Goal: Task Accomplishment & Management: Complete application form

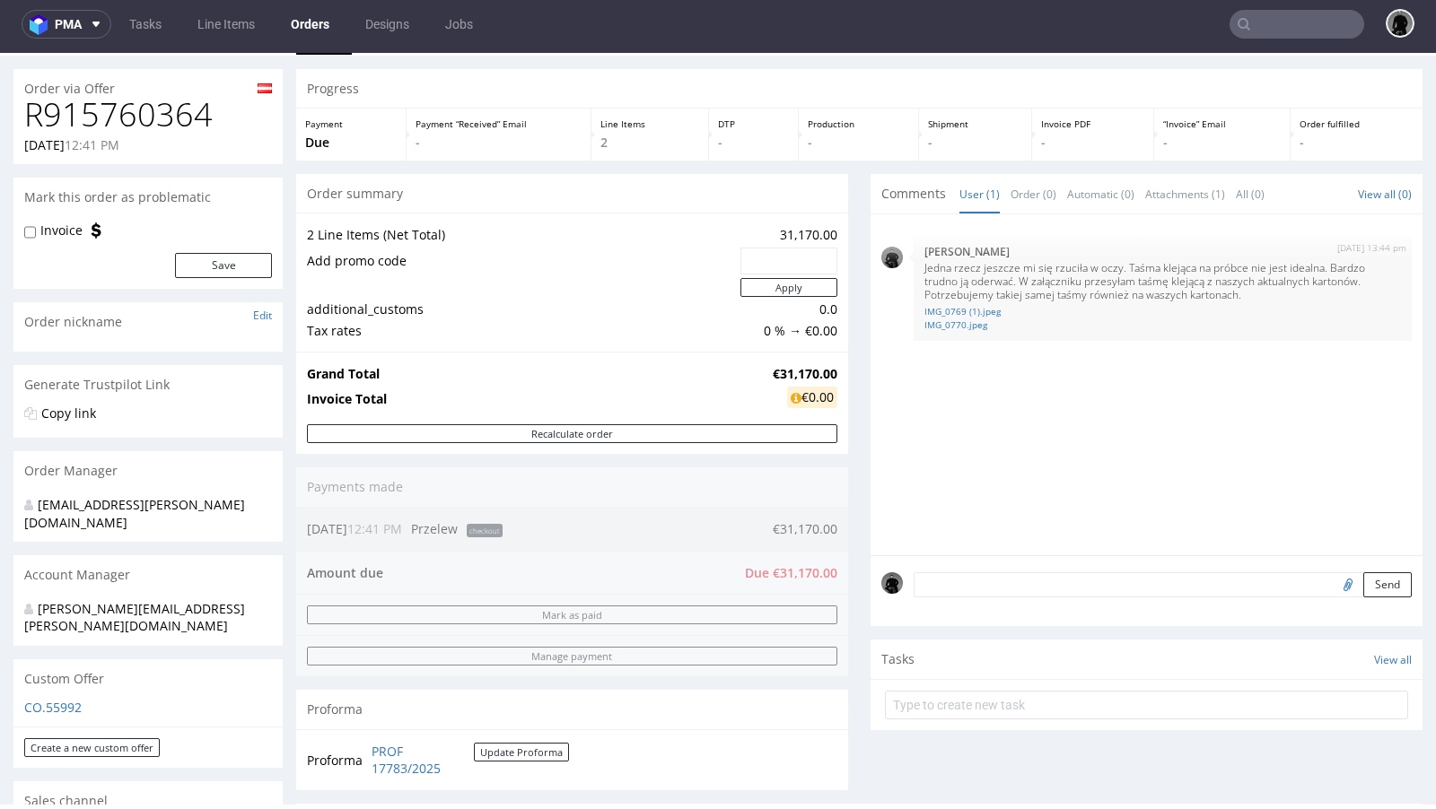
scroll to position [222, 0]
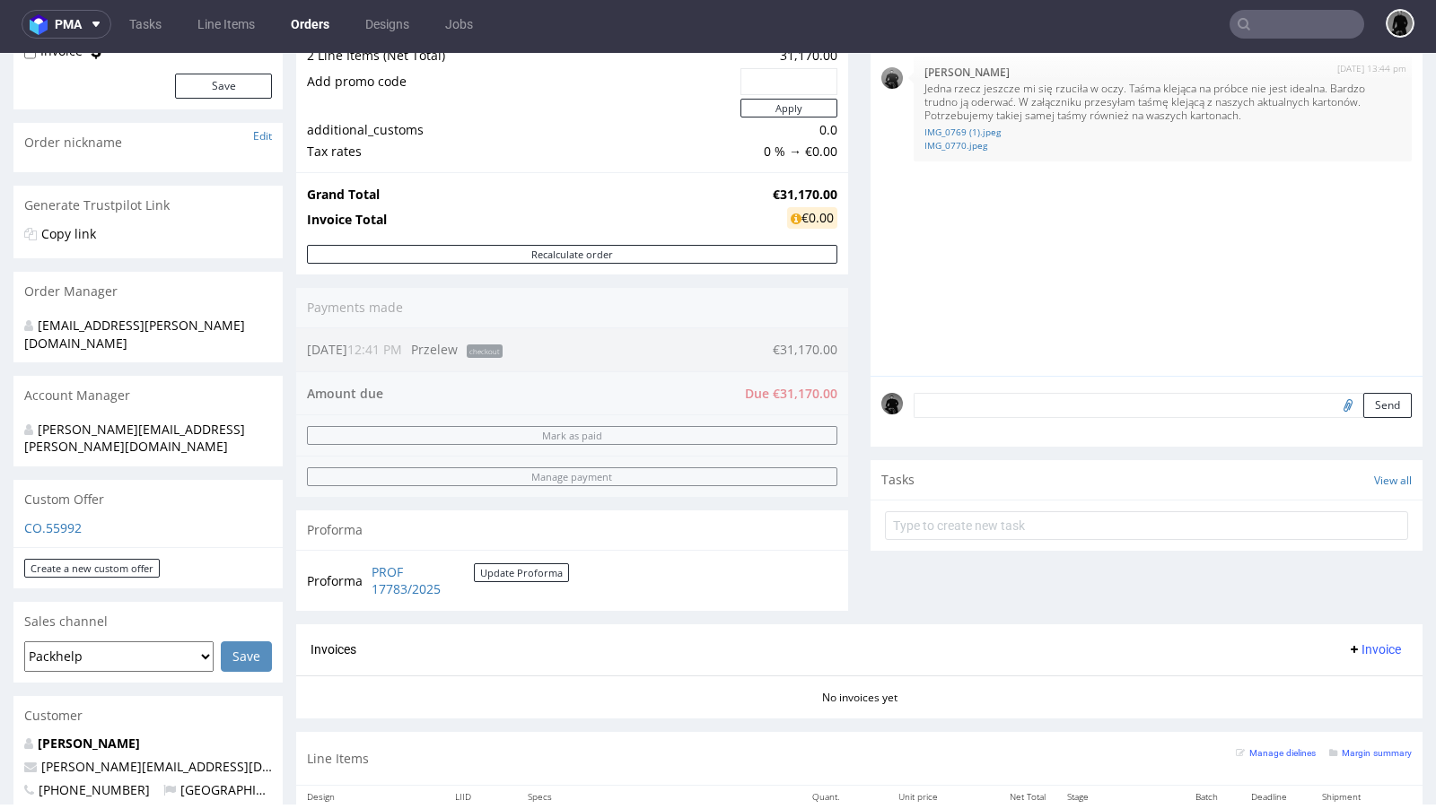
click at [50, 519] on p "CO.55992" at bounding box center [148, 528] width 248 height 18
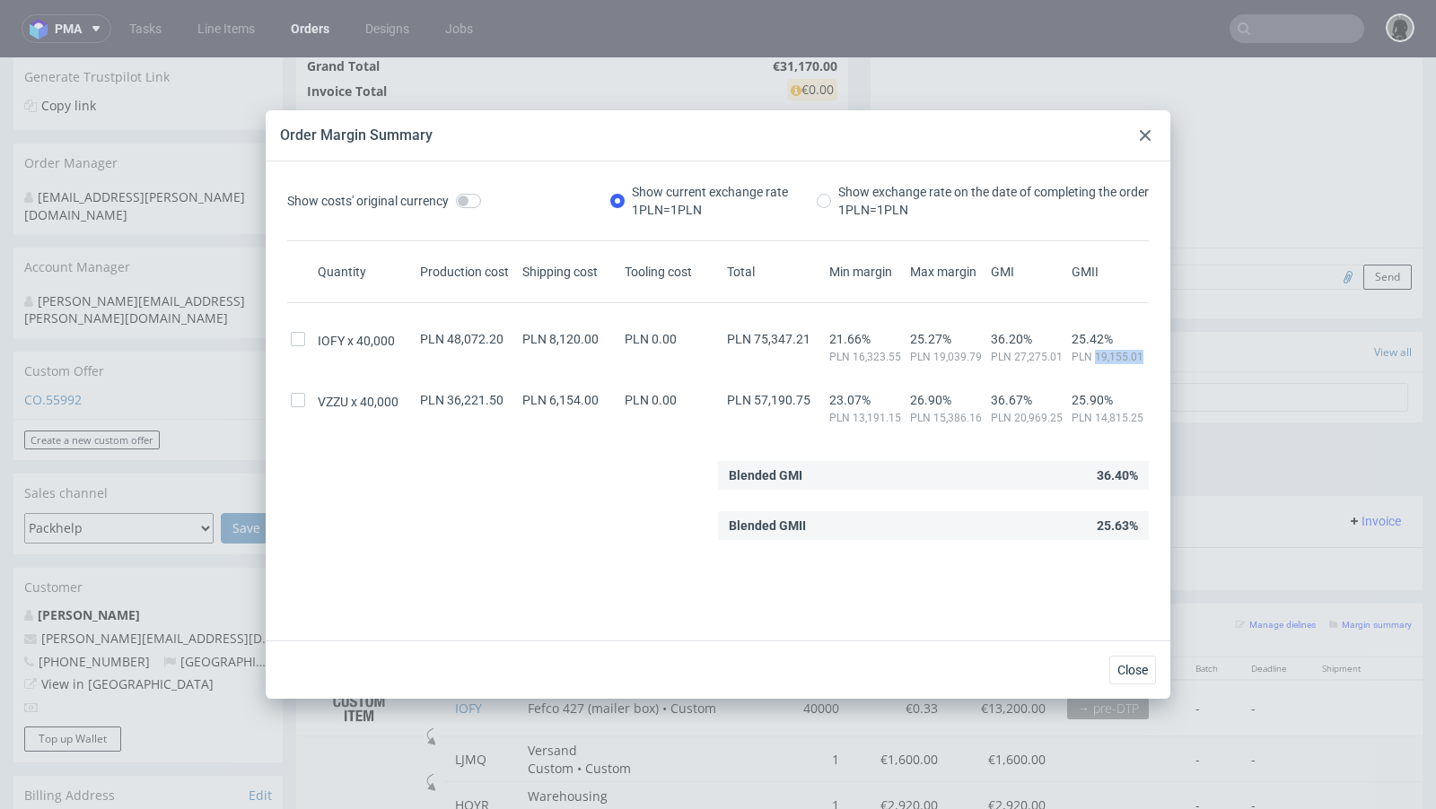
scroll to position [6, 0]
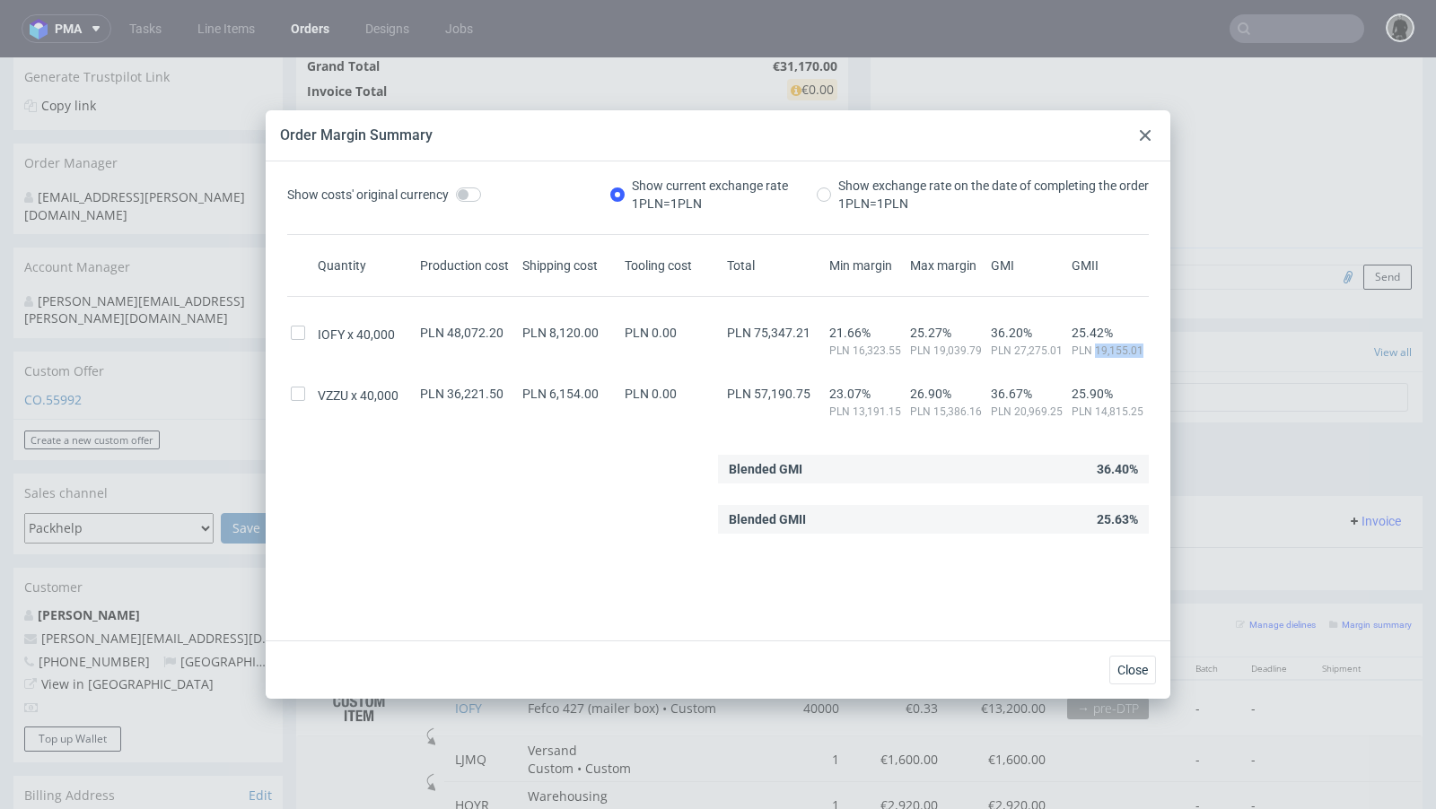
click at [1148, 139] on use at bounding box center [1144, 135] width 11 height 11
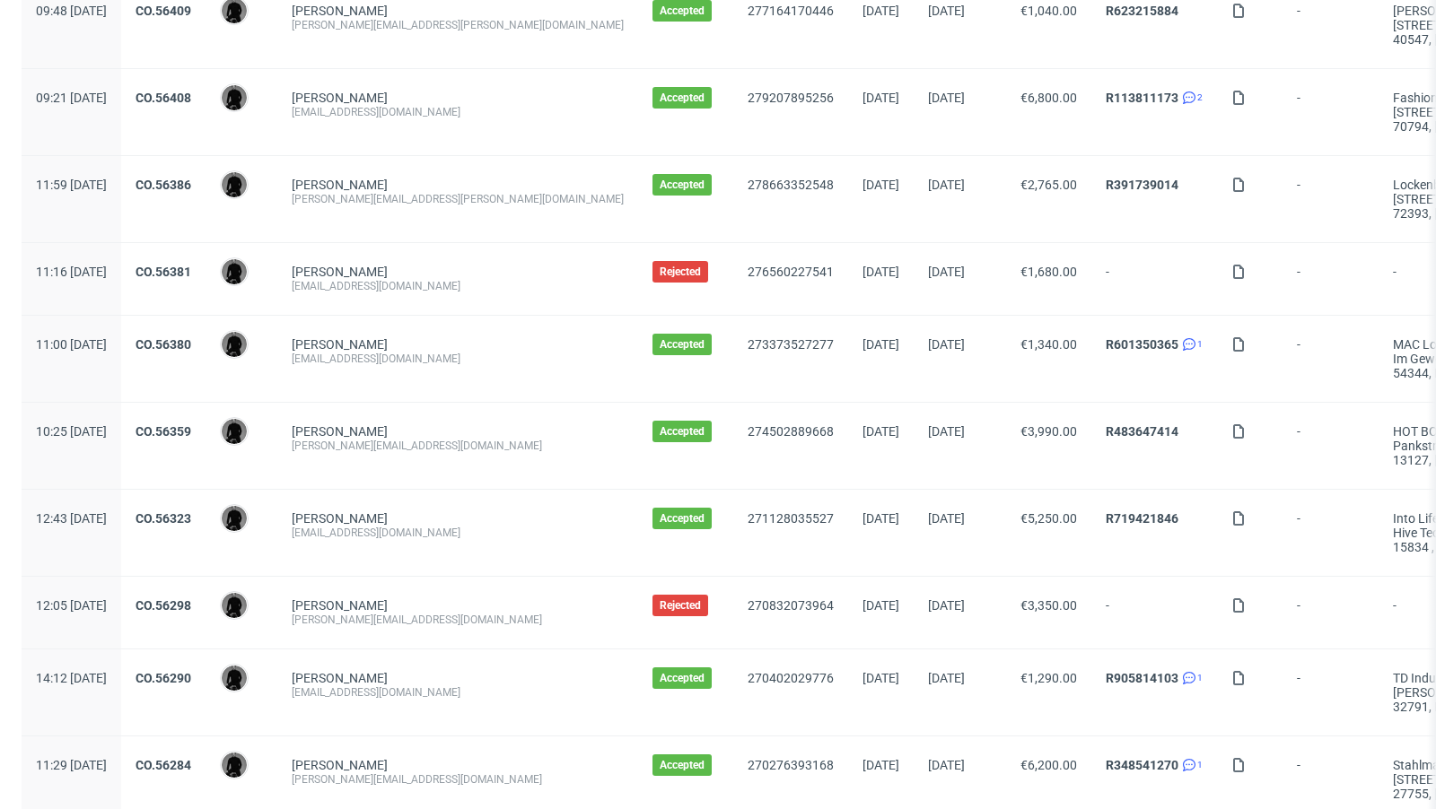
scroll to position [1870, 0]
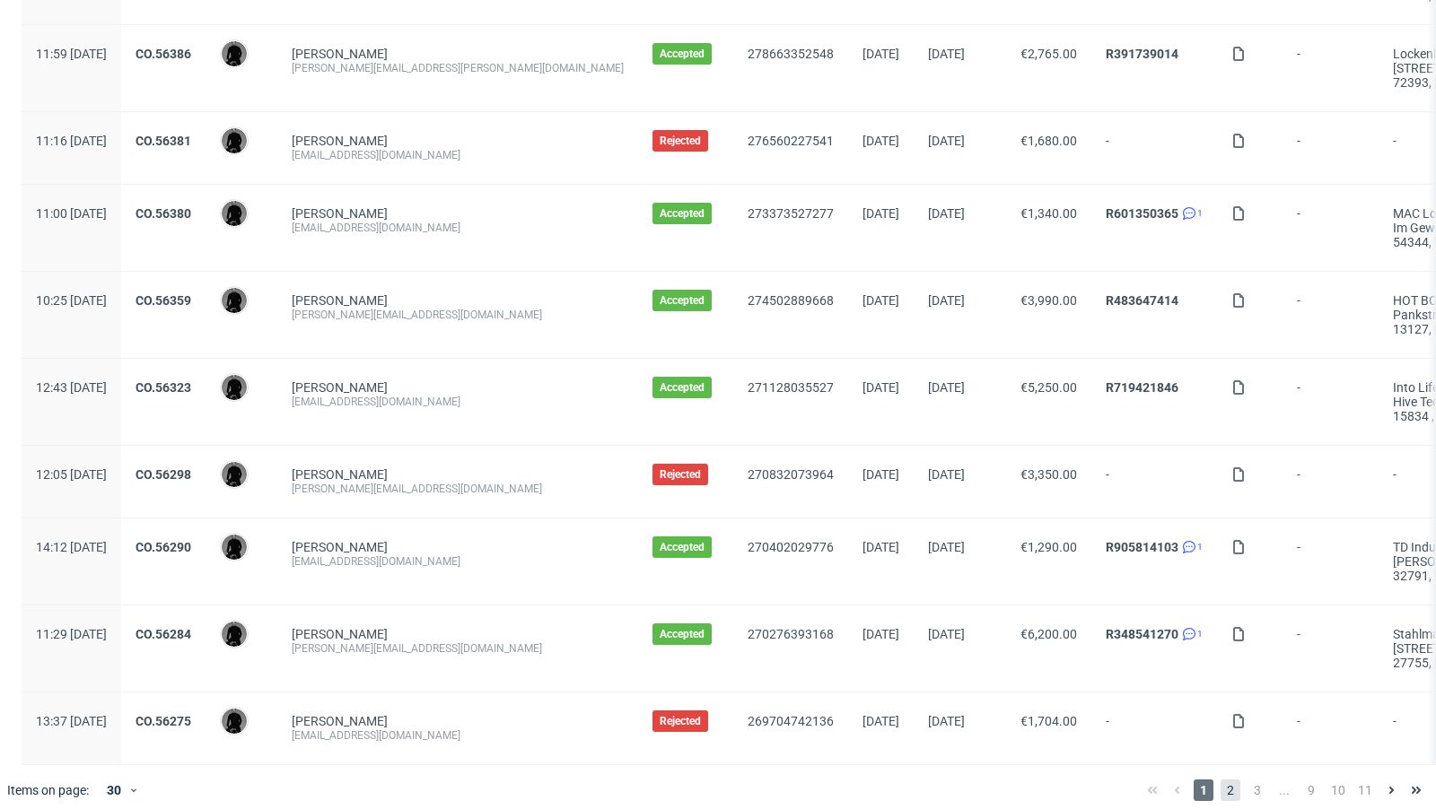
click at [1220, 780] on span "2" at bounding box center [1230, 791] width 20 height 22
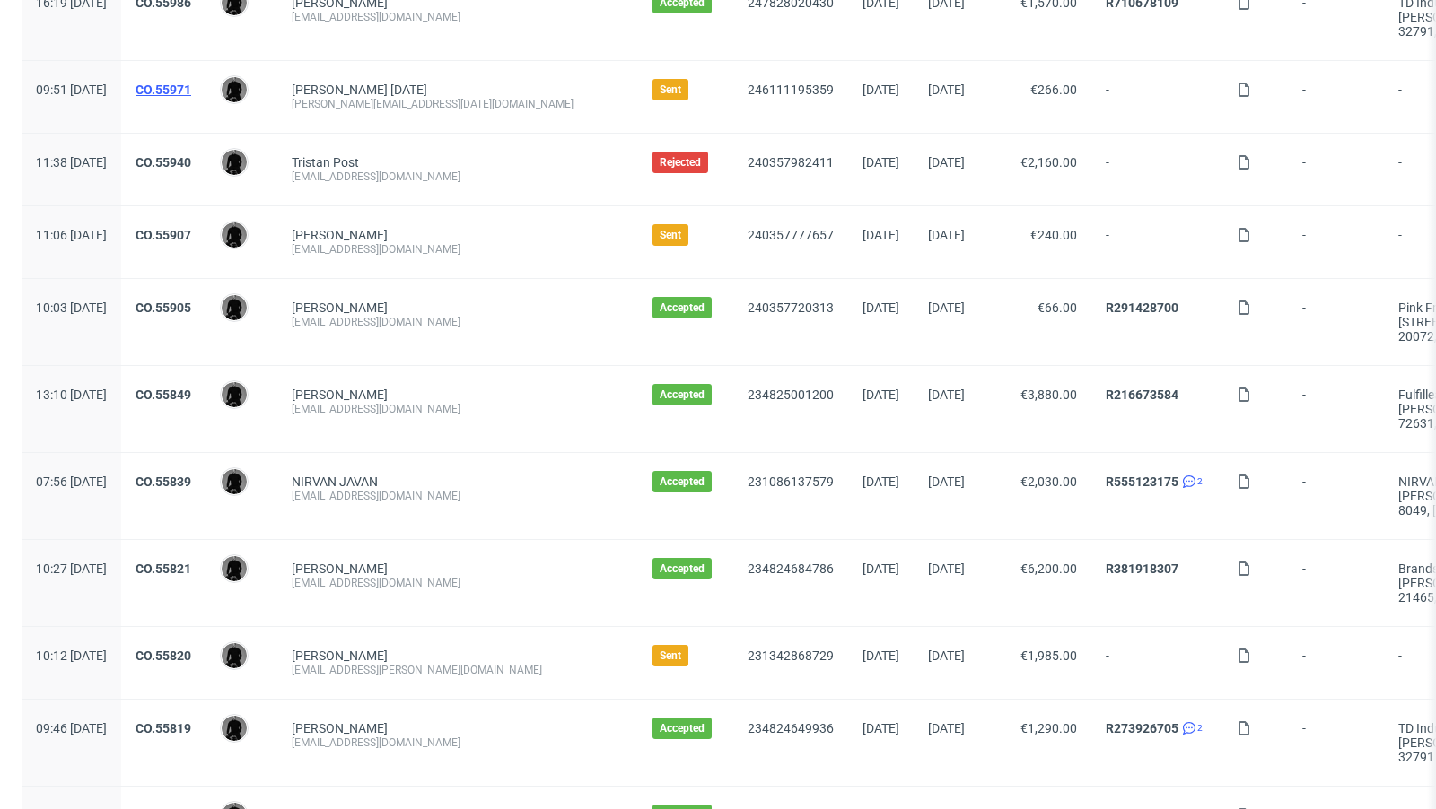
scroll to position [1633, 0]
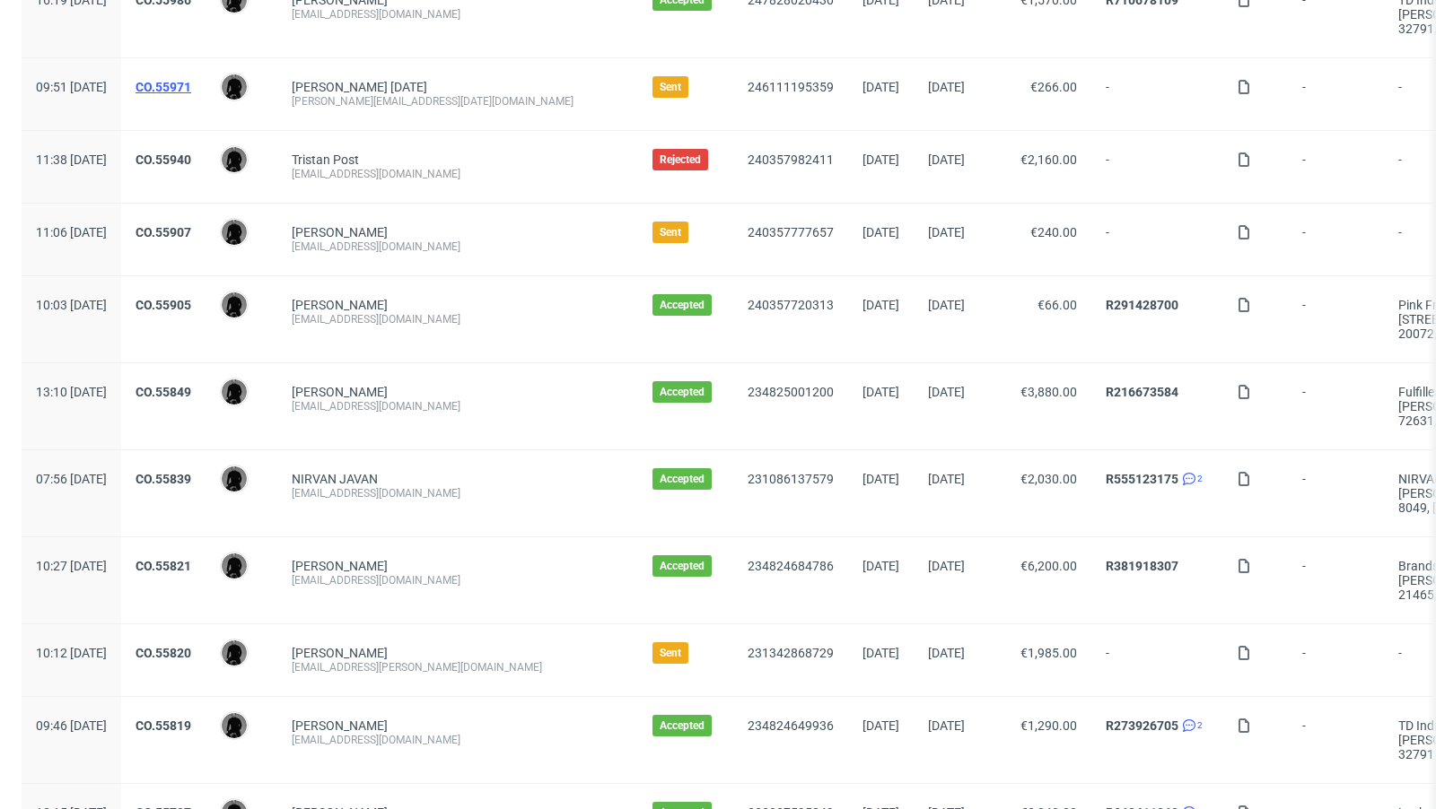
click at [191, 84] on link "CO.55971" at bounding box center [163, 87] width 56 height 14
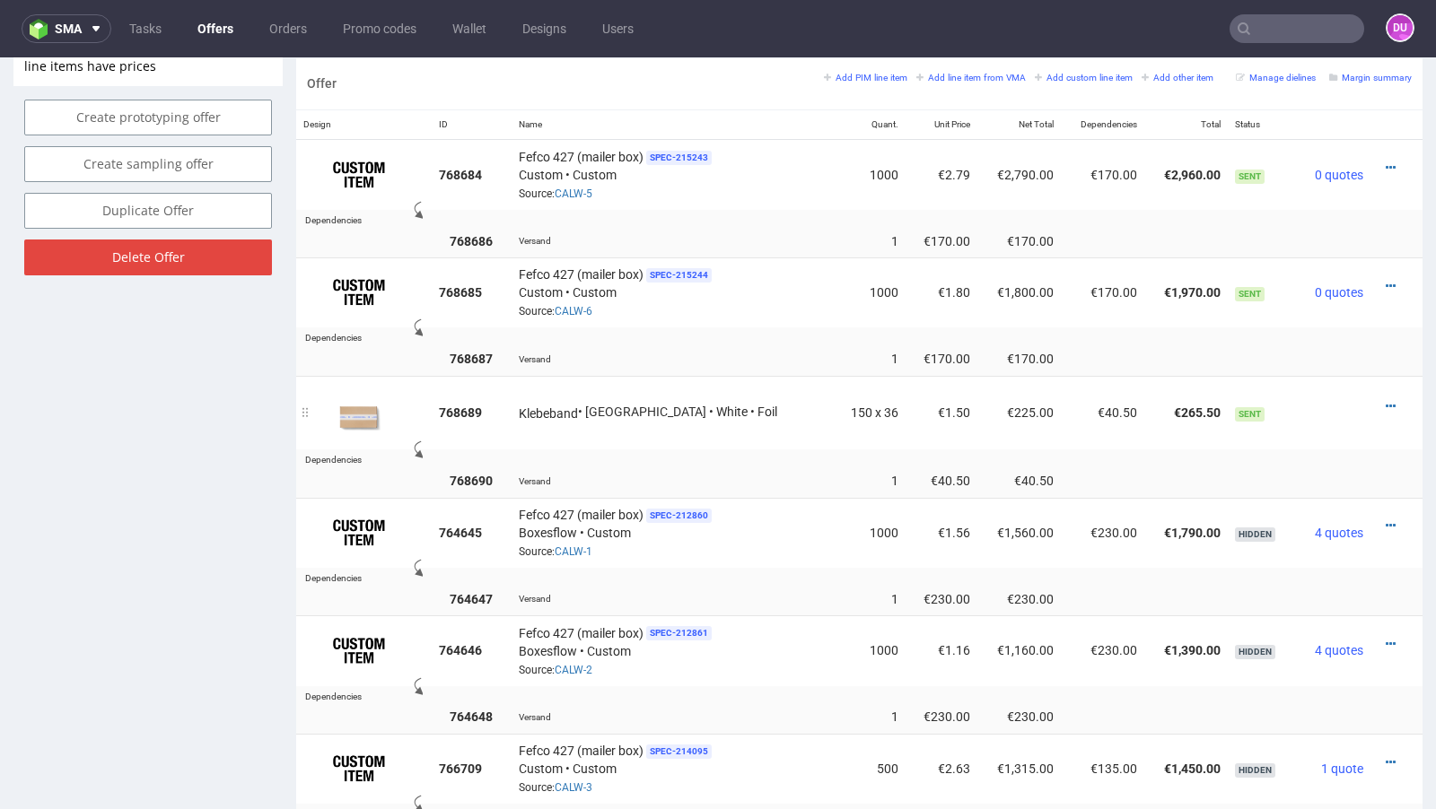
scroll to position [1070, 0]
click at [227, 22] on link "Offers" at bounding box center [215, 28] width 57 height 29
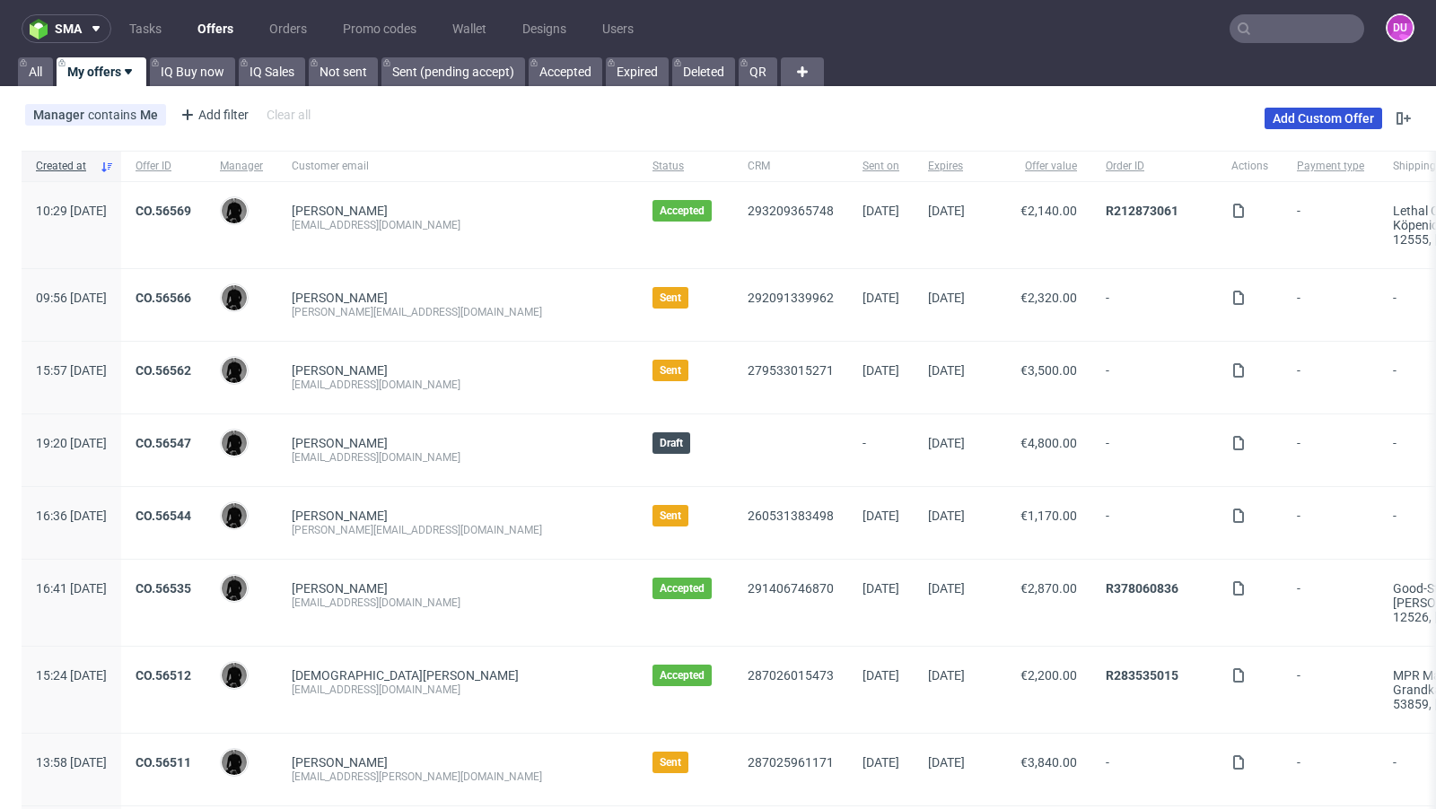
click at [1295, 122] on link "Add Custom Offer" at bounding box center [1323, 119] width 118 height 22
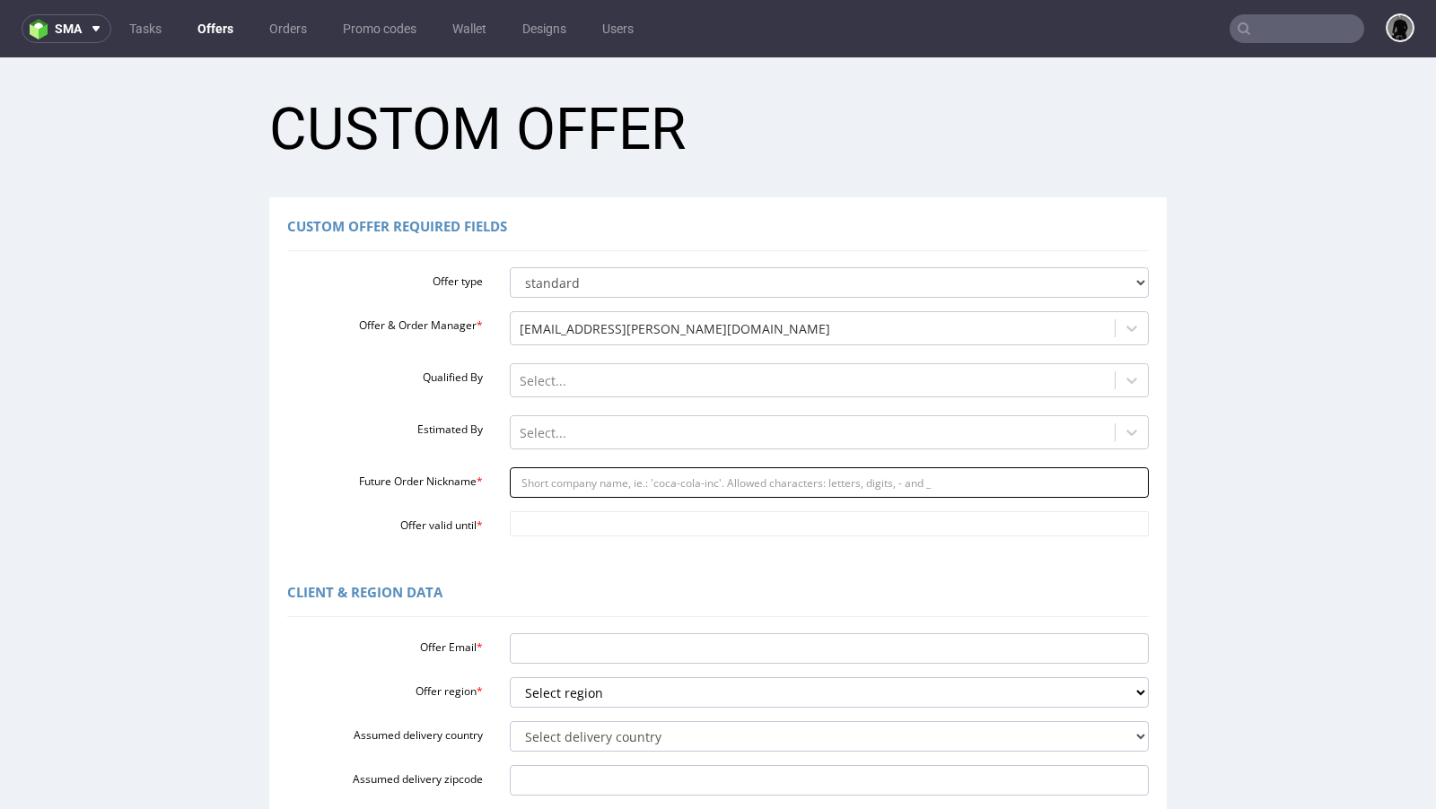
click at [569, 480] on input "Future Order Nickname *" at bounding box center [830, 482] width 640 height 31
paste input "shopa-n-acom"
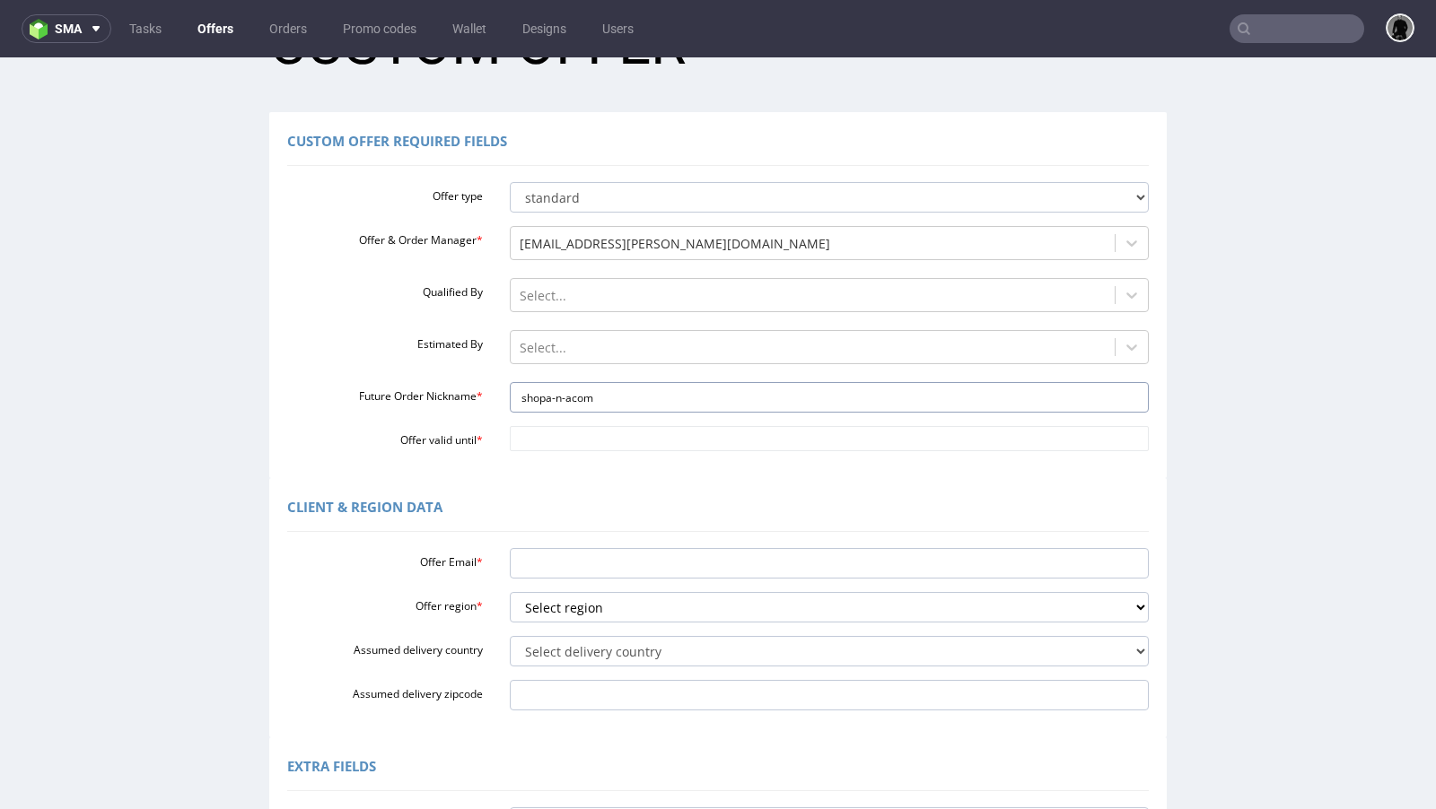
scroll to position [93, 0]
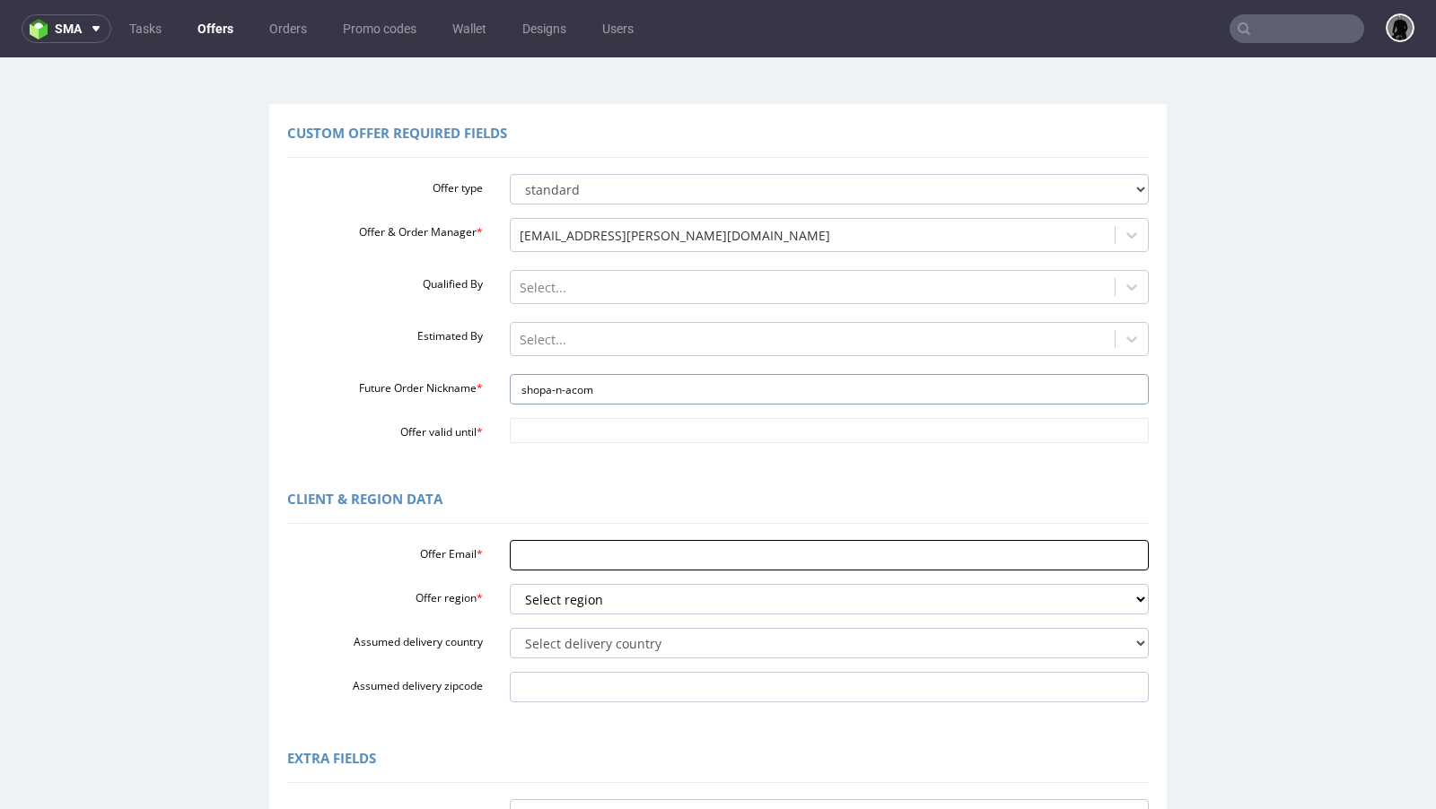
type input "shopa-n-acom"
click at [572, 545] on input "Offer Email *" at bounding box center [830, 555] width 640 height 31
paste input "[EMAIL_ADDRESS][PERSON_NAME][DOMAIN_NAME]"
type input "[EMAIL_ADDRESS][PERSON_NAME][DOMAIN_NAME]"
click at [574, 617] on div "Offer Email * [EMAIL_ADDRESS][PERSON_NAME][DOMAIN_NAME] Offer region * Select r…" at bounding box center [717, 618] width 861 height 170
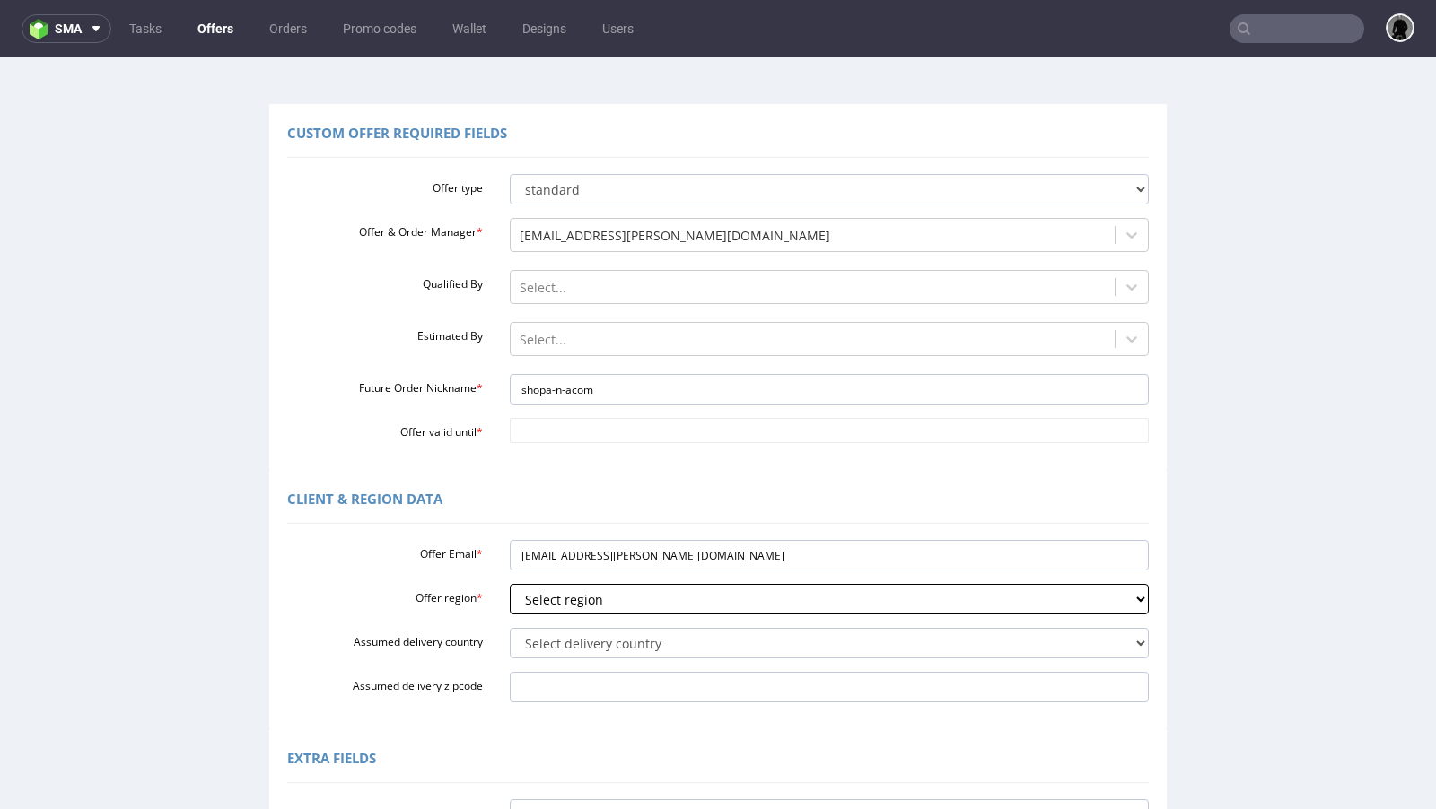
click at [557, 603] on select "Select region eu gb de pl fr it es" at bounding box center [830, 599] width 640 height 31
select select "de"
click at [510, 584] on select "Select region eu gb de pl fr it es" at bounding box center [830, 599] width 640 height 31
click at [576, 651] on select "Select delivery country Andorra Afghanistan Anguilla Albania Armenia Antarctica…" at bounding box center [830, 643] width 640 height 31
select select "57"
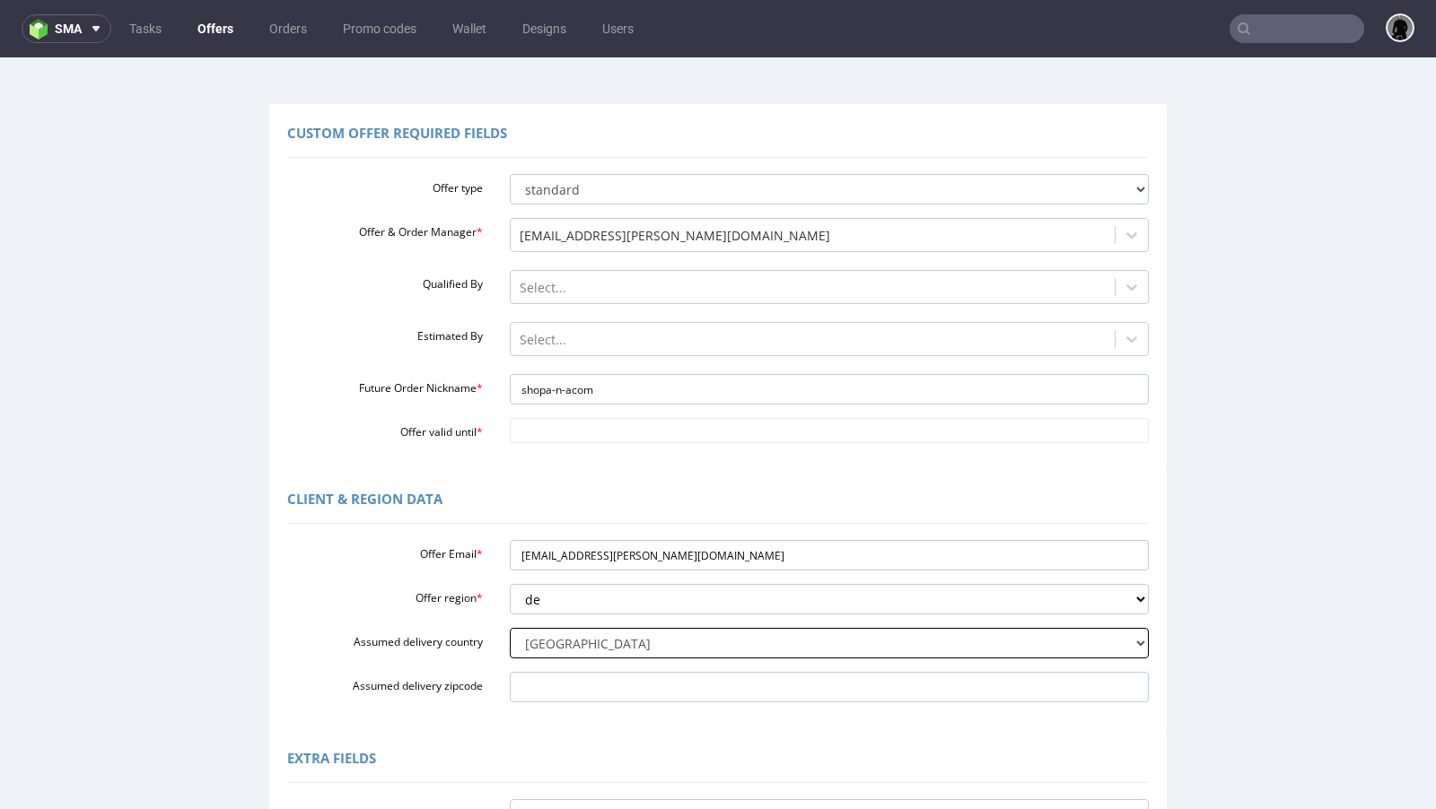
click at [510, 628] on select "Select delivery country Andorra Afghanistan Anguilla Albania Armenia Antarctica…" at bounding box center [830, 643] width 640 height 31
click at [573, 432] on input "Offer valid until *" at bounding box center [830, 430] width 640 height 25
click at [629, 376] on td "28" at bounding box center [629, 377] width 27 height 27
type input "[DATE]"
click at [588, 332] on div at bounding box center [812, 340] width 587 height 22
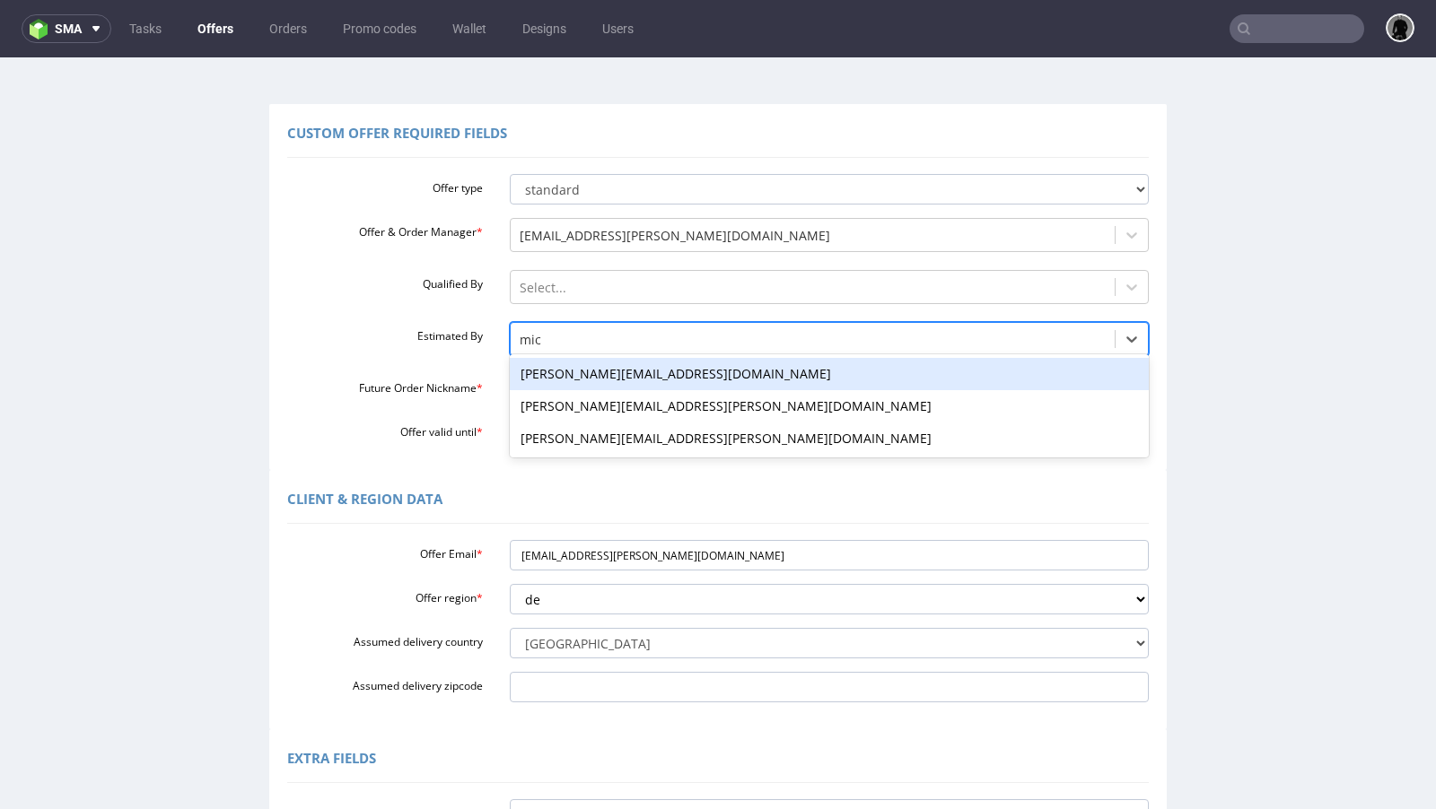
type input "mich"
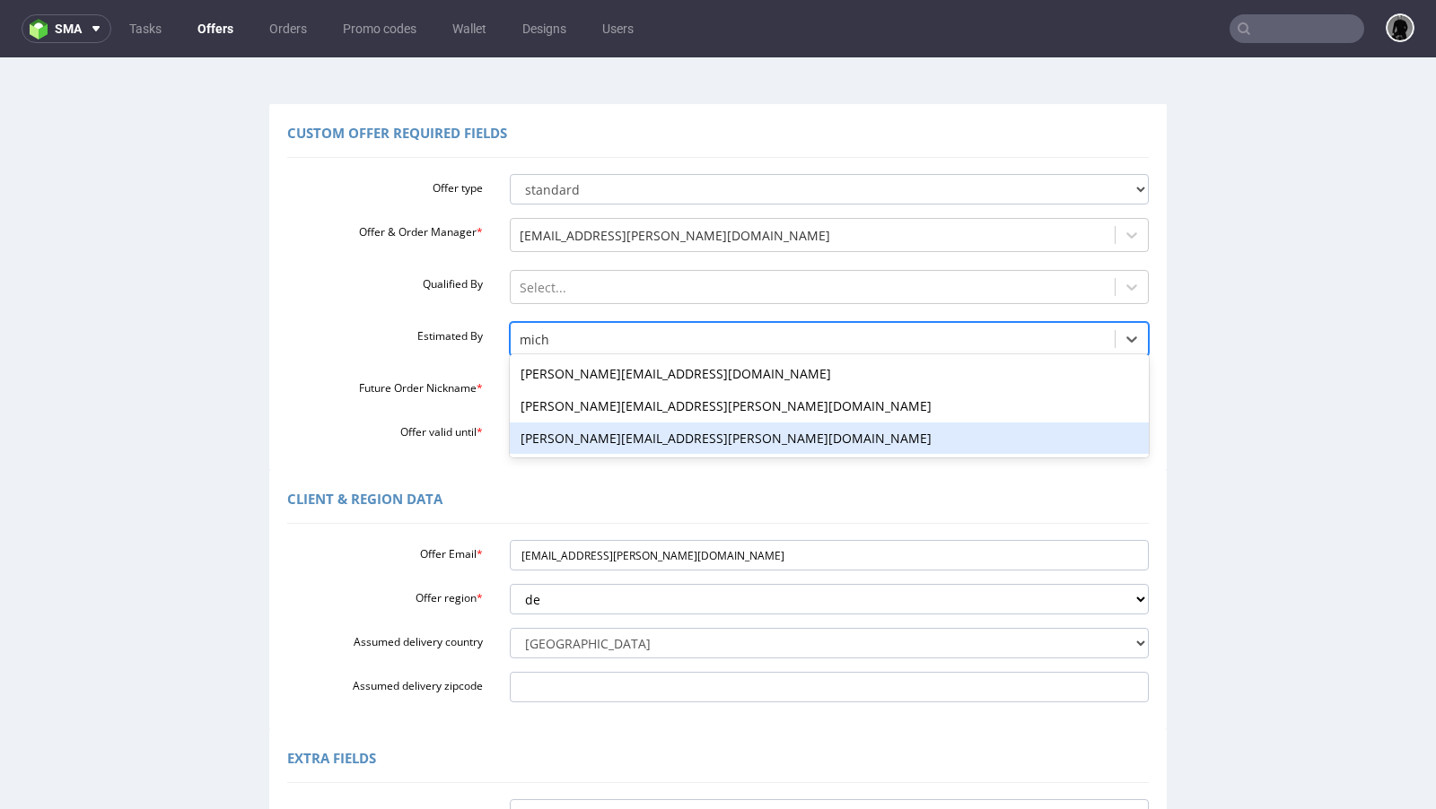
click at [578, 431] on div "[PERSON_NAME][EMAIL_ADDRESS][PERSON_NAME][DOMAIN_NAME]" at bounding box center [830, 439] width 640 height 32
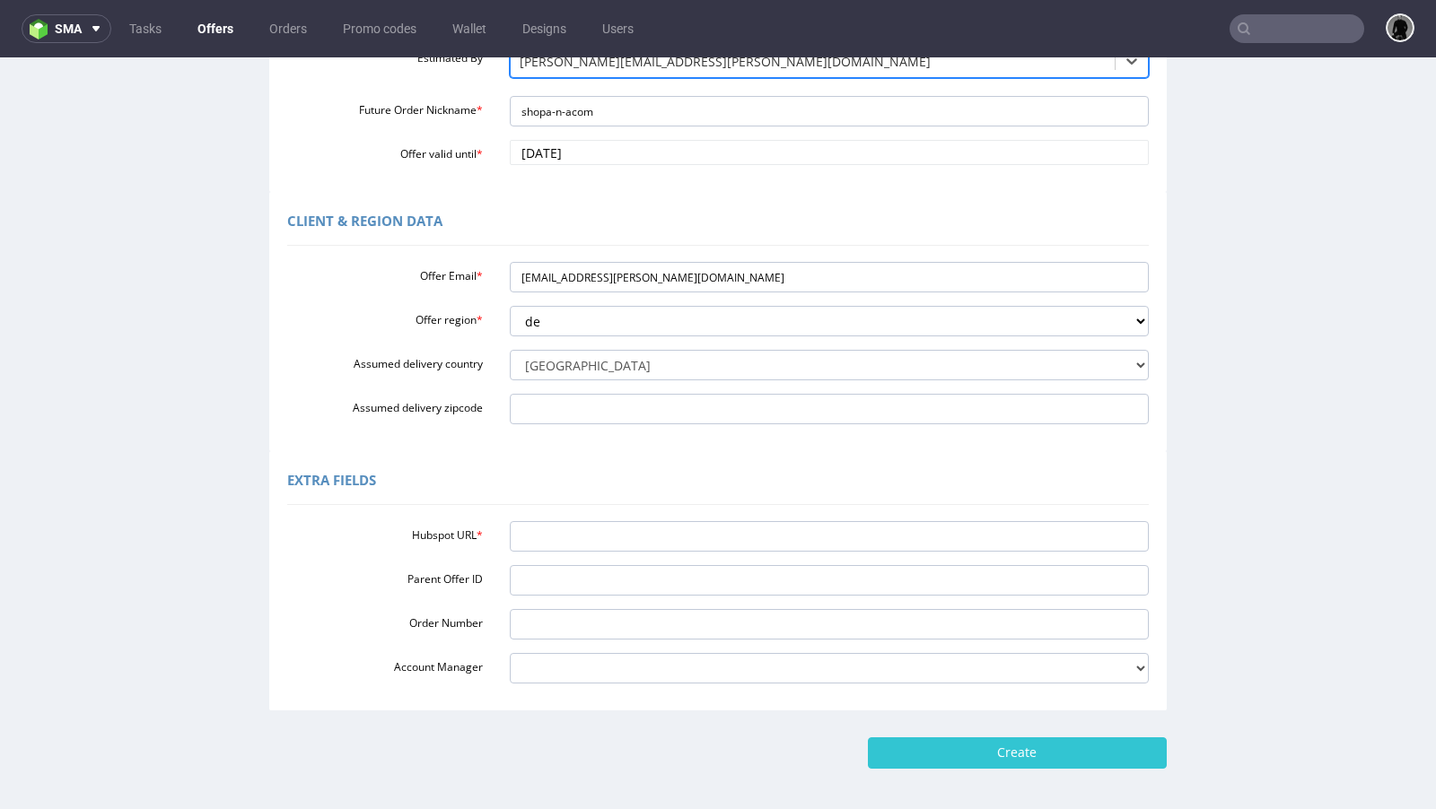
scroll to position [392, 0]
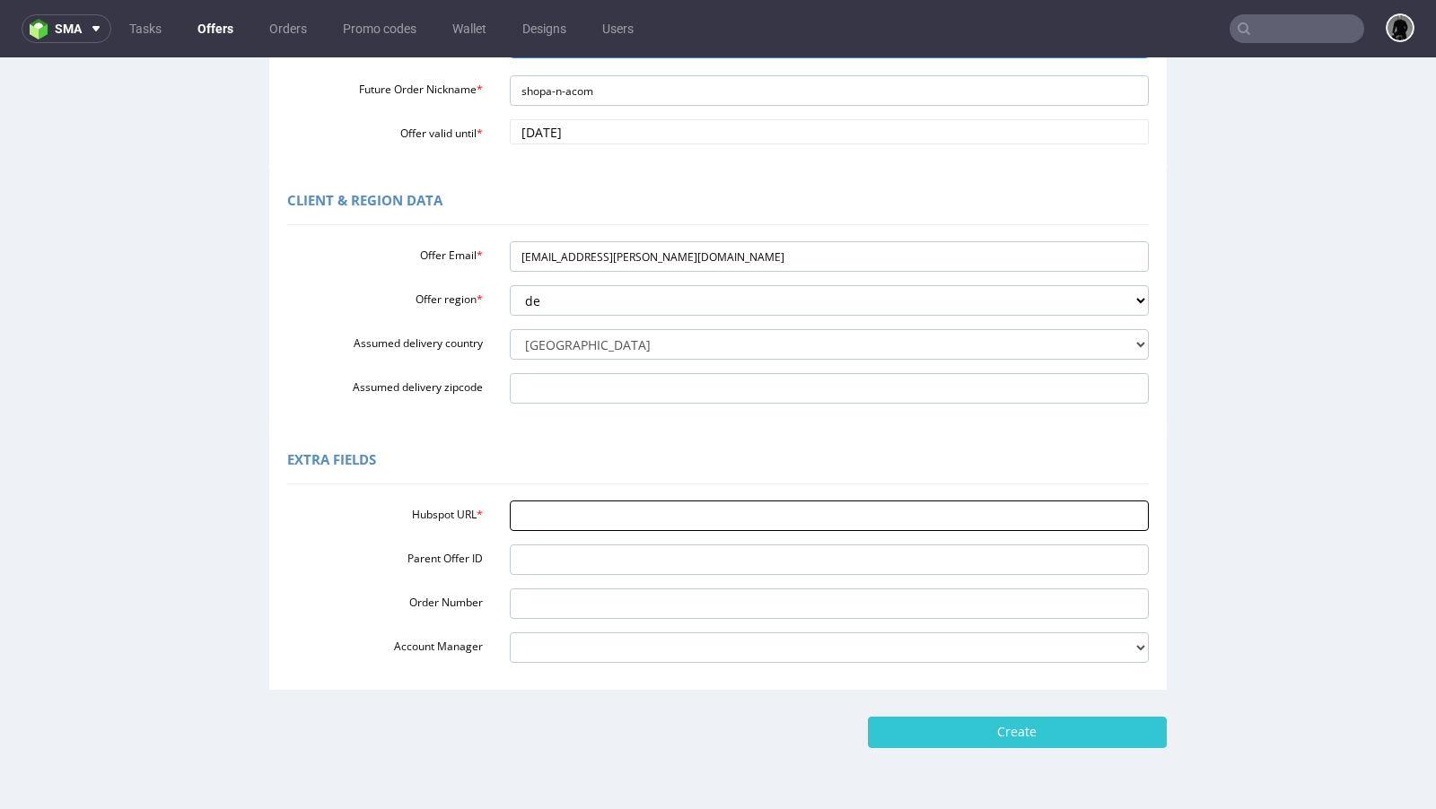
click at [573, 519] on input "Hubspot URL *" at bounding box center [830, 516] width 640 height 31
paste input "[URL][DOMAIN_NAME]"
type input "[URL][DOMAIN_NAME]"
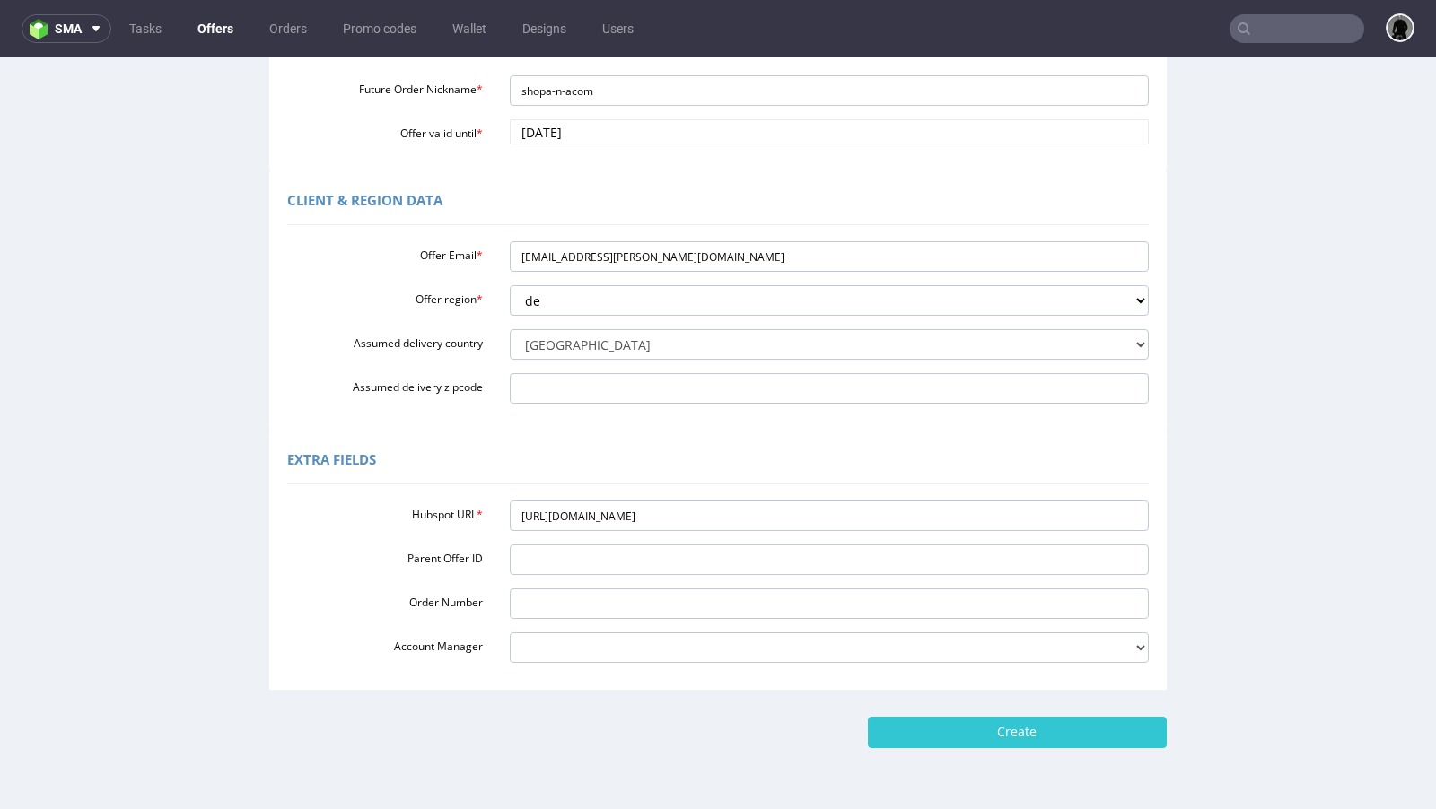
click at [663, 441] on div "Extra Fields" at bounding box center [717, 462] width 861 height 43
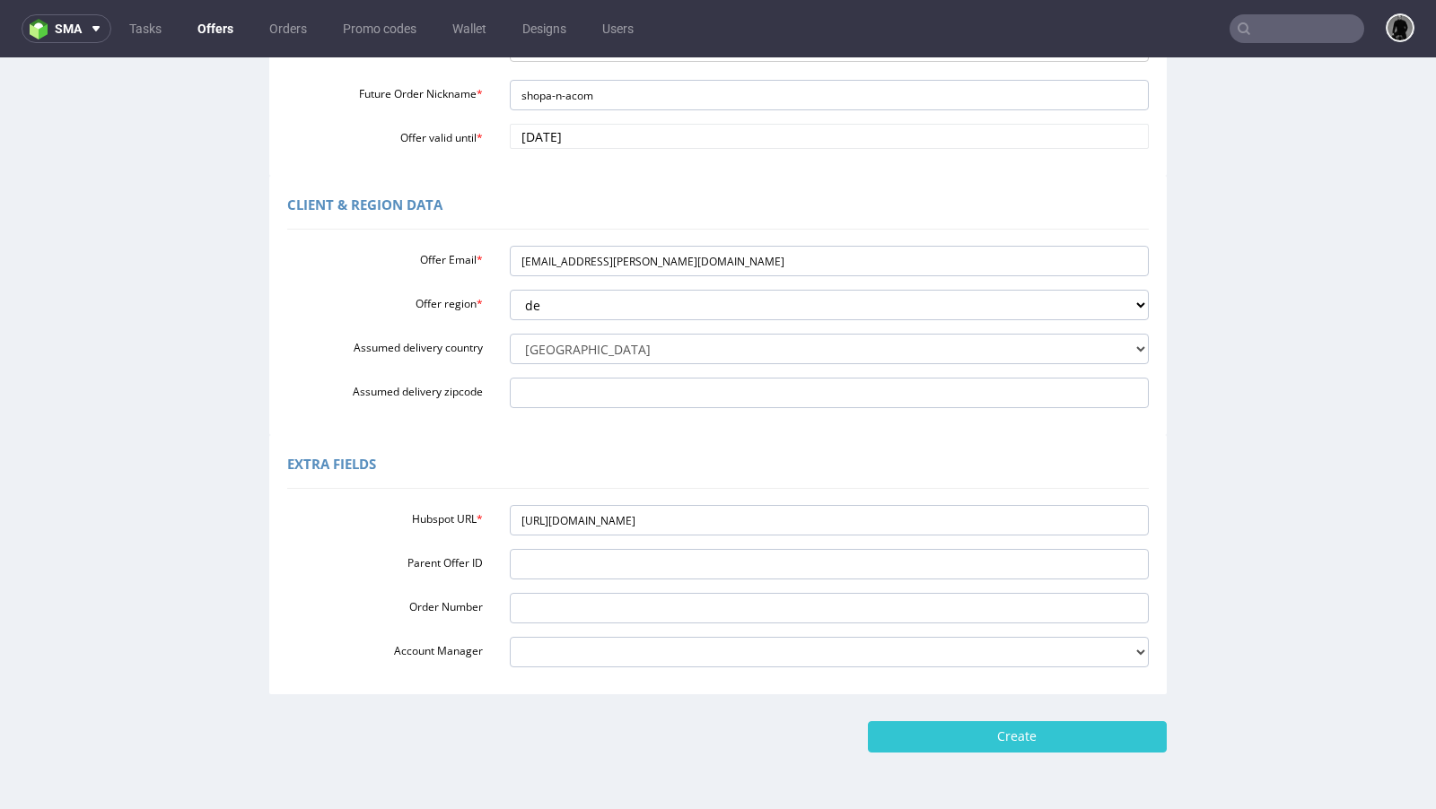
scroll to position [446, 0]
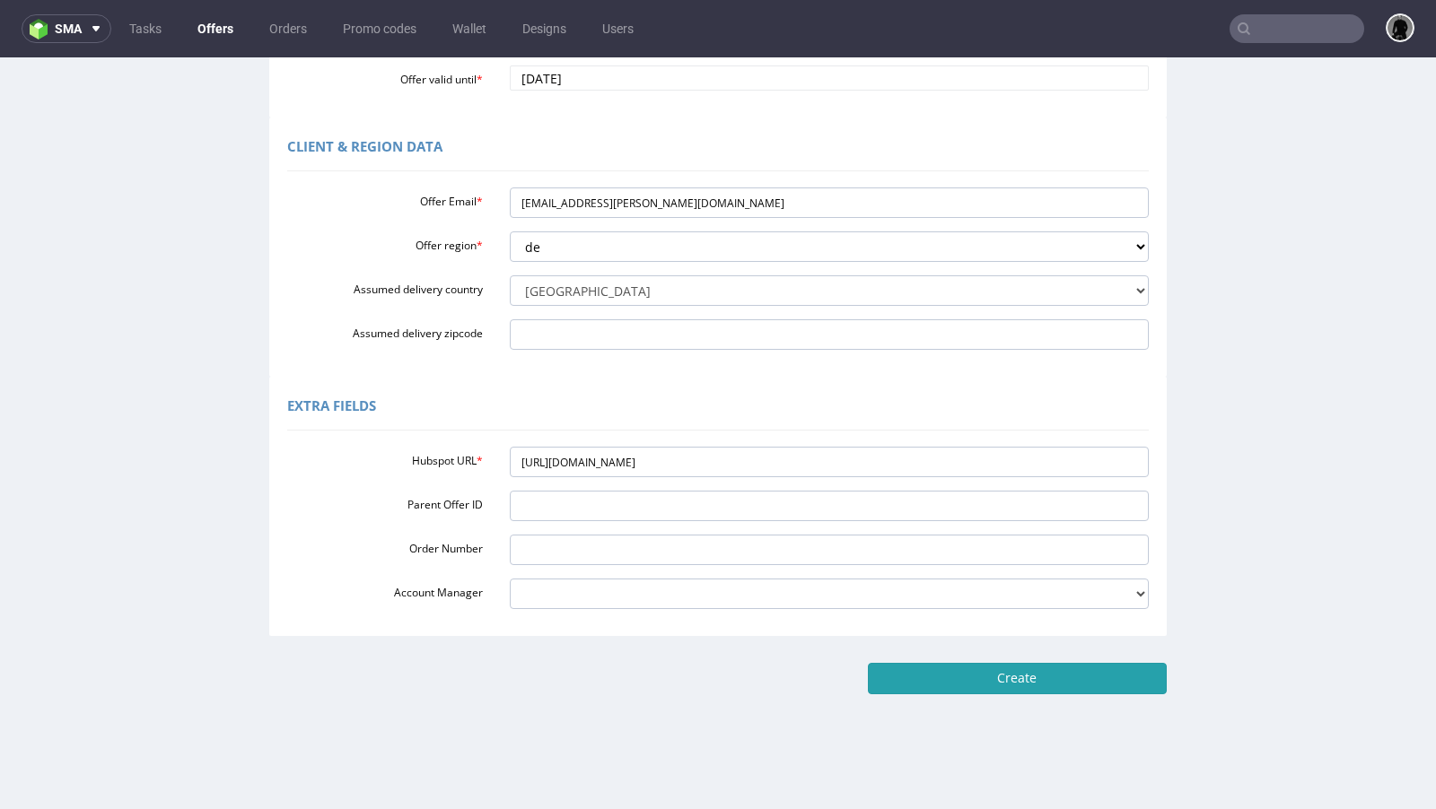
click at [982, 668] on input "Create" at bounding box center [1017, 678] width 299 height 31
type input "Please wait..."
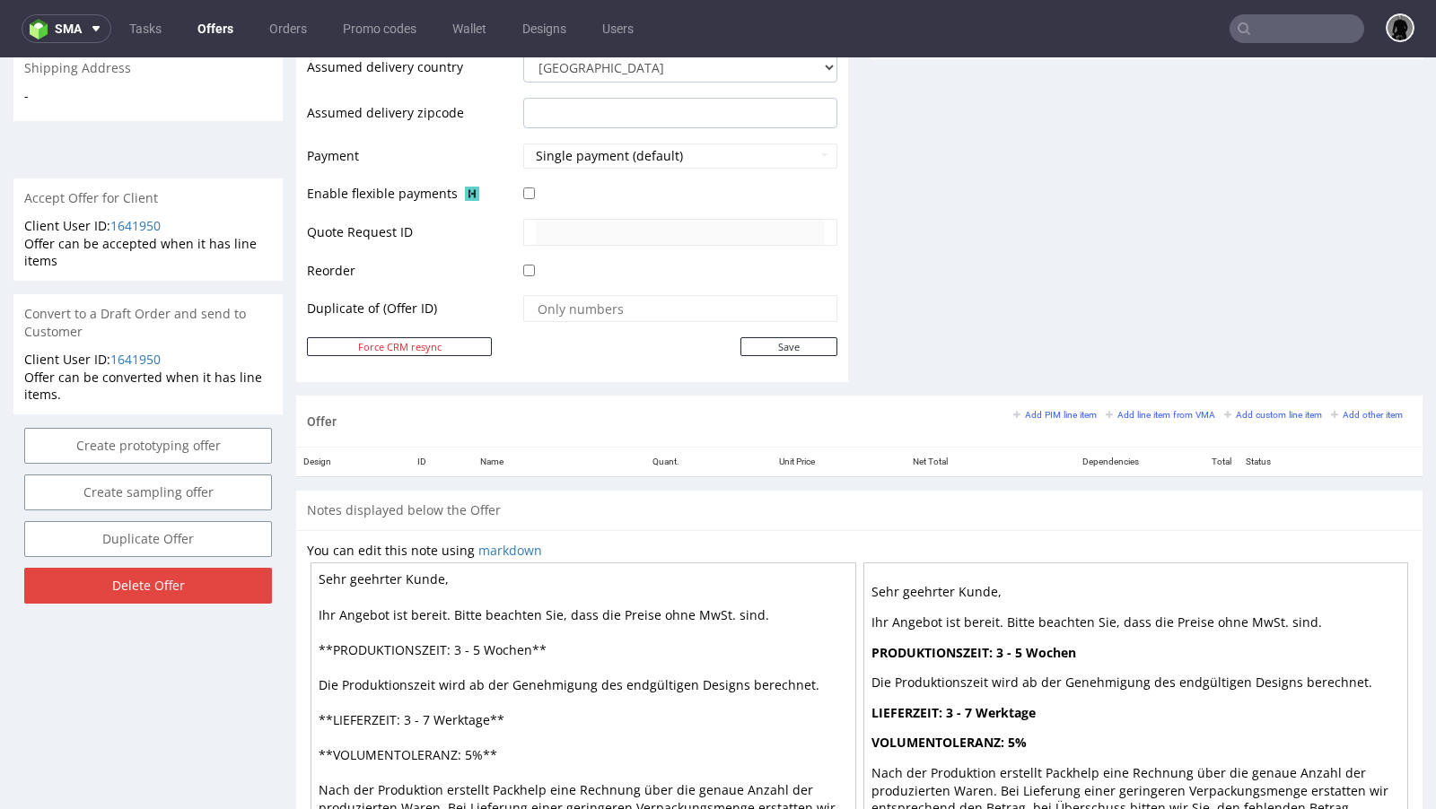
scroll to position [723, 0]
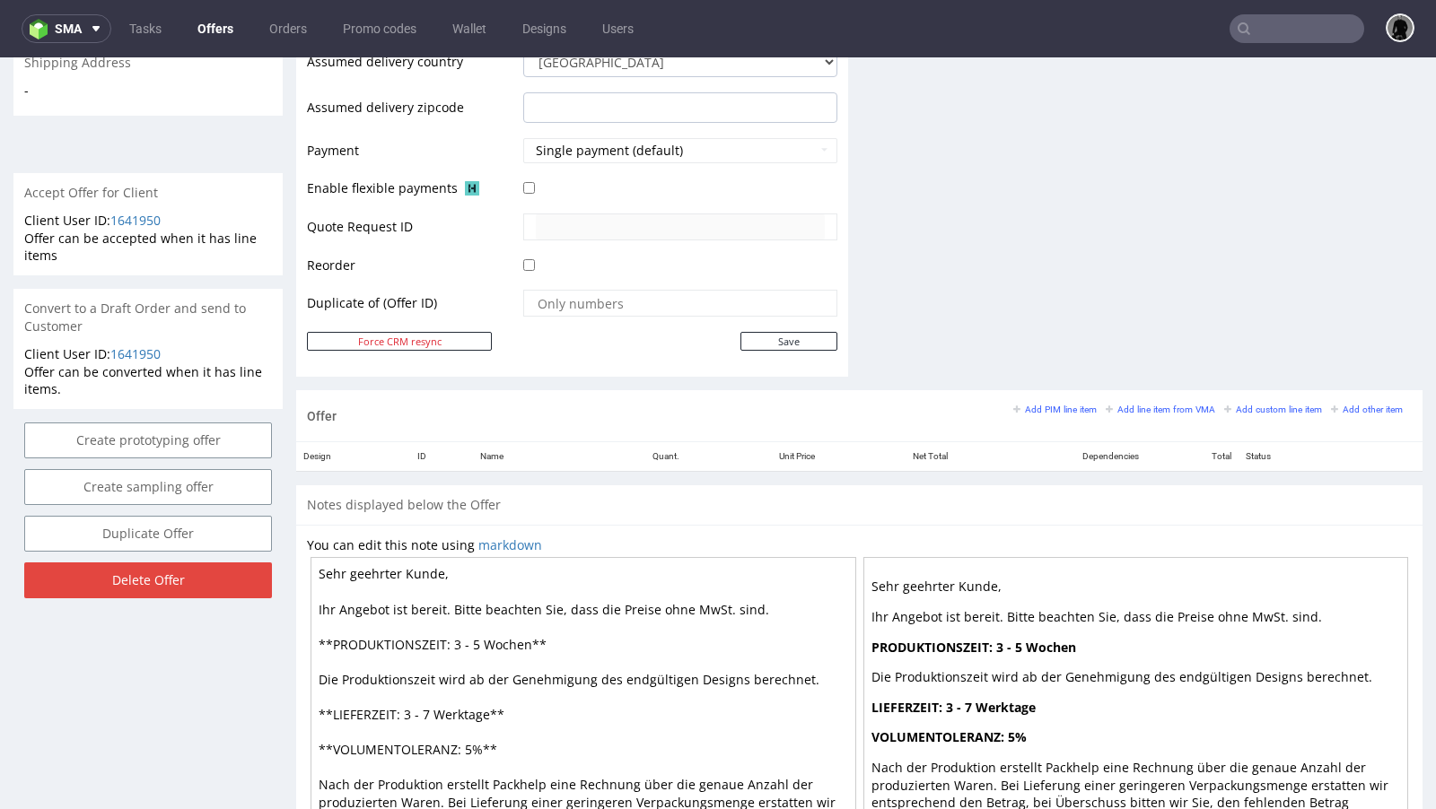
click at [1146, 411] on div "Add PIM line item Add line item from VMA Add custom line item Add other item" at bounding box center [1212, 409] width 398 height 16
click at [1132, 405] on small "Add line item from VMA" at bounding box center [1159, 410] width 109 height 10
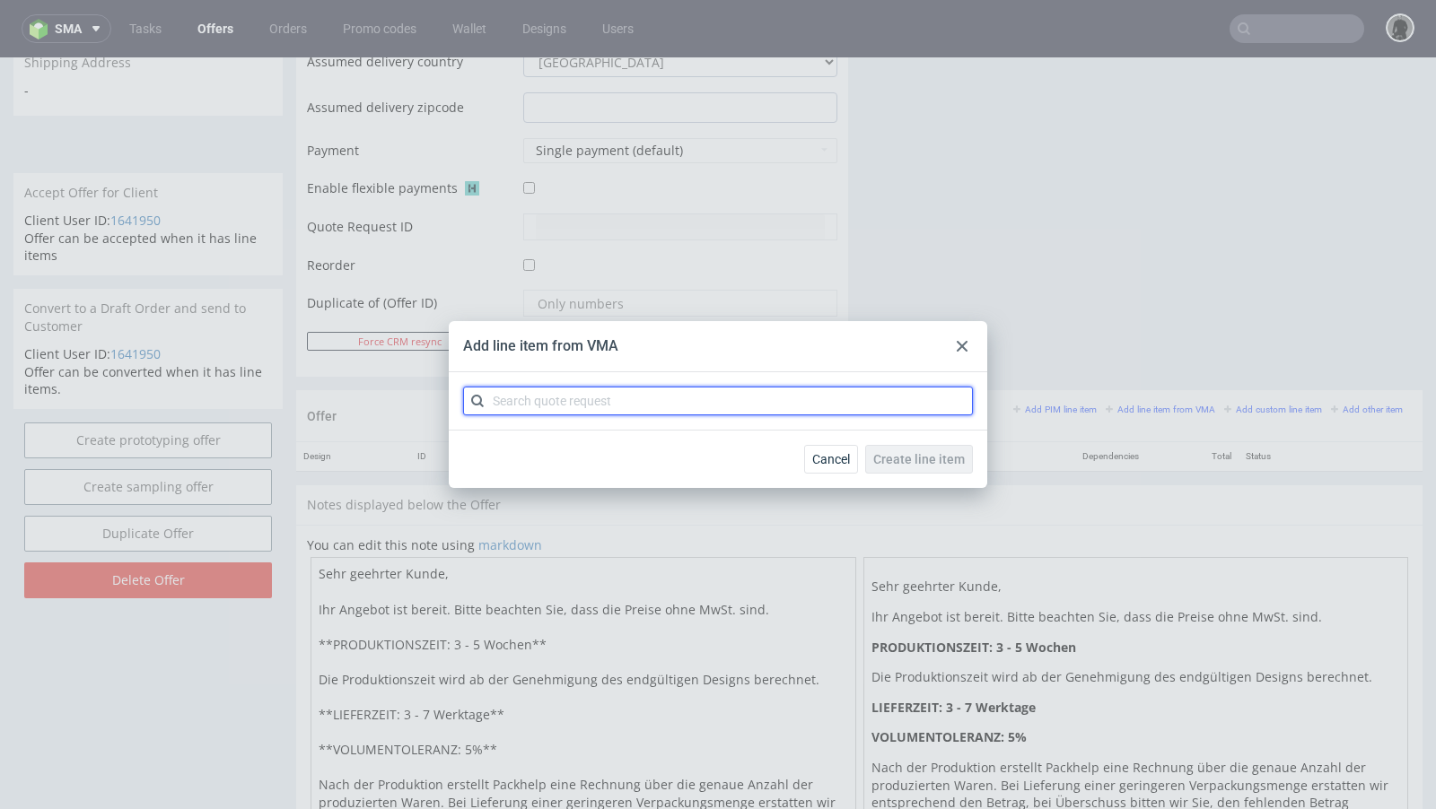
click at [741, 402] on input "text" at bounding box center [718, 401] width 510 height 29
paste input "CBDD"
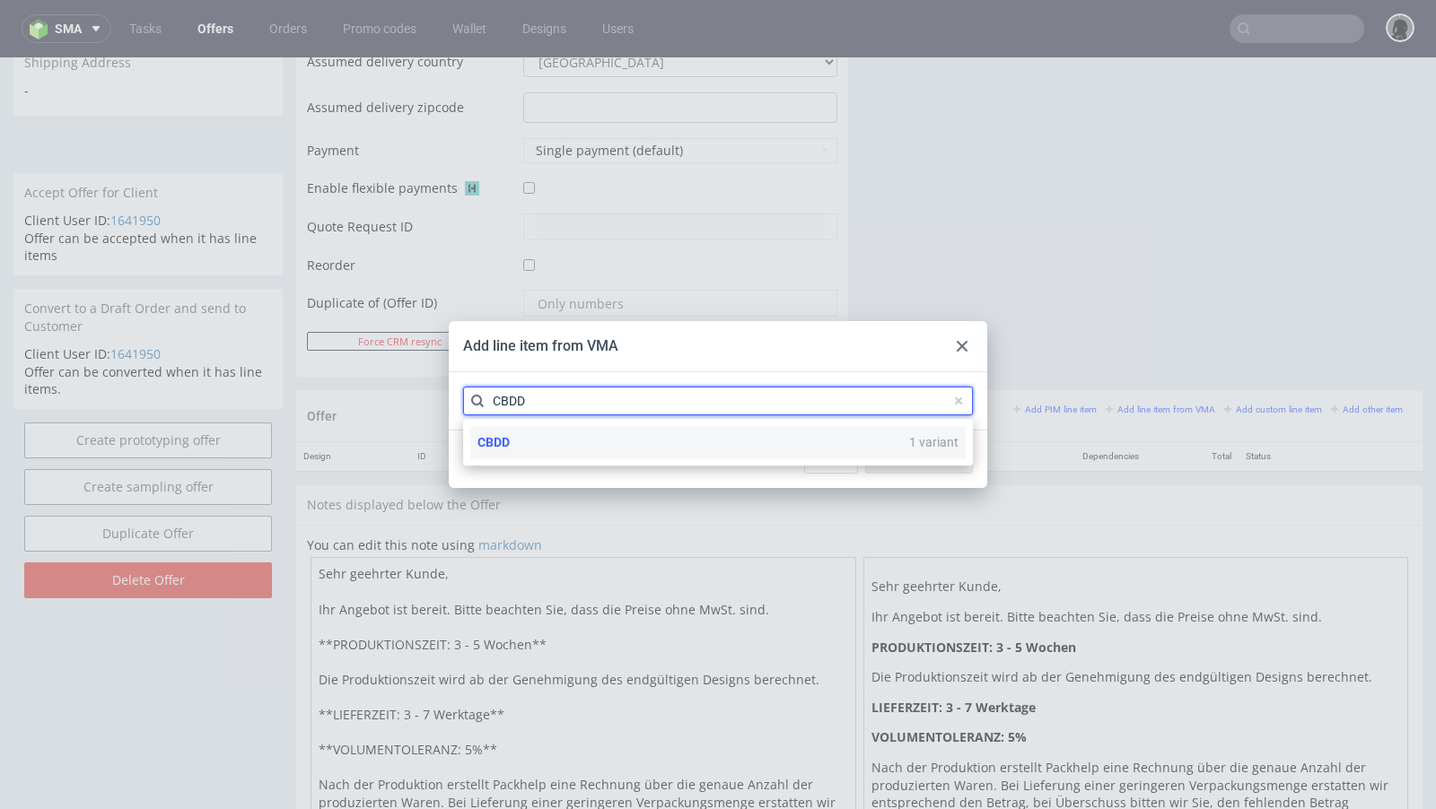
type input "CBDD"
click at [535, 446] on div "CBDD 1 variant" at bounding box center [717, 442] width 495 height 32
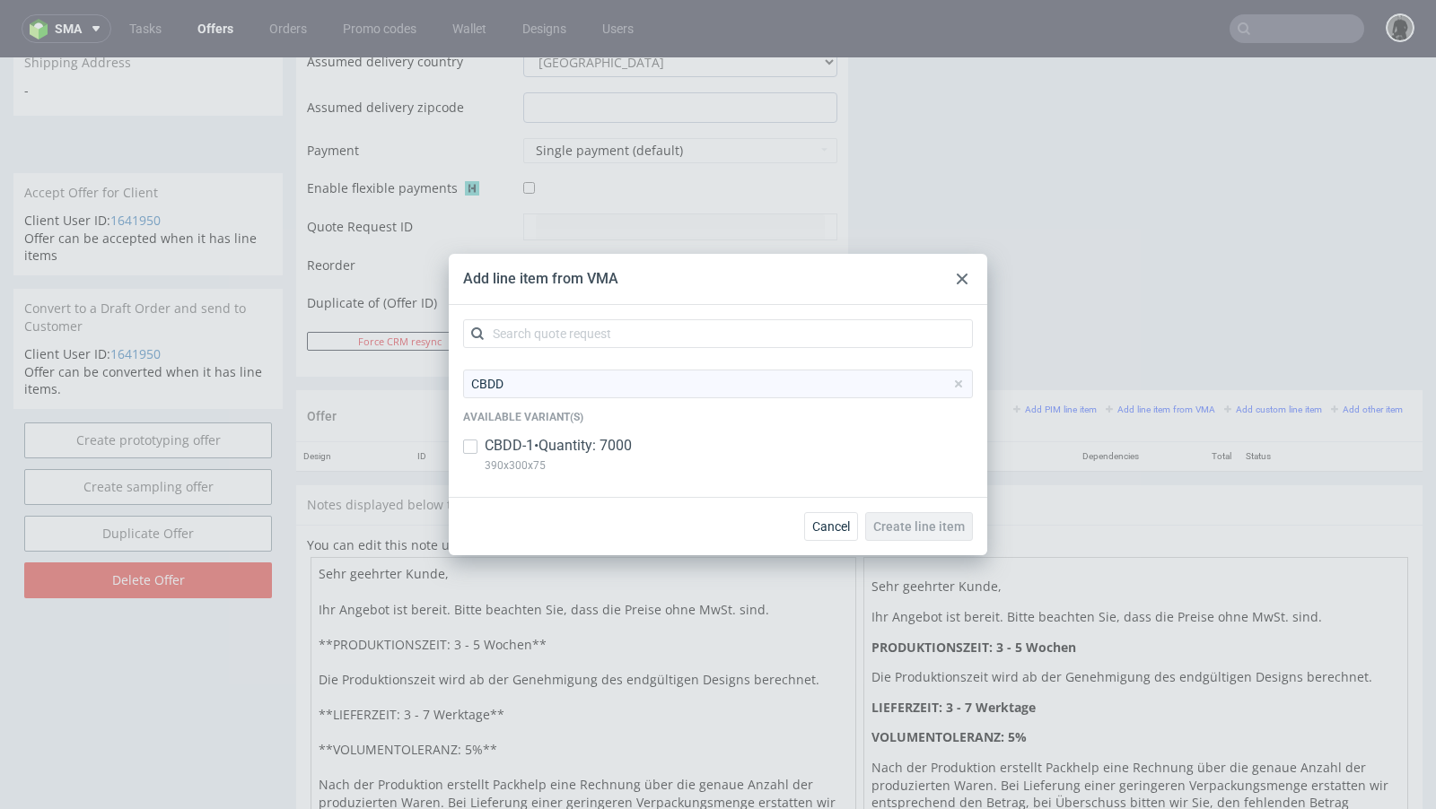
click at [521, 446] on p "CBDD-1 • Quantity: 7000" at bounding box center [557, 446] width 147 height 20
checkbox input "true"
click at [926, 528] on span "Create line item" at bounding box center [919, 526] width 92 height 13
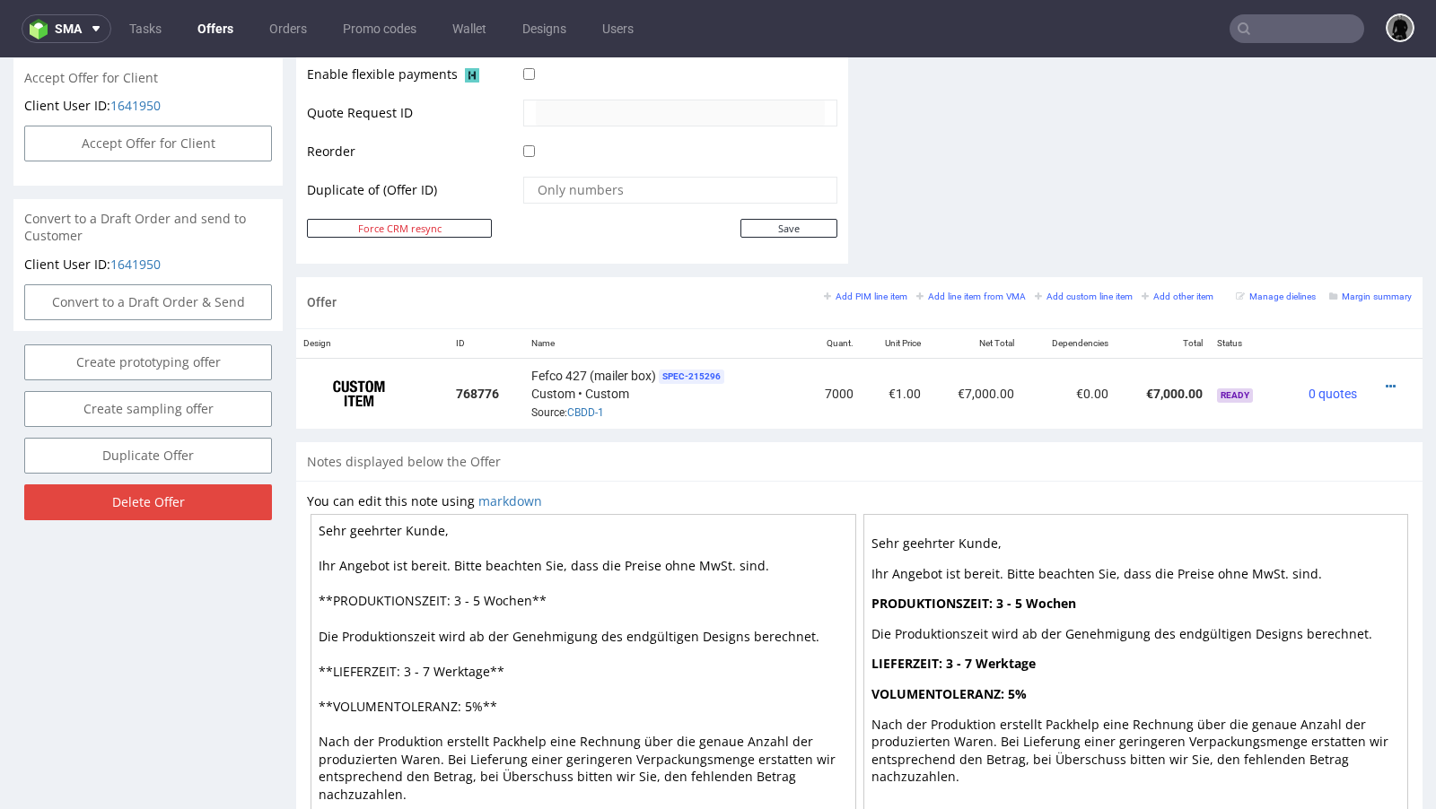
scroll to position [837, 0]
click at [744, 434] on div "Offer Add PIM line item Add line item from VMA Add custom line item Add other i…" at bounding box center [859, 360] width 1126 height 165
click at [1385, 382] on icon at bounding box center [1390, 387] width 10 height 13
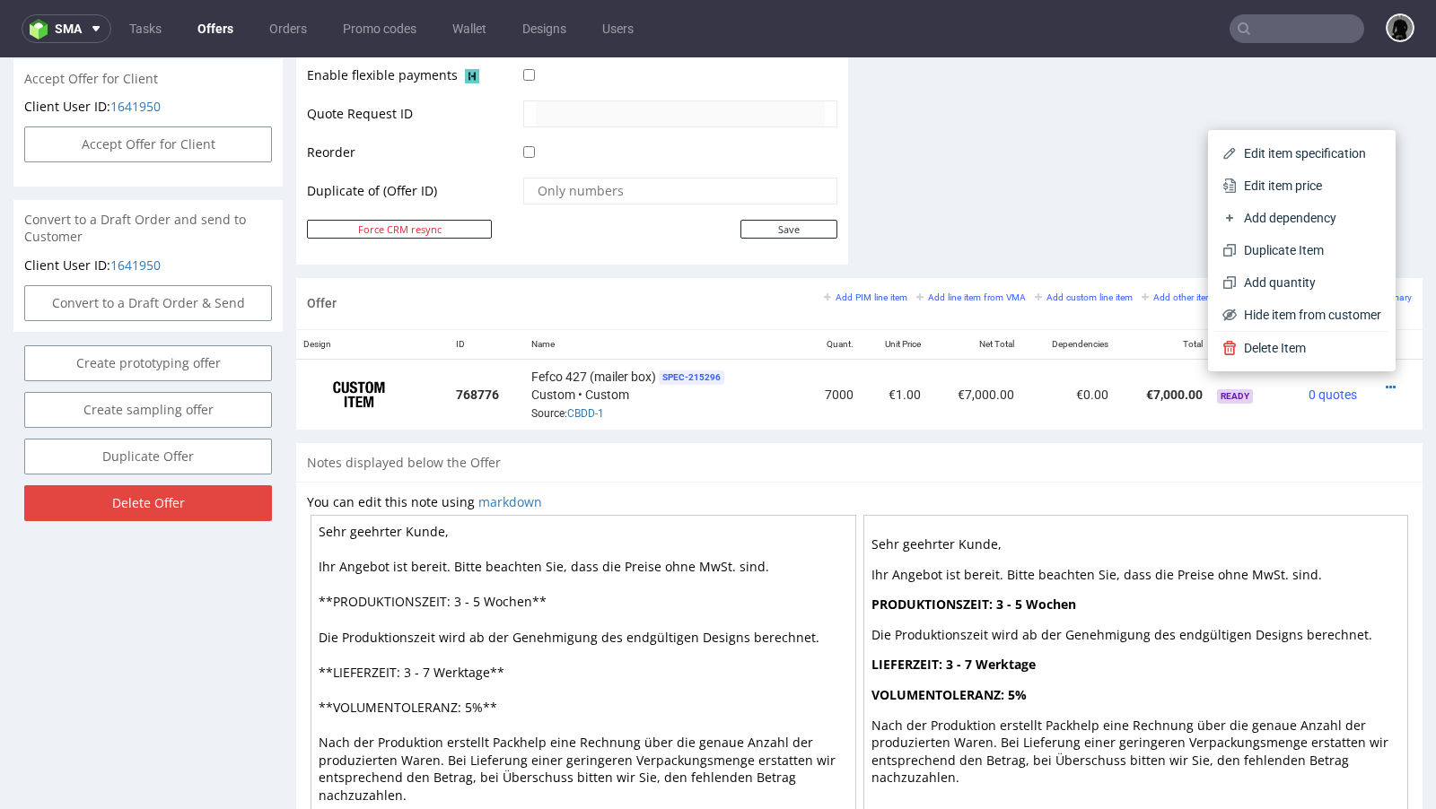
click at [1078, 450] on div "Notes displayed below the Offer" at bounding box center [859, 462] width 1126 height 39
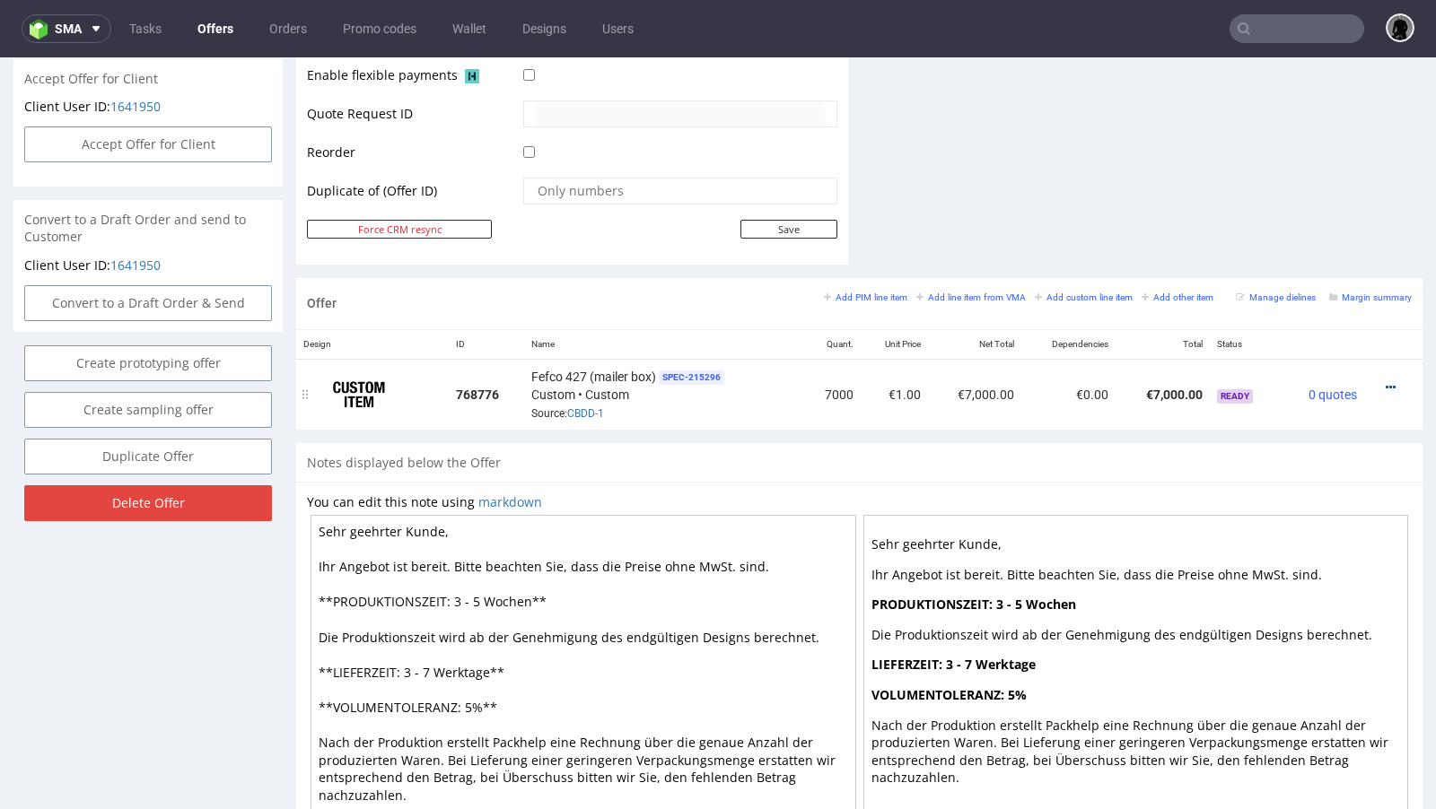
click at [1385, 381] on icon at bounding box center [1390, 387] width 10 height 13
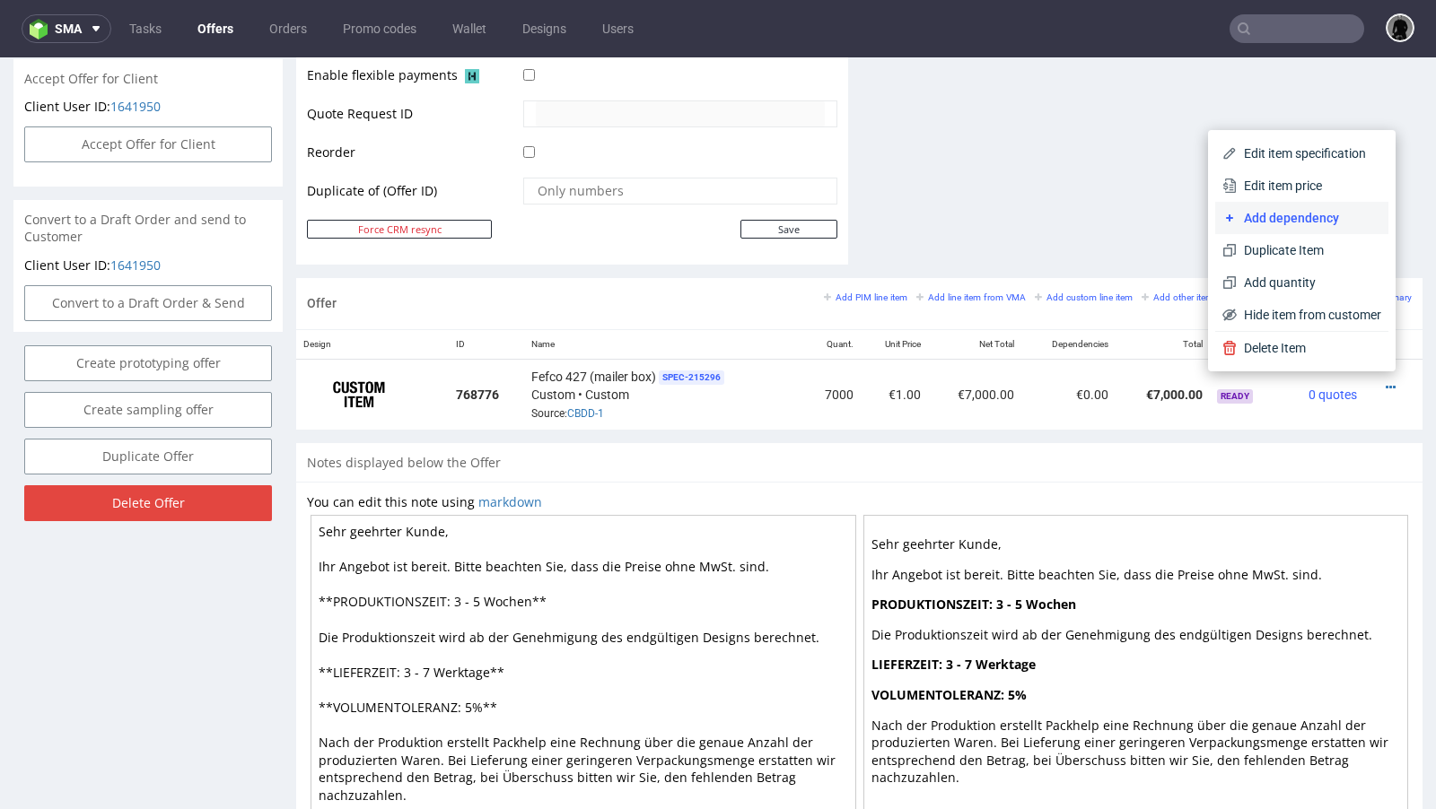
click at [1307, 223] on span "Add dependency" at bounding box center [1308, 218] width 144 height 18
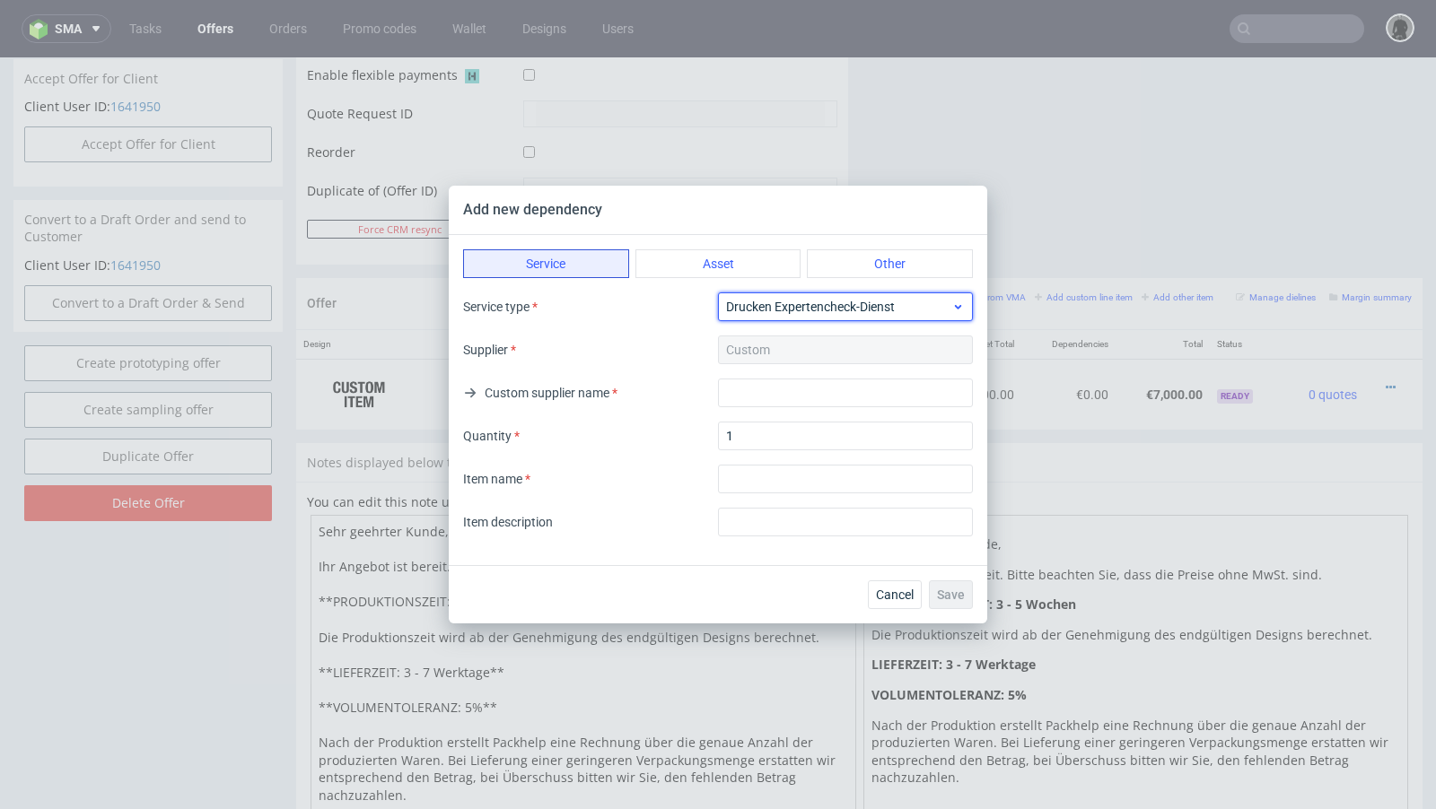
click at [762, 301] on span "Drucken Expertencheck-Dienst" at bounding box center [838, 307] width 225 height 18
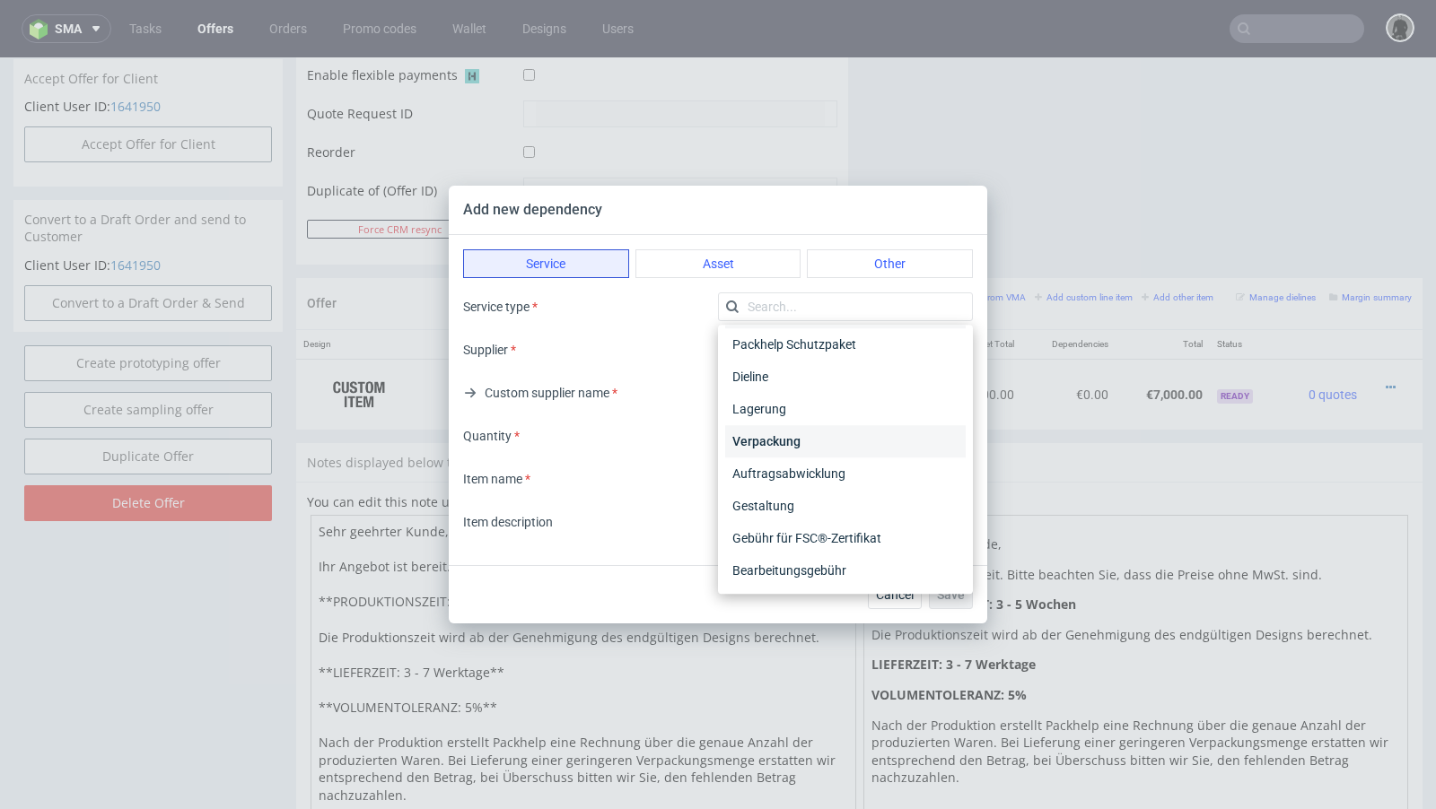
scroll to position [0, 0]
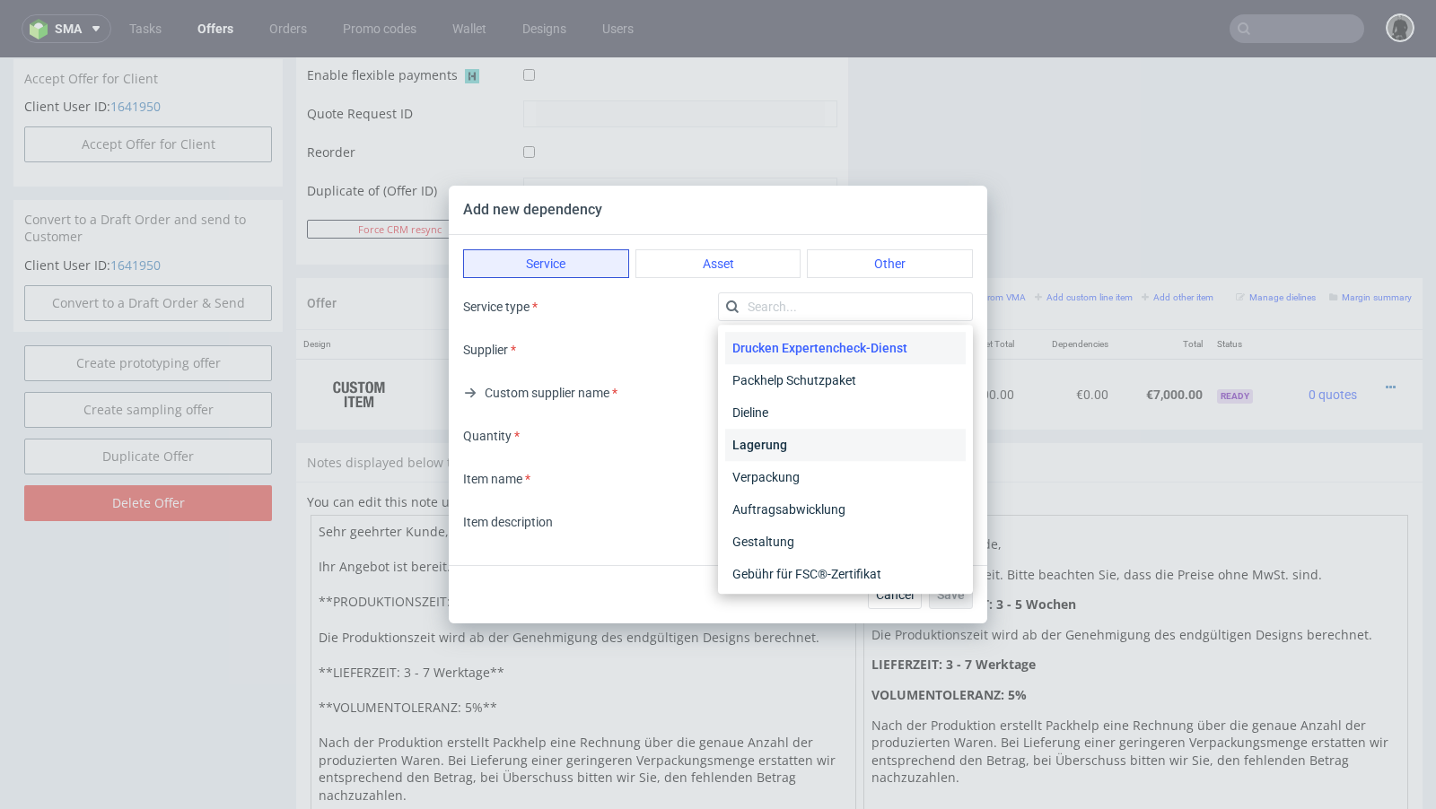
click at [791, 445] on div "Lagerung" at bounding box center [845, 445] width 240 height 32
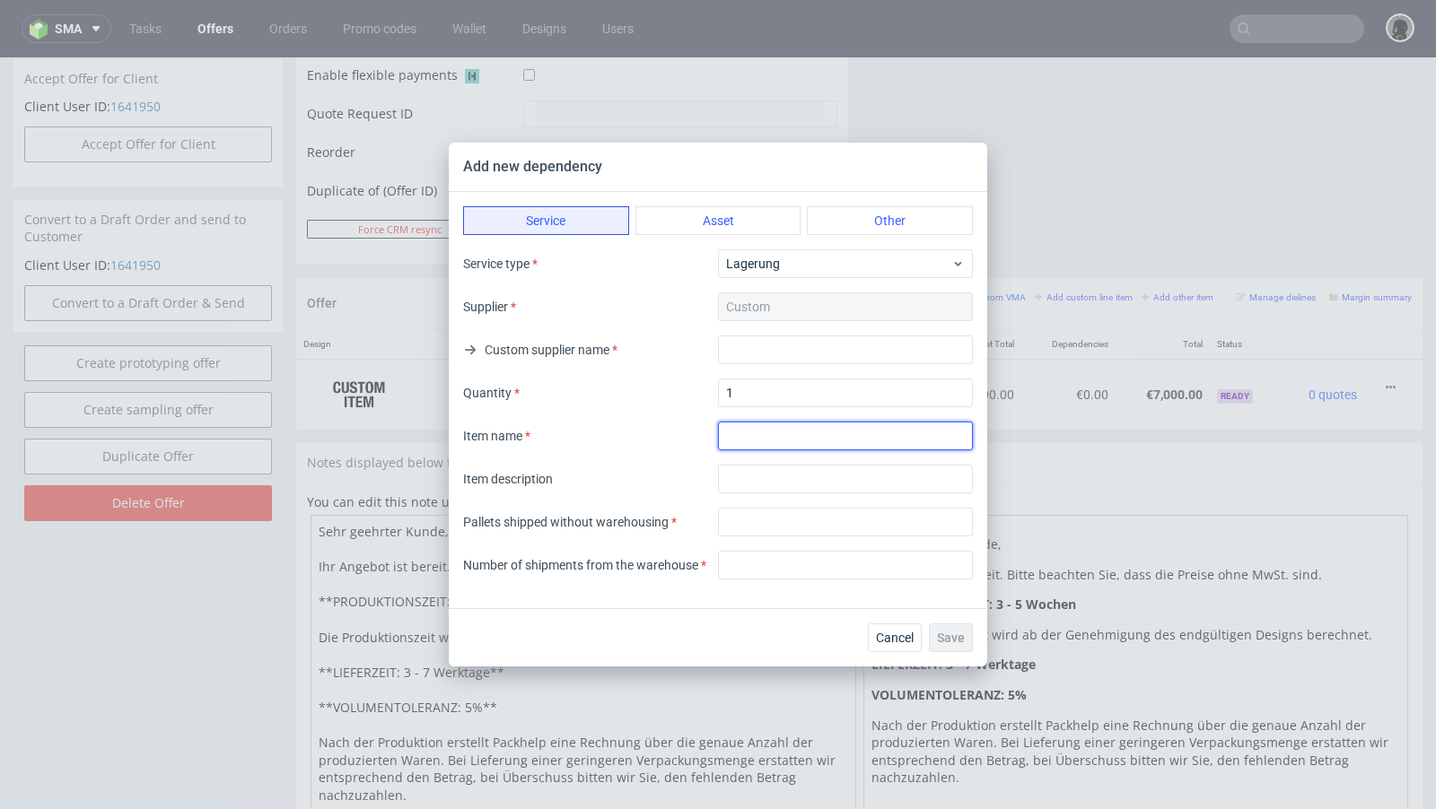
click at [746, 437] on input "textarea" at bounding box center [845, 436] width 255 height 29
type input "Lagerung"
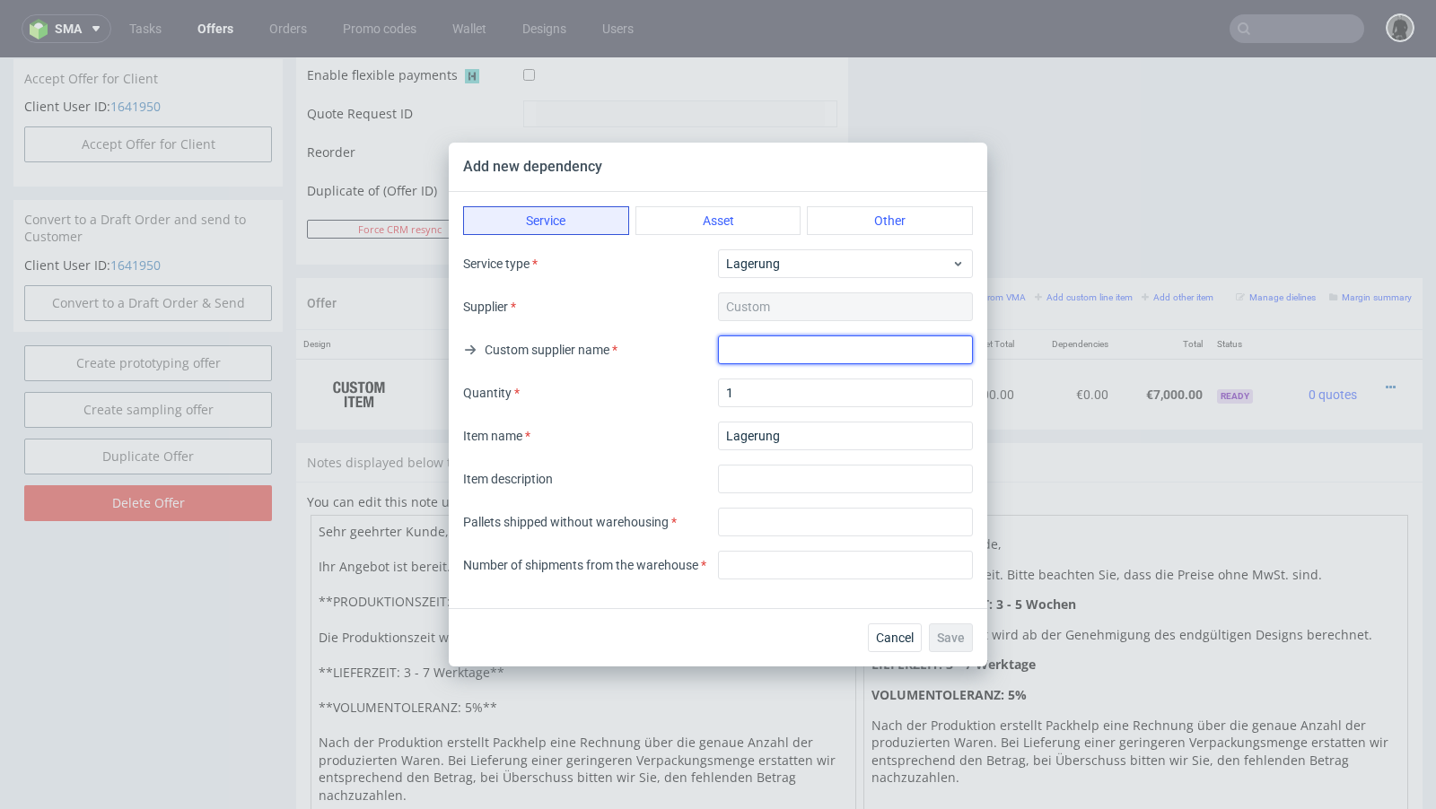
click at [772, 360] on input "text" at bounding box center [845, 350] width 255 height 29
type input "."
click at [658, 419] on div "Service type Lagerung Supplier Custom Custom supplier name . Quantity 1 Item na…" at bounding box center [718, 371] width 510 height 244
click at [668, 395] on div "Quantity 1" at bounding box center [718, 393] width 510 height 29
click at [682, 404] on div "Quantity 1" at bounding box center [718, 393] width 510 height 29
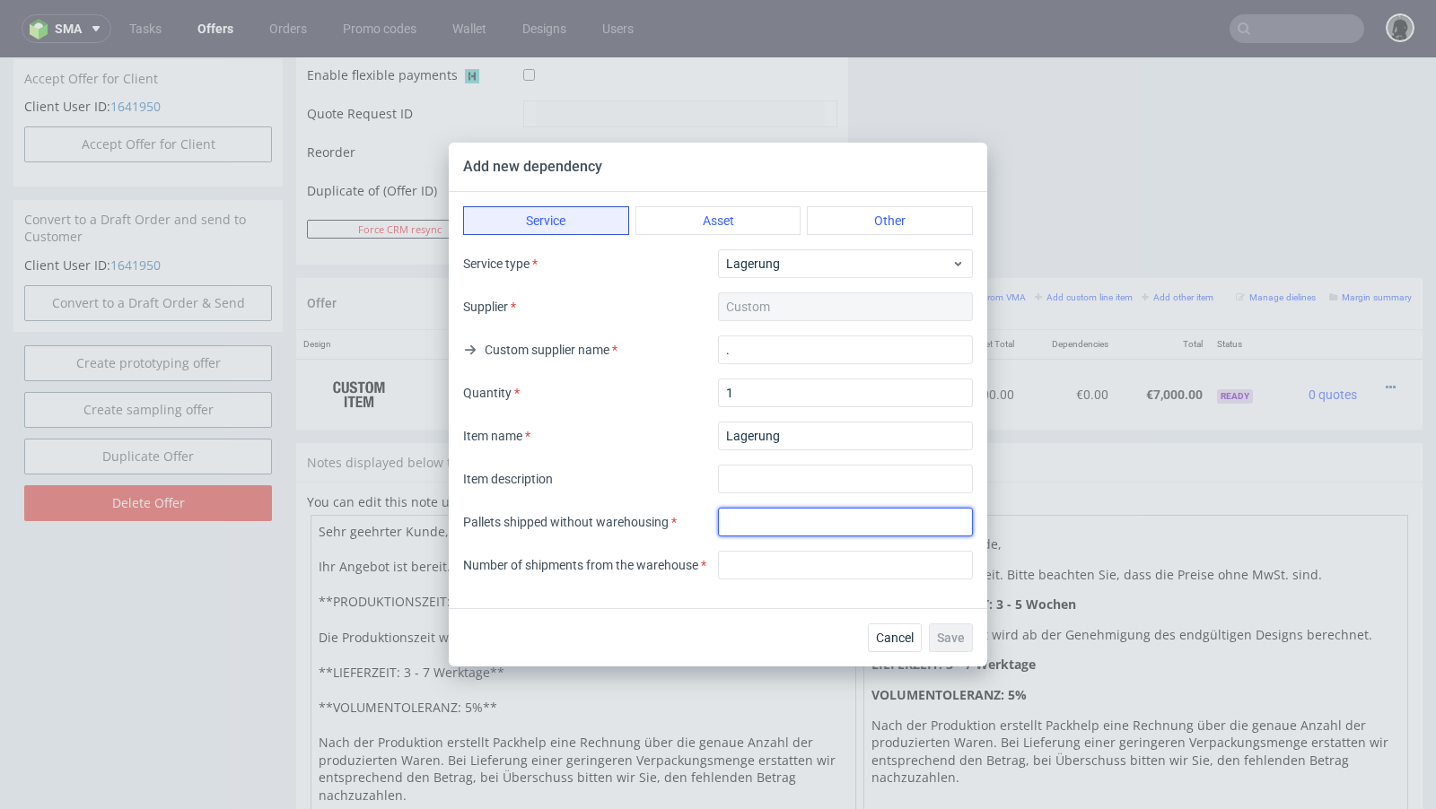
click at [767, 526] on input "number" at bounding box center [845, 522] width 255 height 29
type input "4"
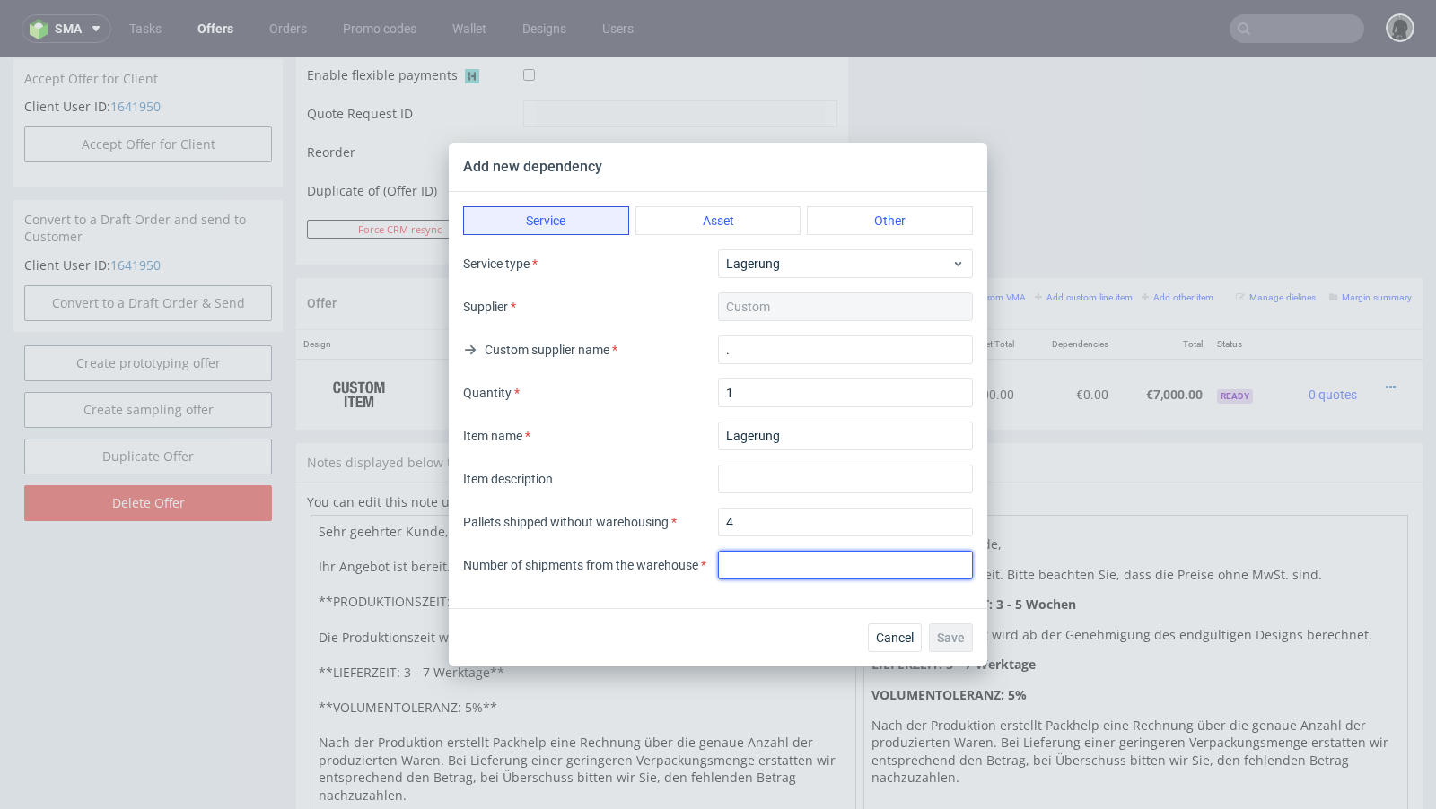
click at [774, 563] on input "number" at bounding box center [845, 565] width 255 height 29
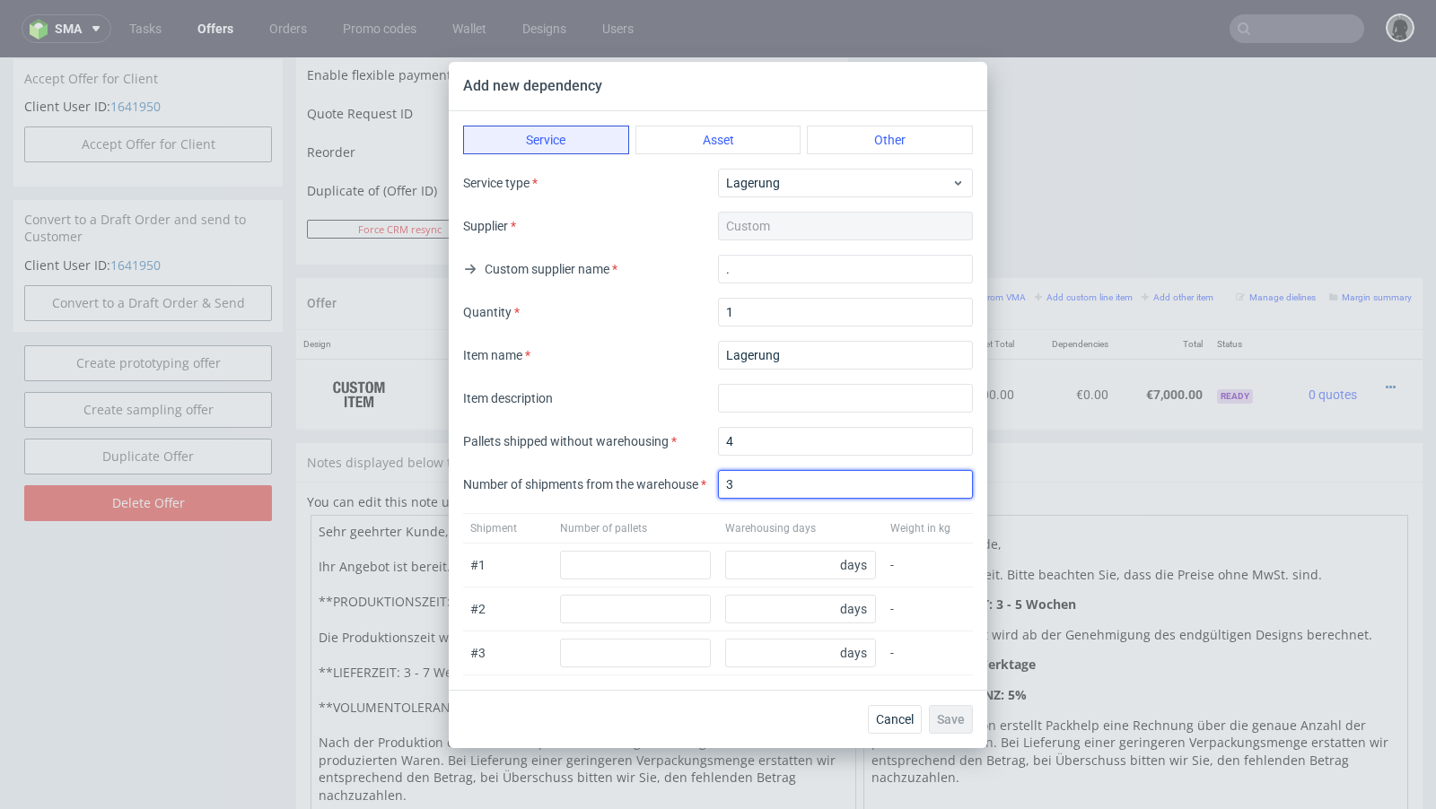
type input "3"
click at [687, 536] on div "Shipment Number of pallets Warehousing days Weight in kg" at bounding box center [718, 528] width 510 height 31
click at [657, 564] on input "number" at bounding box center [635, 565] width 151 height 29
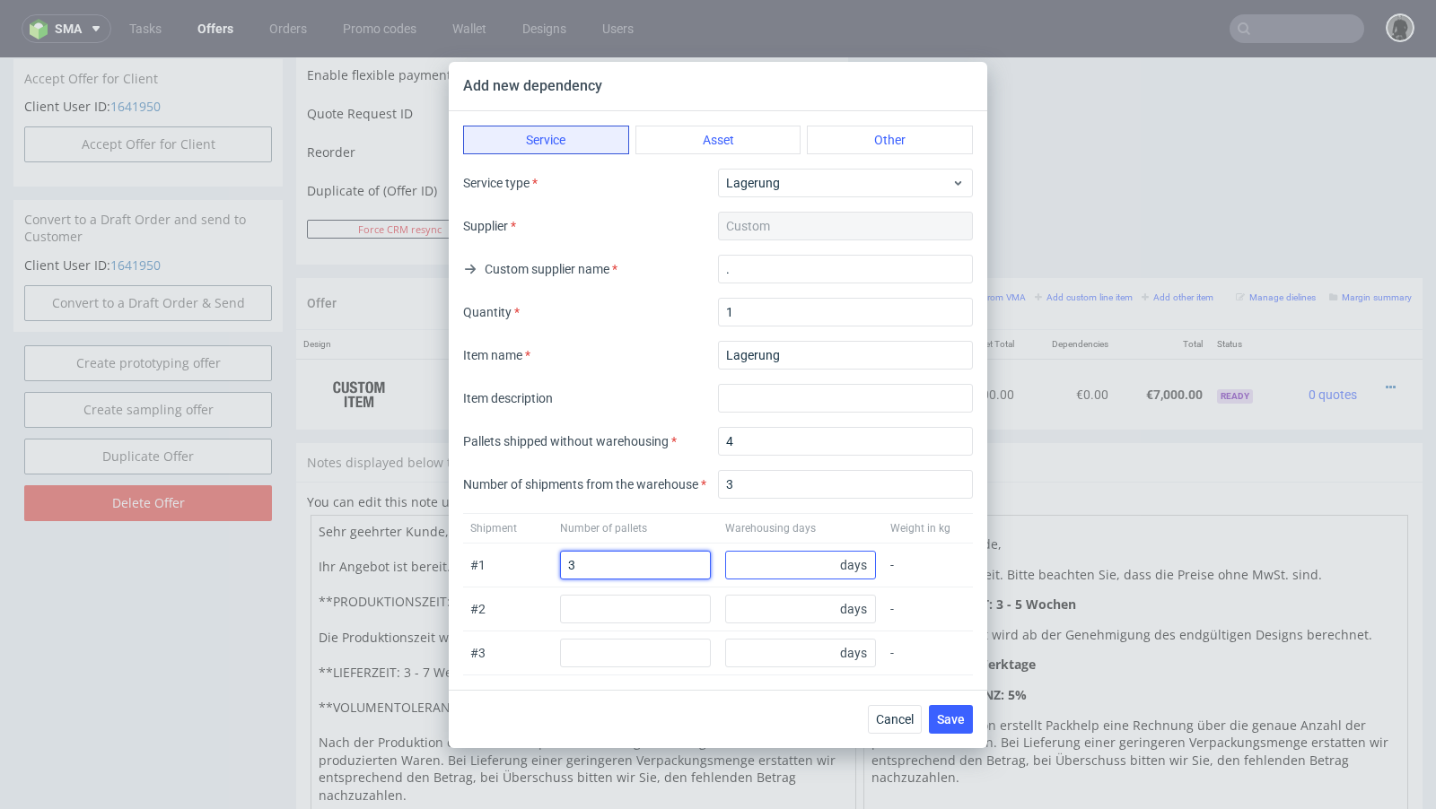
type input "3"
click at [768, 561] on input "number" at bounding box center [800, 565] width 151 height 29
type input "80"
click at [703, 528] on div "Number of pallets" at bounding box center [635, 528] width 151 height 14
click at [940, 715] on span "Save" at bounding box center [951, 719] width 28 height 13
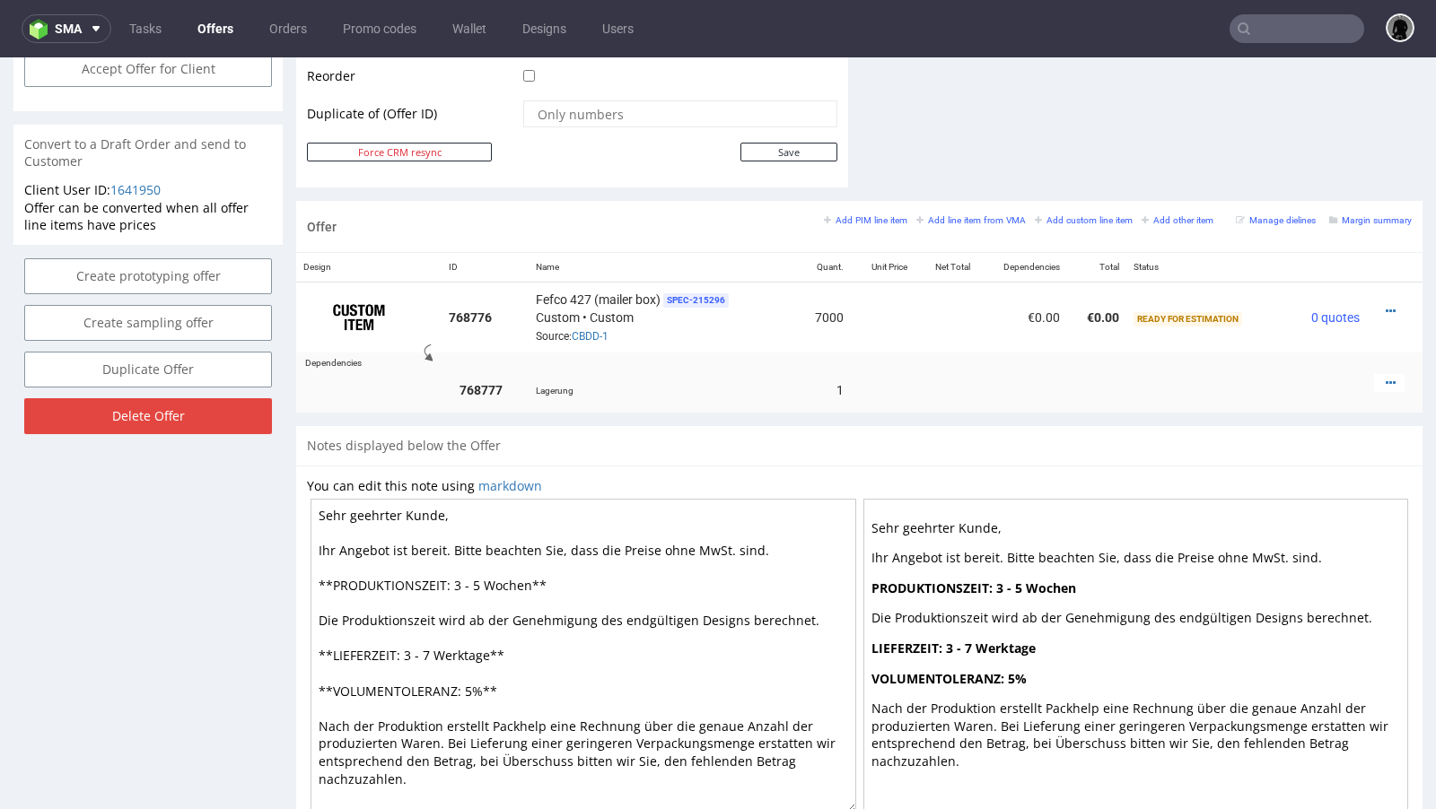
scroll to position [917, 0]
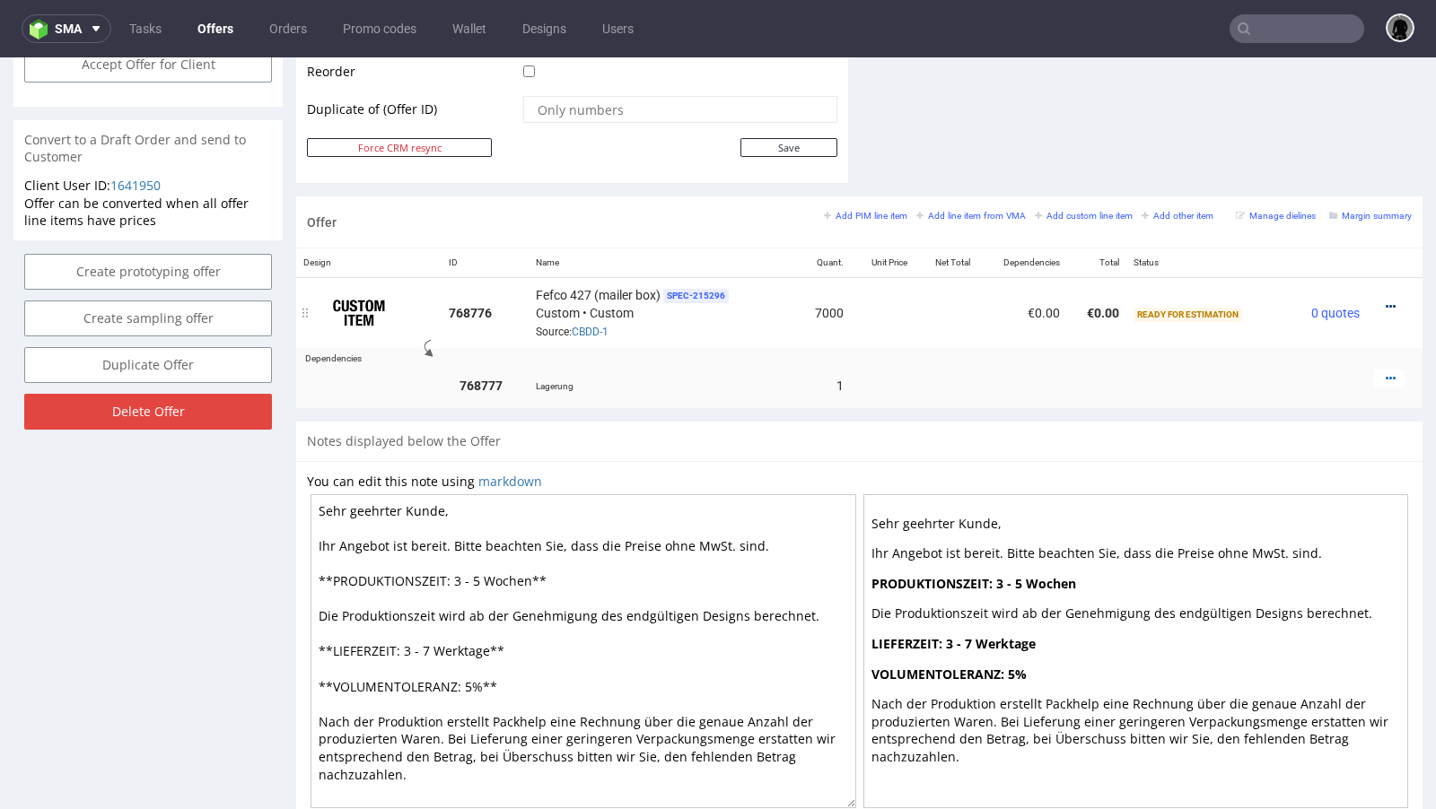
click at [1385, 302] on icon at bounding box center [1390, 307] width 10 height 13
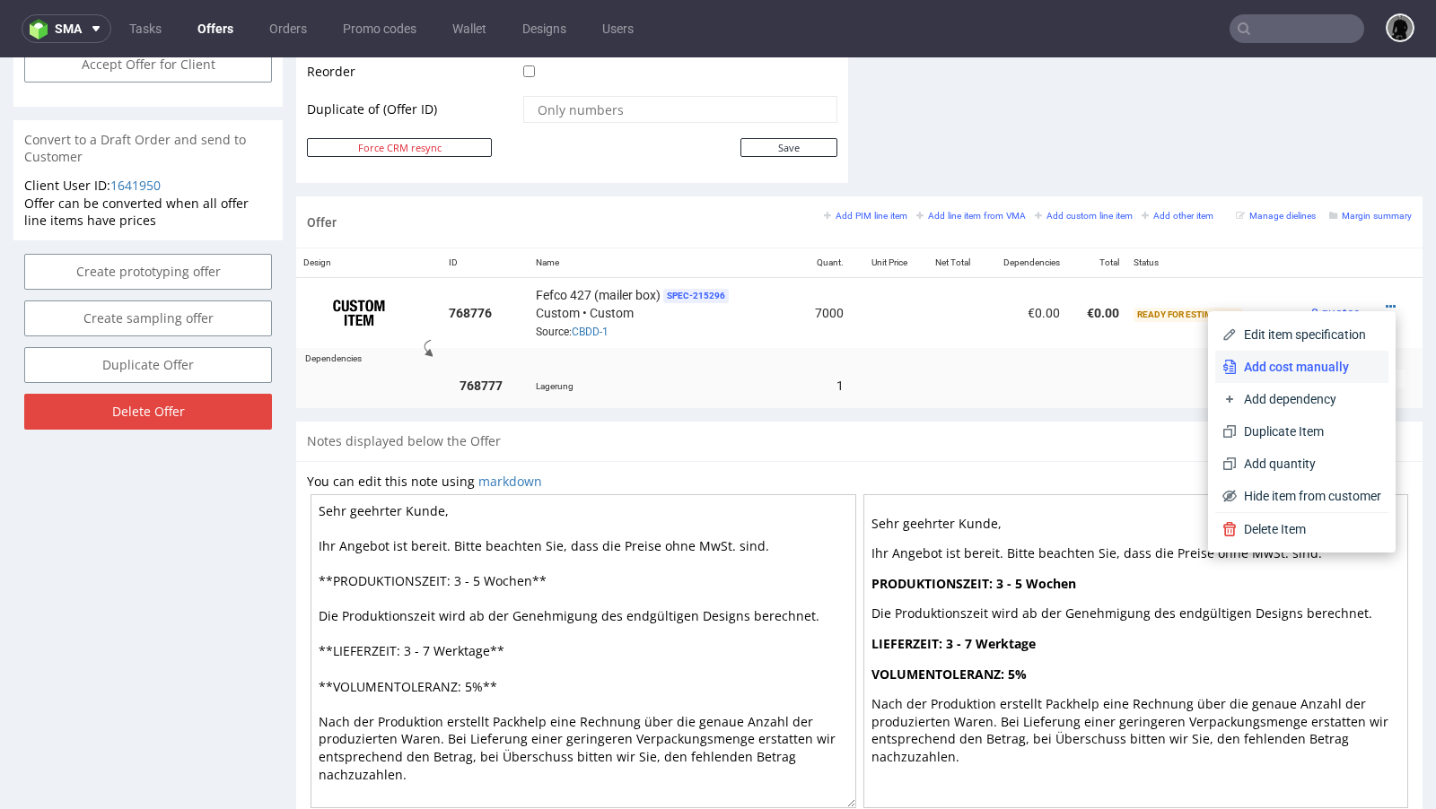
click at [1312, 362] on span "Add cost manually" at bounding box center [1308, 367] width 144 height 18
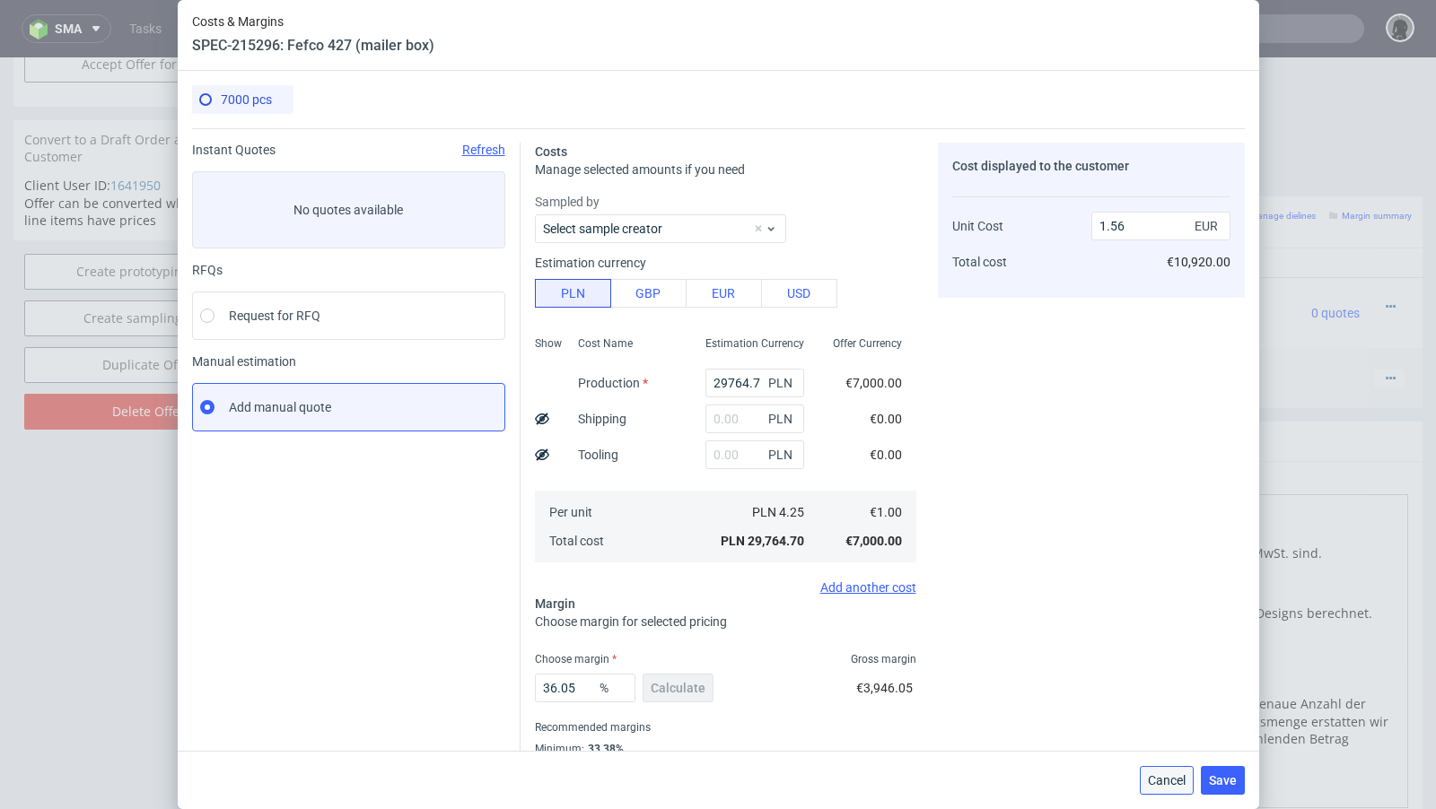
click at [1156, 781] on span "Cancel" at bounding box center [1167, 780] width 38 height 13
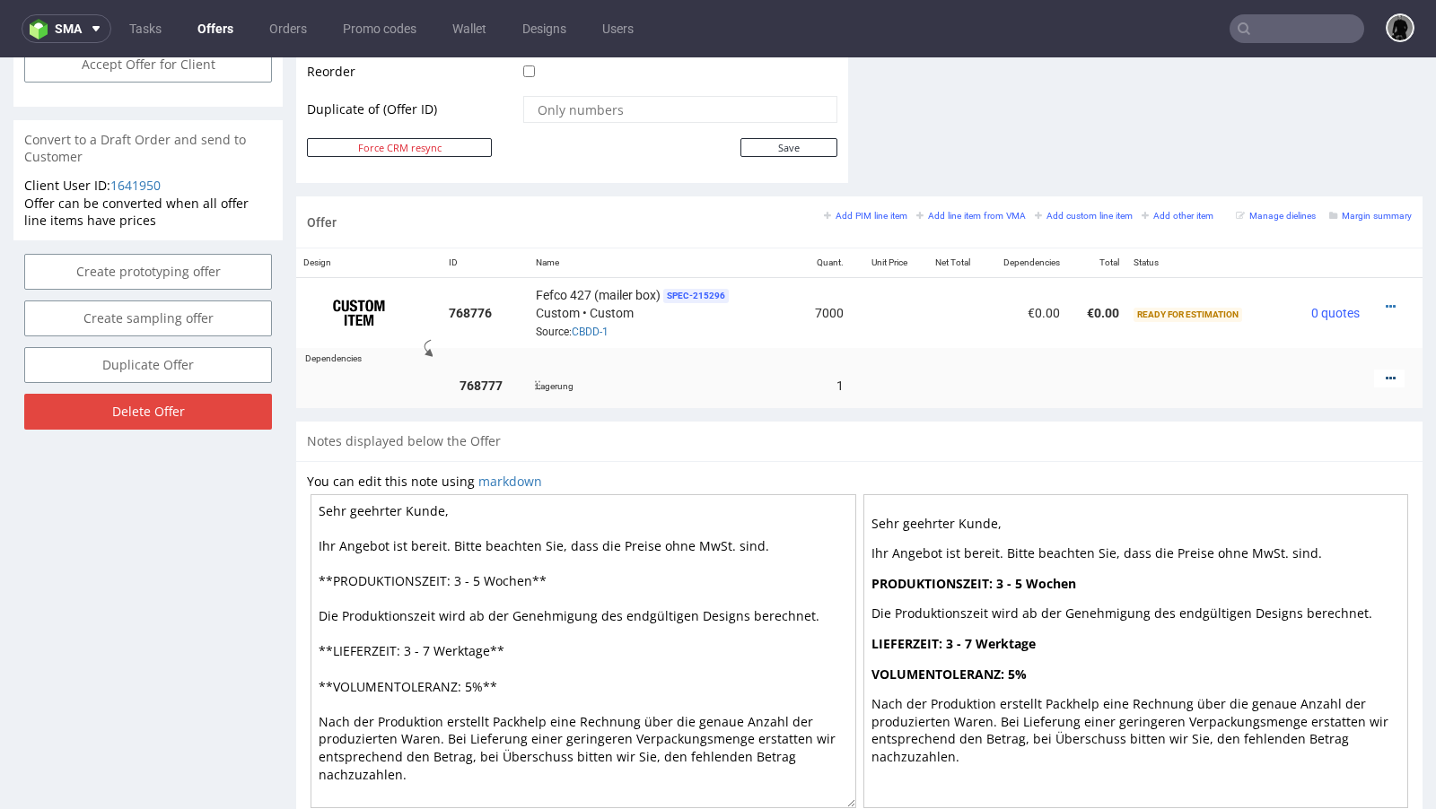
click at [1385, 377] on icon at bounding box center [1390, 378] width 10 height 13
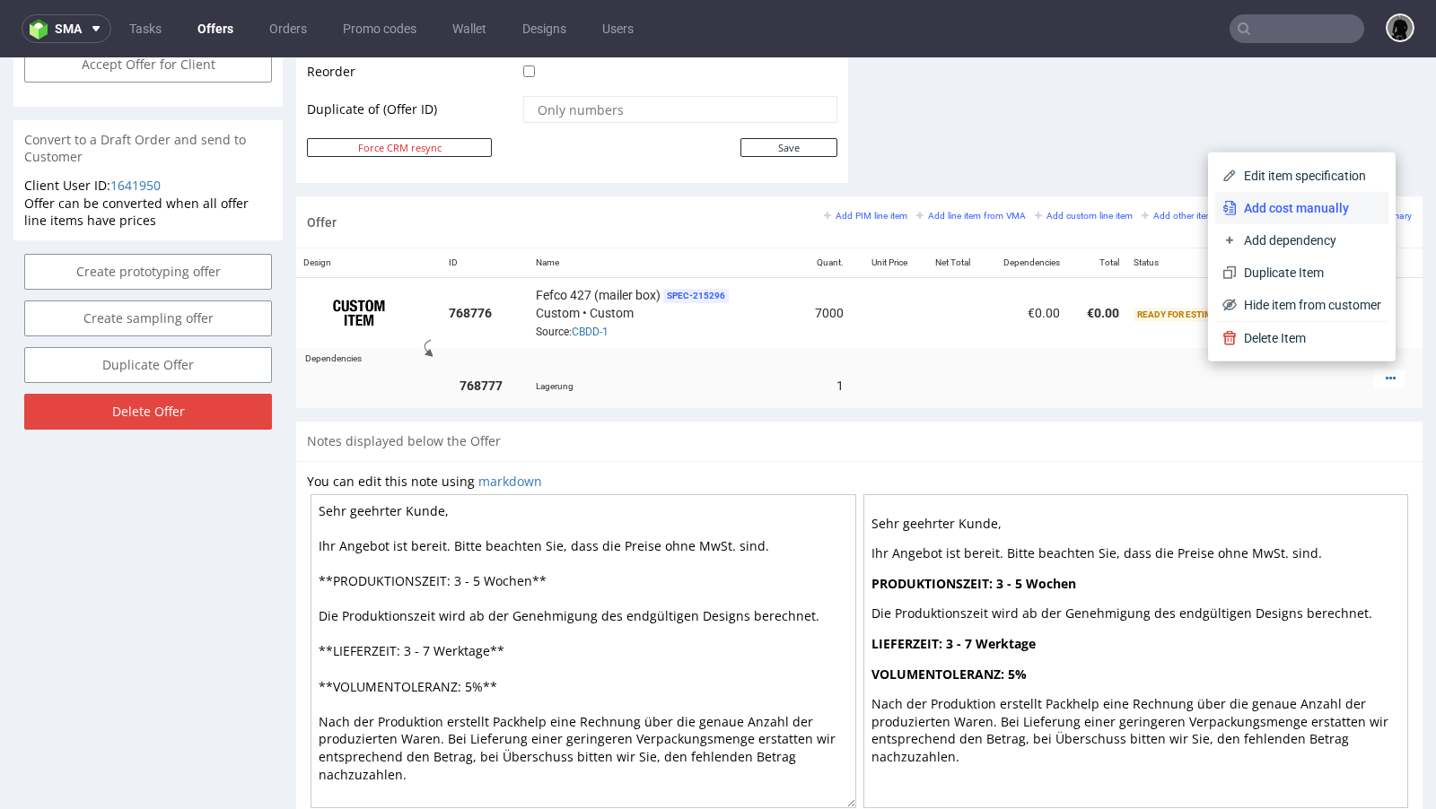
click at [1300, 211] on span "Add cost manually" at bounding box center [1308, 208] width 144 height 18
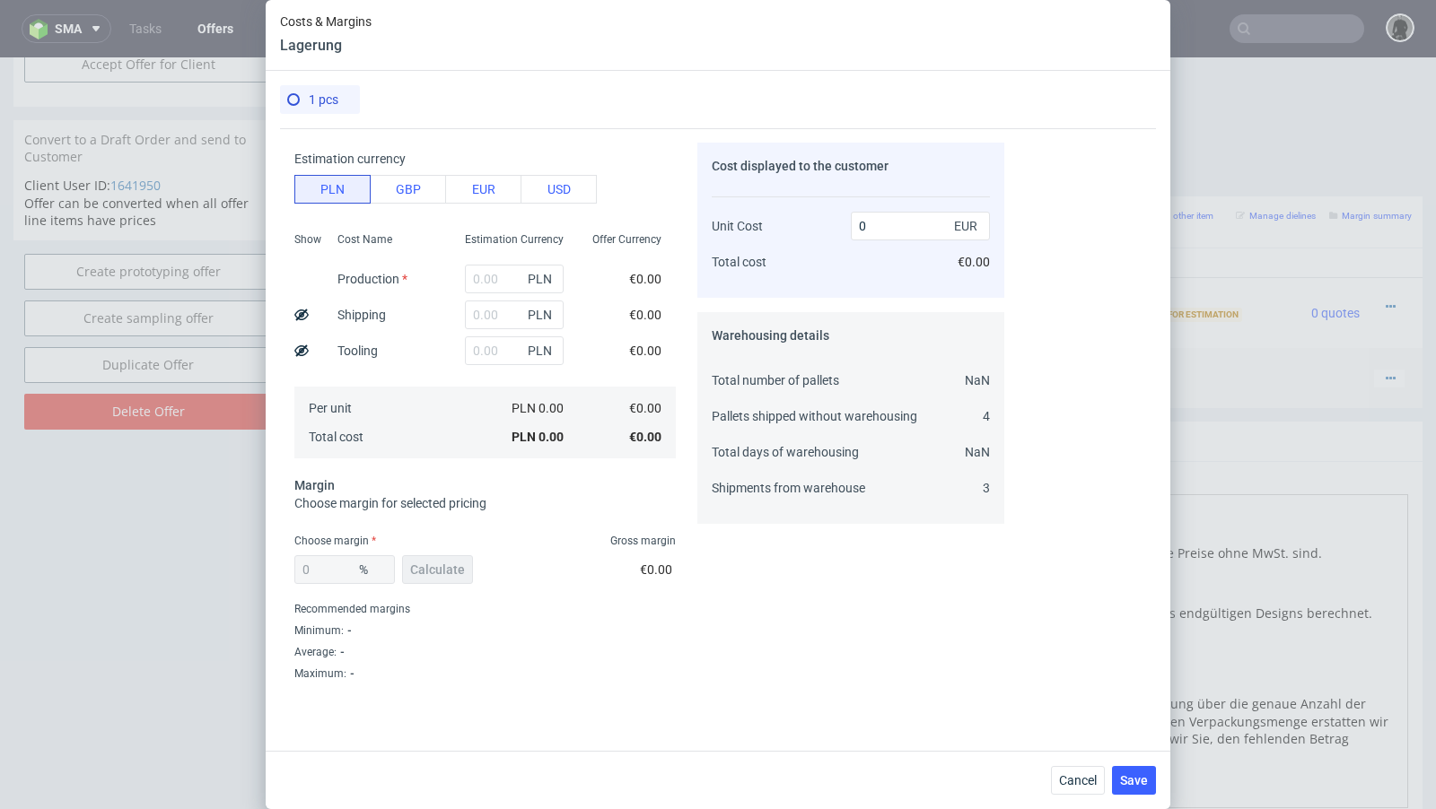
scroll to position [0, 0]
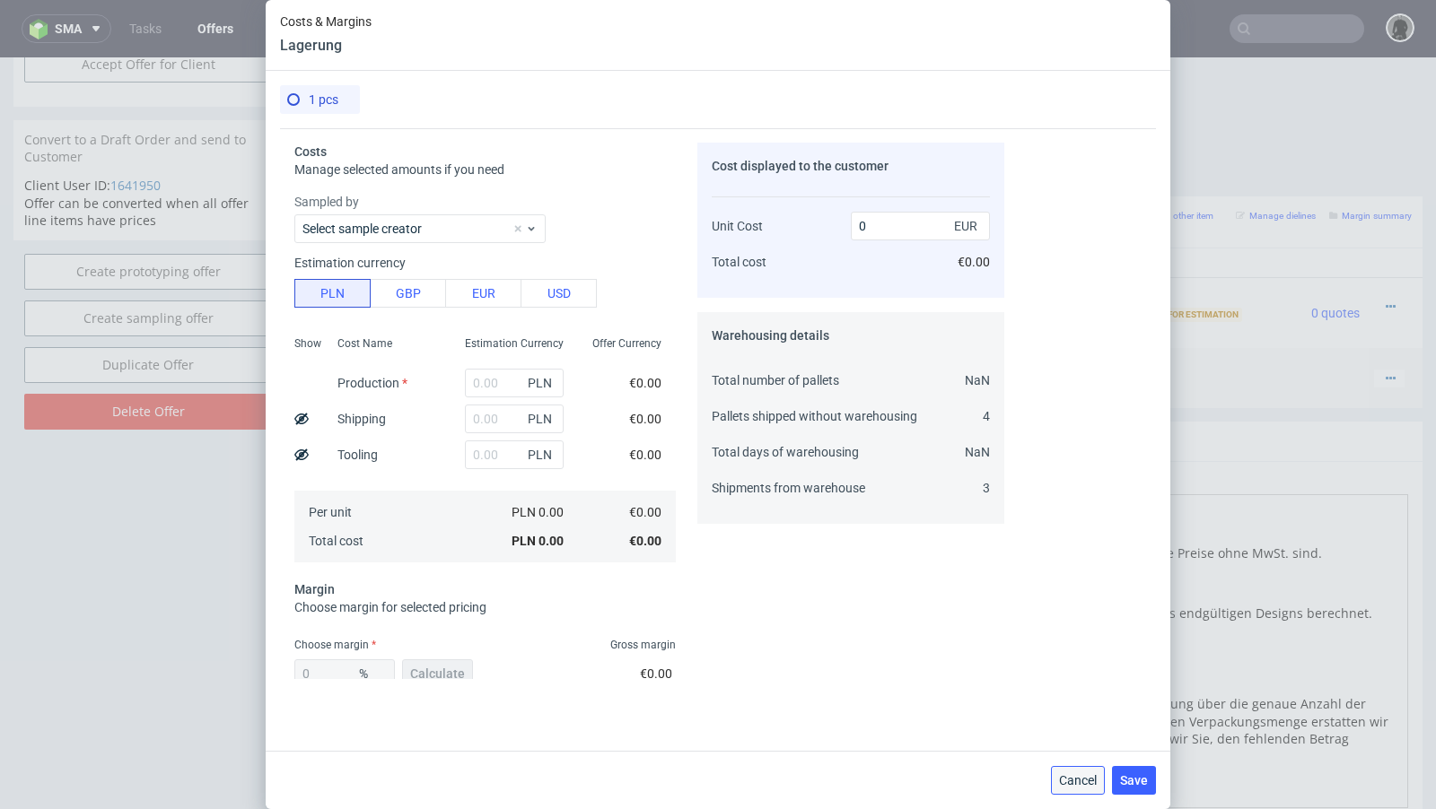
click at [1077, 781] on span "Cancel" at bounding box center [1078, 780] width 38 height 13
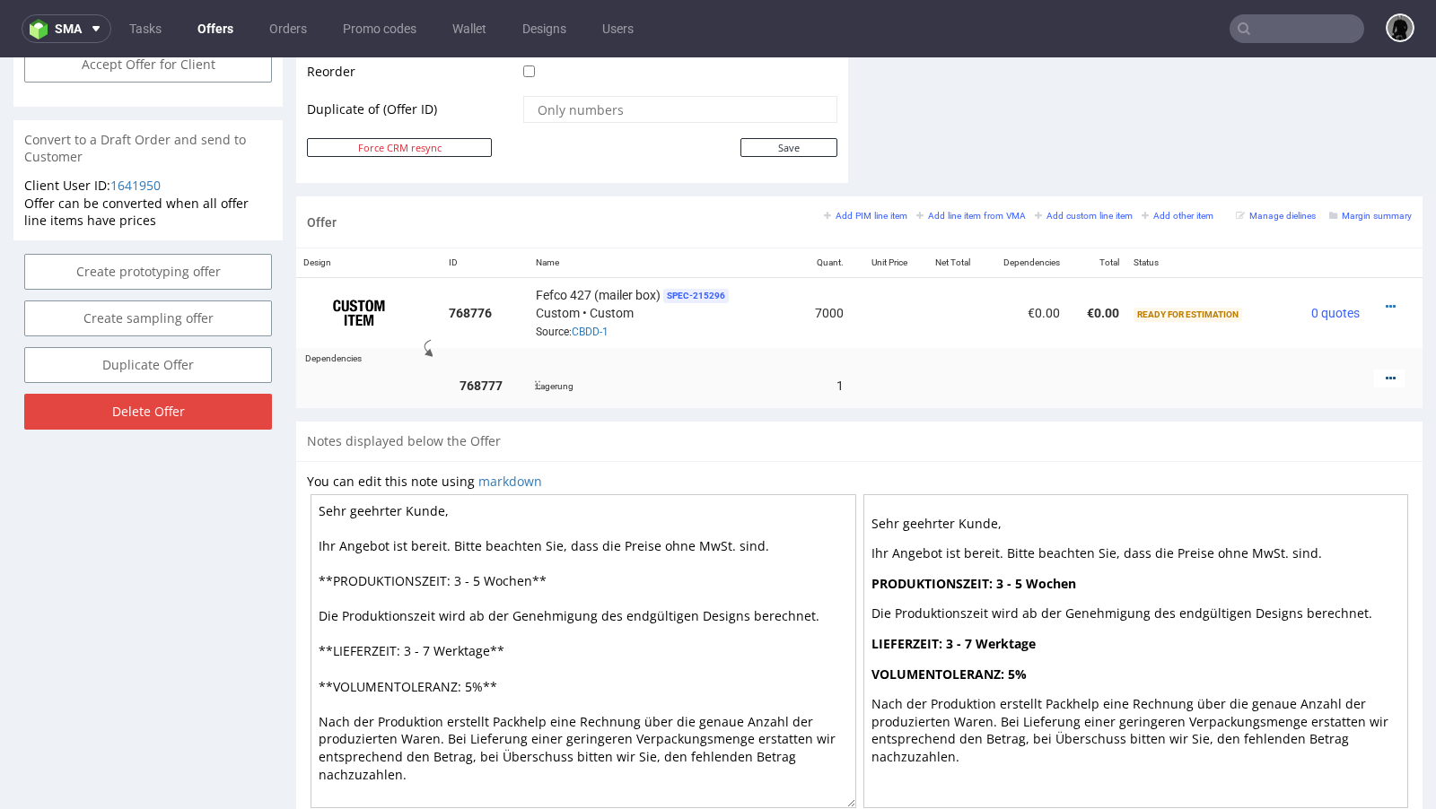
click at [1385, 377] on icon at bounding box center [1390, 378] width 10 height 13
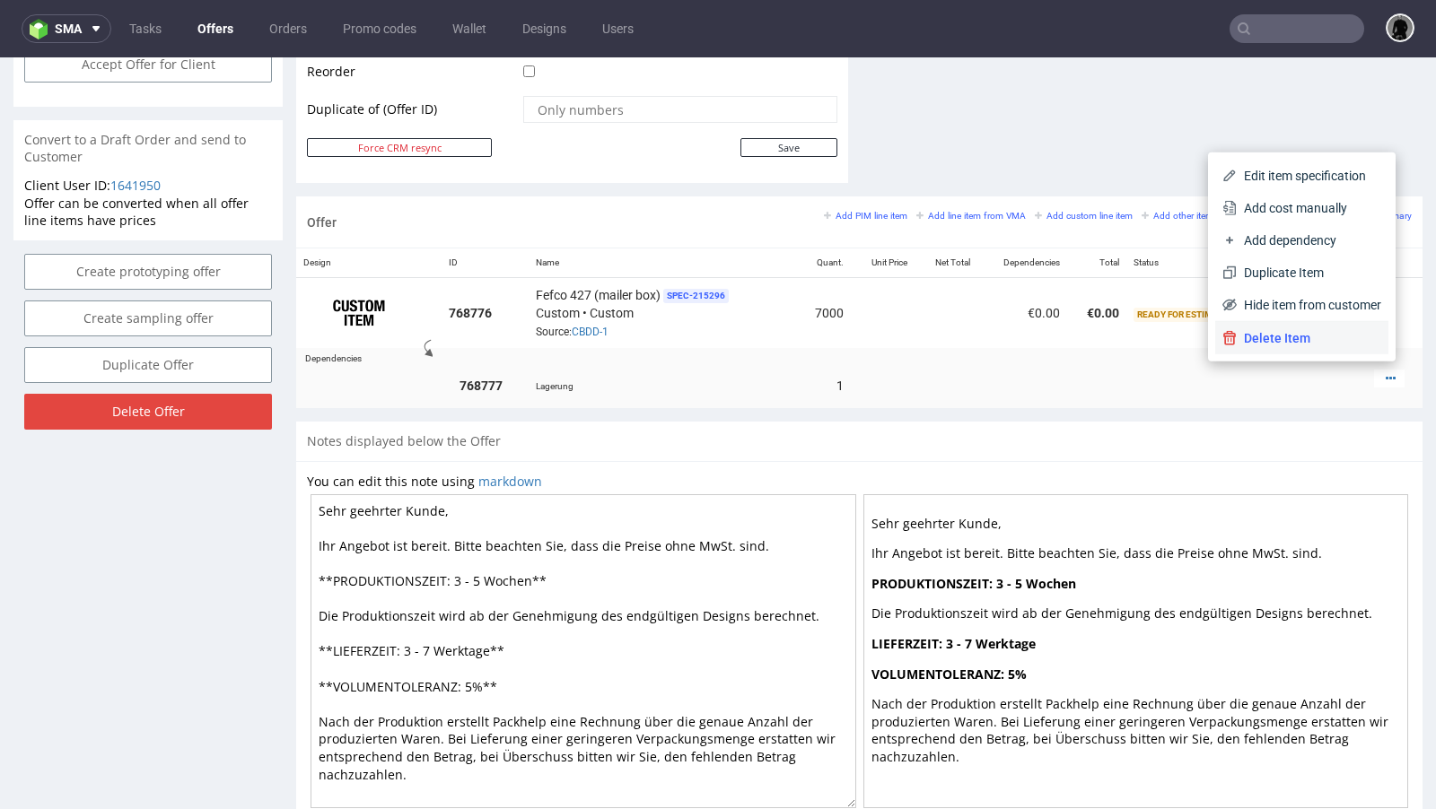
click at [1272, 339] on span "Delete Item" at bounding box center [1308, 338] width 144 height 18
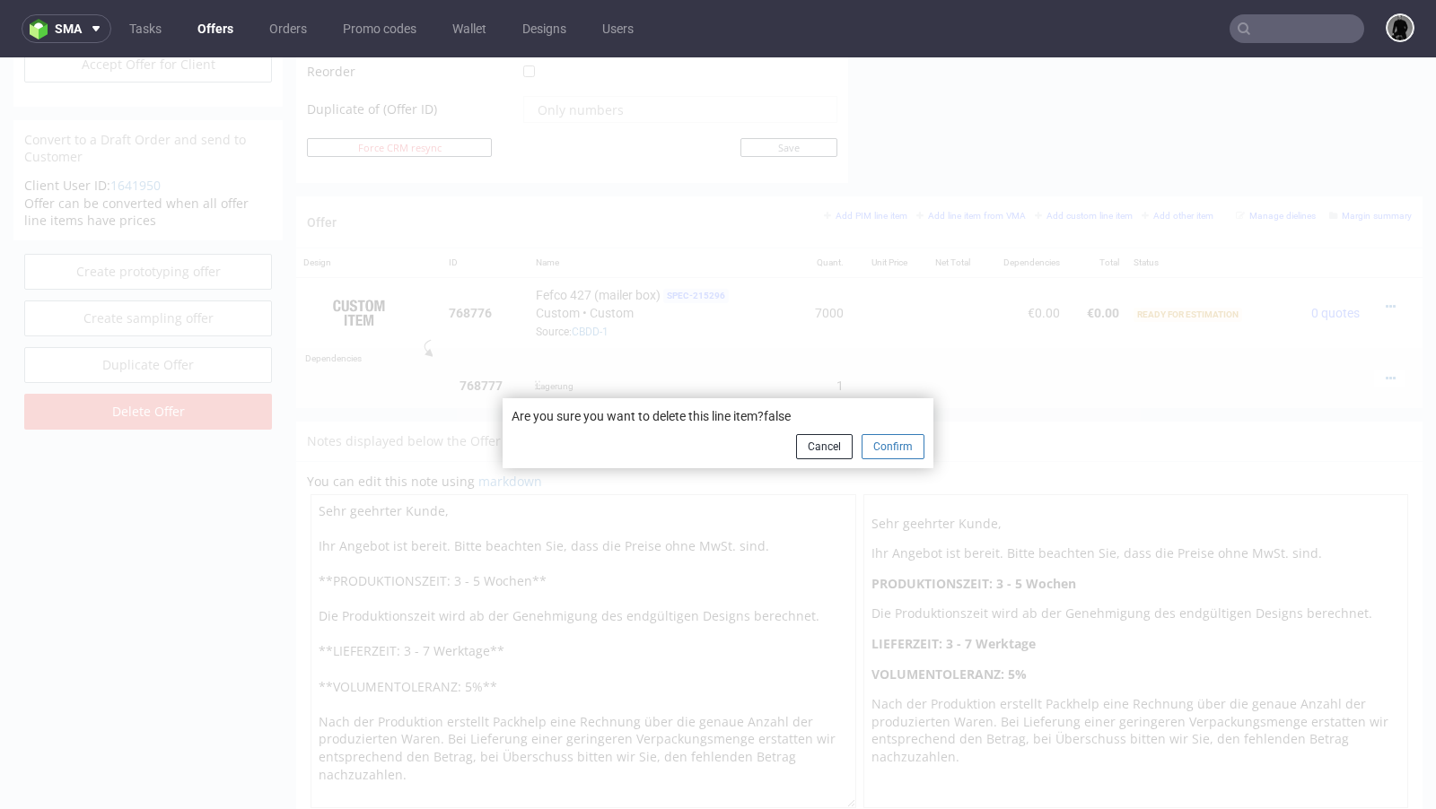
click at [892, 449] on button "Confirm" at bounding box center [892, 446] width 63 height 25
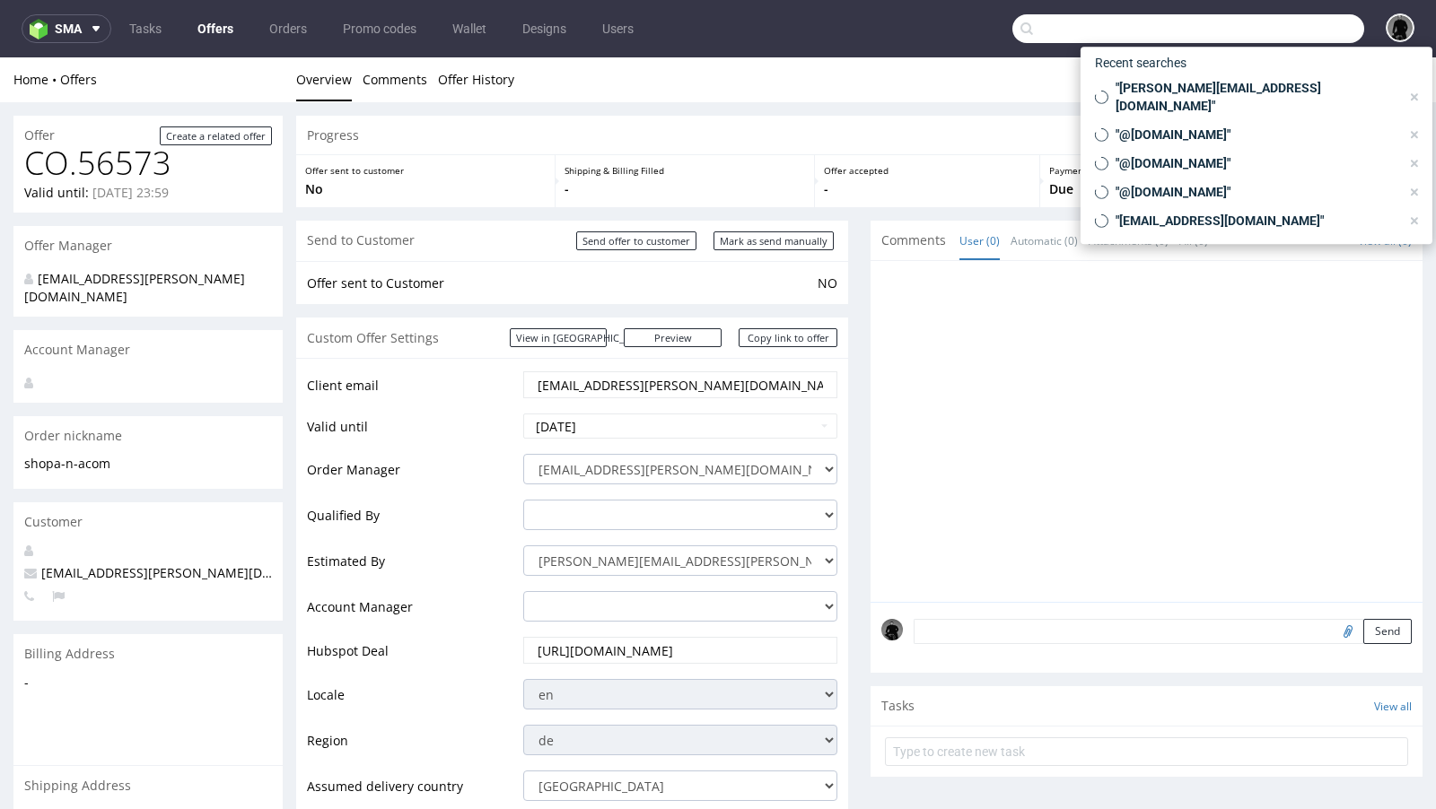
click at [1273, 33] on input "text" at bounding box center [1188, 28] width 352 height 29
paste input "[EMAIL_ADDRESS][PERSON_NAME][DOMAIN_NAME]"
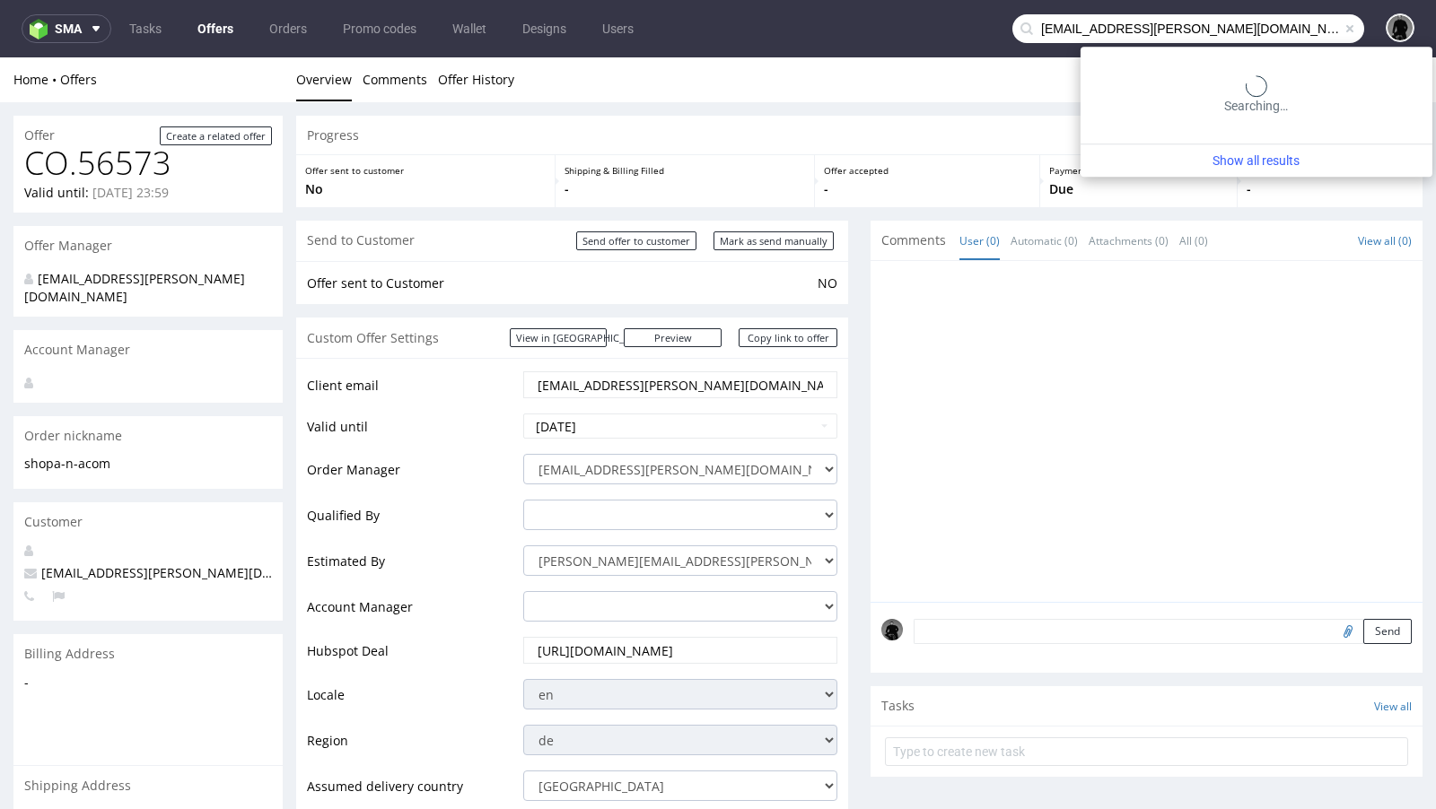
type input "[EMAIL_ADDRESS][PERSON_NAME][DOMAIN_NAME]"
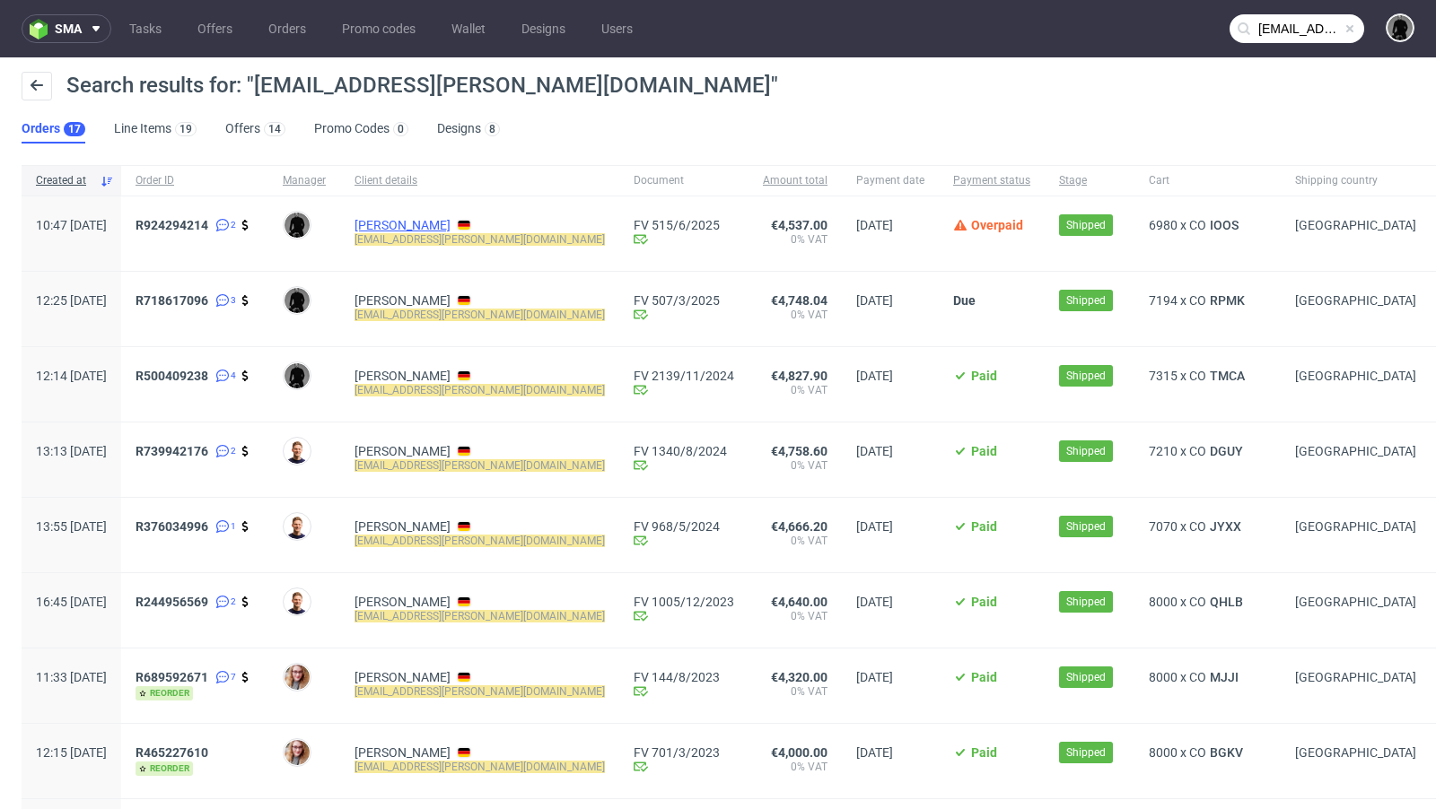
click at [438, 226] on link "[PERSON_NAME]" at bounding box center [402, 225] width 96 height 14
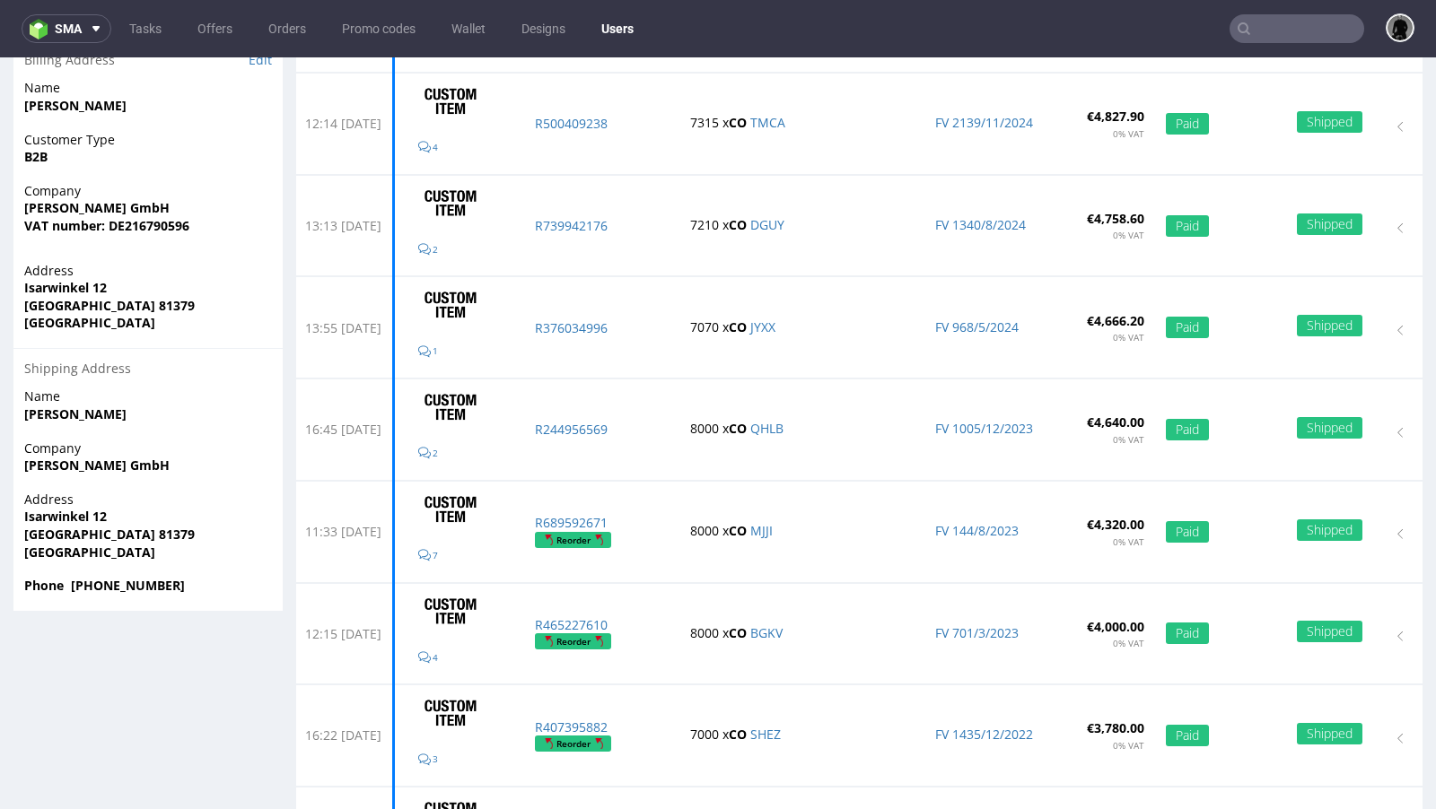
scroll to position [432, 0]
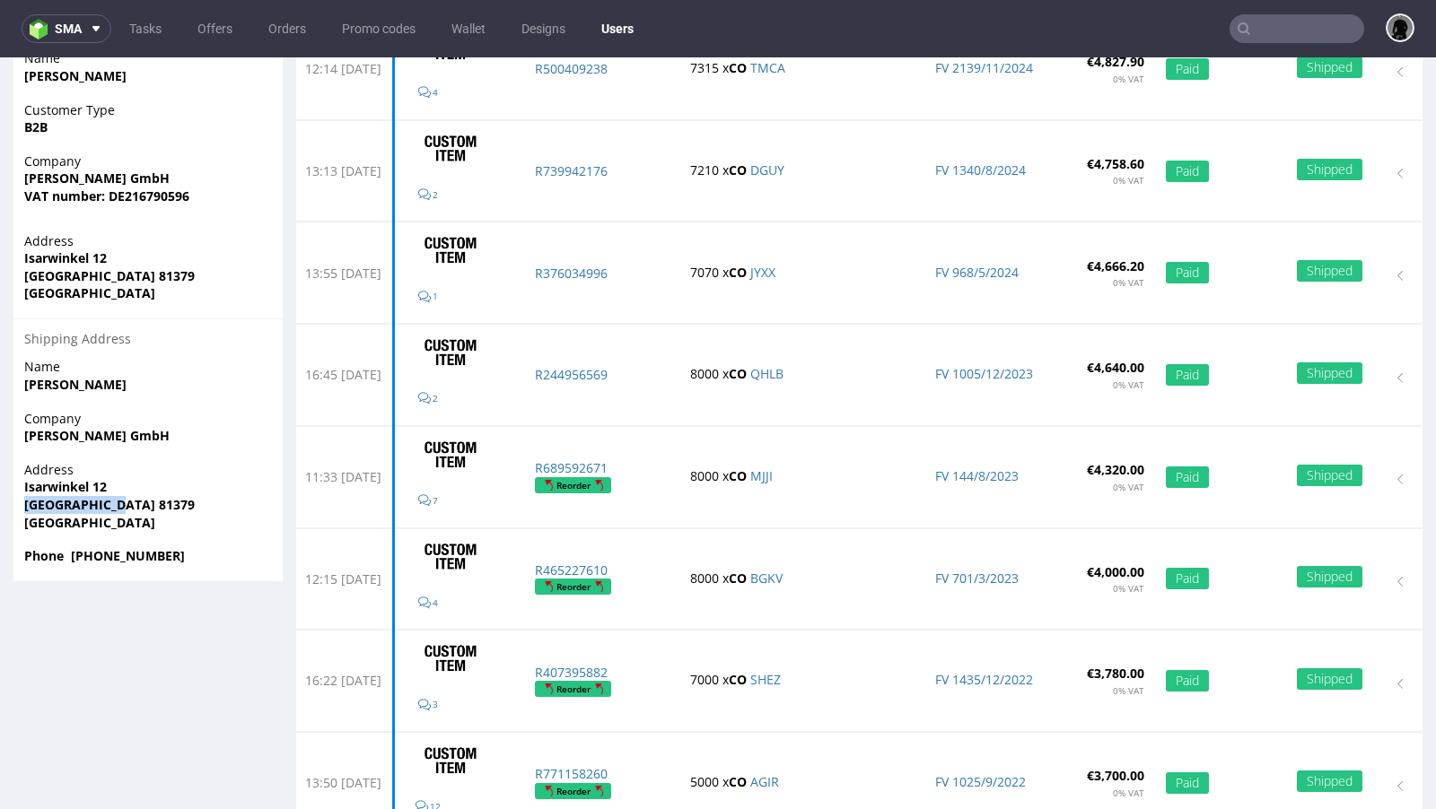
drag, startPoint x: 128, startPoint y: 503, endPoint x: 21, endPoint y: 505, distance: 107.7
click at [21, 505] on div "Address Isarwinkel 12 München 81379 Germany" at bounding box center [147, 504] width 269 height 86
copy strong "[GEOGRAPHIC_DATA] 81379"
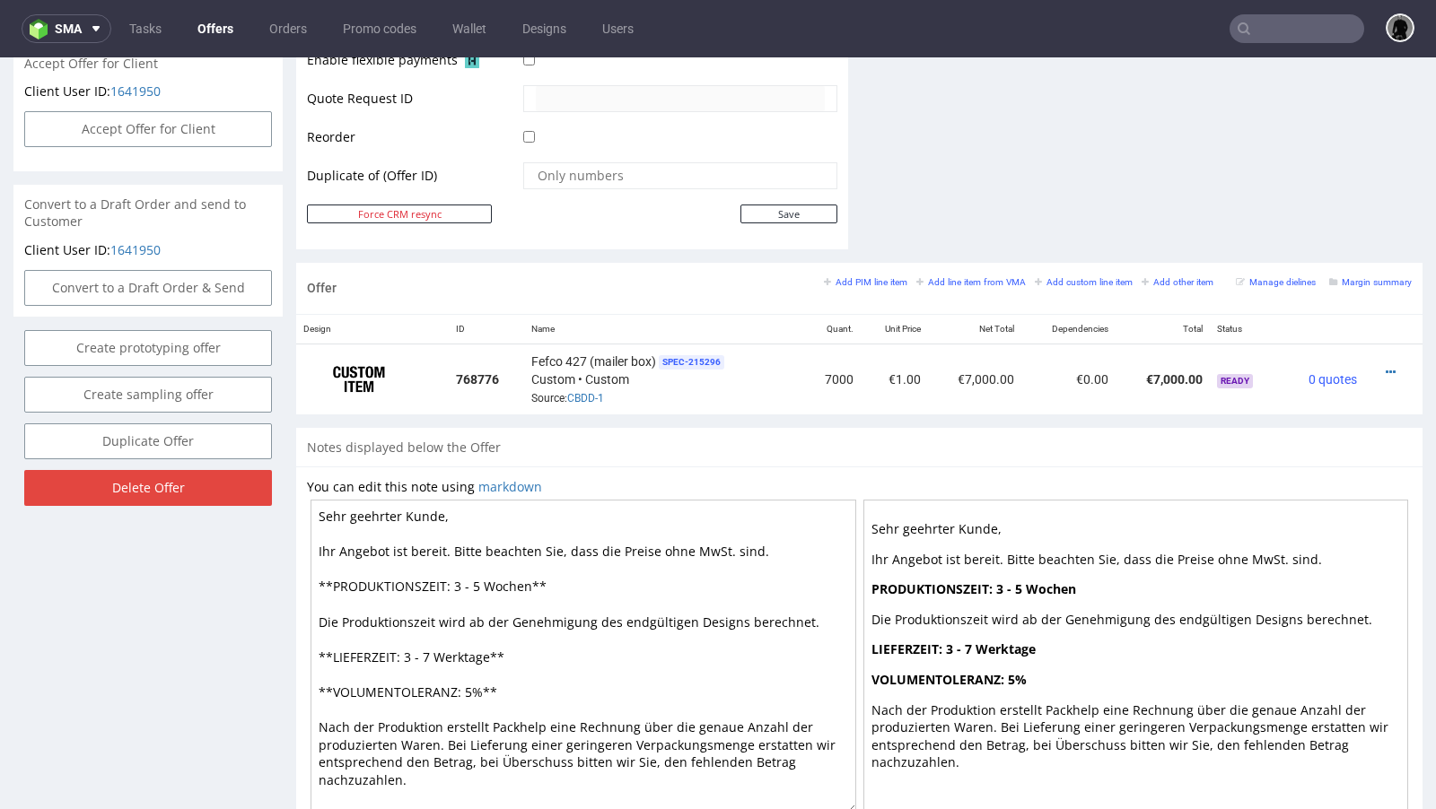
scroll to position [867, 0]
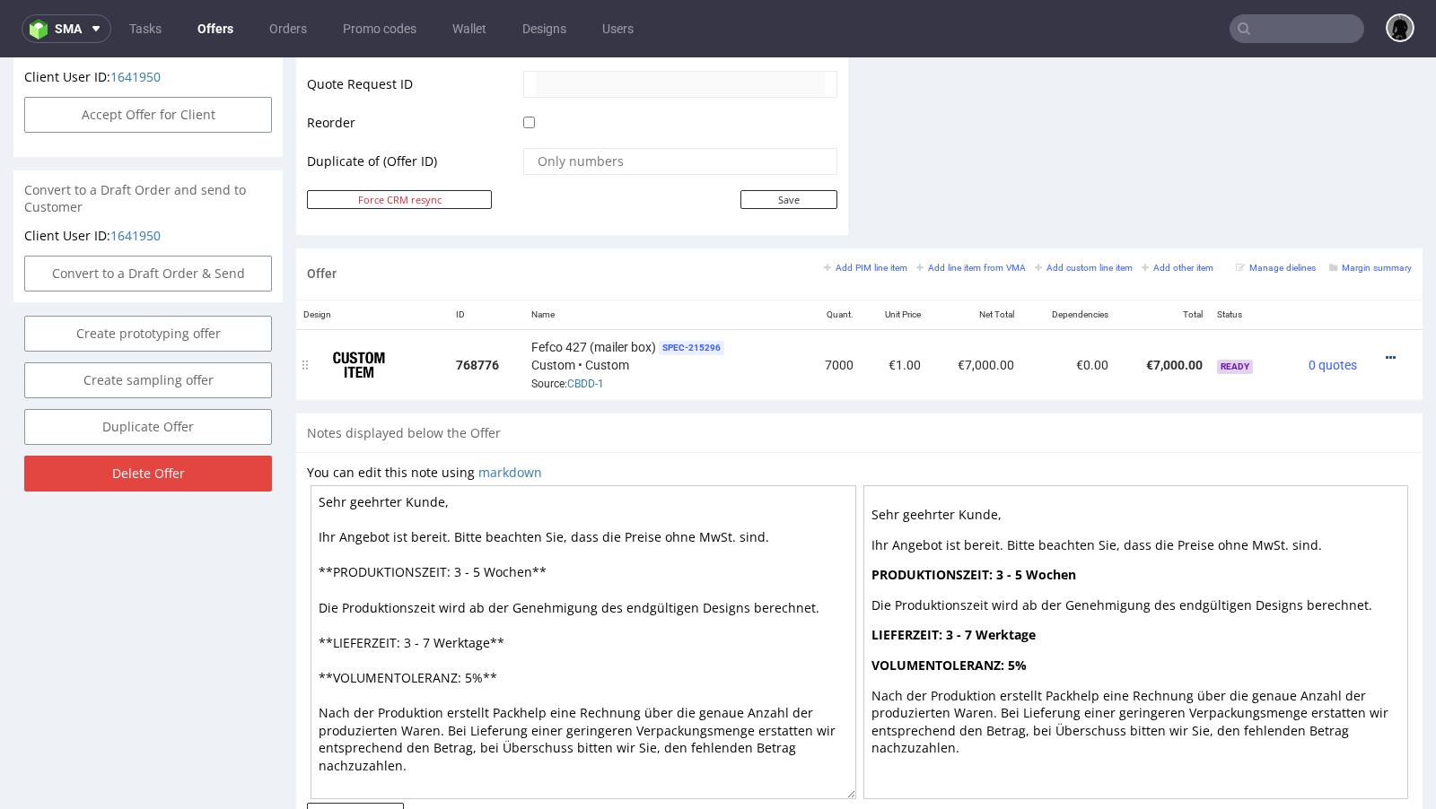
click at [1385, 356] on icon at bounding box center [1390, 358] width 10 height 13
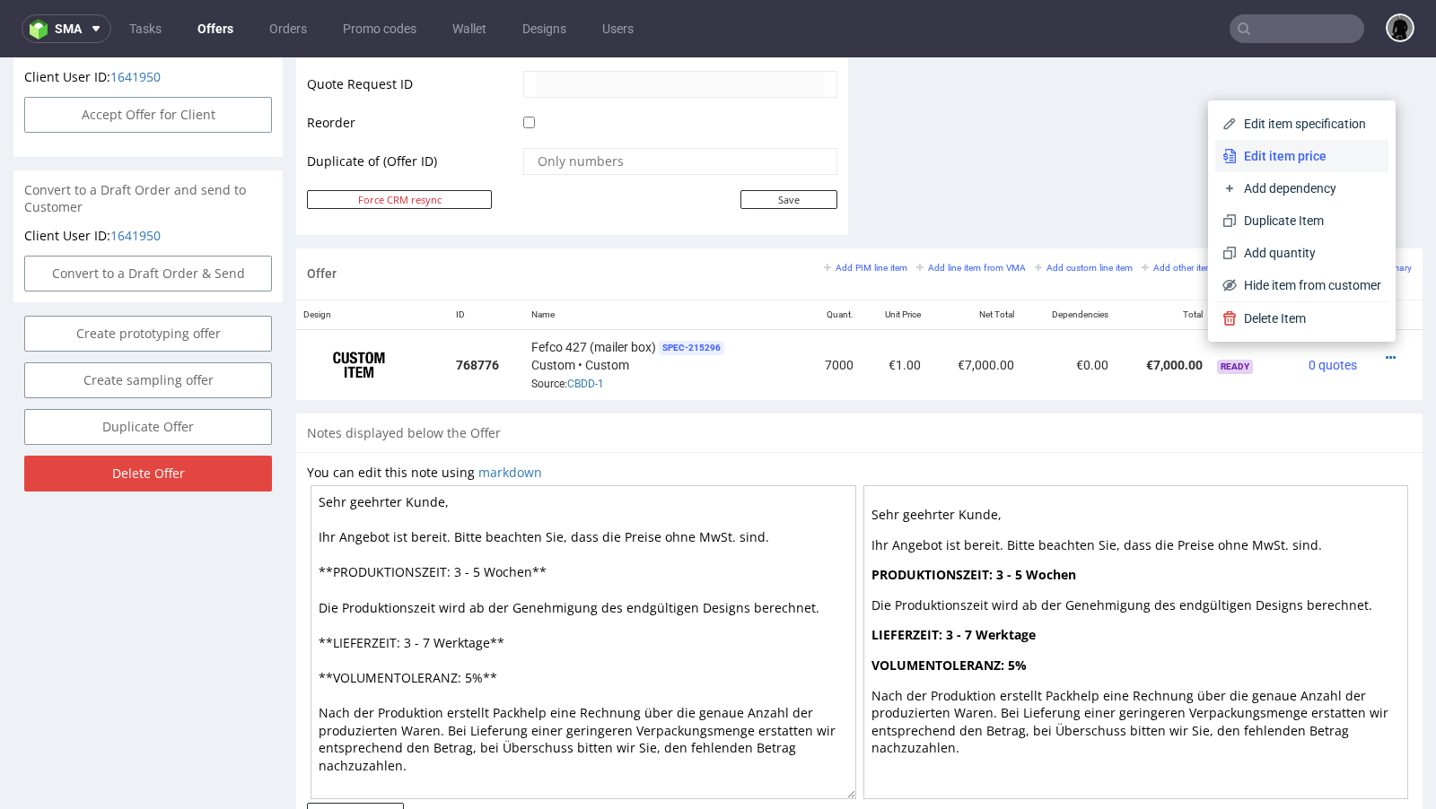
click at [1280, 156] on span "Edit item price" at bounding box center [1308, 156] width 144 height 18
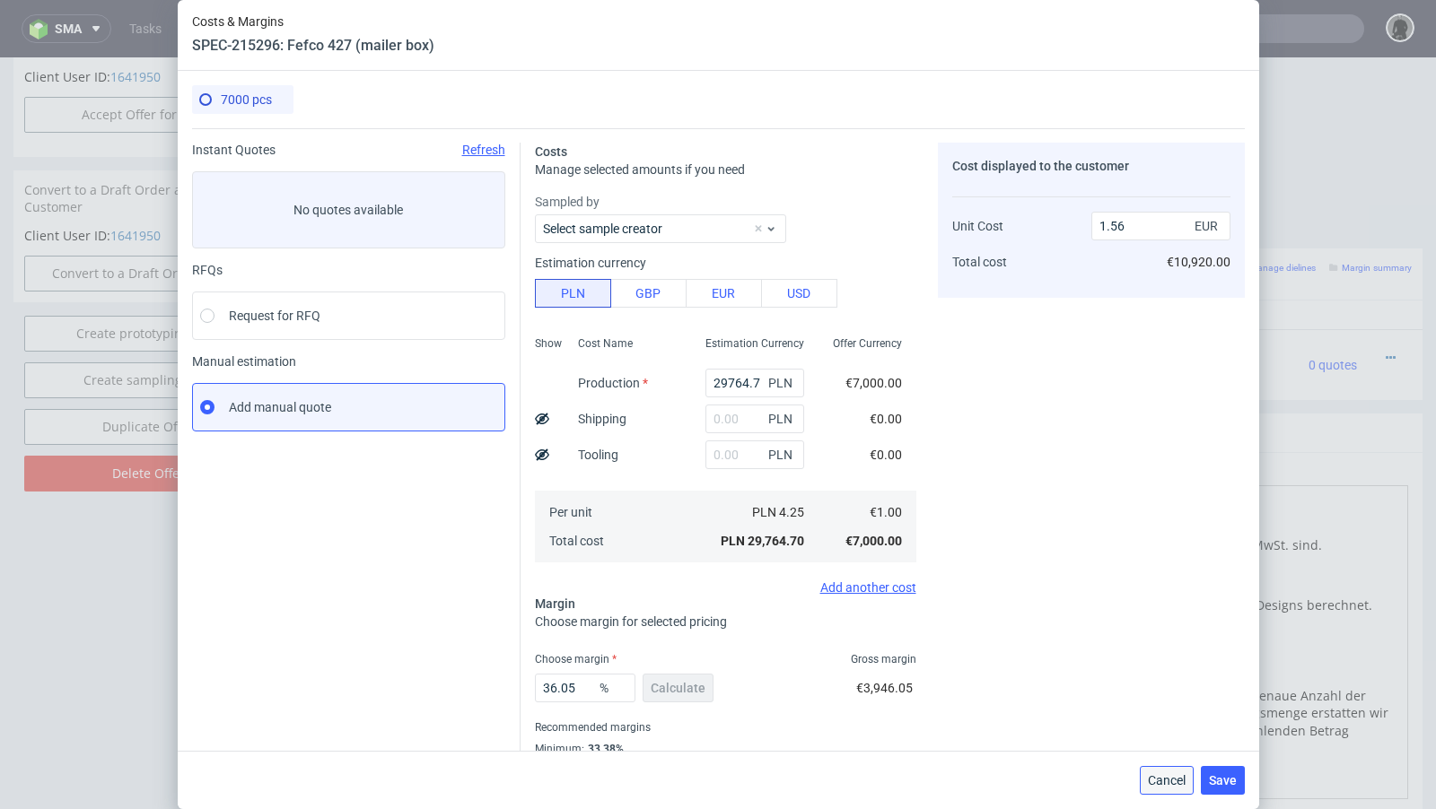
click at [1156, 781] on span "Cancel" at bounding box center [1167, 780] width 38 height 13
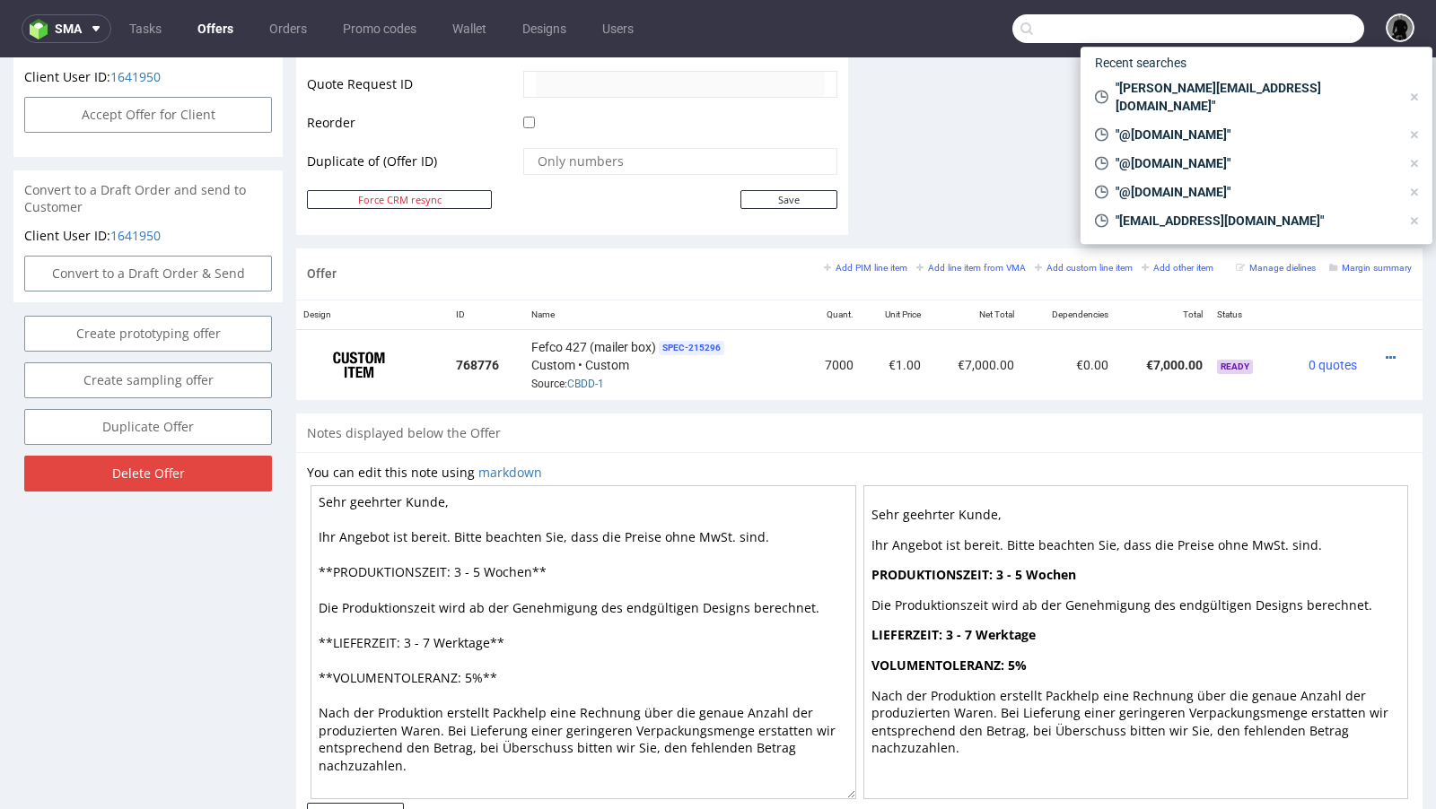
click at [1282, 28] on input "text" at bounding box center [1188, 28] width 352 height 29
paste input "RPMK"
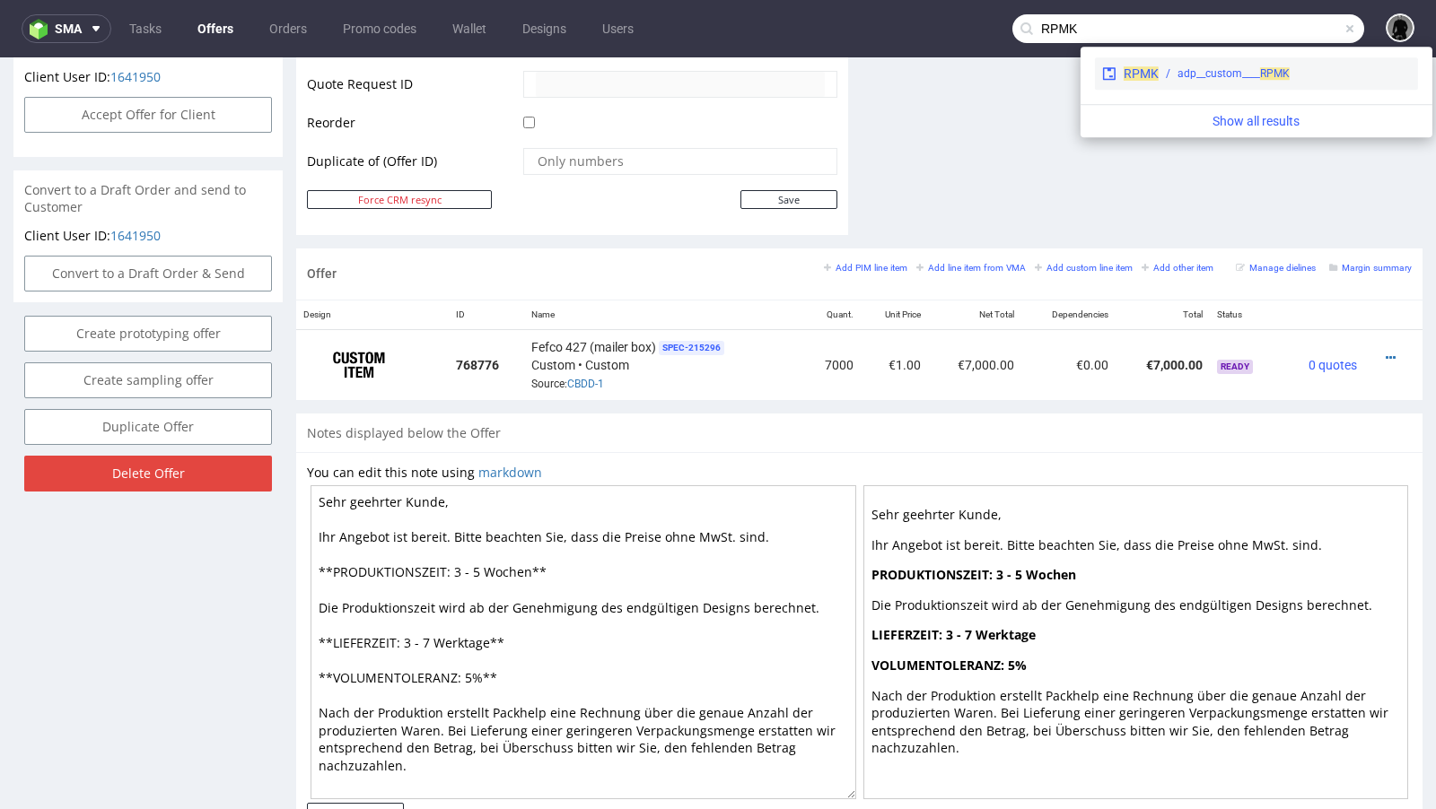
type input "RPMK"
click at [1148, 69] on span "RPMK" at bounding box center [1140, 73] width 35 height 14
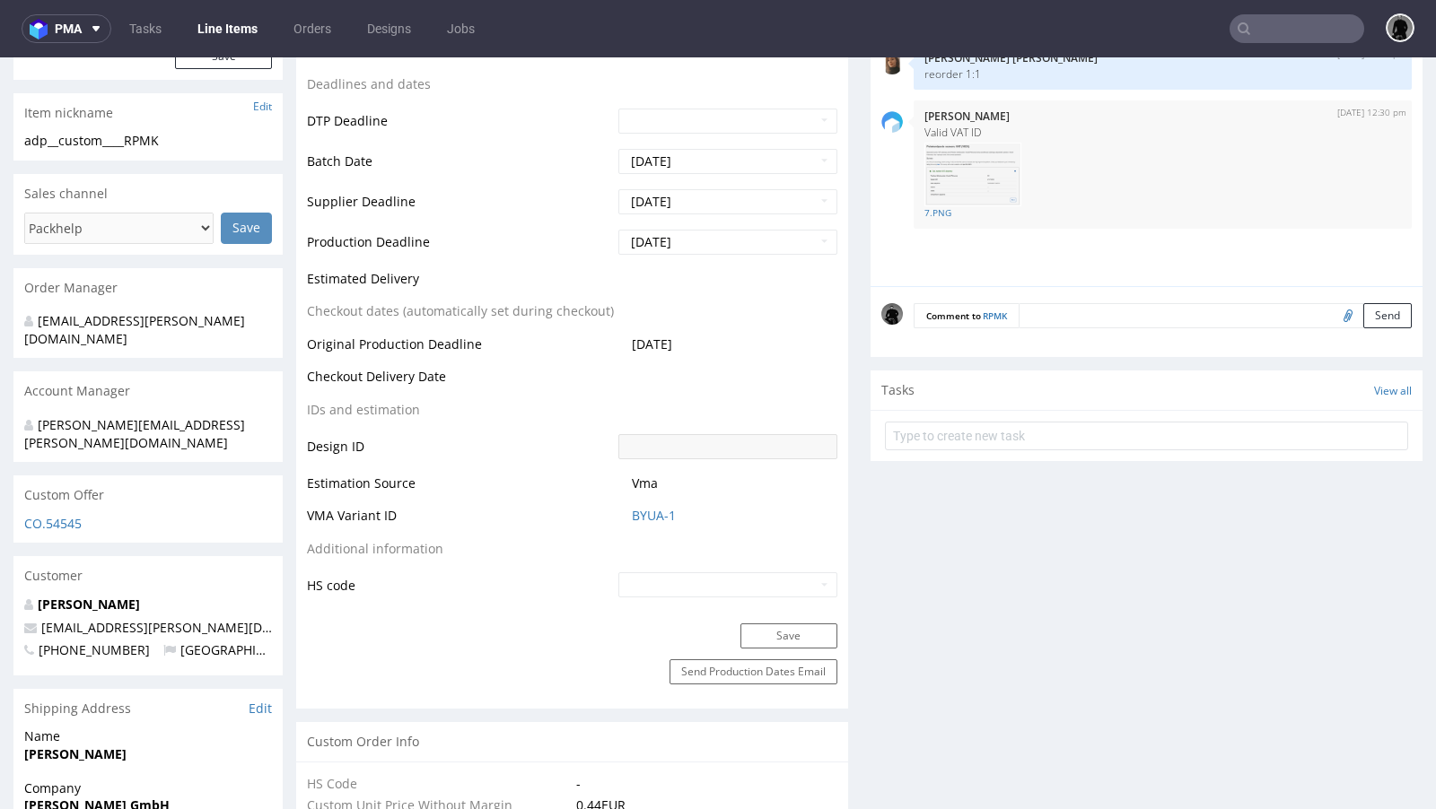
select select "in_progress"
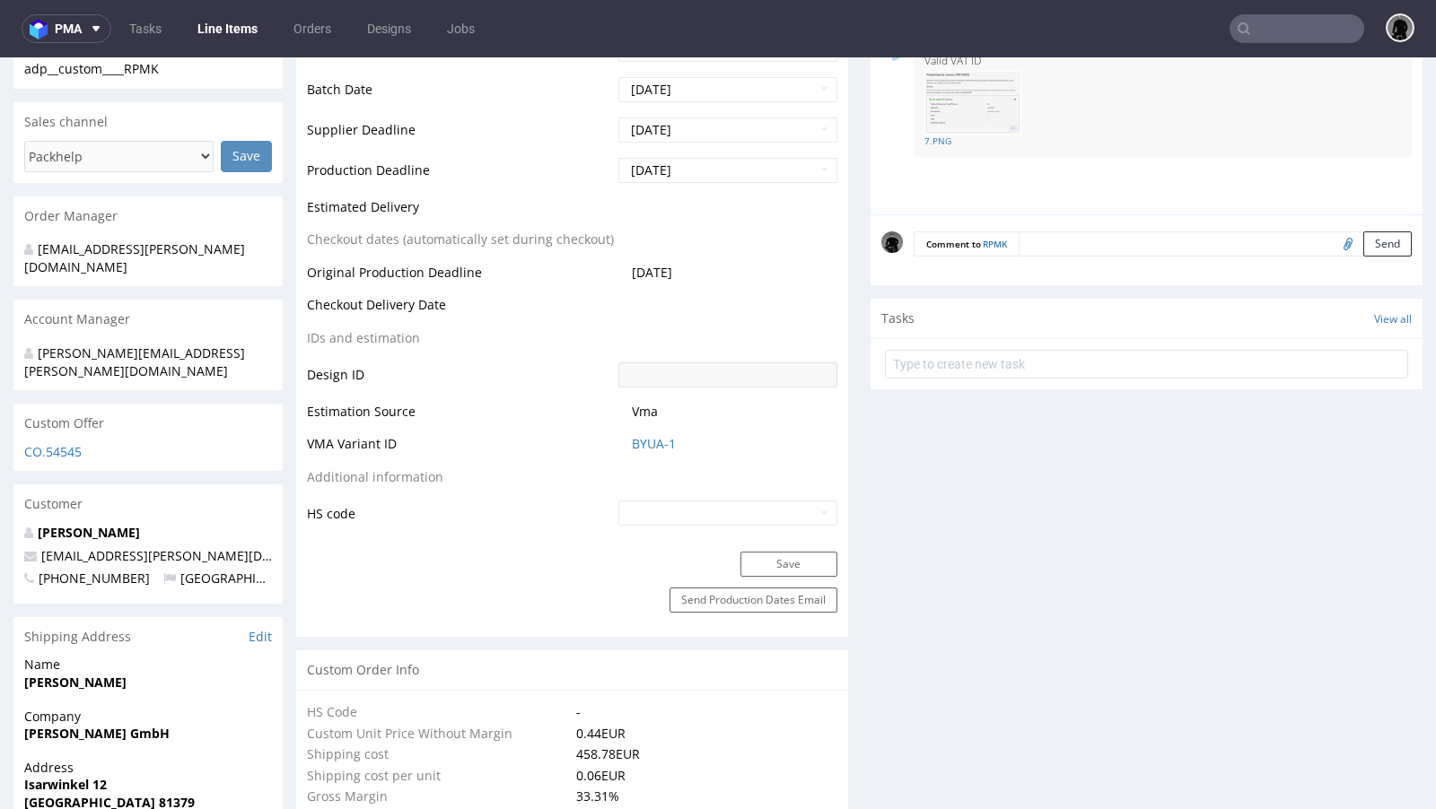
scroll to position [713, 0]
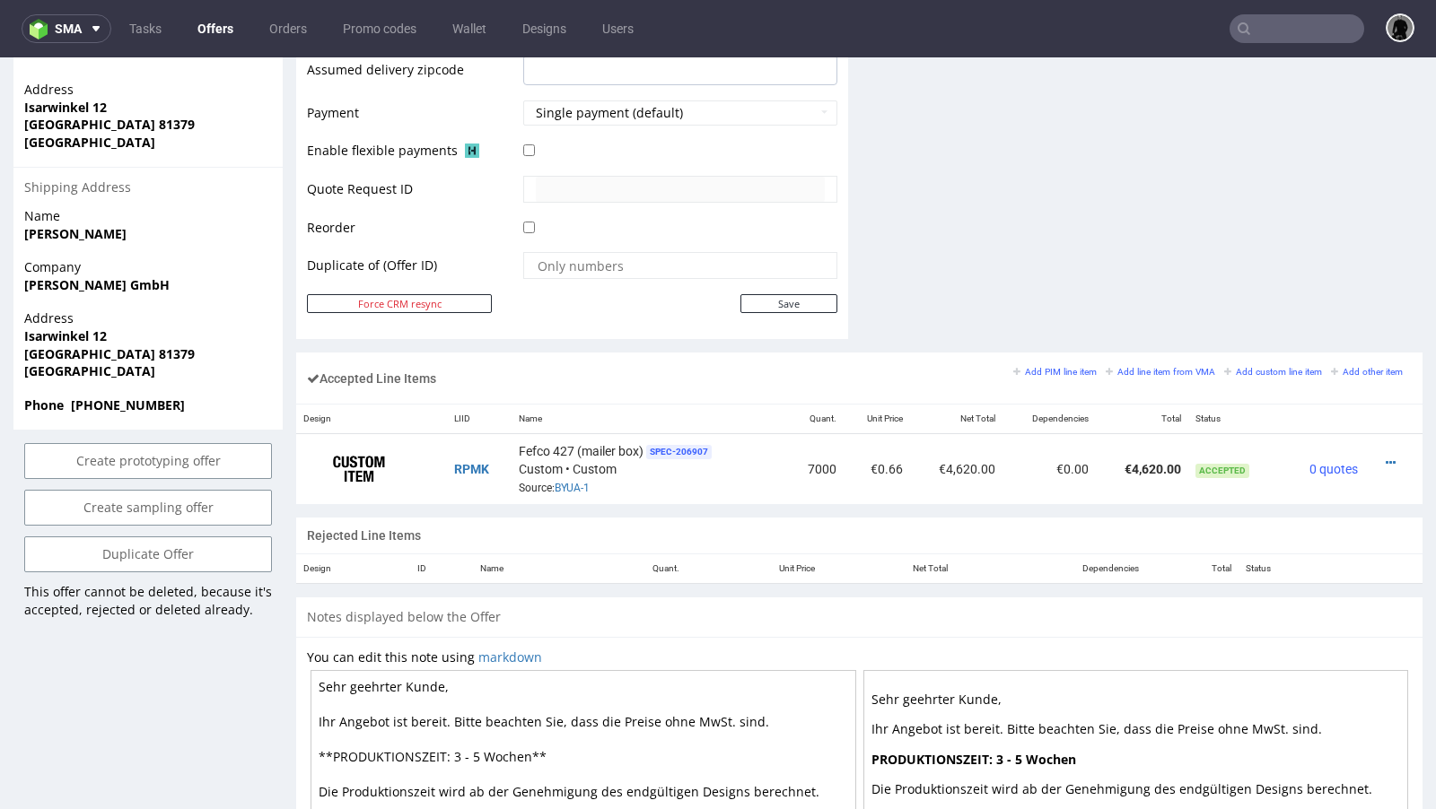
scroll to position [826, 0]
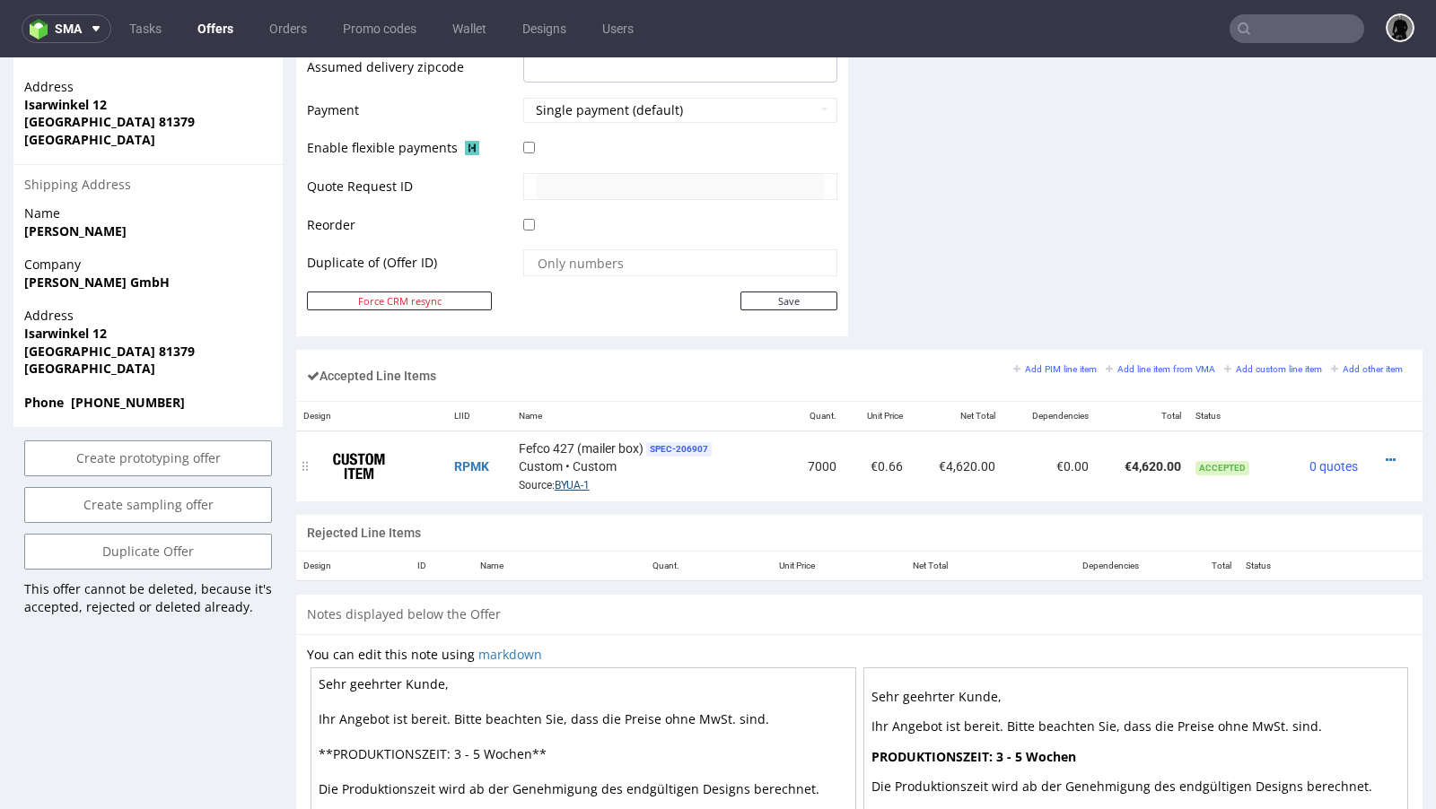
click at [575, 479] on link "BYUA-1" at bounding box center [571, 485] width 35 height 13
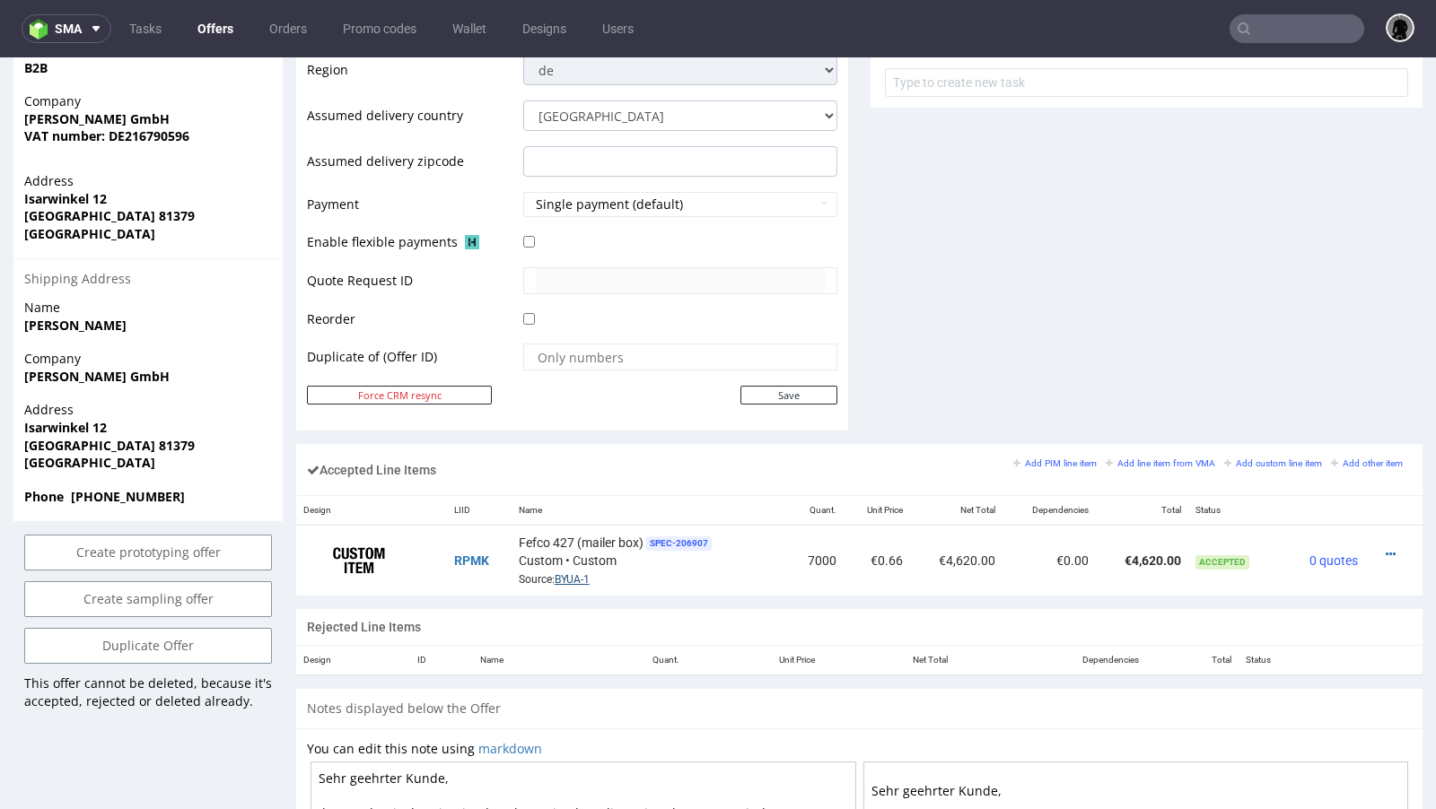
scroll to position [703, 0]
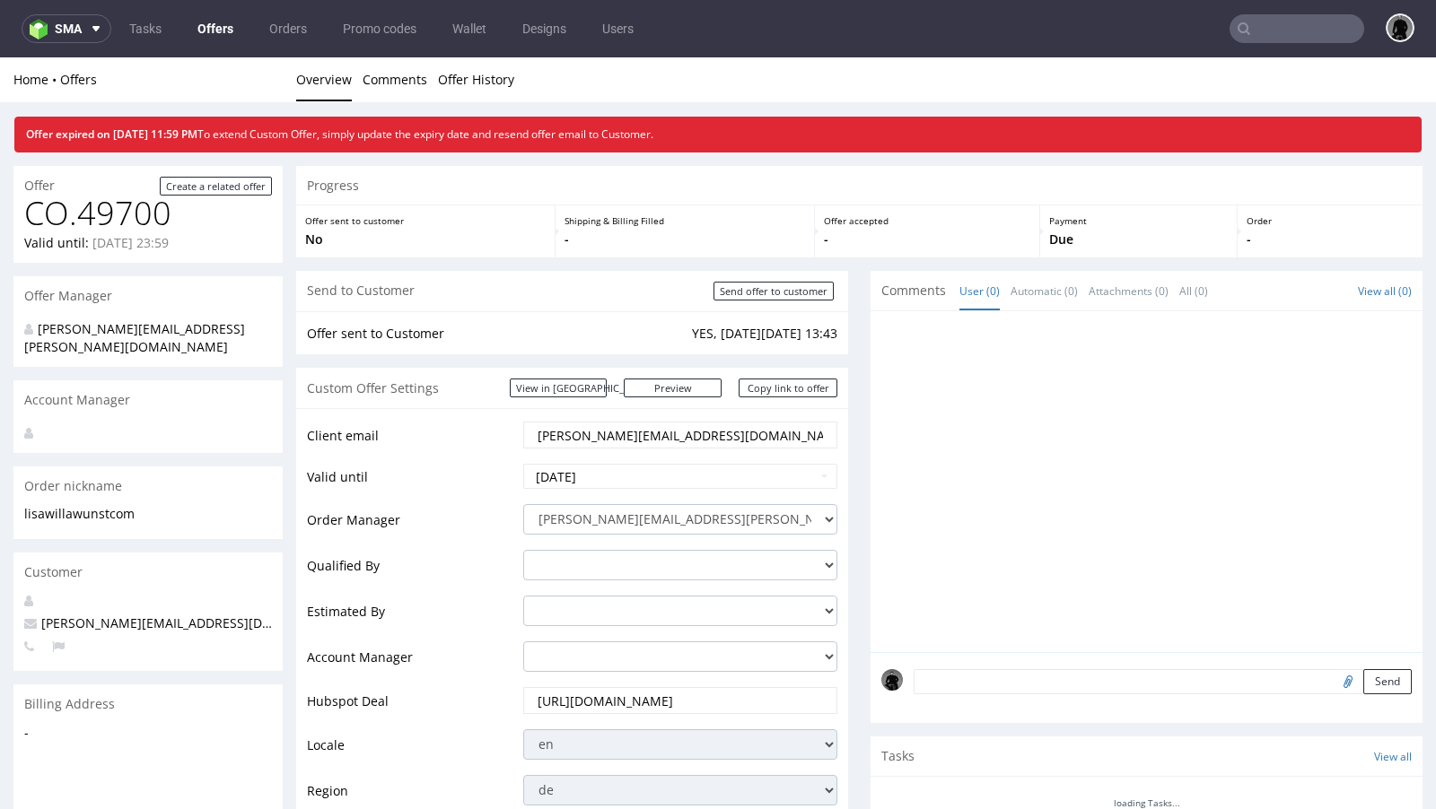
click at [215, 35] on link "Offers" at bounding box center [215, 28] width 57 height 29
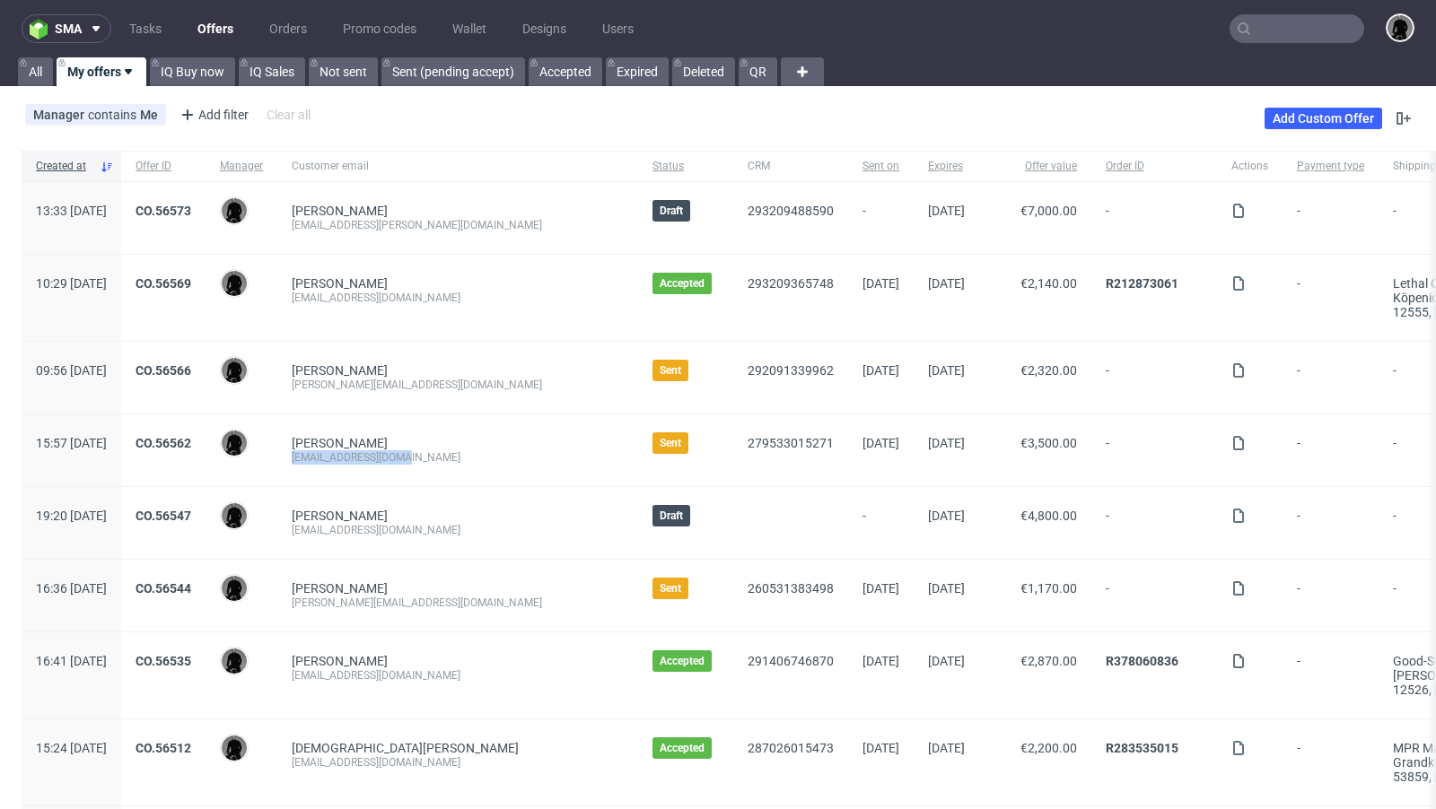
drag, startPoint x: 460, startPoint y: 452, endPoint x: 336, endPoint y: 451, distance: 123.8
click at [336, 451] on div "[PERSON_NAME] [EMAIL_ADDRESS][DOMAIN_NAME]" at bounding box center [457, 451] width 361 height 72
copy div "[EMAIL_ADDRESS][DOMAIN_NAME]"
click at [191, 442] on link "CO.56562" at bounding box center [163, 443] width 56 height 14
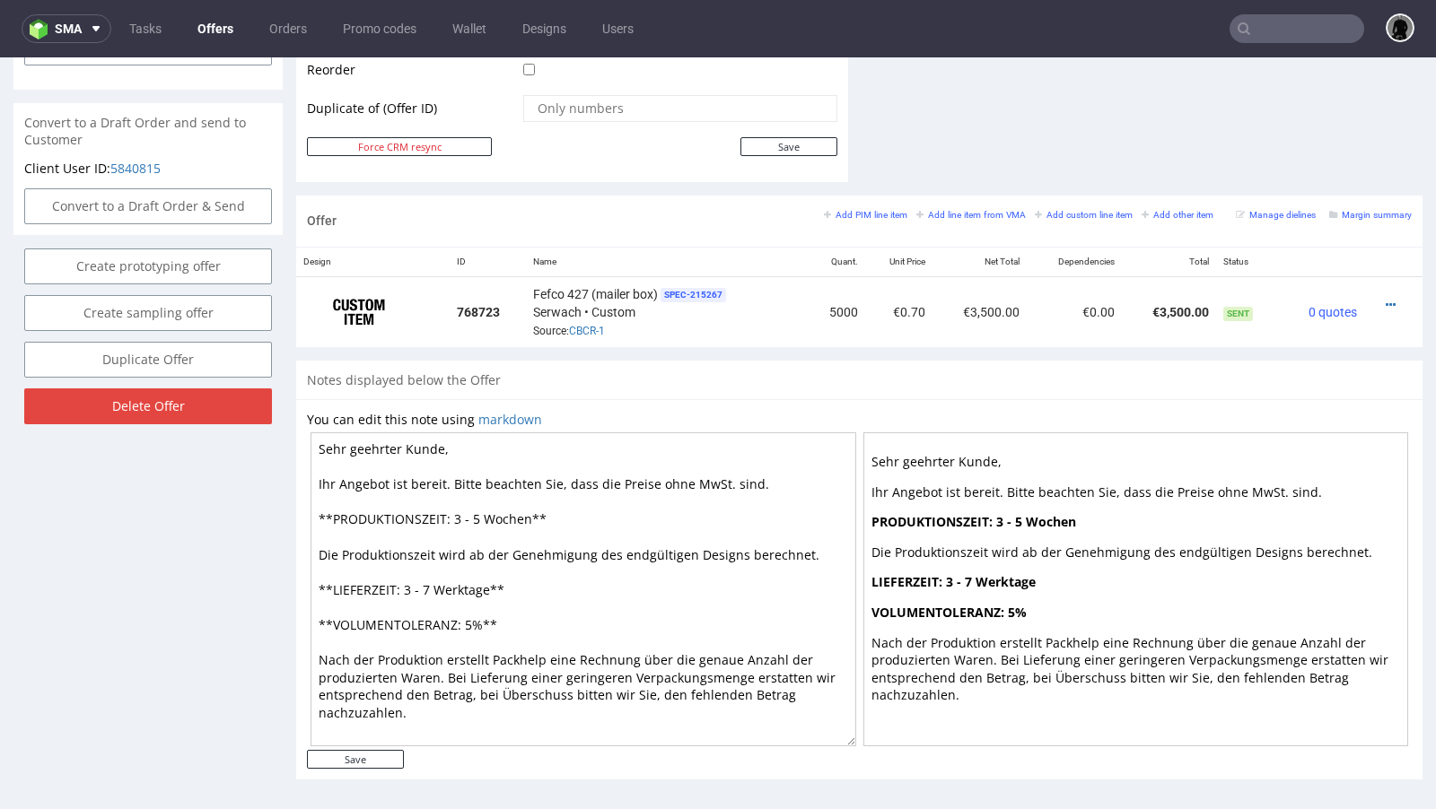
scroll to position [4, 0]
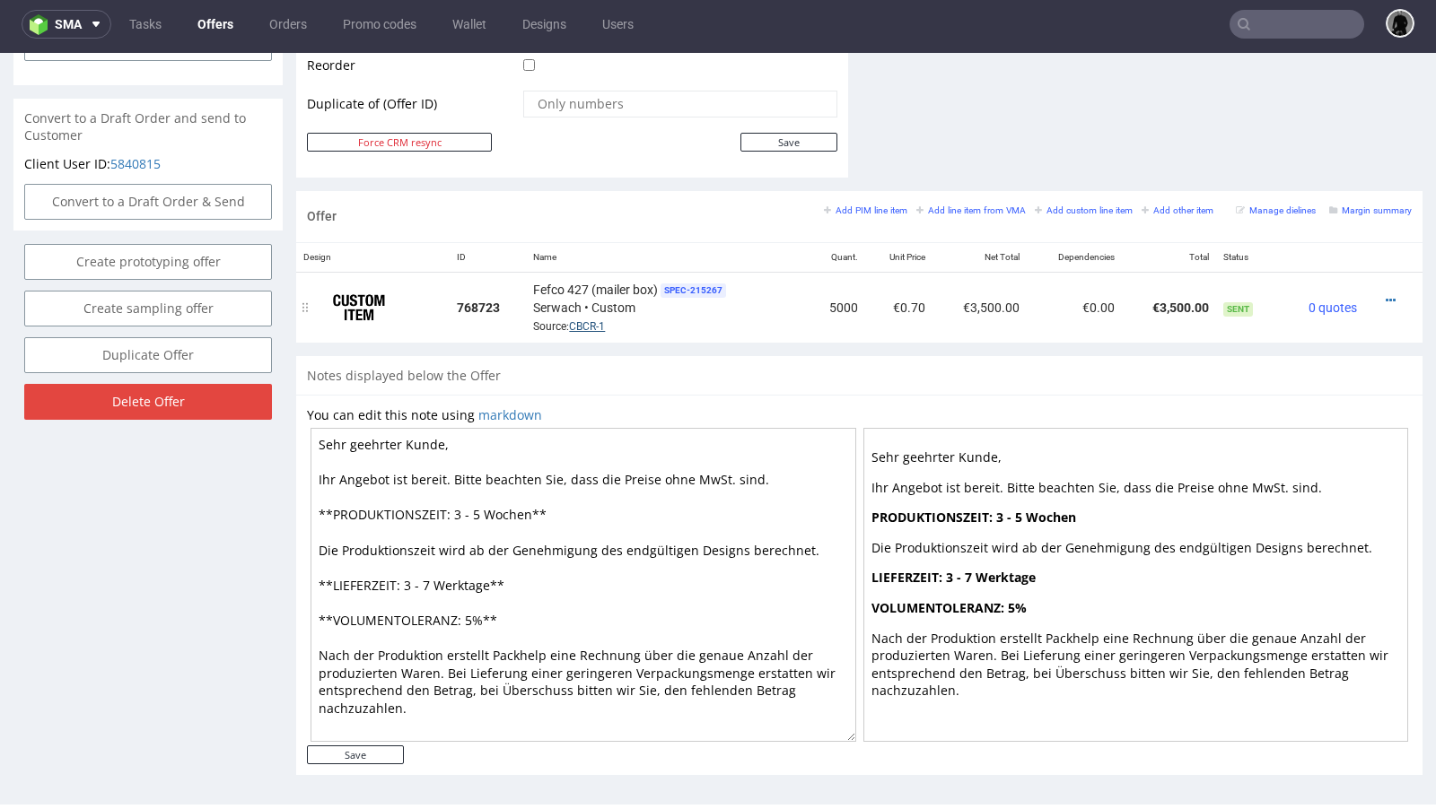
click at [586, 325] on link "CBCR-1" at bounding box center [587, 326] width 36 height 13
click at [1385, 297] on icon at bounding box center [1390, 300] width 10 height 13
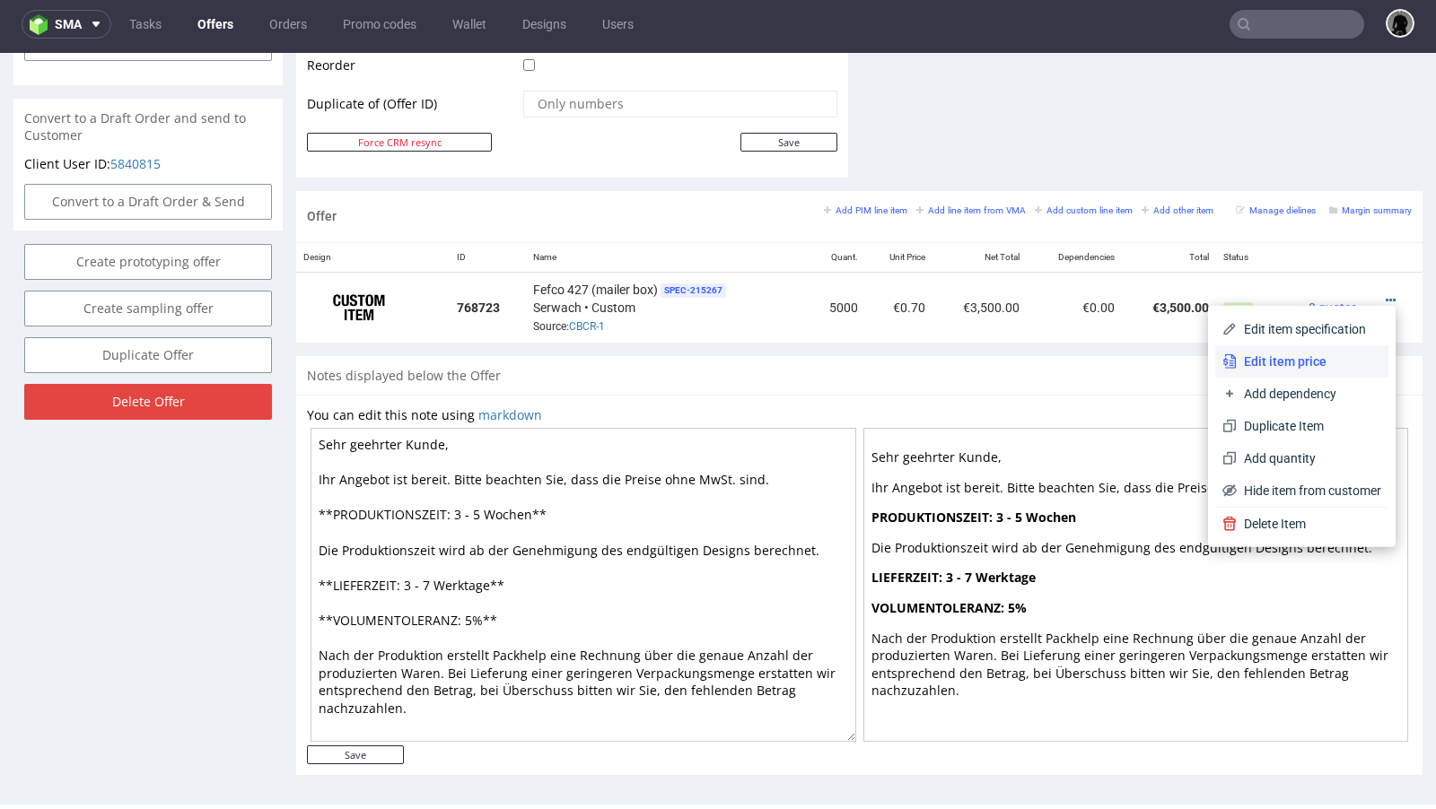
click at [1278, 353] on span "Edit item price" at bounding box center [1308, 362] width 144 height 18
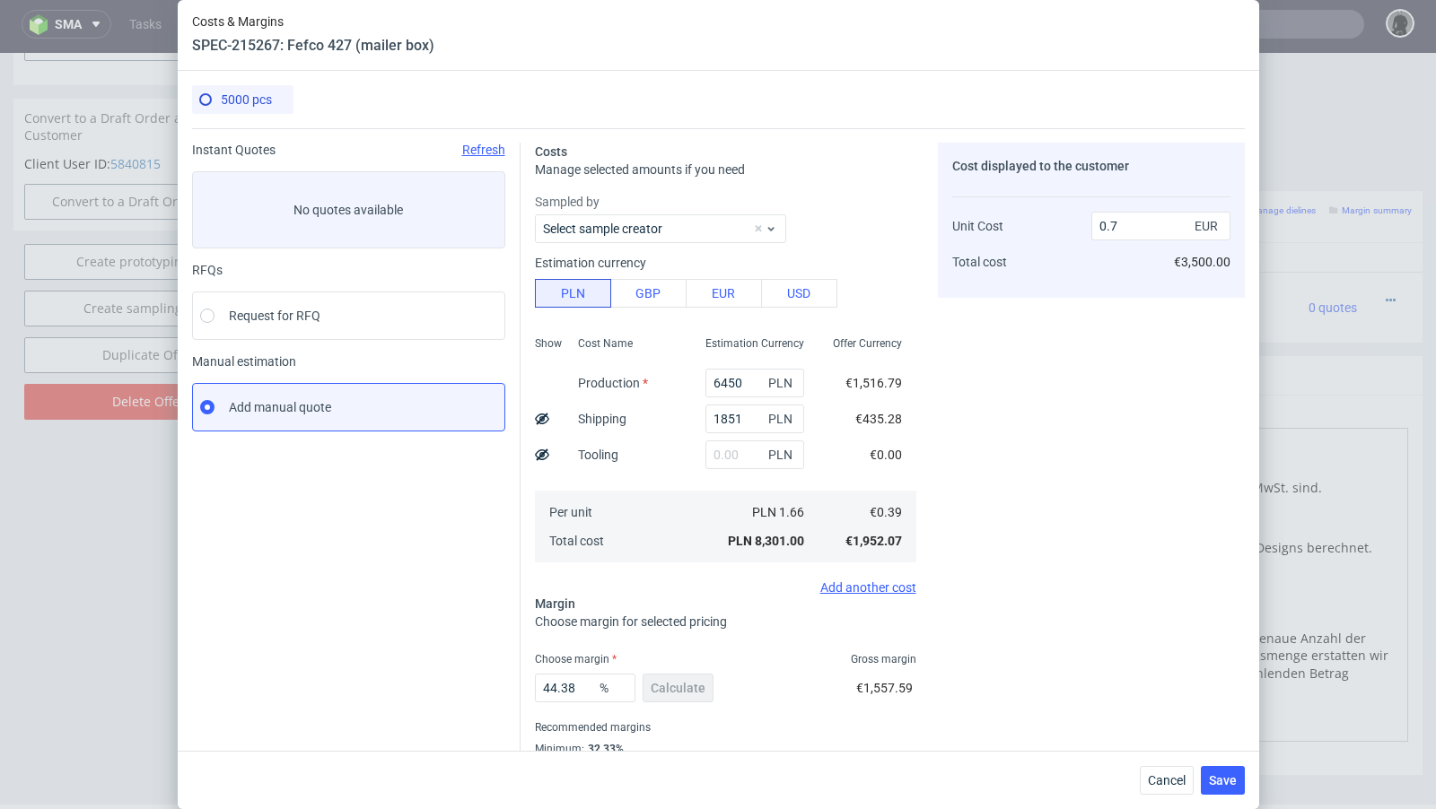
scroll to position [61, 0]
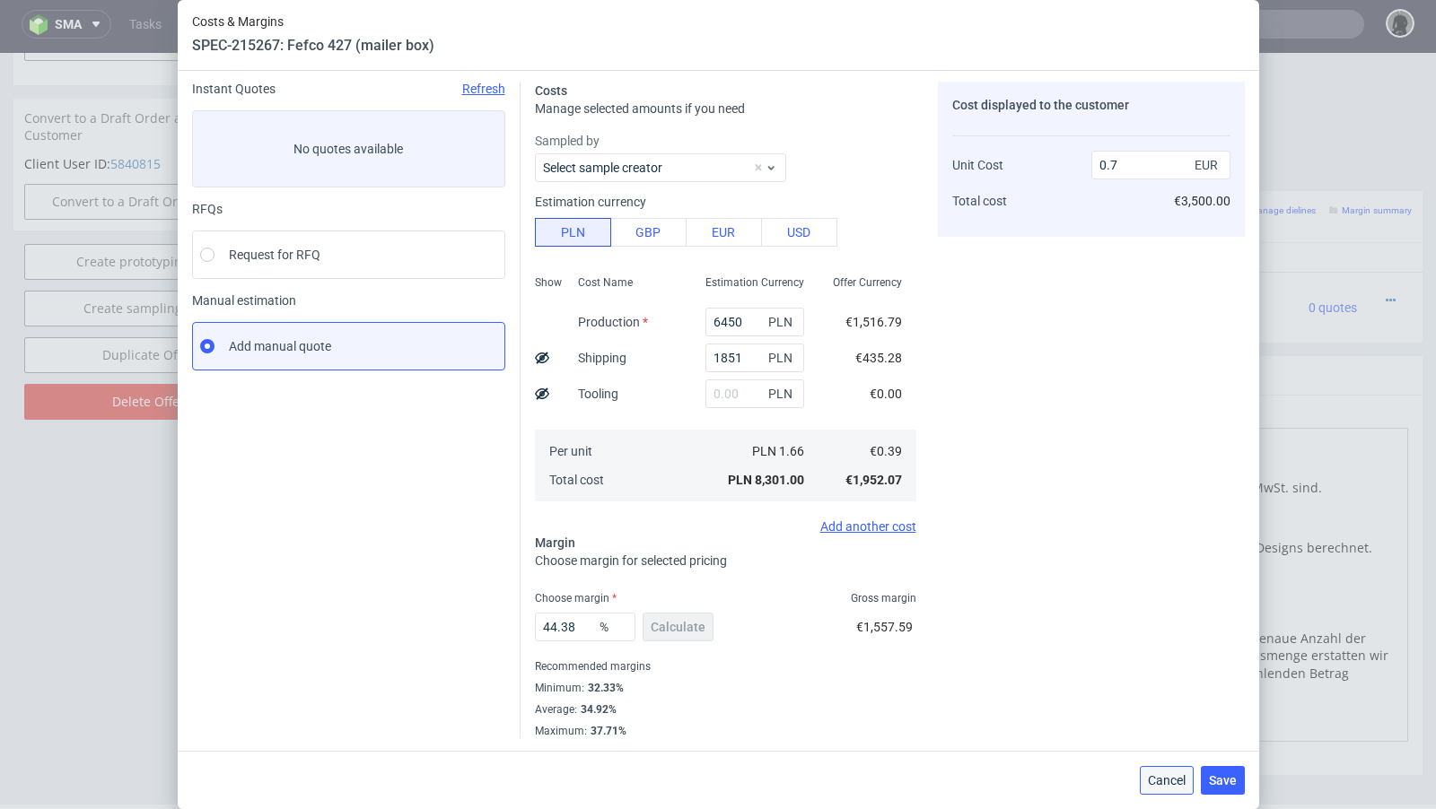
click at [1156, 781] on span "Cancel" at bounding box center [1167, 780] width 38 height 13
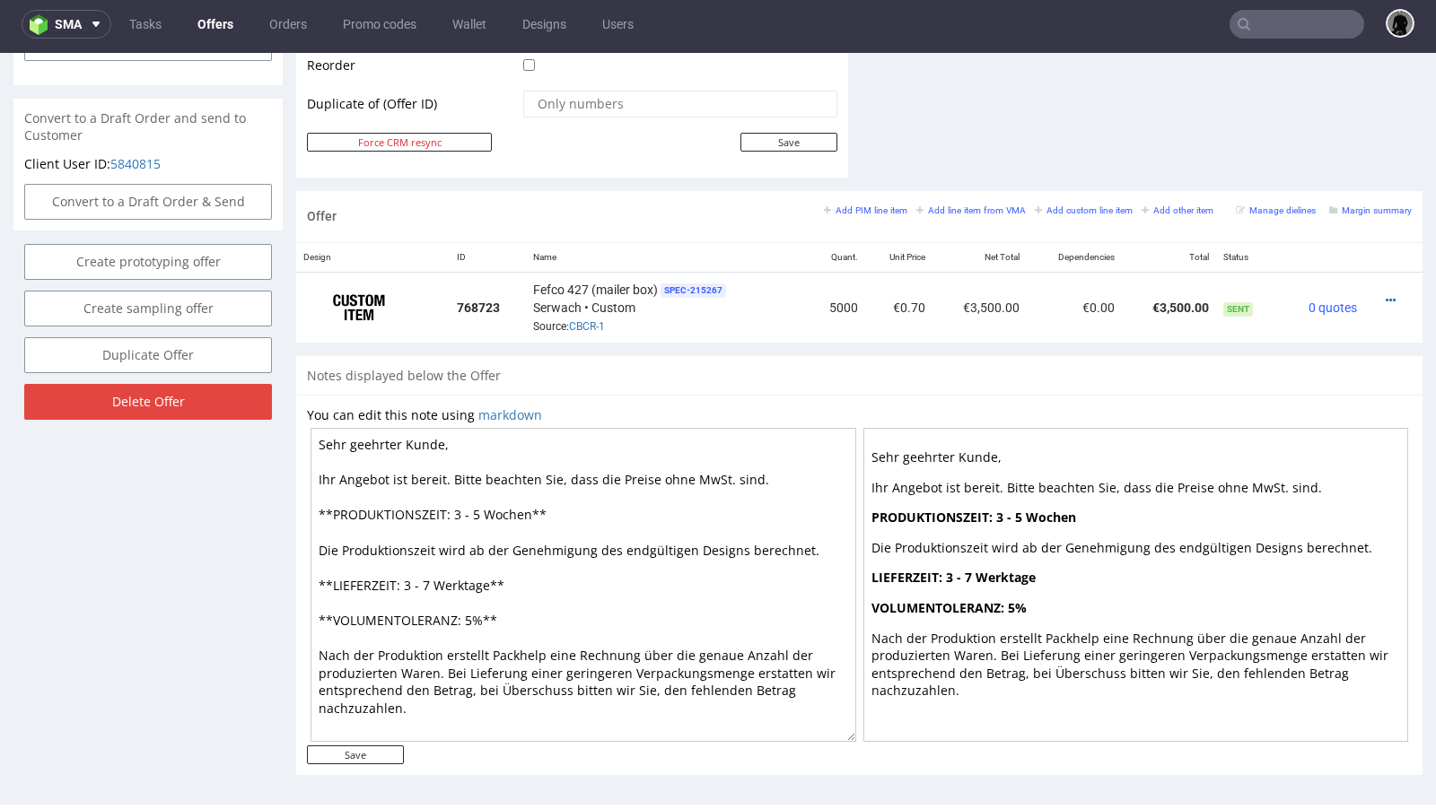
click at [1267, 25] on input "text" at bounding box center [1296, 24] width 135 height 29
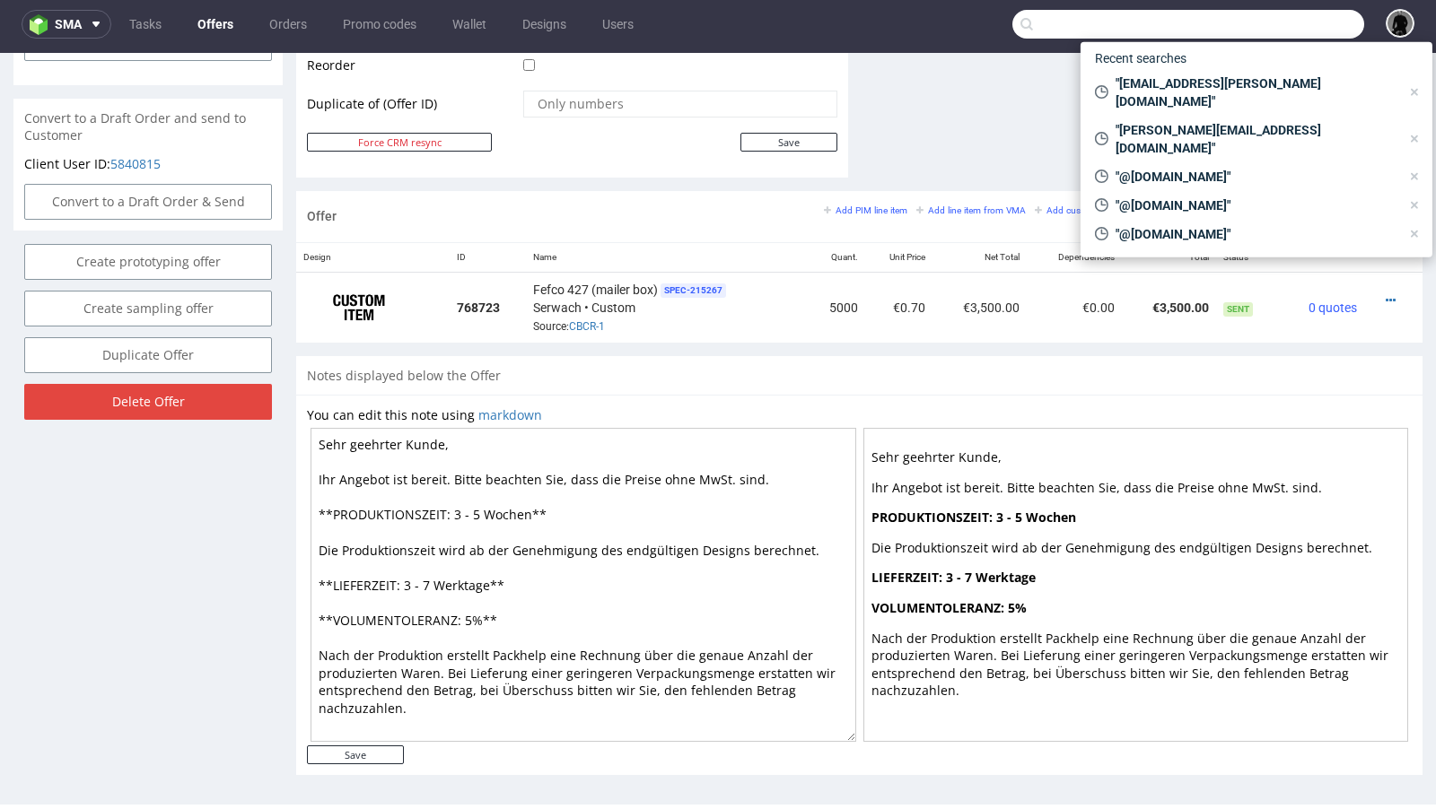
paste input "SFHQ"
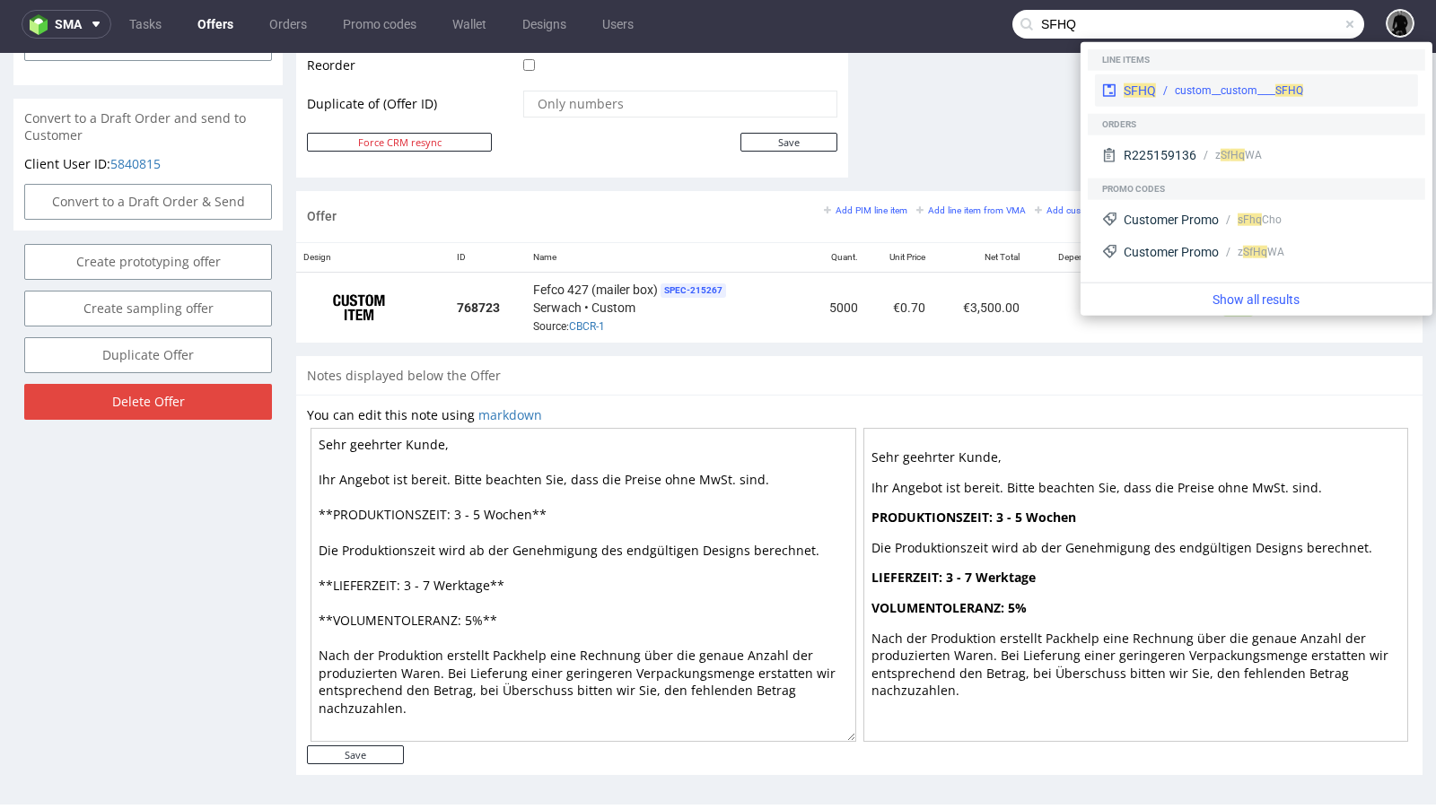
type input "SFHQ"
click at [1137, 90] on span "SFHQ" at bounding box center [1139, 90] width 32 height 14
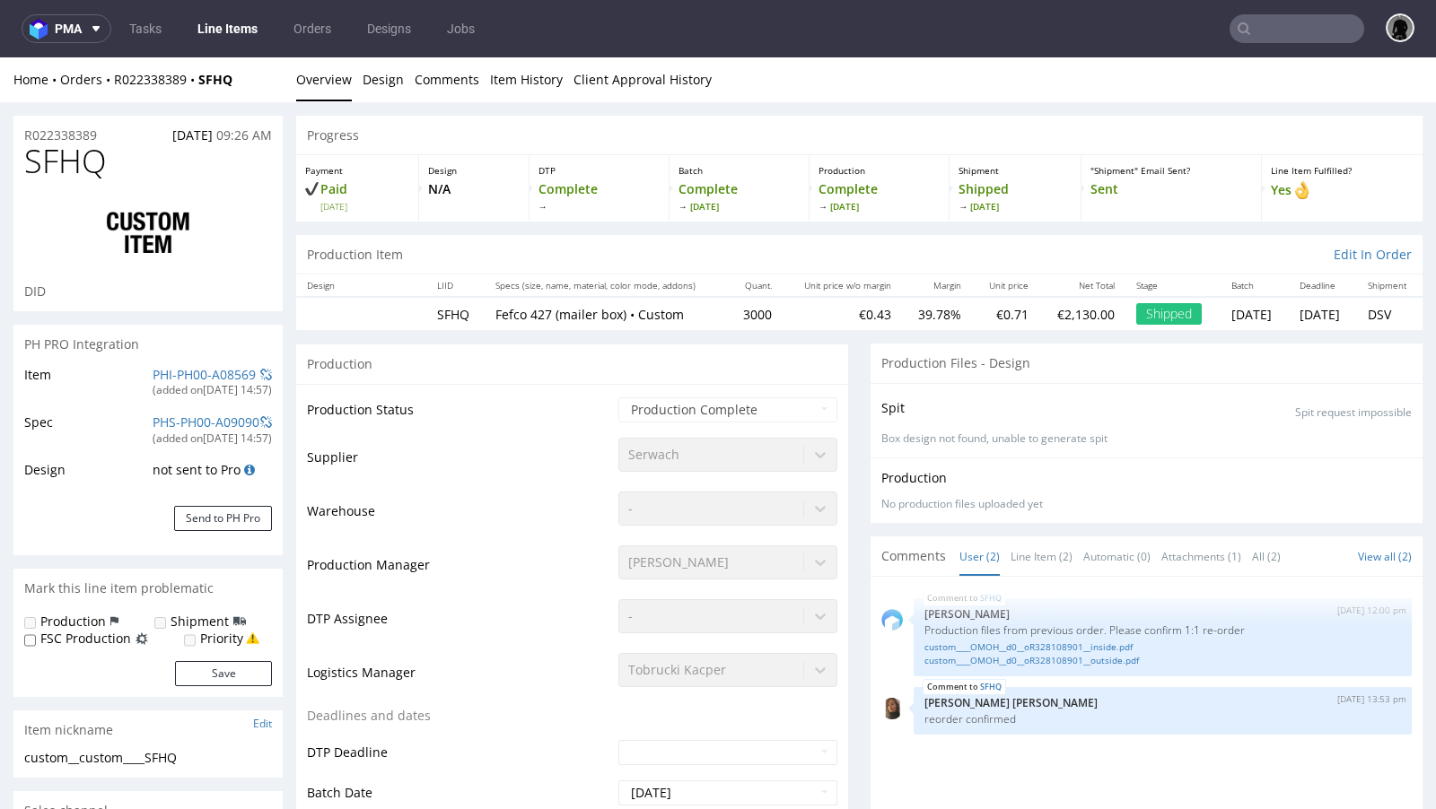
select select "in_progress"
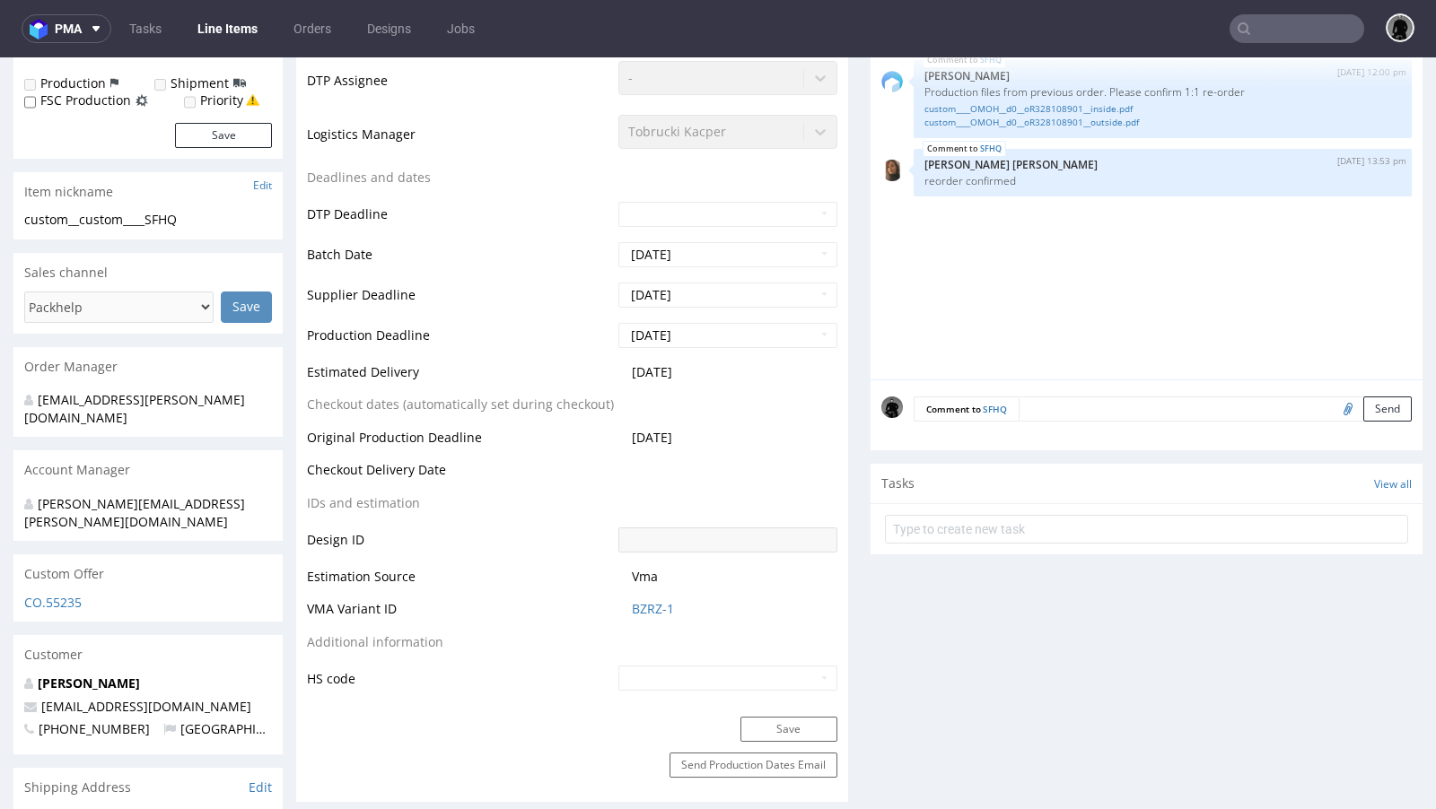
scroll to position [541, 0]
click at [72, 552] on div "Custom Offer" at bounding box center [147, 571] width 269 height 39
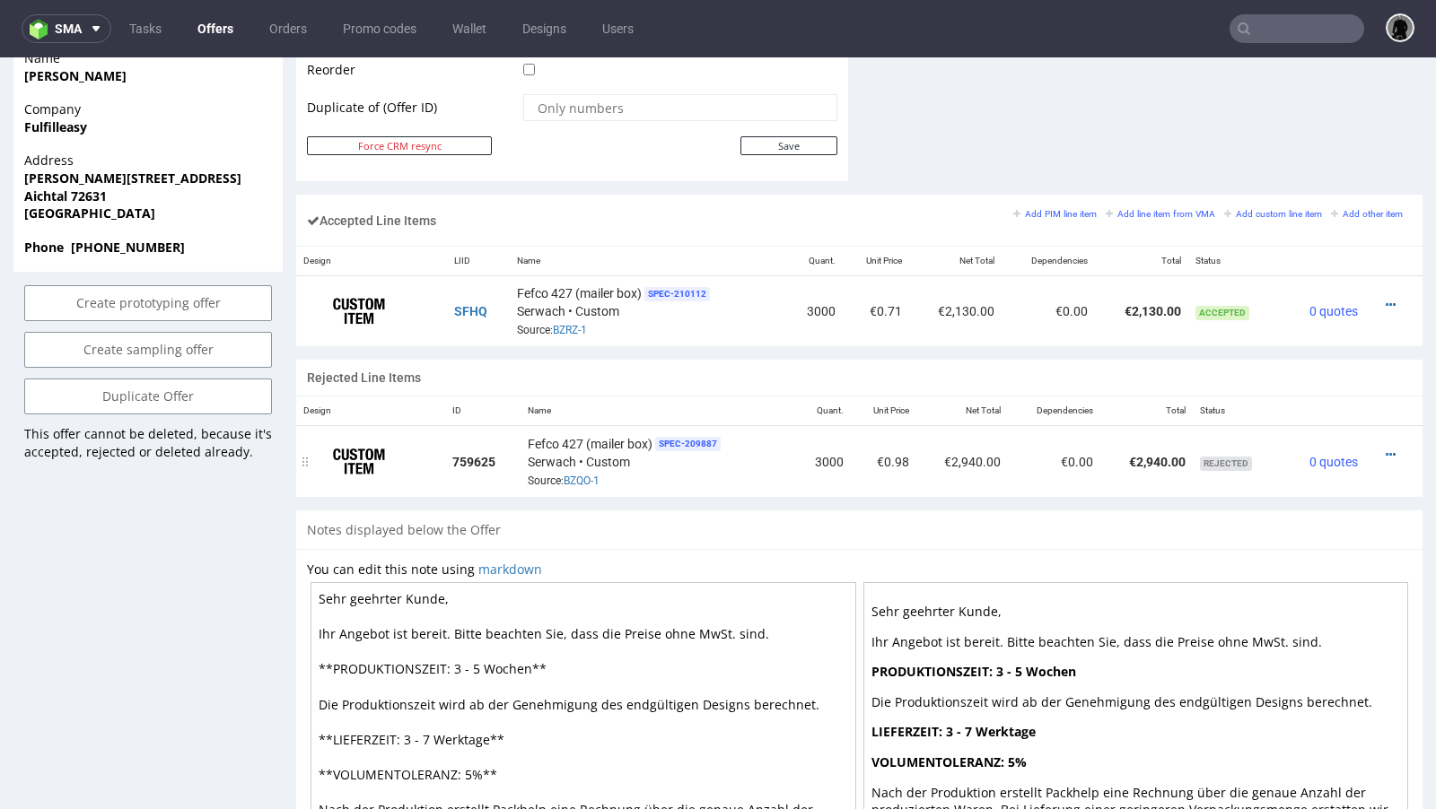
scroll to position [973, 0]
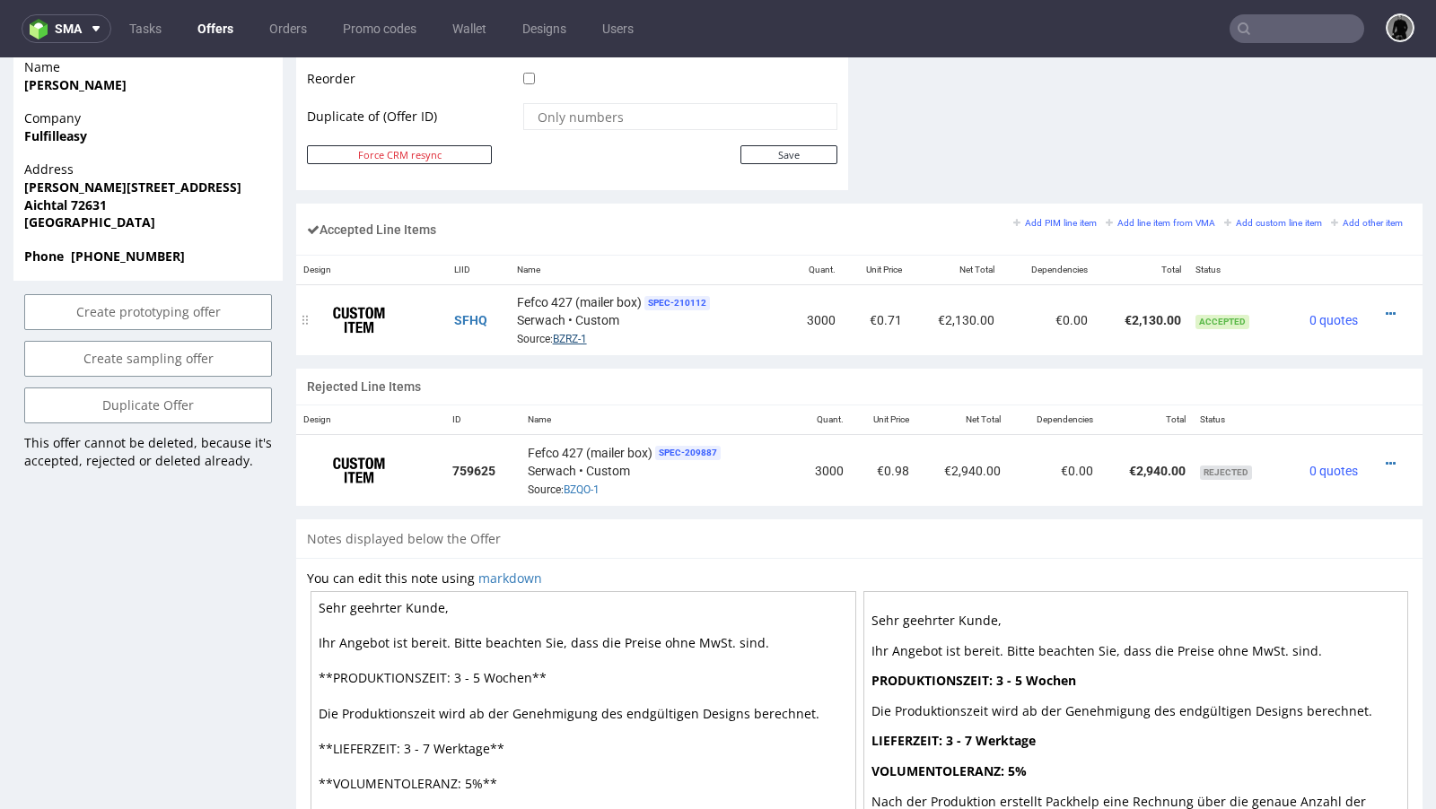
click at [582, 333] on link "BZRZ-1" at bounding box center [570, 339] width 34 height 13
click at [734, 380] on div "Rejected Line Items" at bounding box center [859, 387] width 1126 height 36
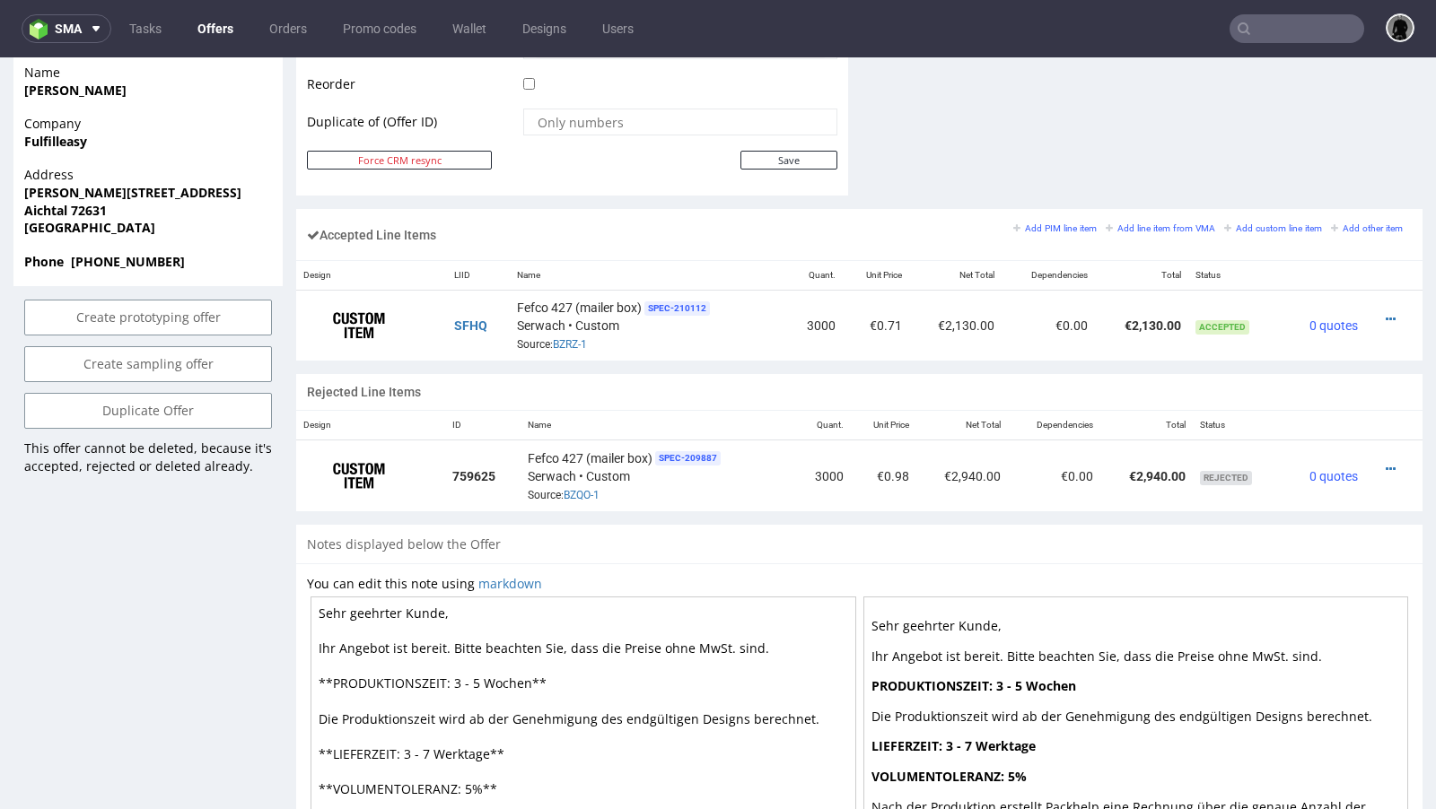
click at [208, 28] on link "Offers" at bounding box center [215, 28] width 57 height 29
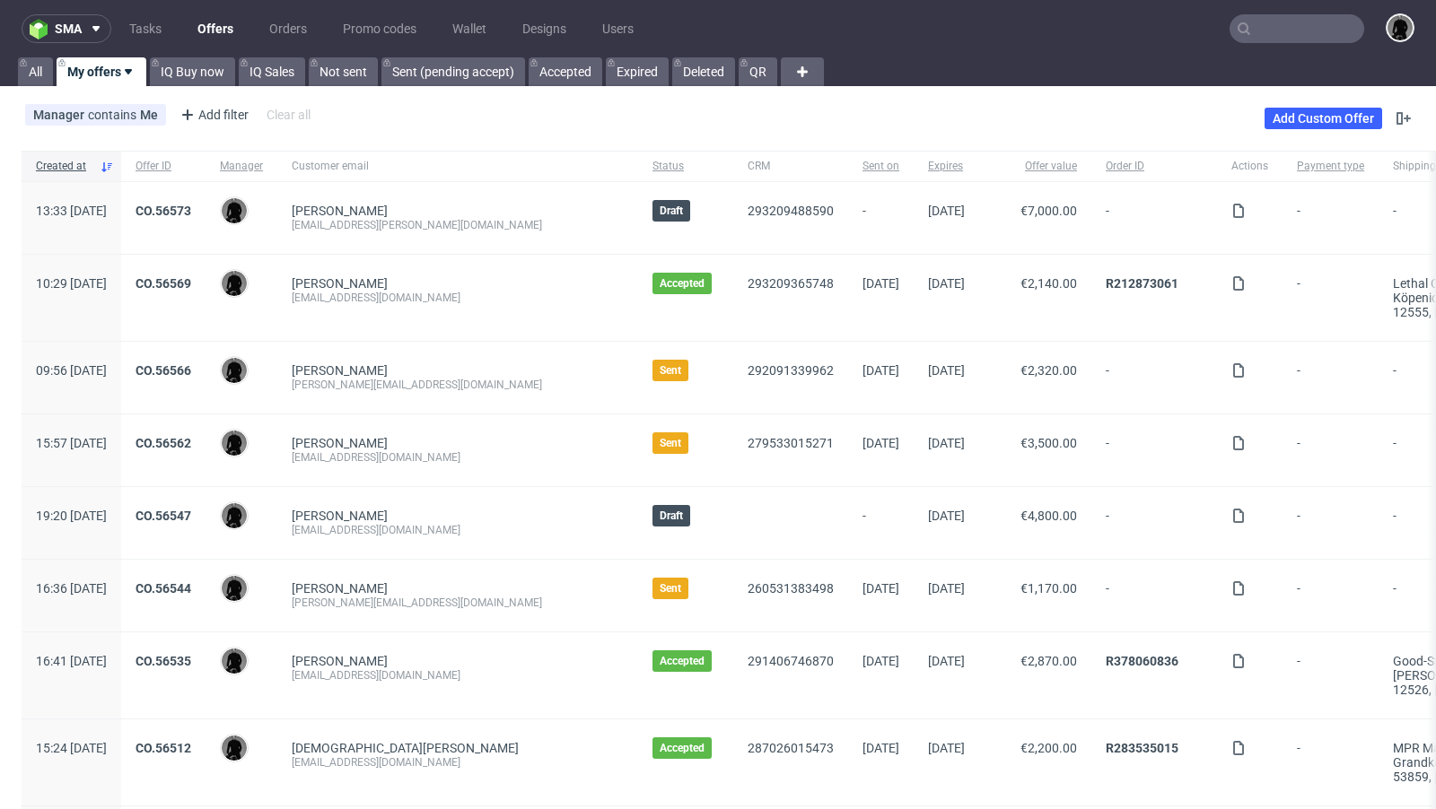
click at [205, 432] on div "CO.56562" at bounding box center [163, 451] width 84 height 72
click at [191, 438] on link "CO.56562" at bounding box center [163, 443] width 56 height 14
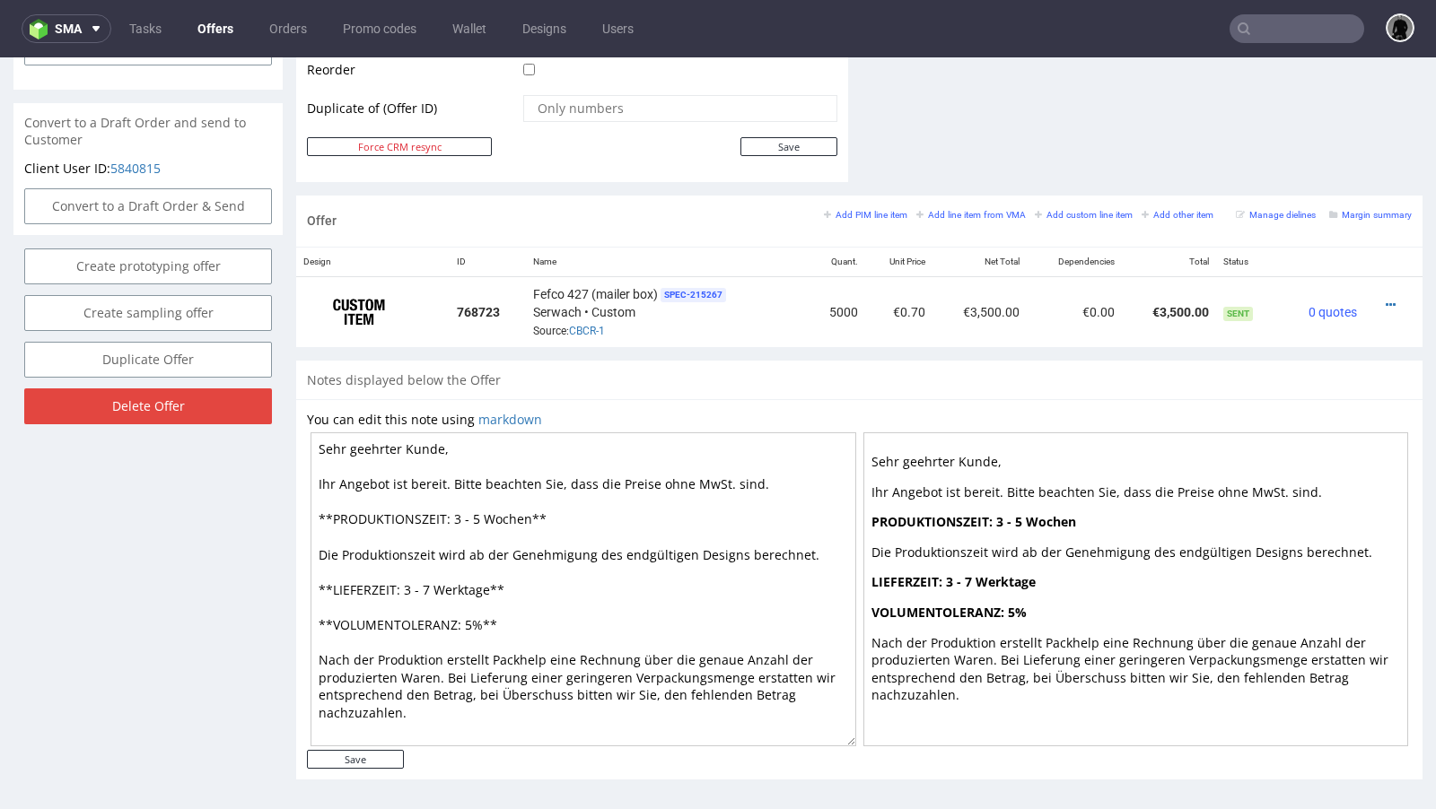
scroll to position [4, 0]
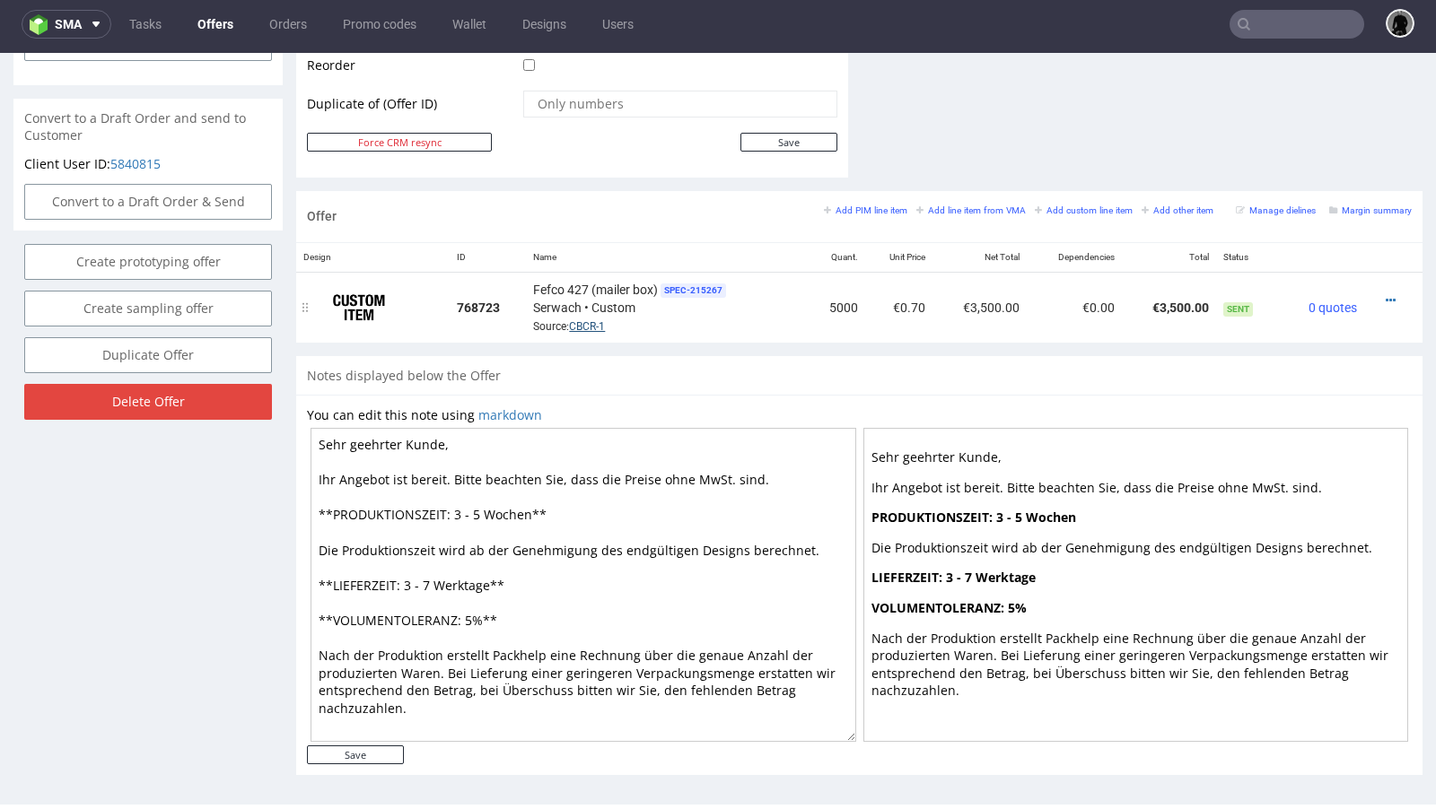
click at [577, 322] on link "CBCR-1" at bounding box center [587, 326] width 36 height 13
click at [209, 28] on link "Offers" at bounding box center [215, 24] width 57 height 29
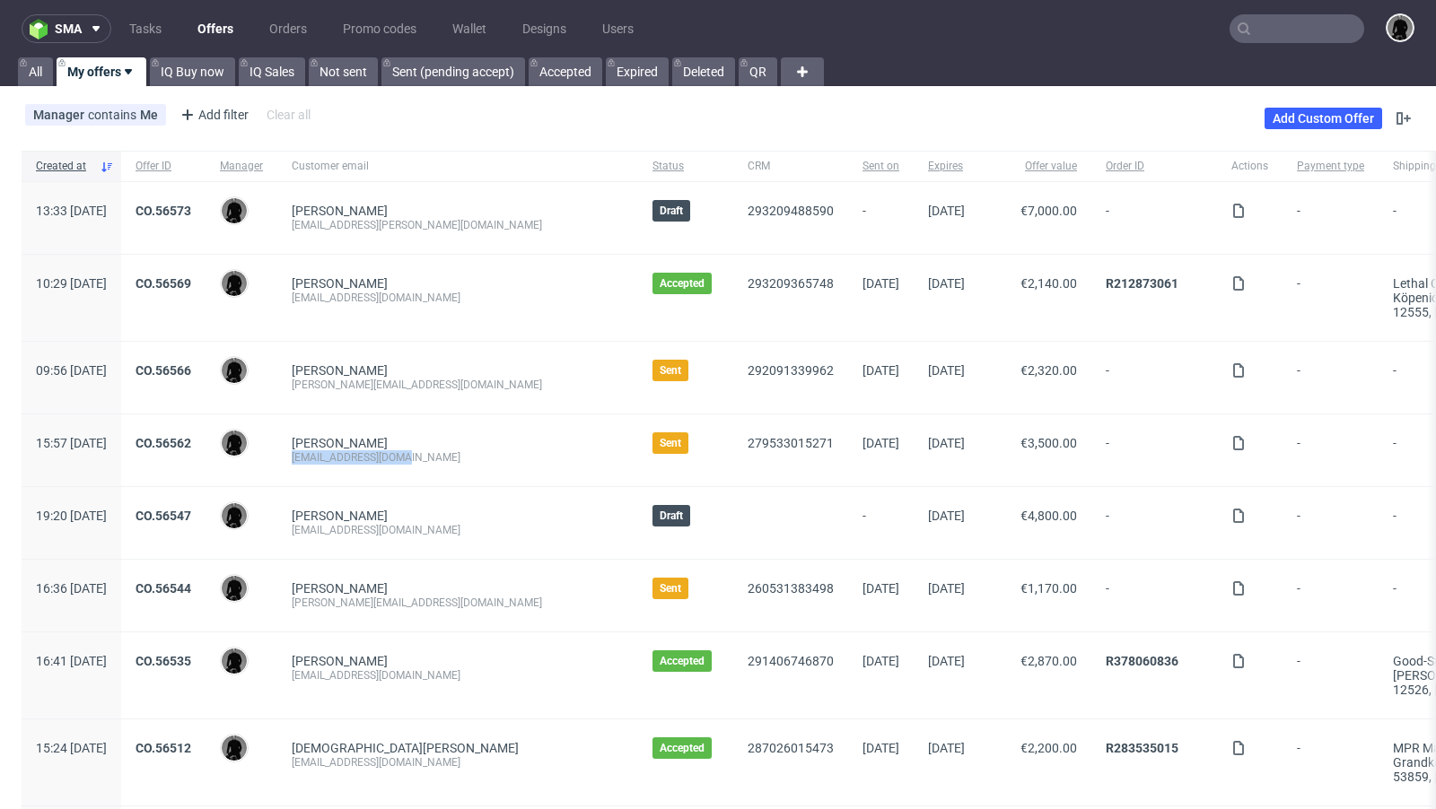
drag, startPoint x: 466, startPoint y: 454, endPoint x: 340, endPoint y: 456, distance: 125.6
click at [340, 456] on div "Mikael Tas team@schlafzimmer.de" at bounding box center [457, 451] width 361 height 72
copy div "team@schlafzimmer.de"
click at [685, 118] on div "Manager contains Me Add filter Hide filters Clear all Add Custom Offer" at bounding box center [718, 118] width 1436 height 50
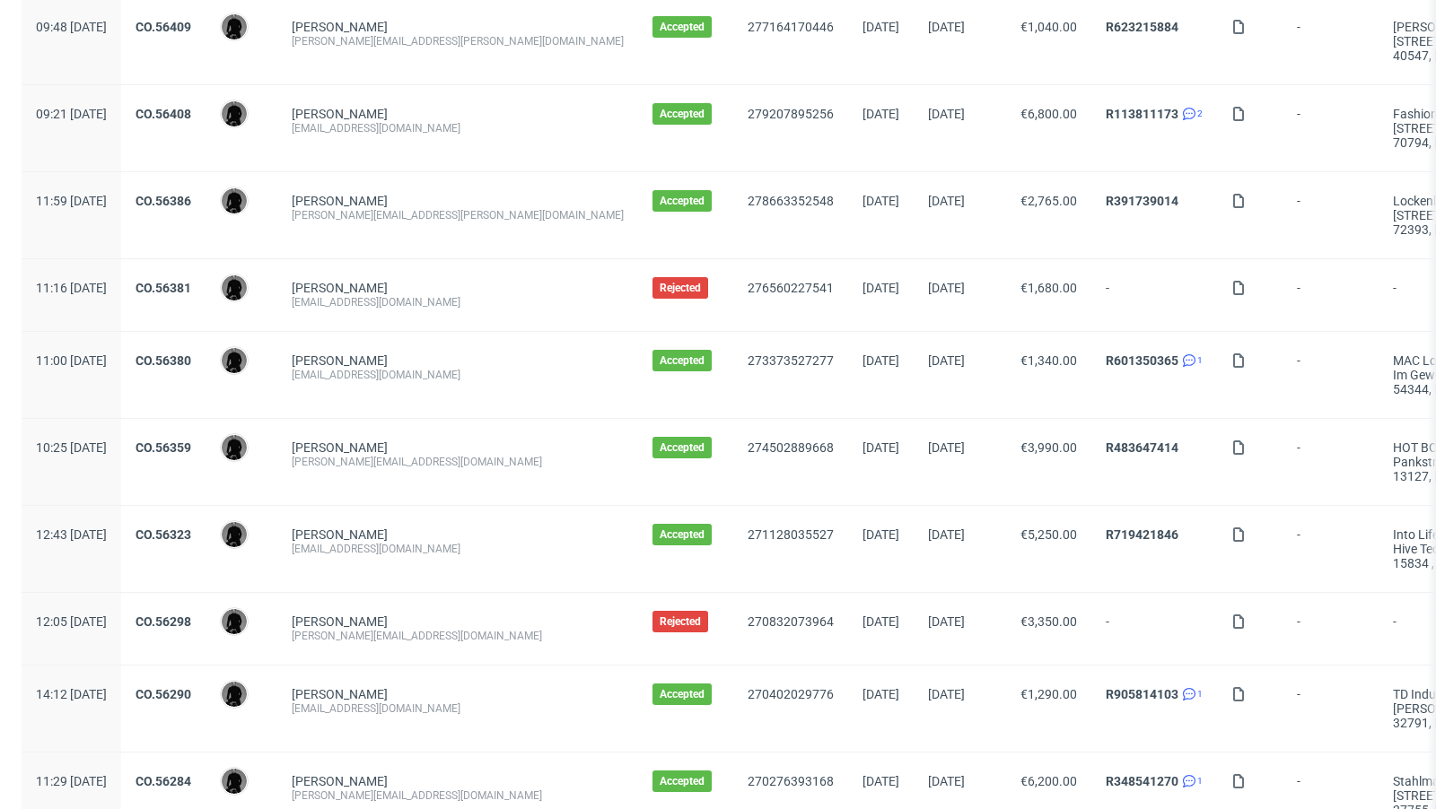
scroll to position [1870, 0]
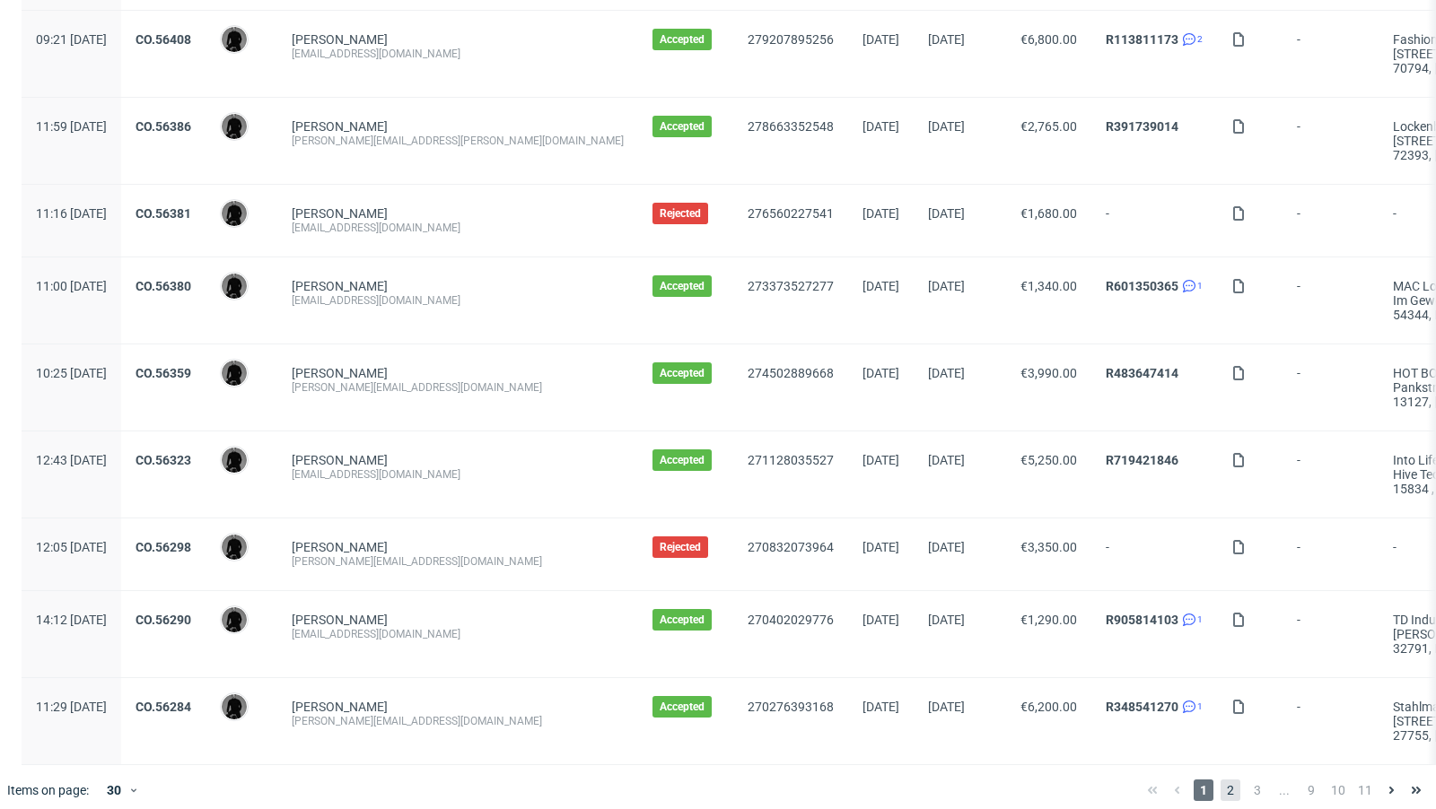
click at [1220, 780] on span "2" at bounding box center [1230, 791] width 20 height 22
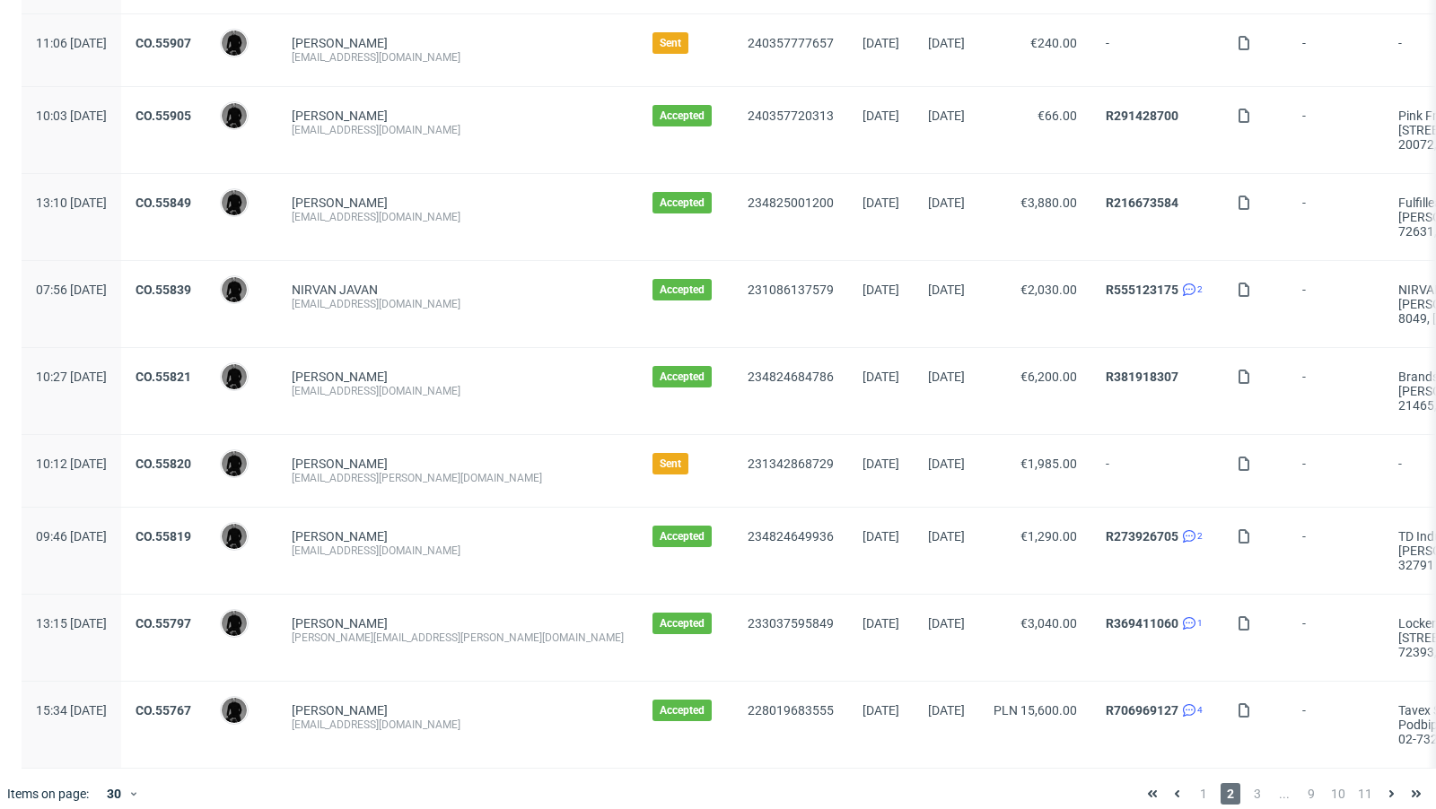
scroll to position [1898, 0]
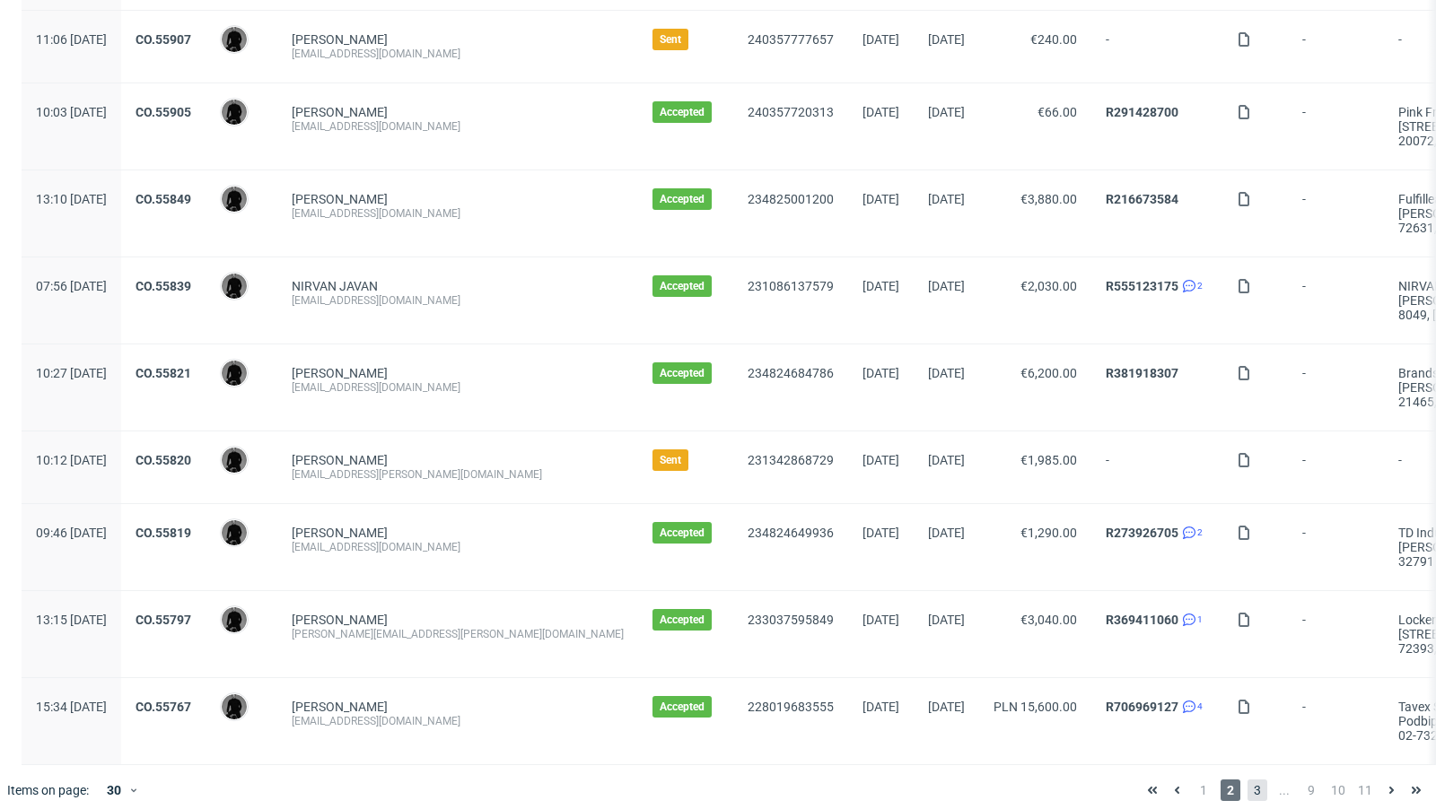
click at [1247, 780] on span "3" at bounding box center [1257, 791] width 20 height 22
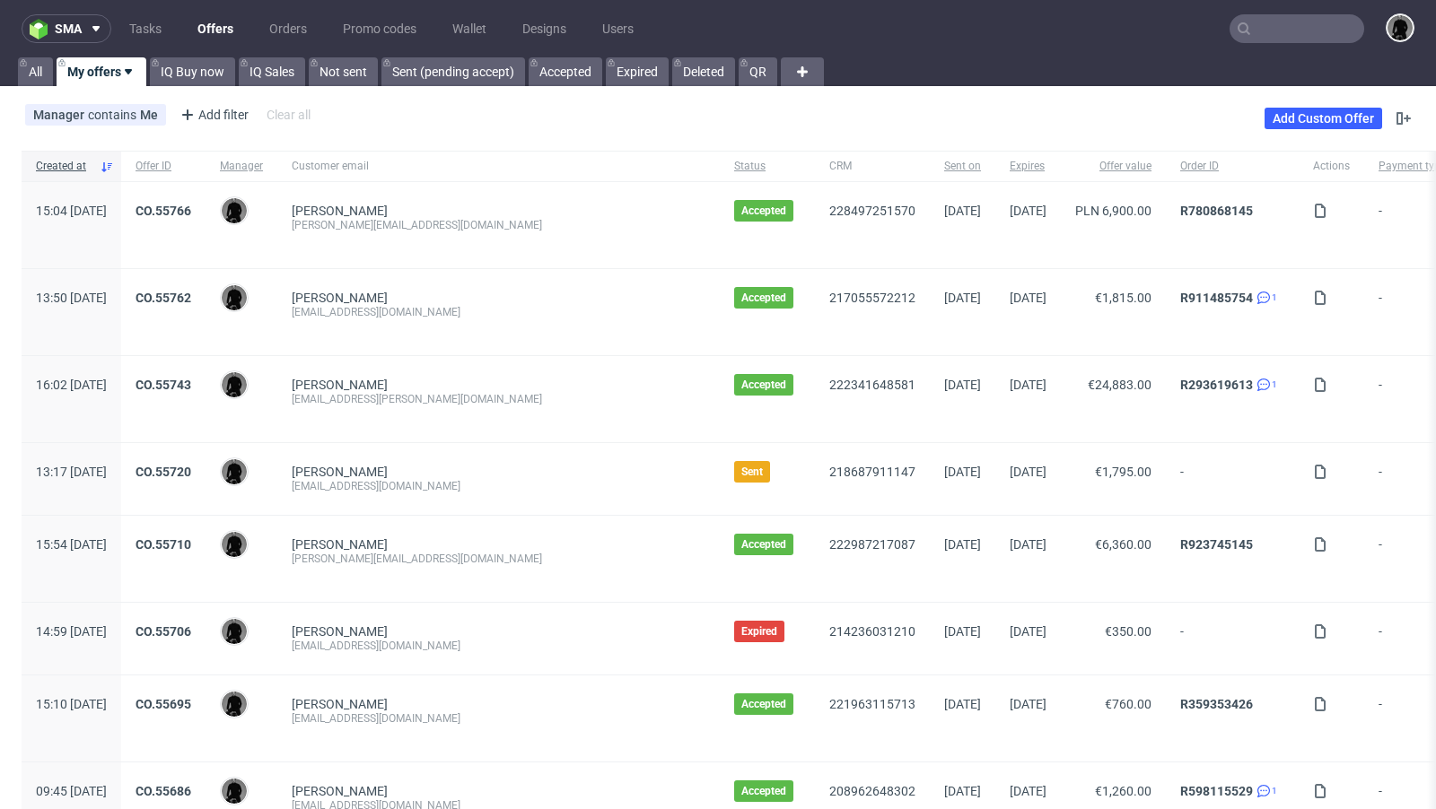
click at [1296, 28] on input "text" at bounding box center [1296, 28] width 135 height 29
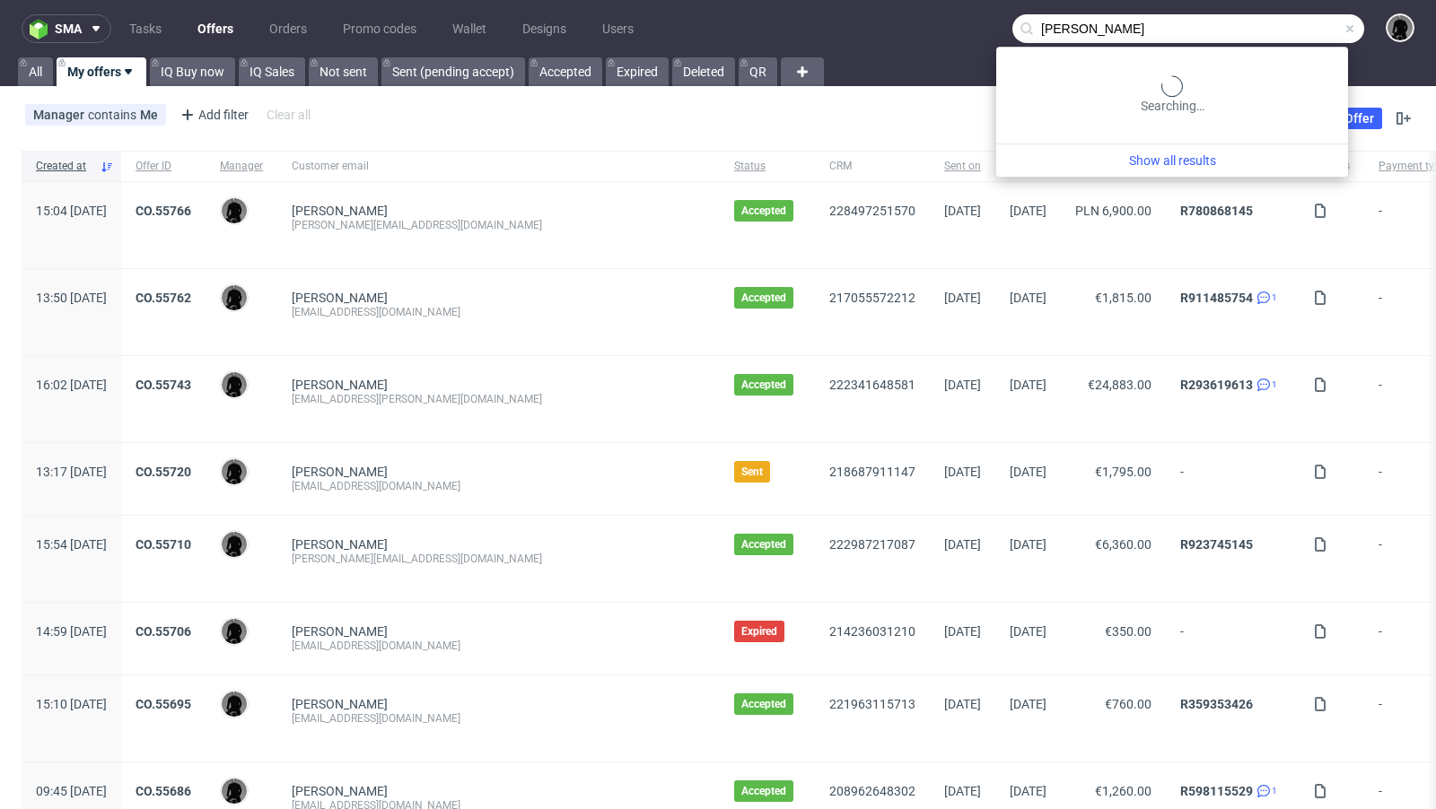
type input "sven klein"
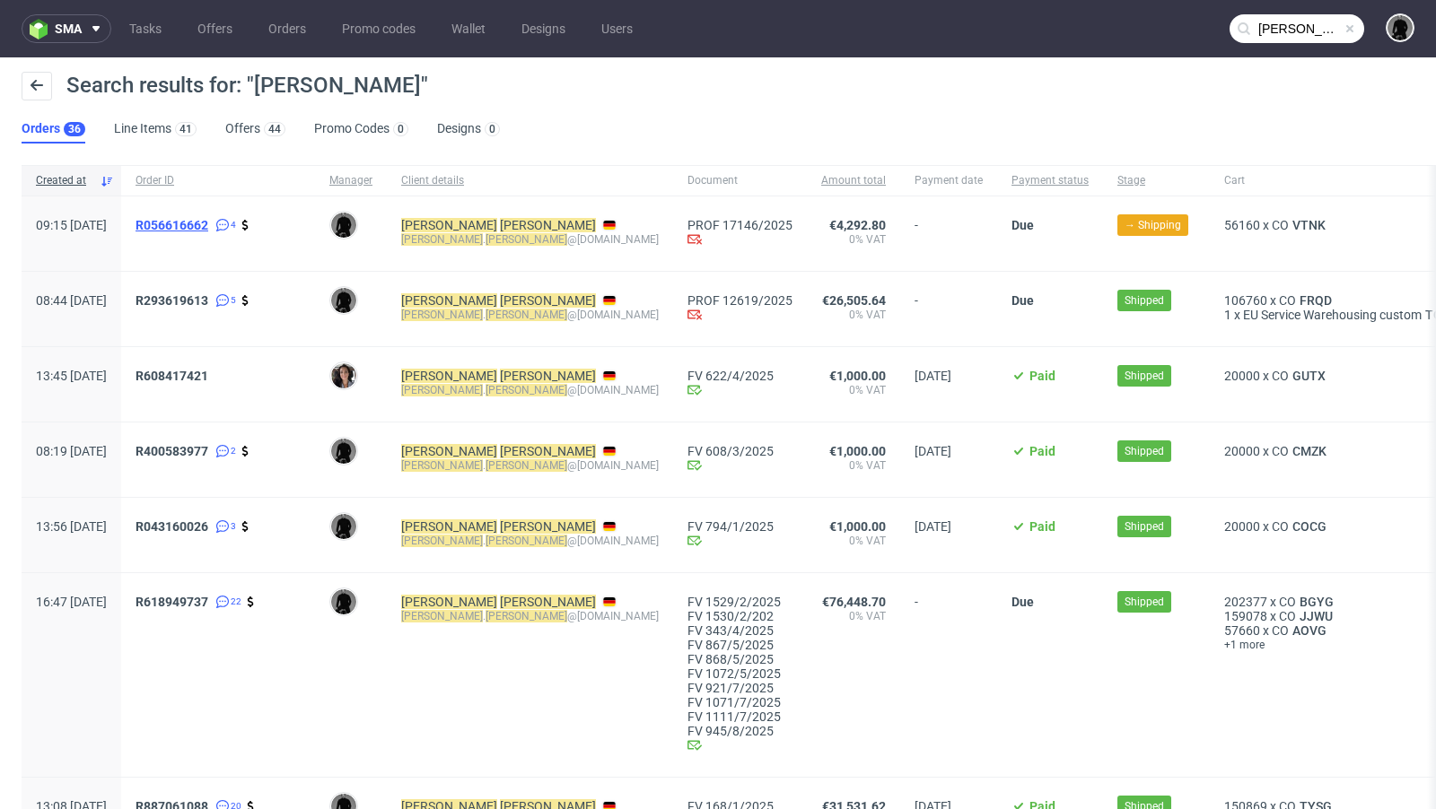
click at [208, 220] on span "R056616662" at bounding box center [171, 225] width 73 height 14
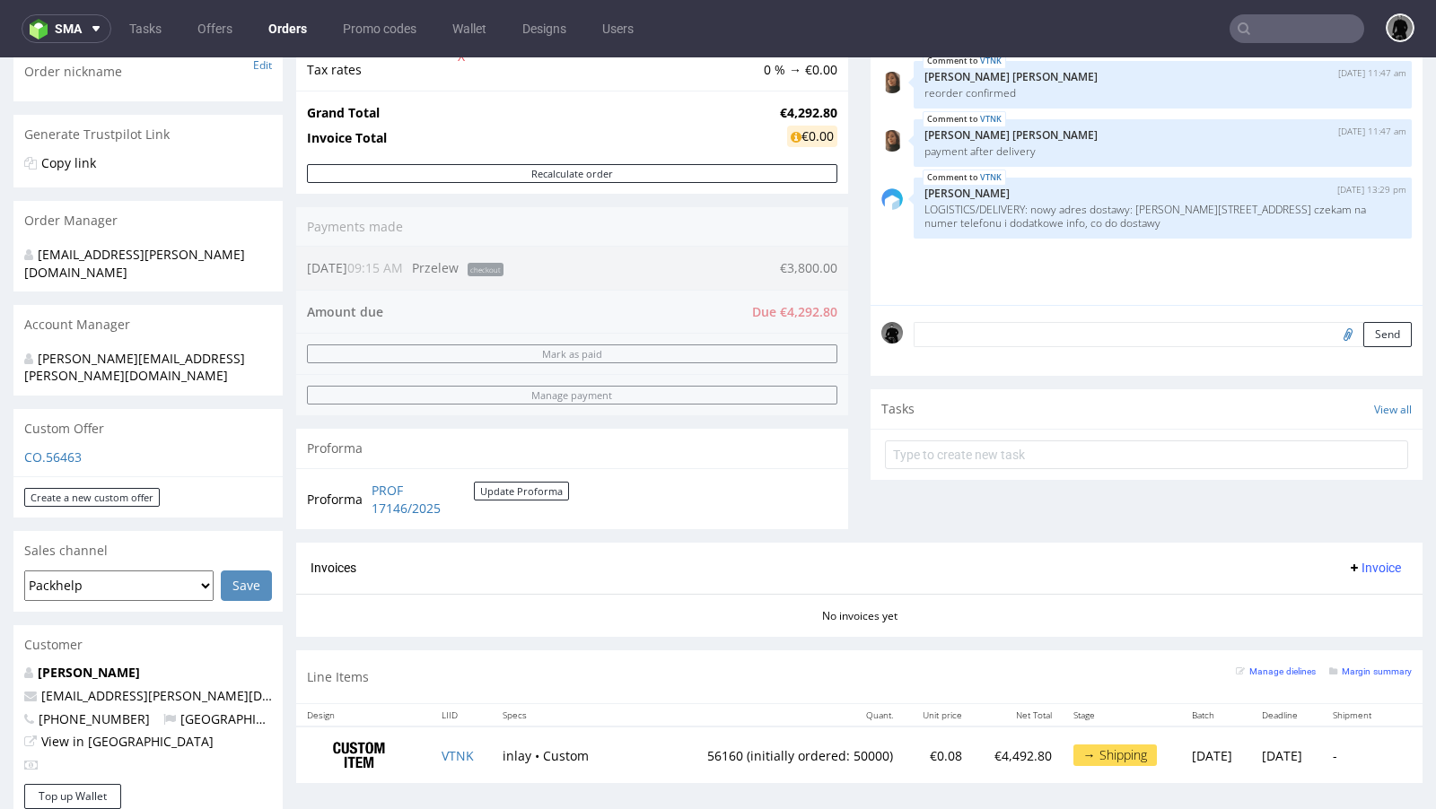
scroll to position [299, 0]
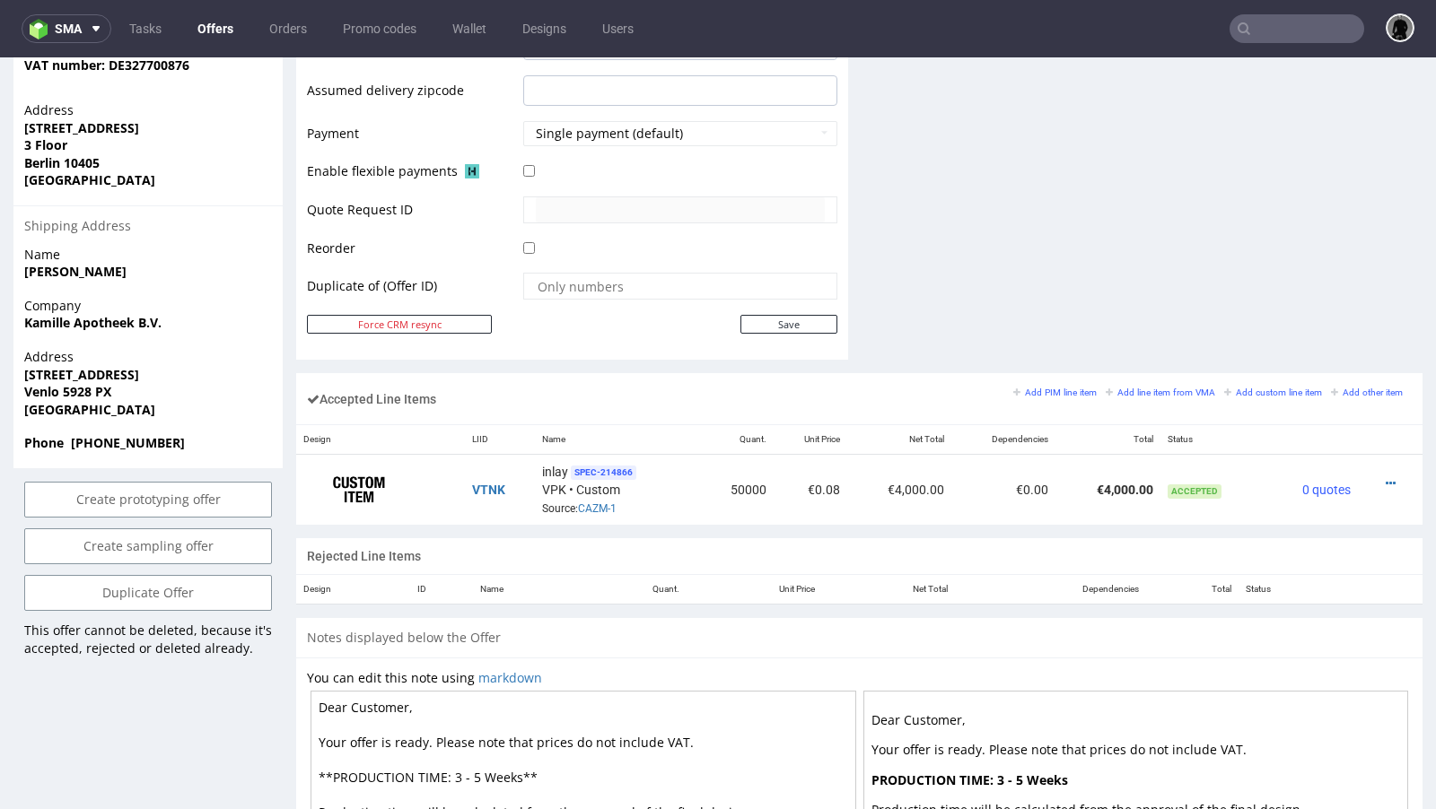
scroll to position [804, 0]
click at [600, 502] on link "CAZM-1" at bounding box center [597, 508] width 39 height 13
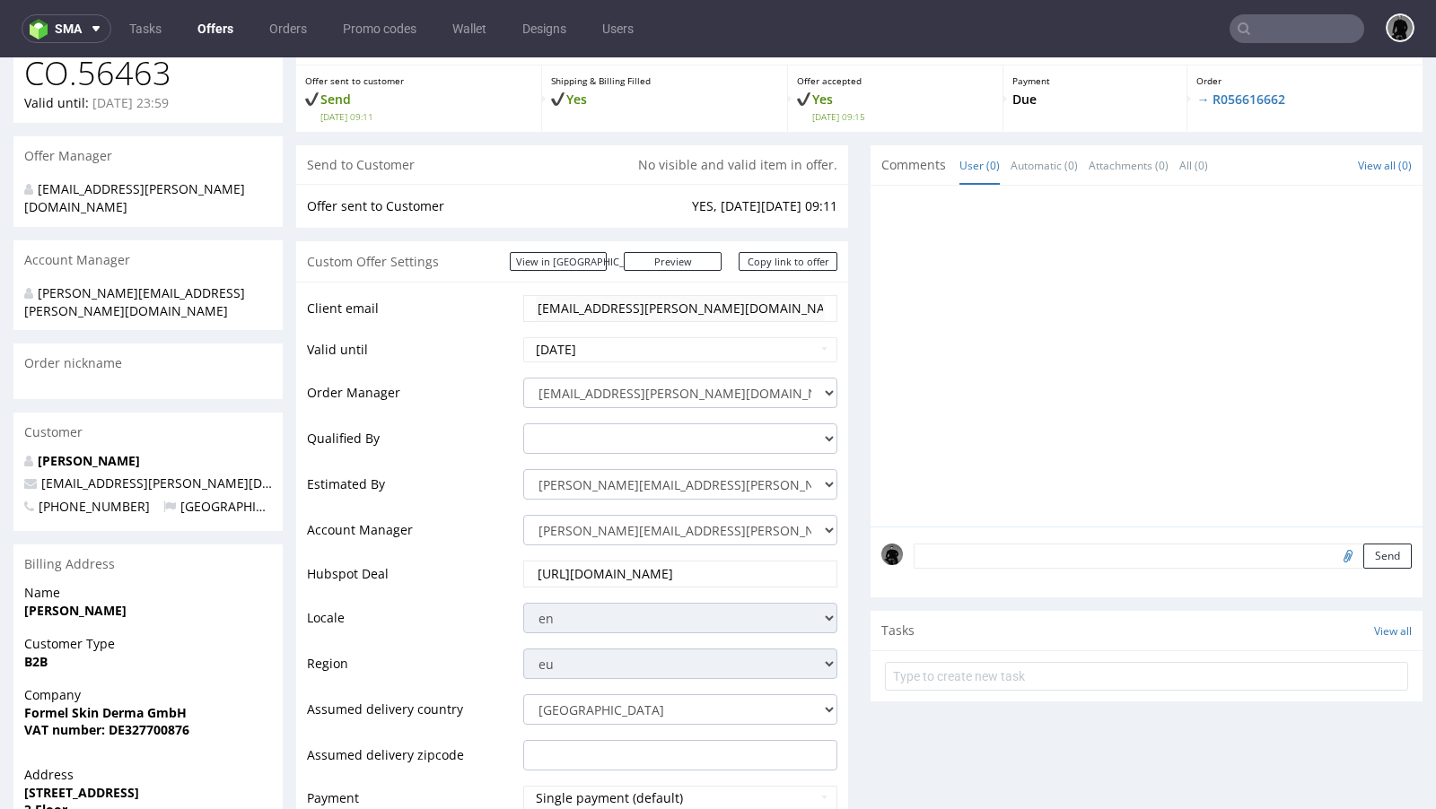
scroll to position [0, 0]
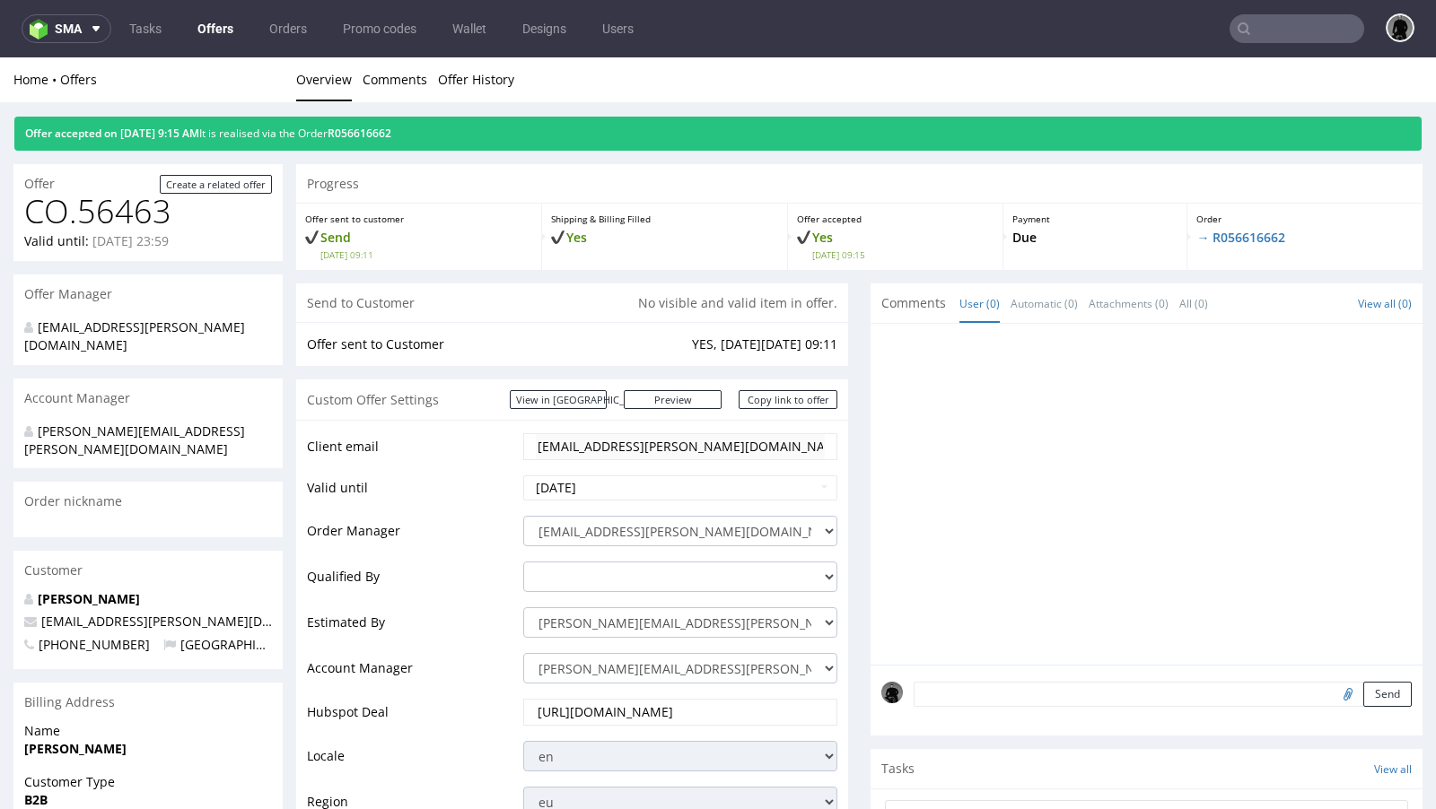
click at [217, 36] on link "Offers" at bounding box center [215, 28] width 57 height 29
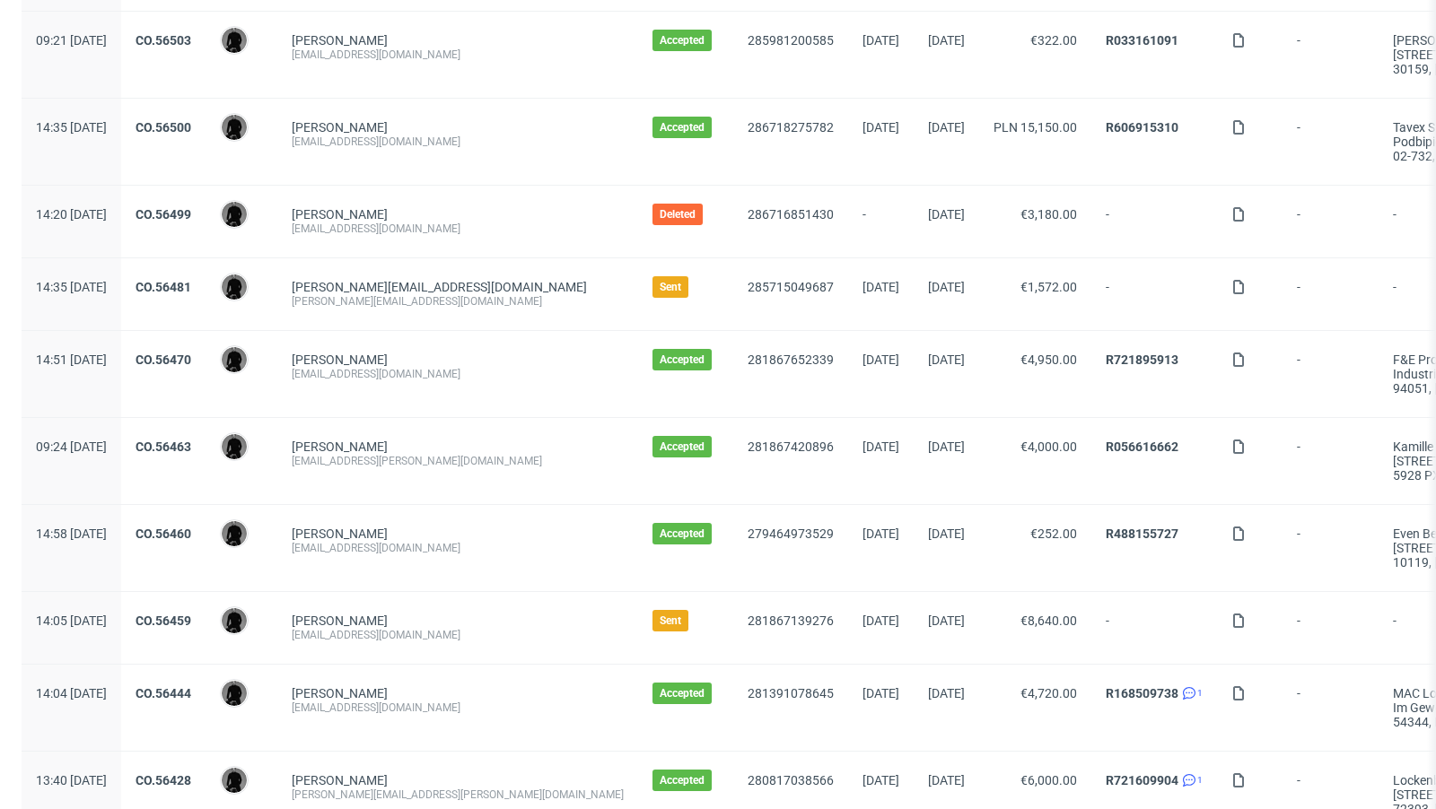
scroll to position [1870, 0]
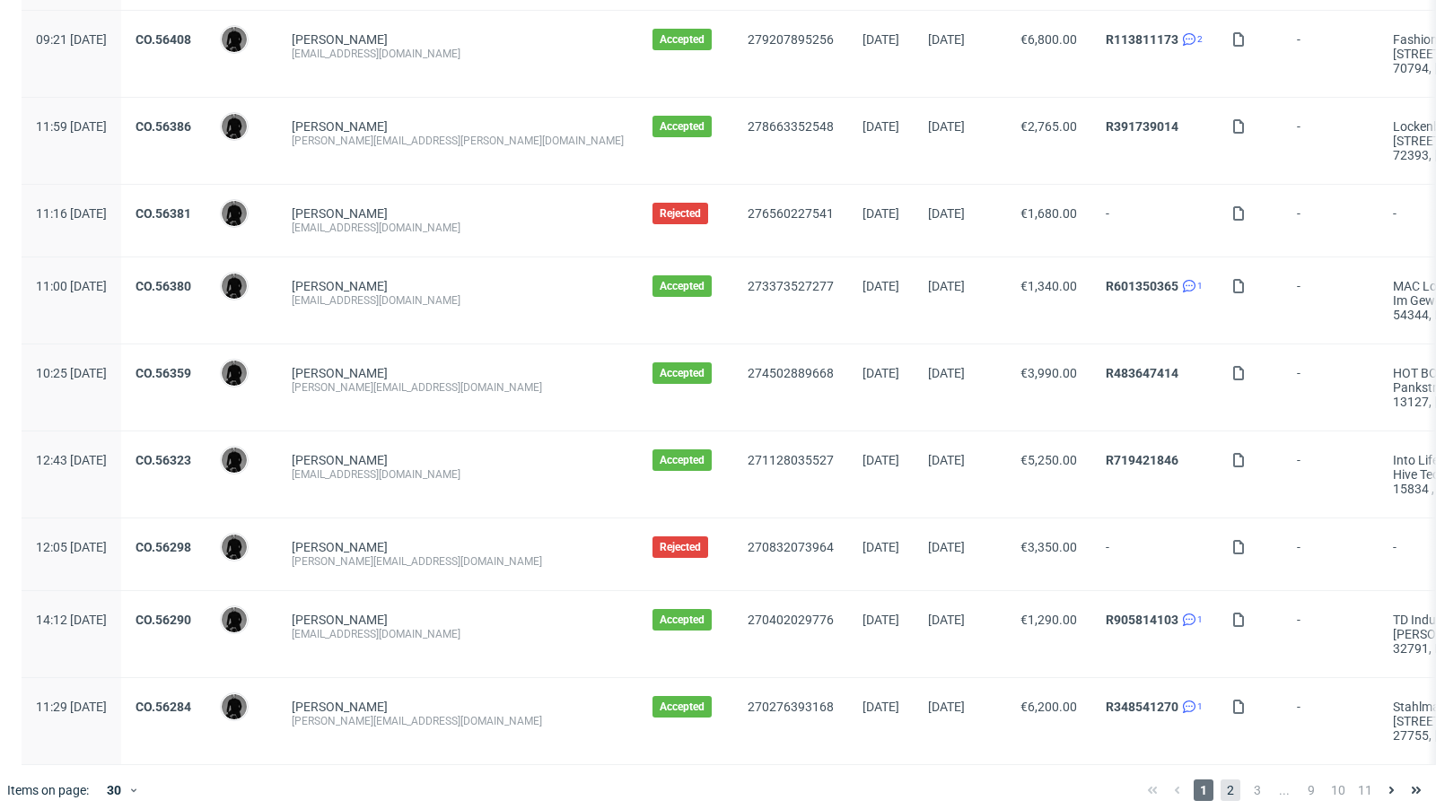
click at [1220, 780] on span "2" at bounding box center [1230, 791] width 20 height 22
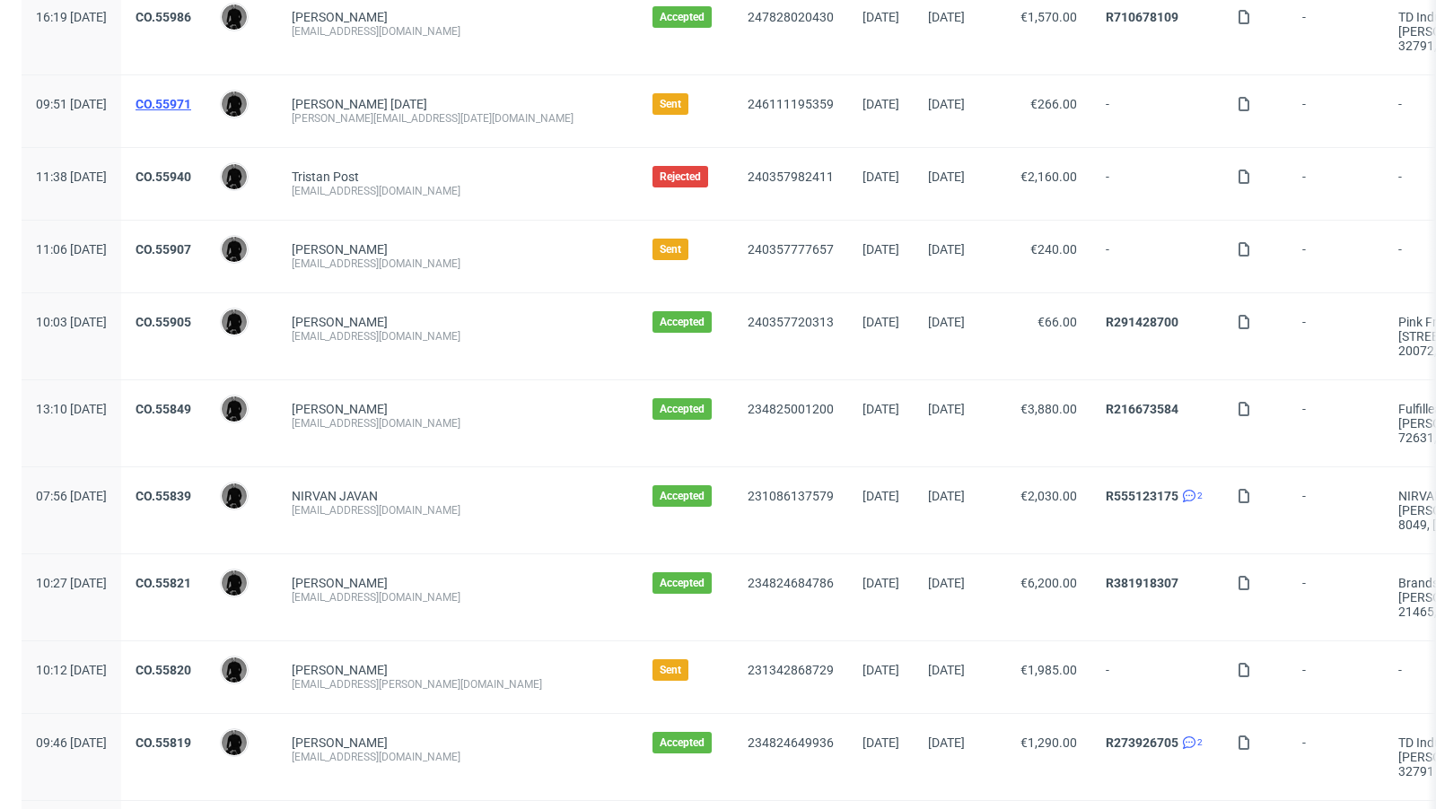
click at [191, 97] on link "CO.55971" at bounding box center [163, 104] width 56 height 14
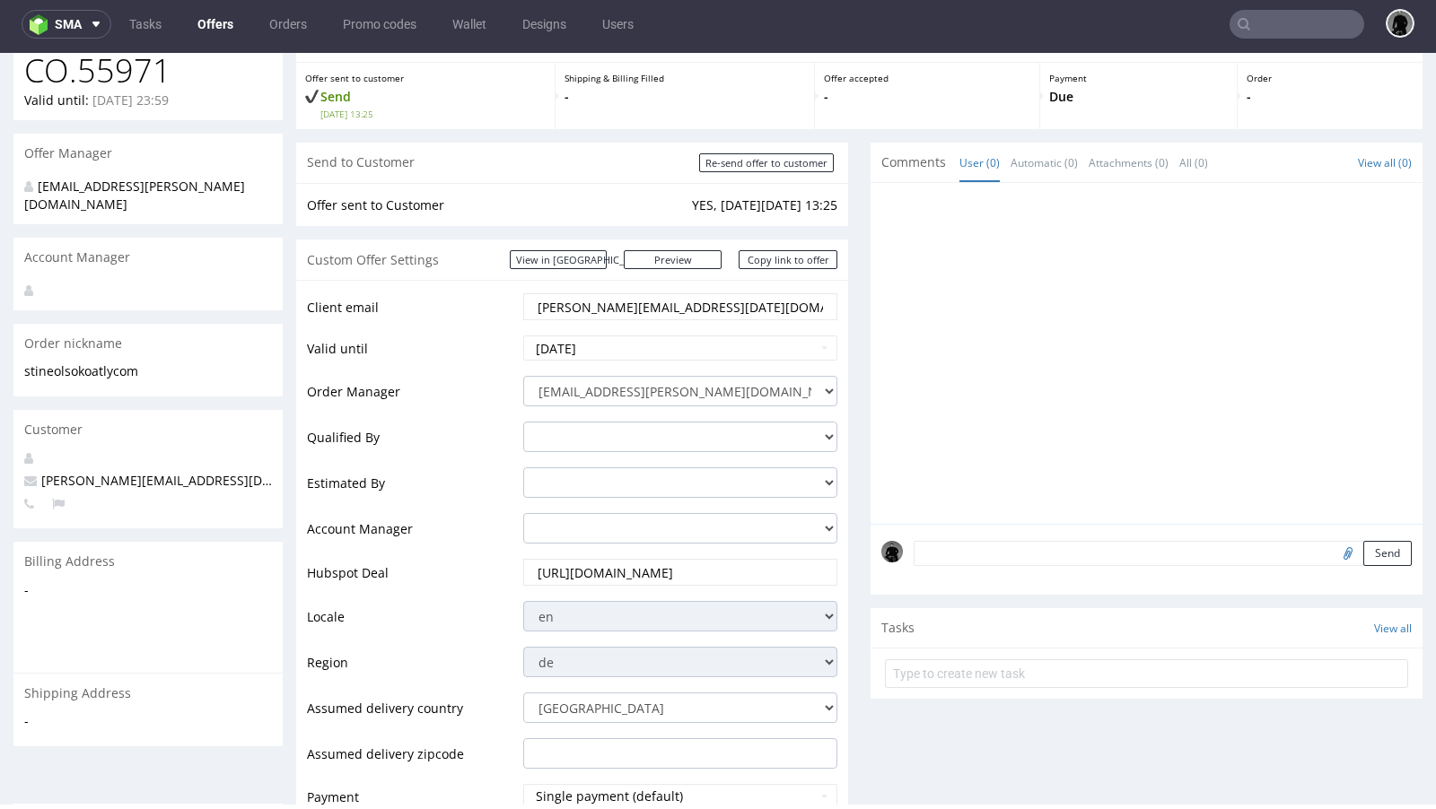
scroll to position [86, 0]
click at [135, 474] on span "stine.olsok@oatly.com" at bounding box center [208, 482] width 368 height 17
copy span "stine.olsok@oatly.com"
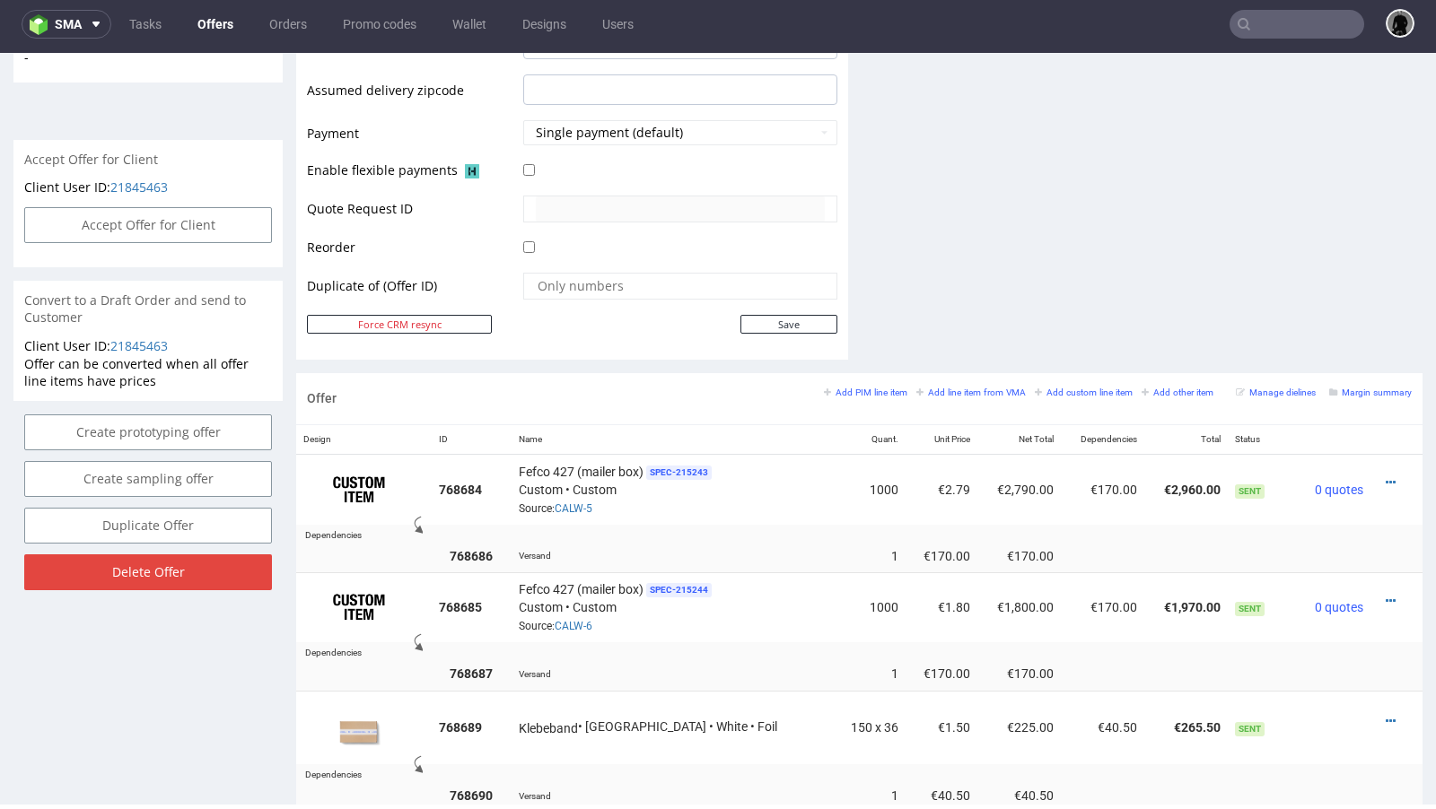
scroll to position [913, 0]
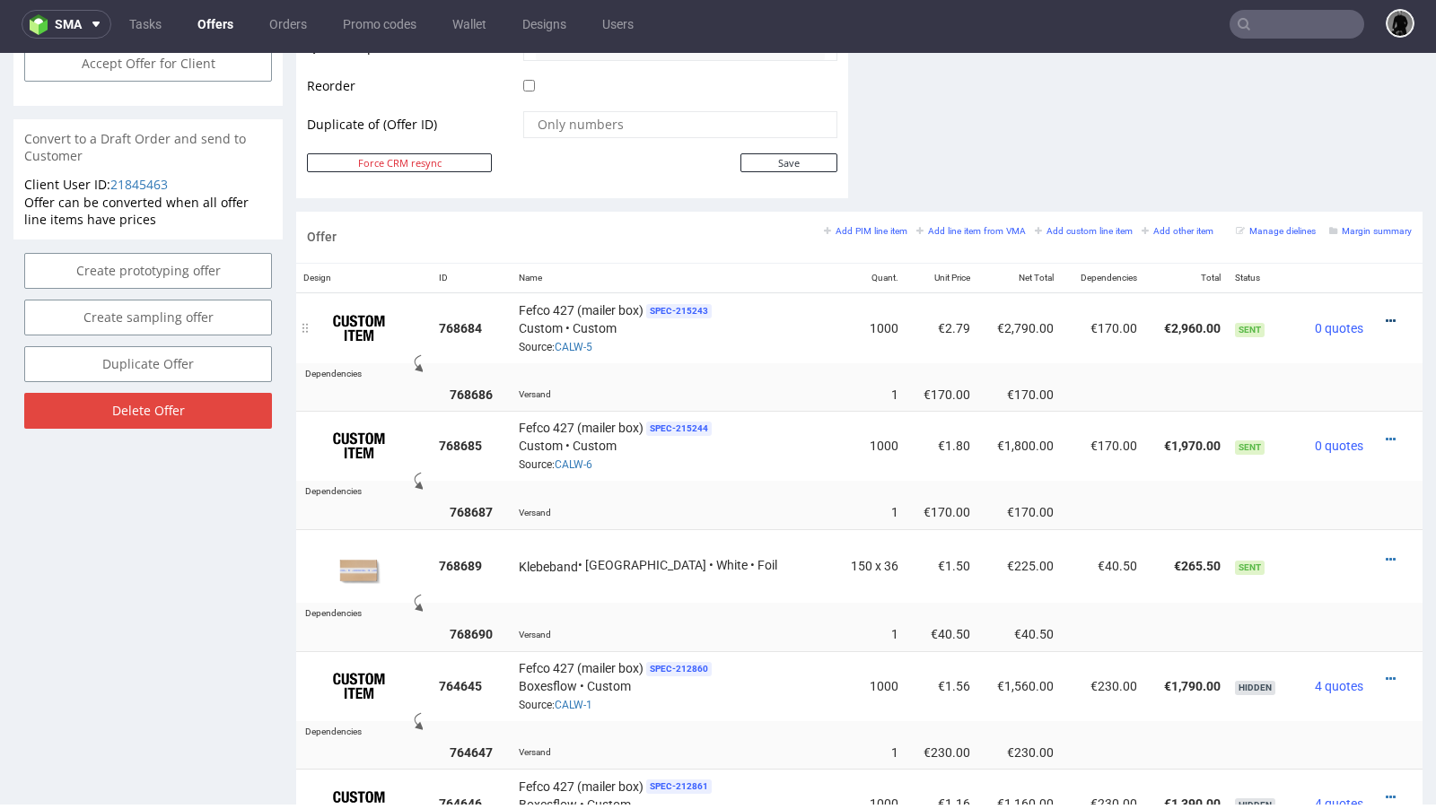
click at [1385, 316] on icon at bounding box center [1390, 321] width 10 height 13
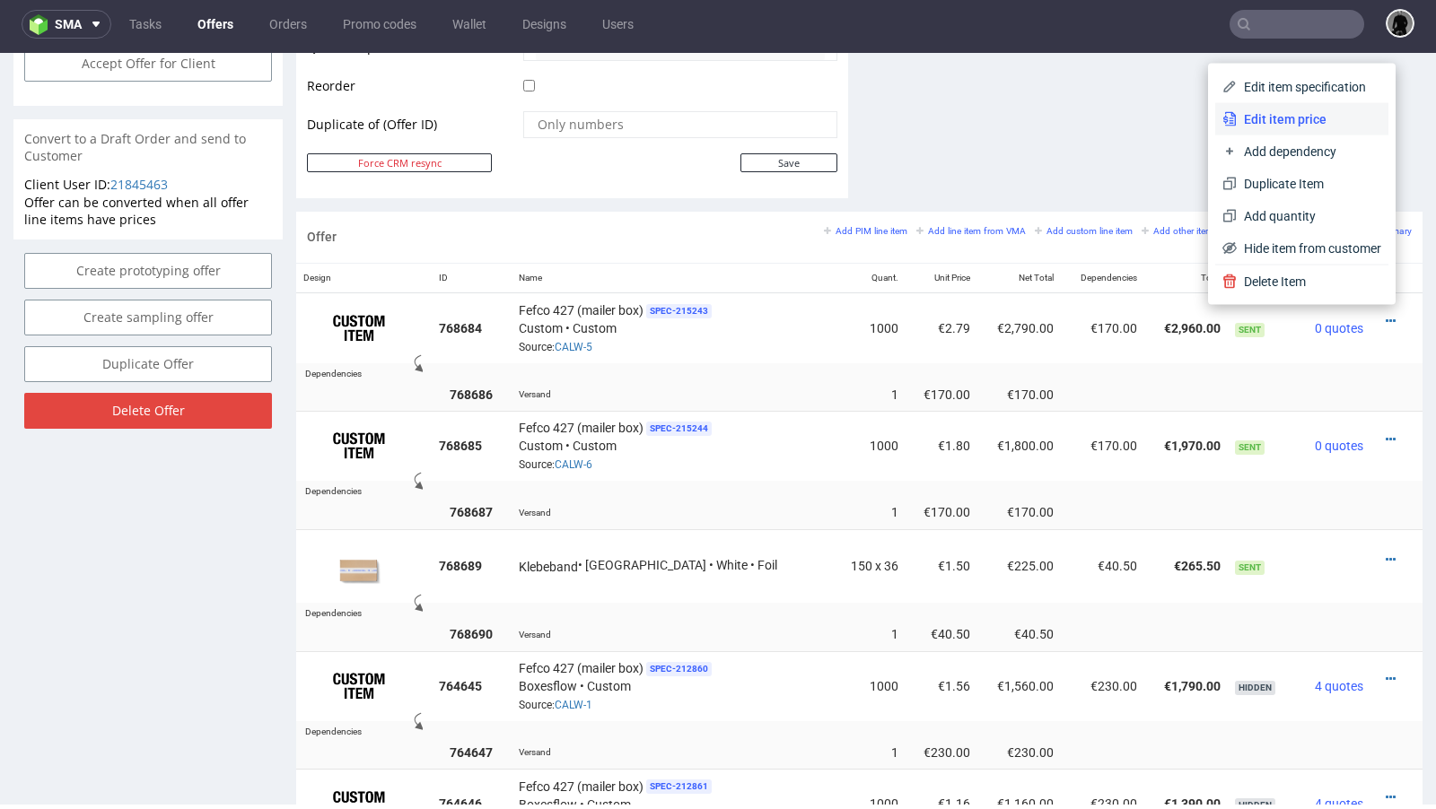
click at [1276, 130] on li "Edit item price" at bounding box center [1301, 119] width 173 height 32
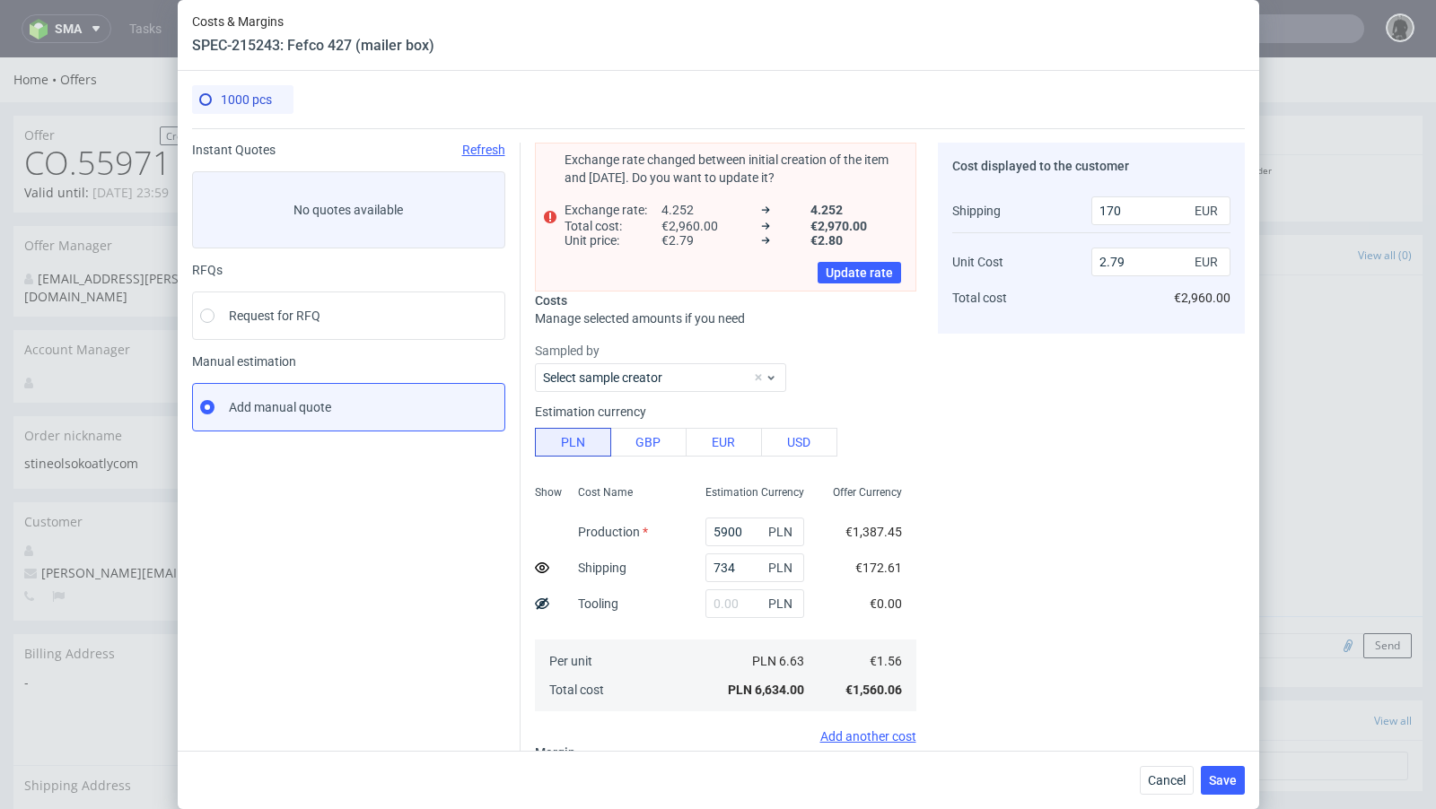
scroll to position [209, 0]
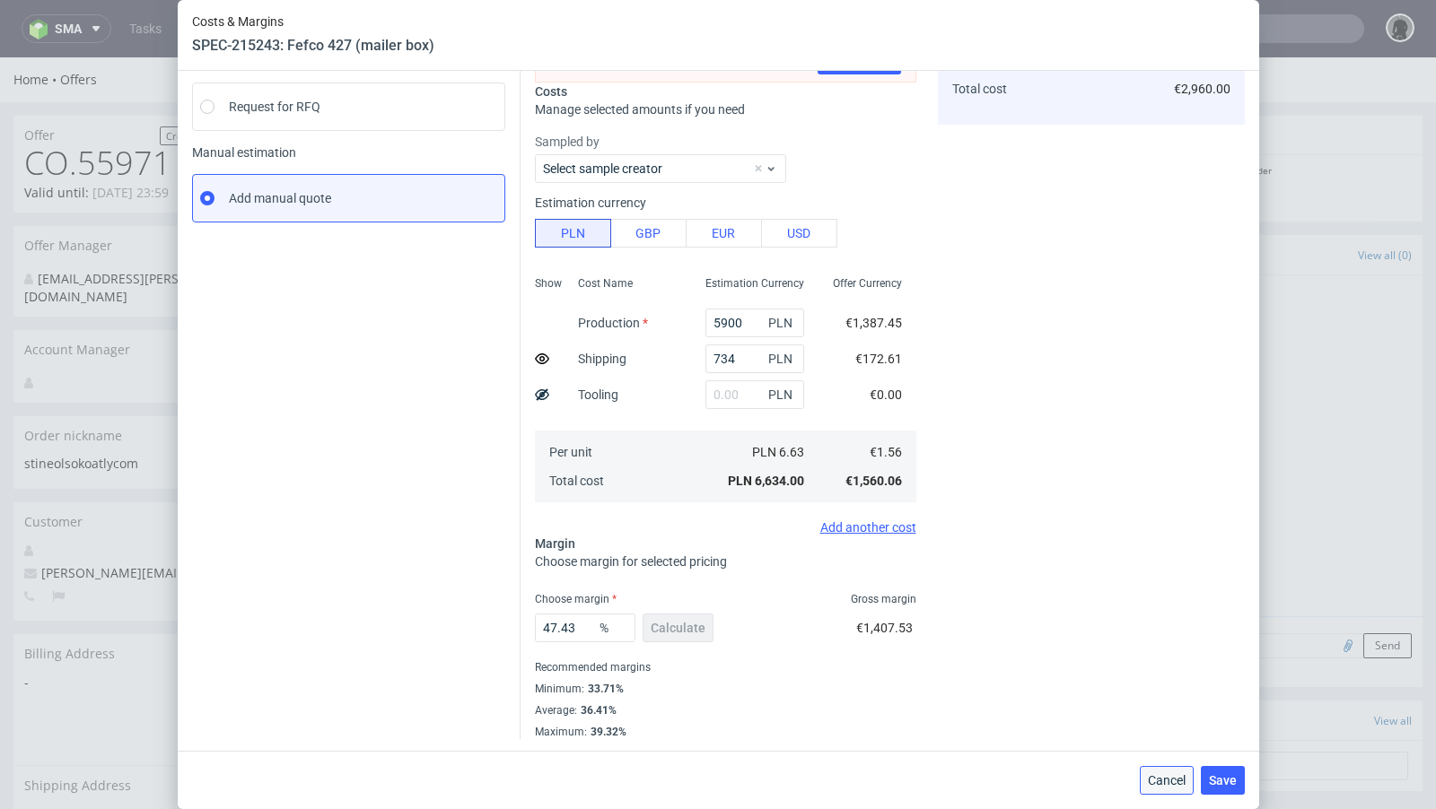
drag, startPoint x: 1152, startPoint y: 769, endPoint x: 1152, endPoint y: 695, distance: 73.6
click at [1152, 769] on button "Cancel" at bounding box center [1166, 780] width 54 height 29
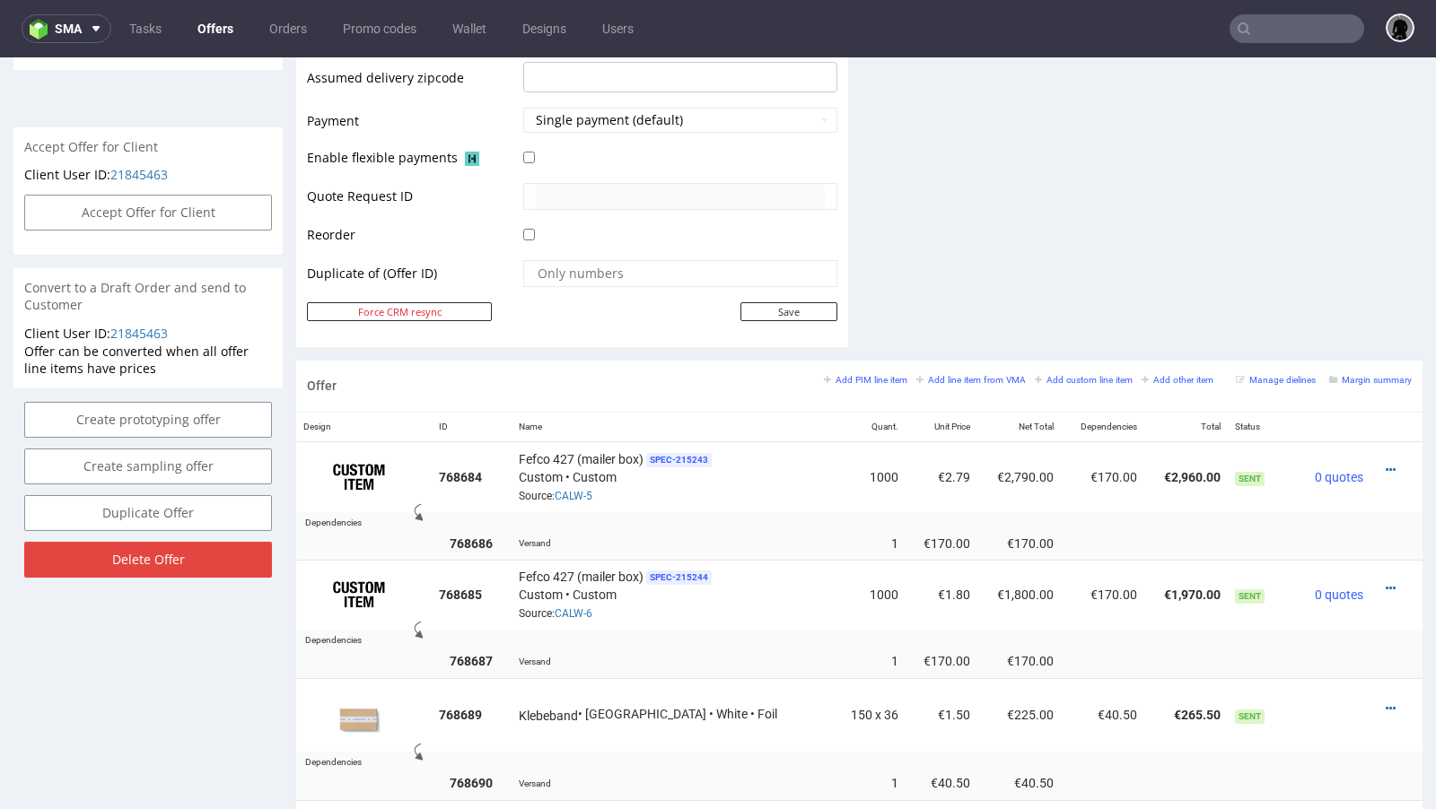
scroll to position [850, 0]
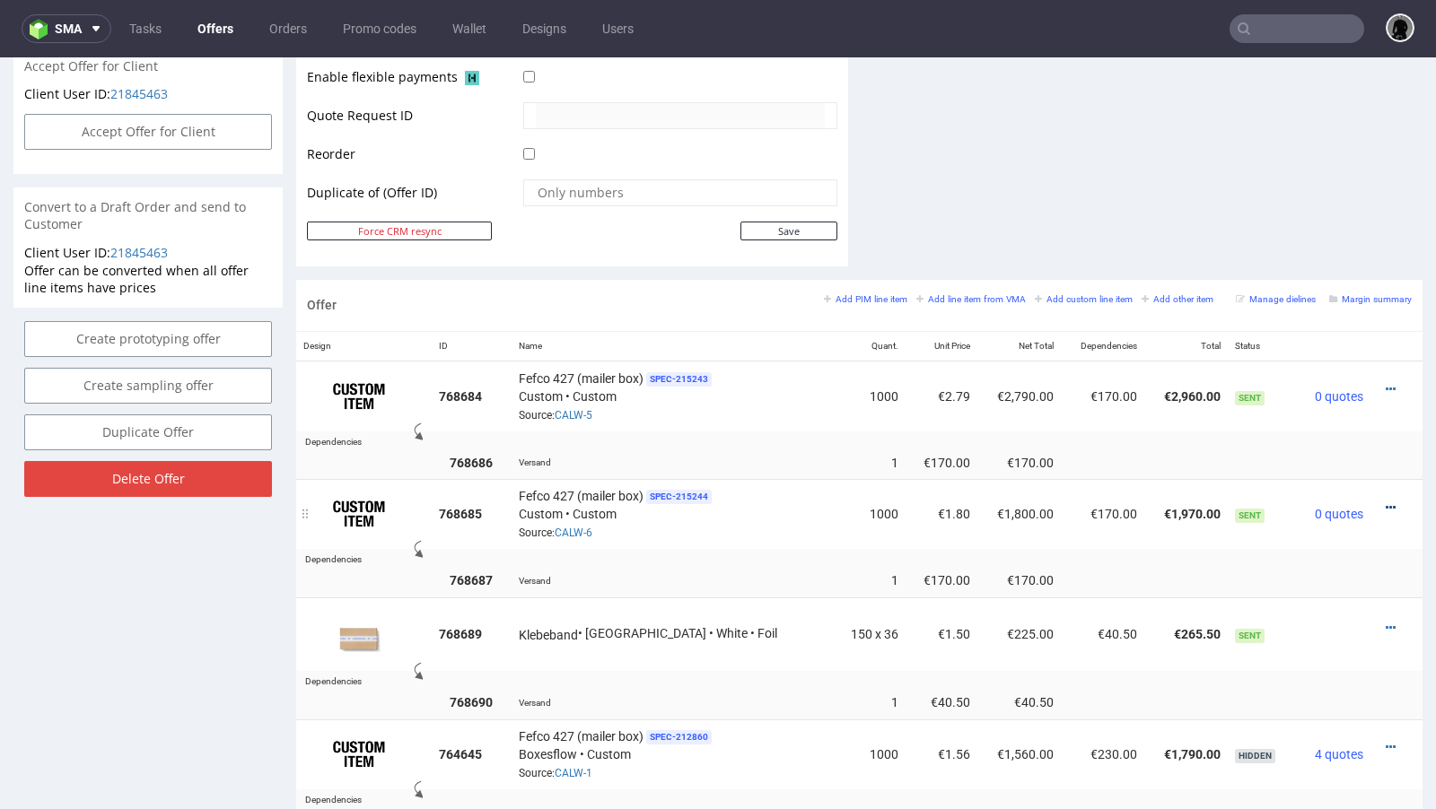
click at [1385, 502] on icon at bounding box center [1390, 508] width 10 height 13
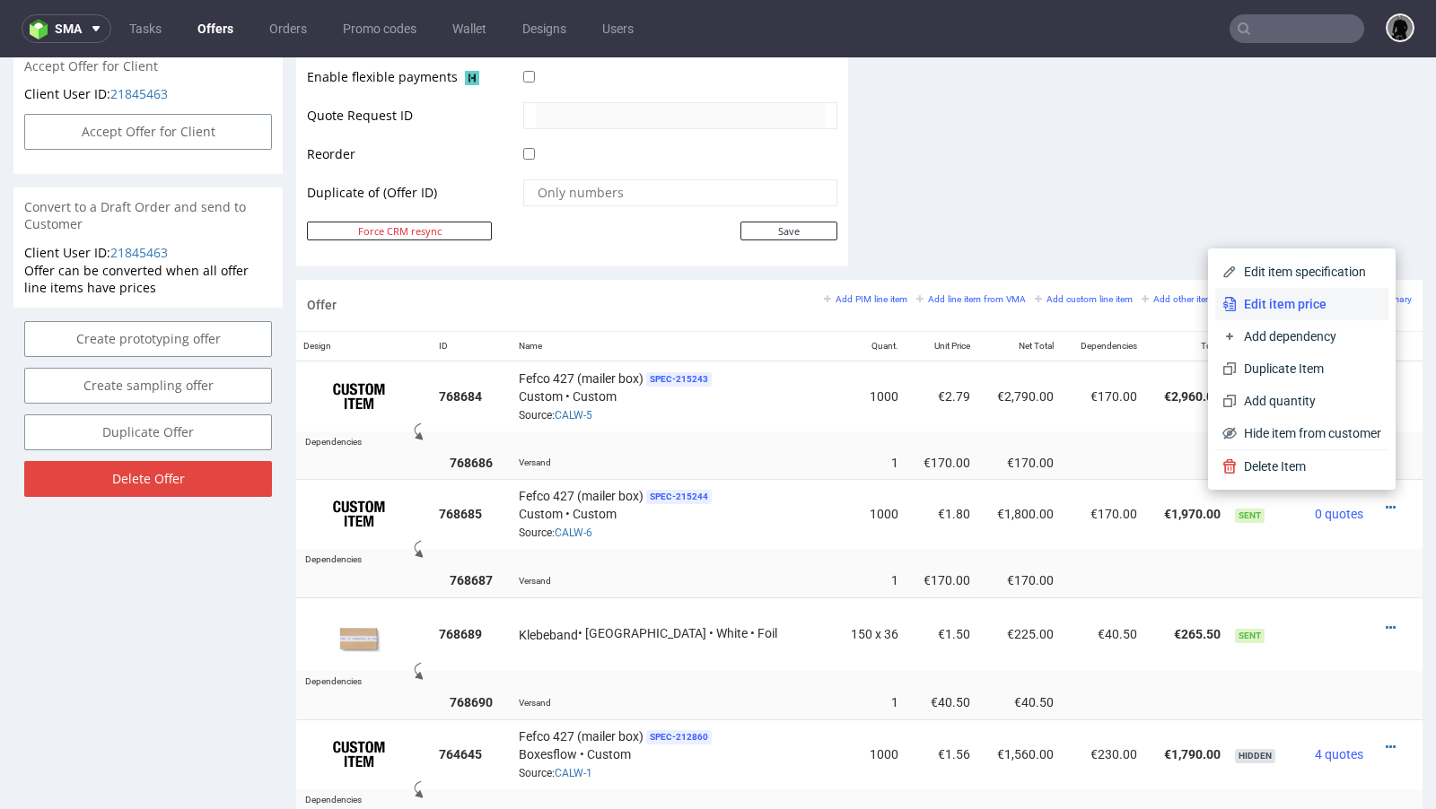
click at [1313, 304] on span "Edit item price" at bounding box center [1308, 304] width 144 height 18
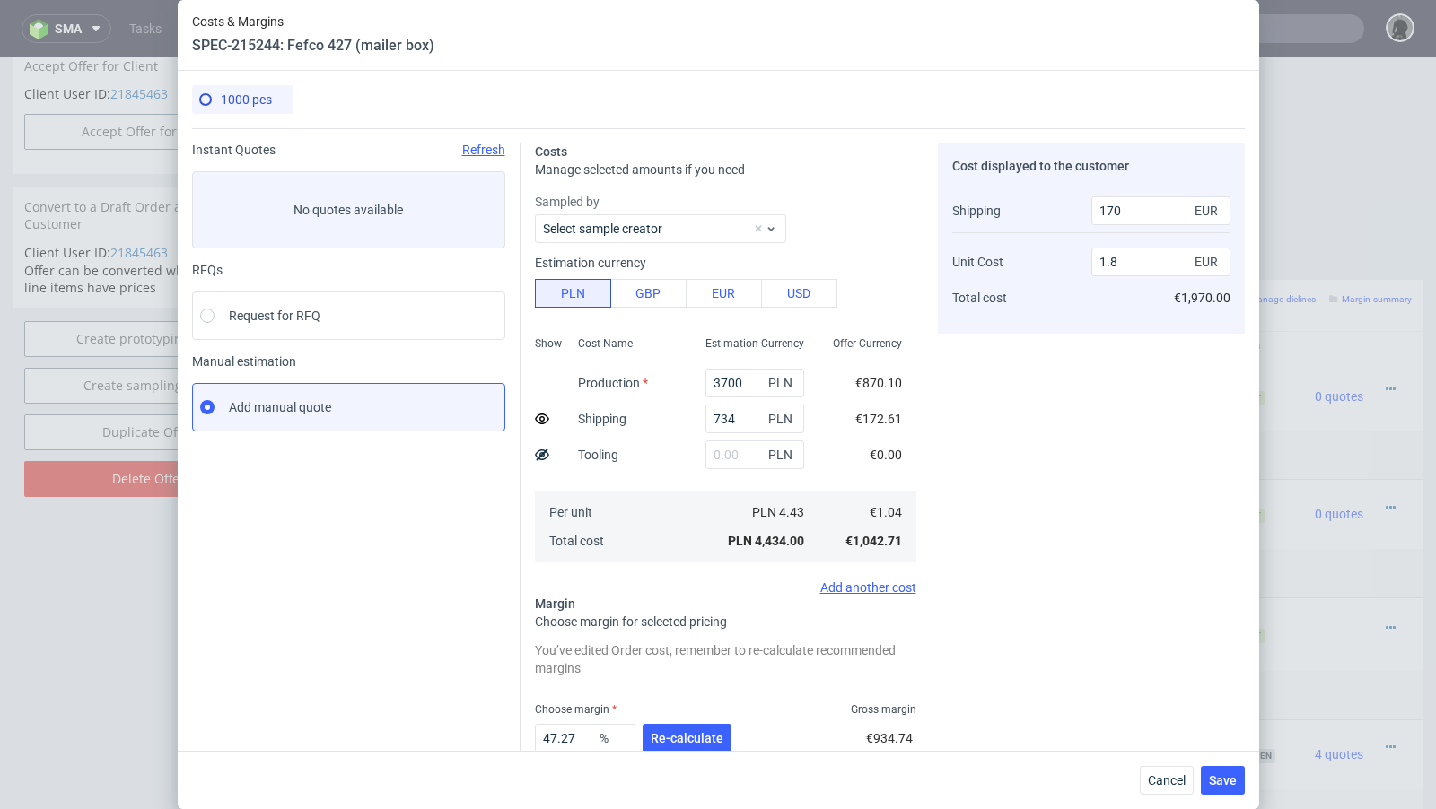
scroll to position [111, 0]
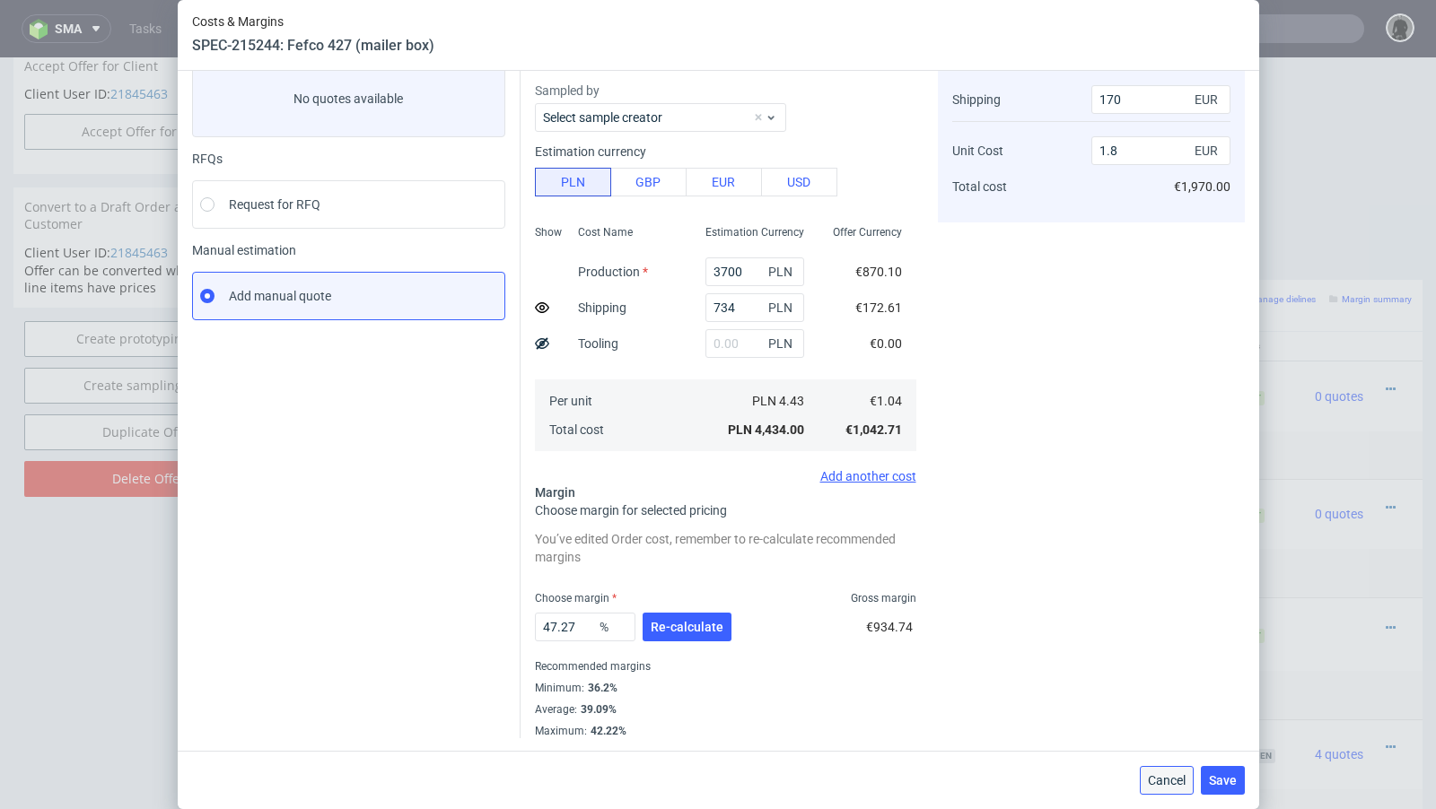
click at [1174, 787] on span "Cancel" at bounding box center [1167, 780] width 38 height 13
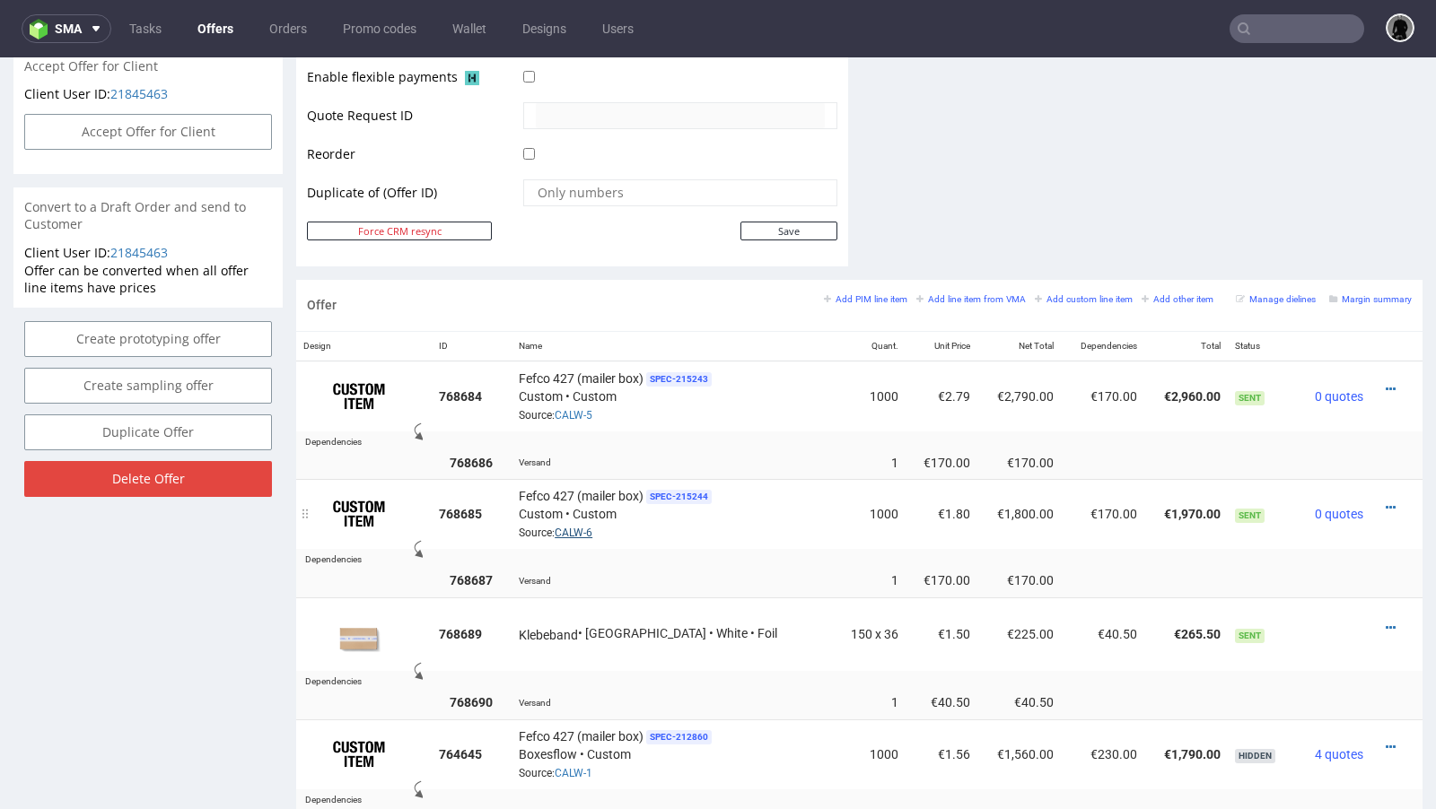
click at [592, 527] on link "CALW-6" at bounding box center [573, 533] width 38 height 13
click at [692, 193] on input "number" at bounding box center [680, 192] width 289 height 25
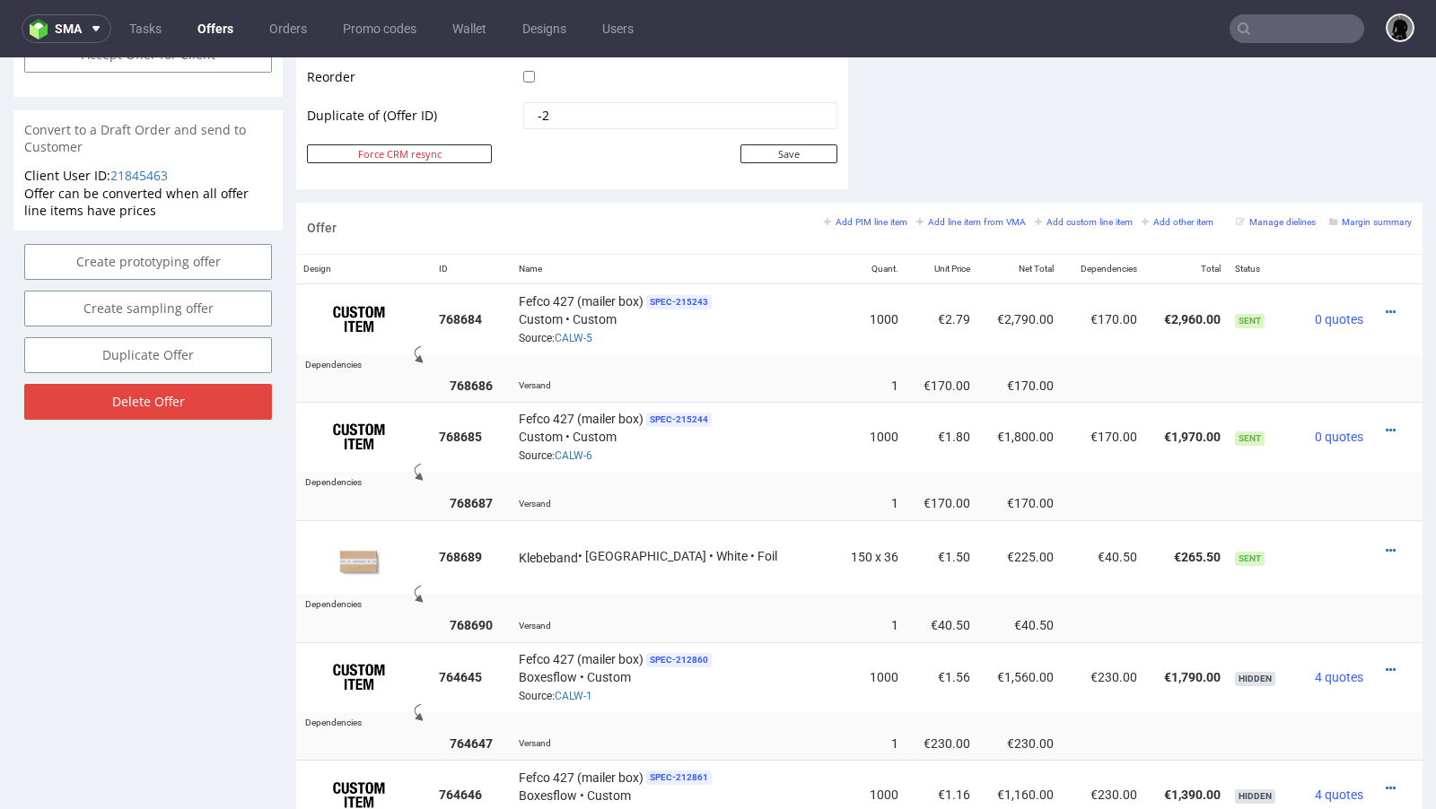
scroll to position [933, 0]
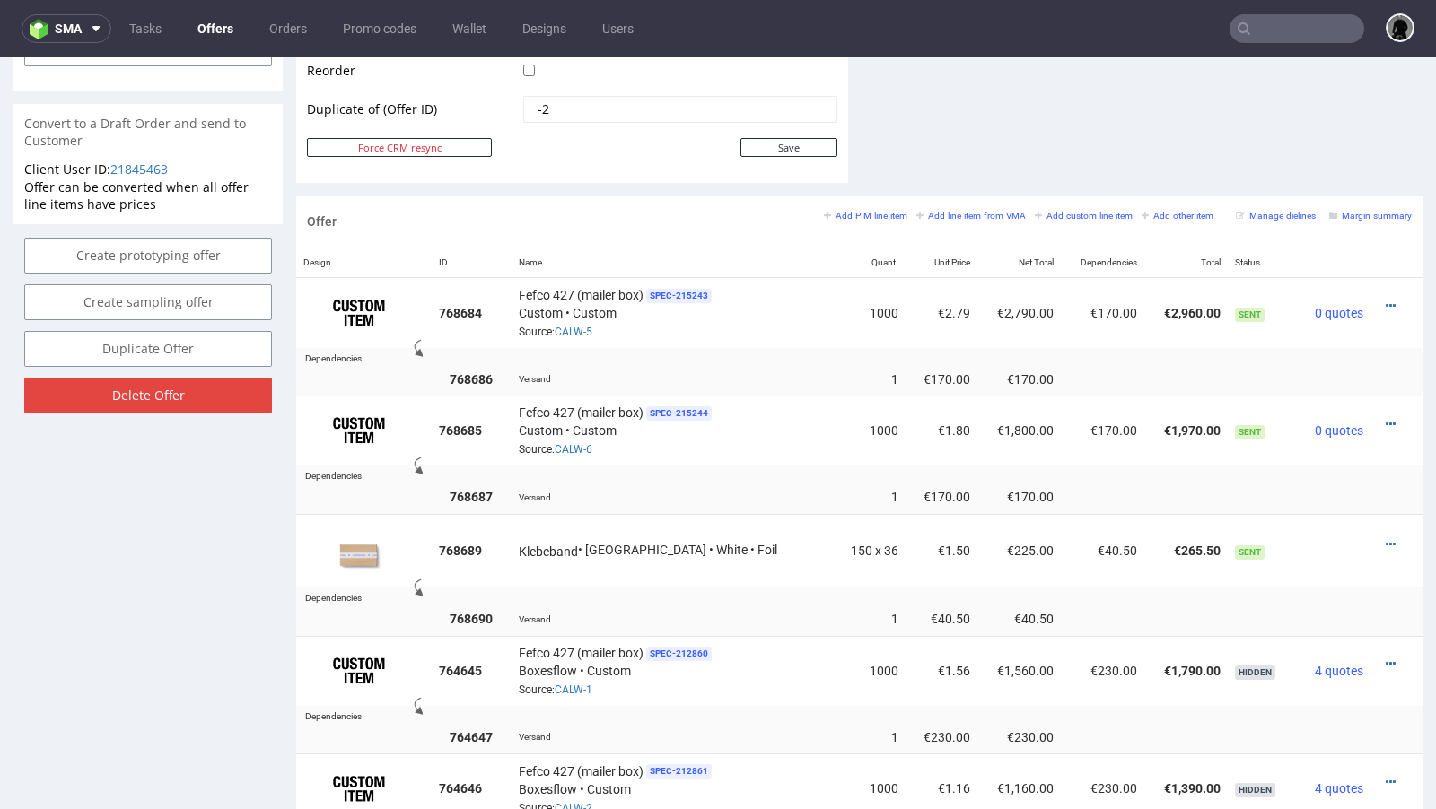
type input "-2"
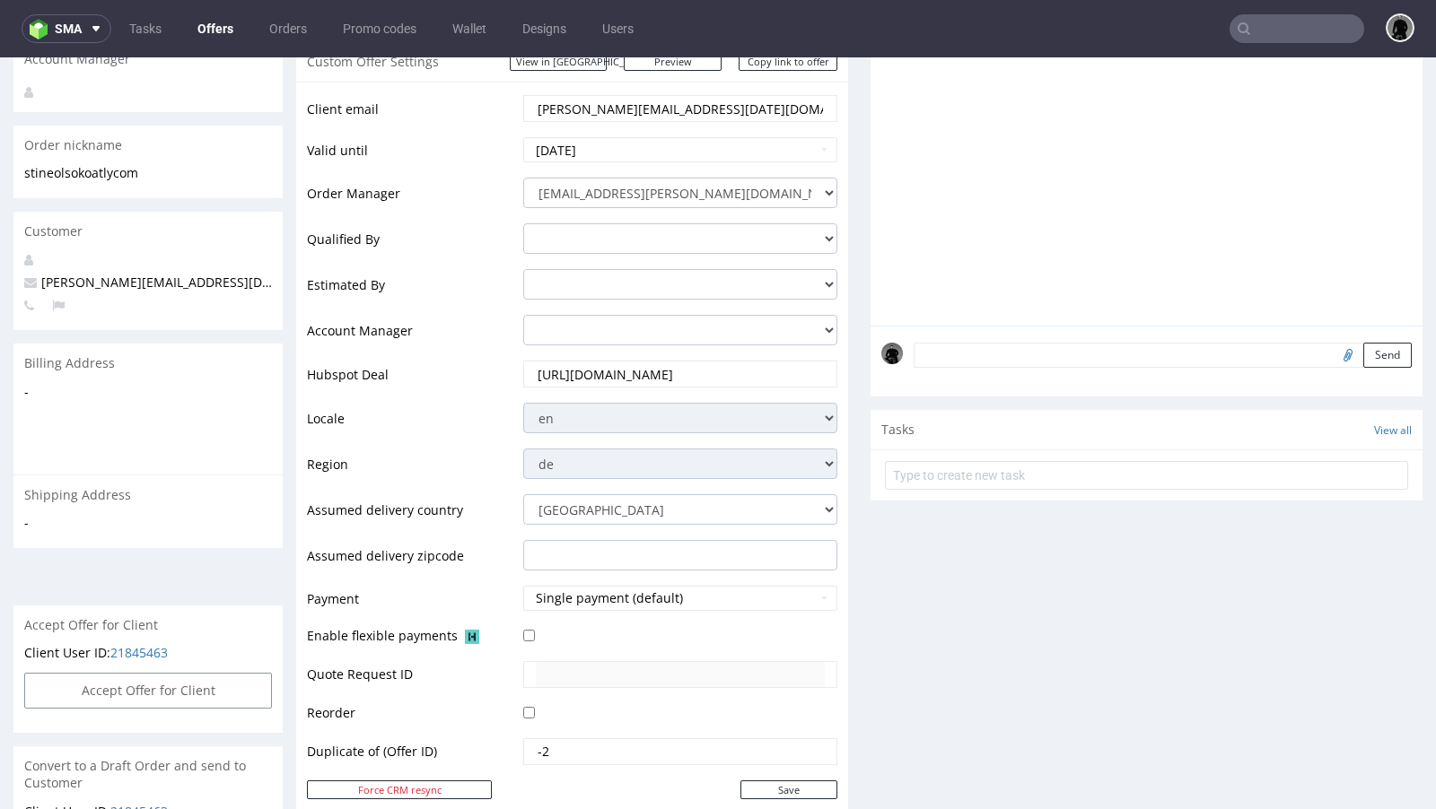
scroll to position [226, 0]
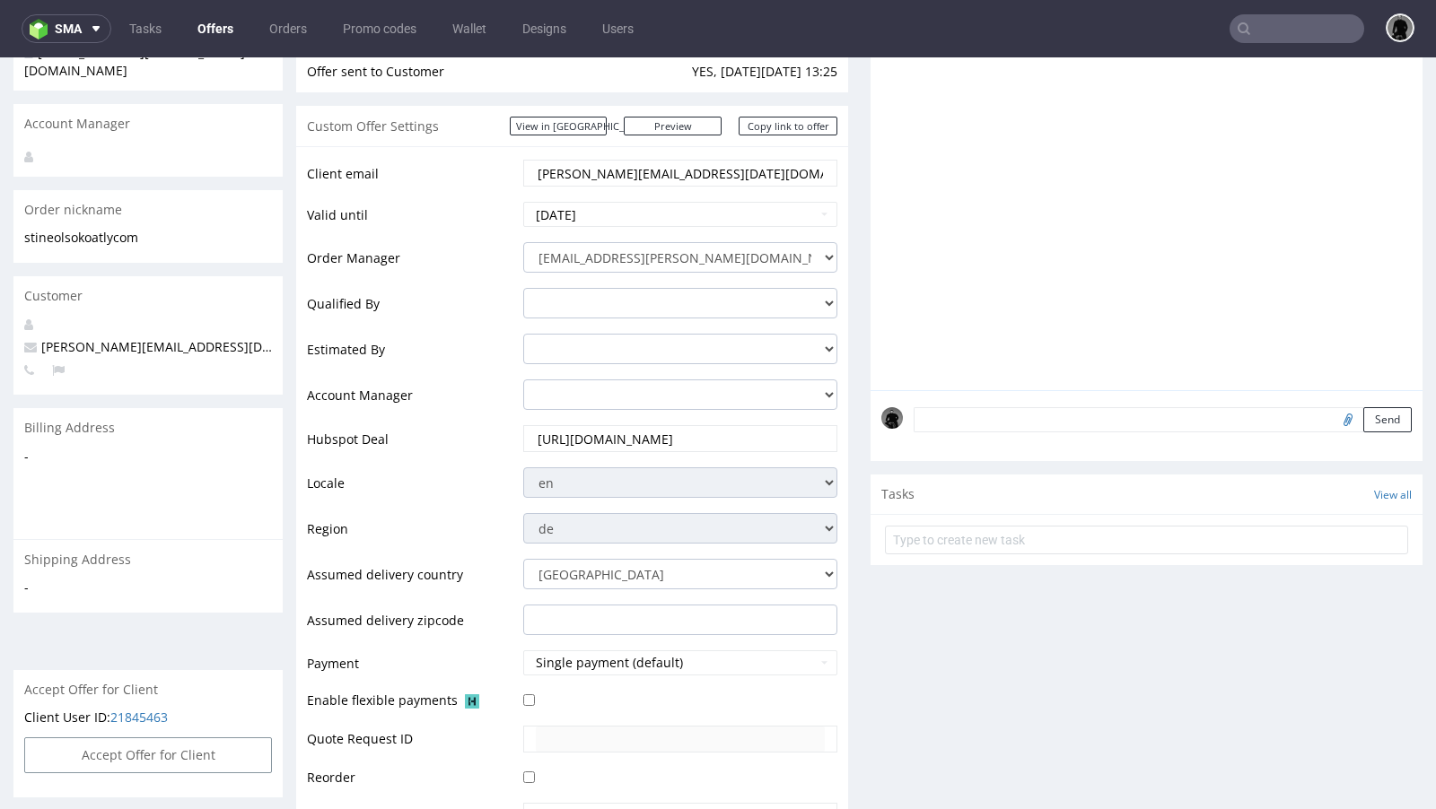
click at [108, 338] on span "stine.olsok@oatly.com" at bounding box center [208, 346] width 368 height 17
copy span "stine.olsok@oatly.com"
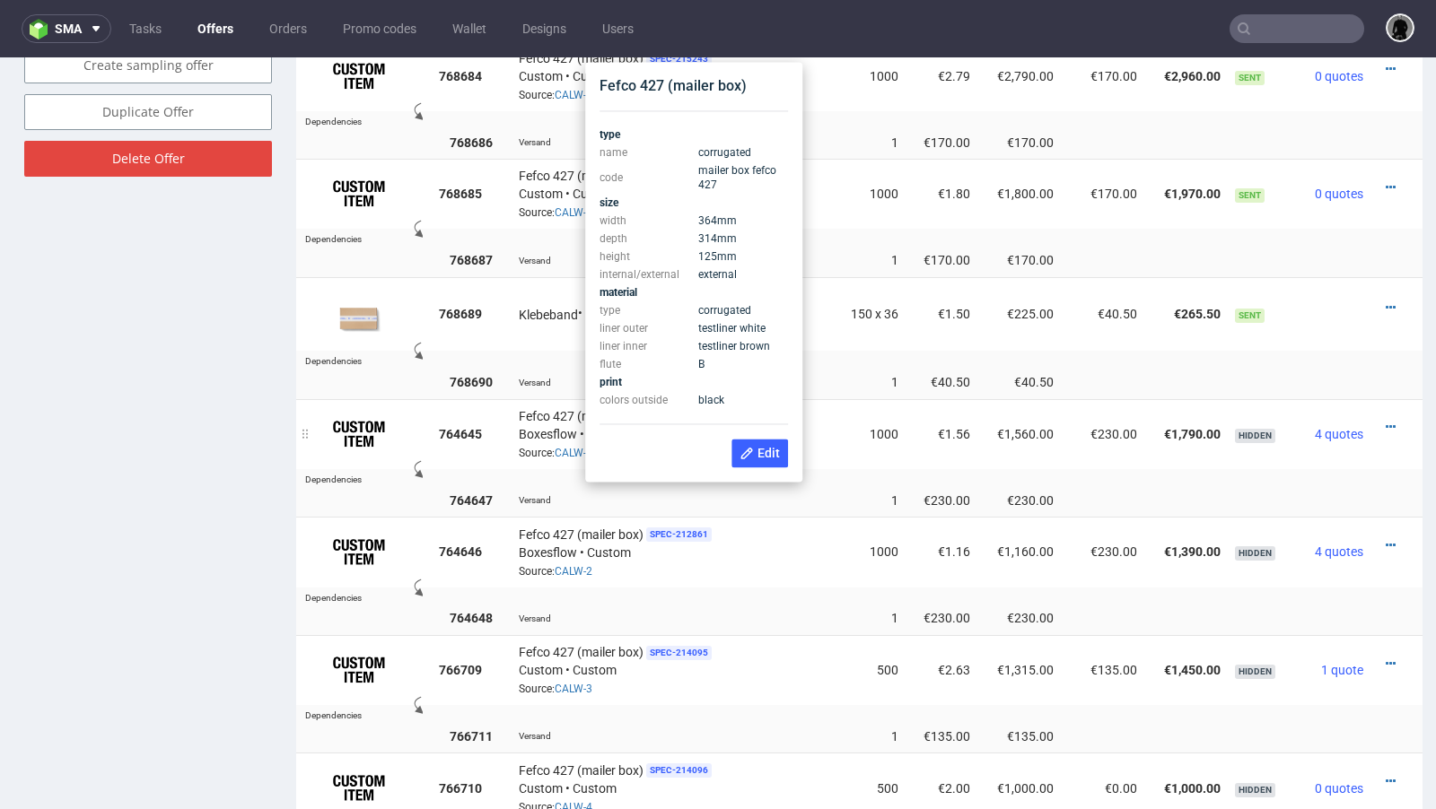
scroll to position [1166, 0]
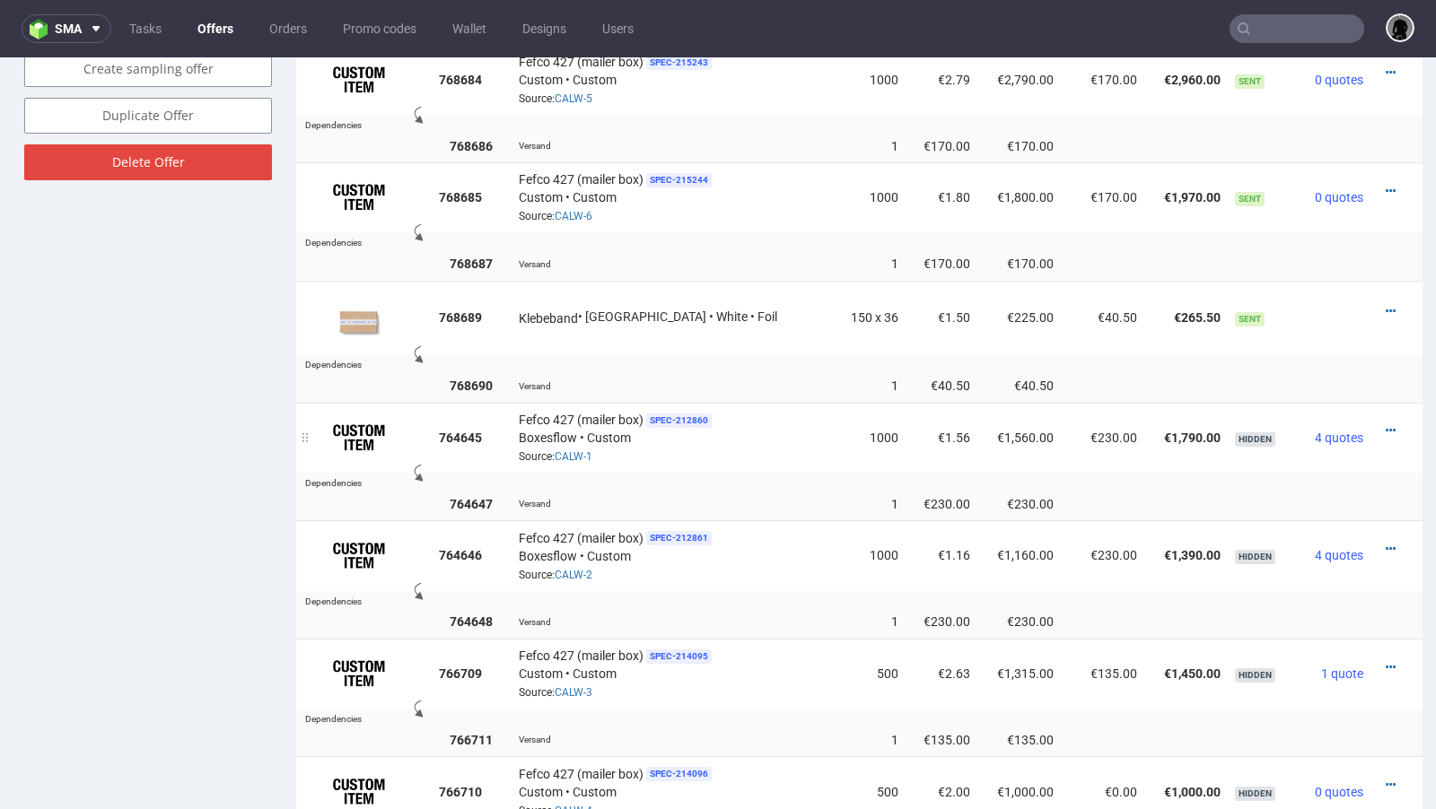
click at [1379, 423] on div at bounding box center [1390, 431] width 27 height 18
click at [1385, 424] on icon at bounding box center [1390, 430] width 10 height 13
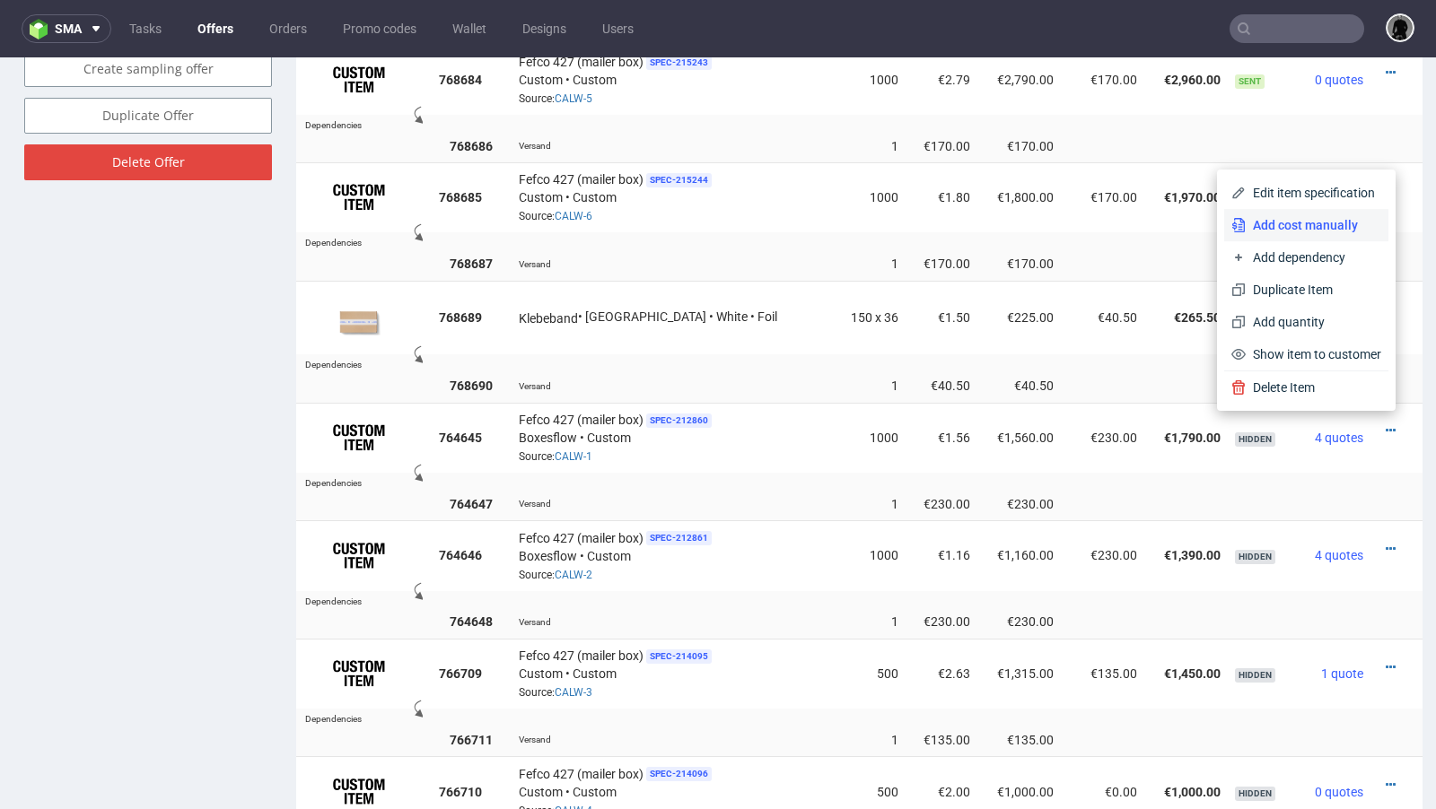
click at [1296, 221] on span "Add cost manually" at bounding box center [1312, 225] width 135 height 18
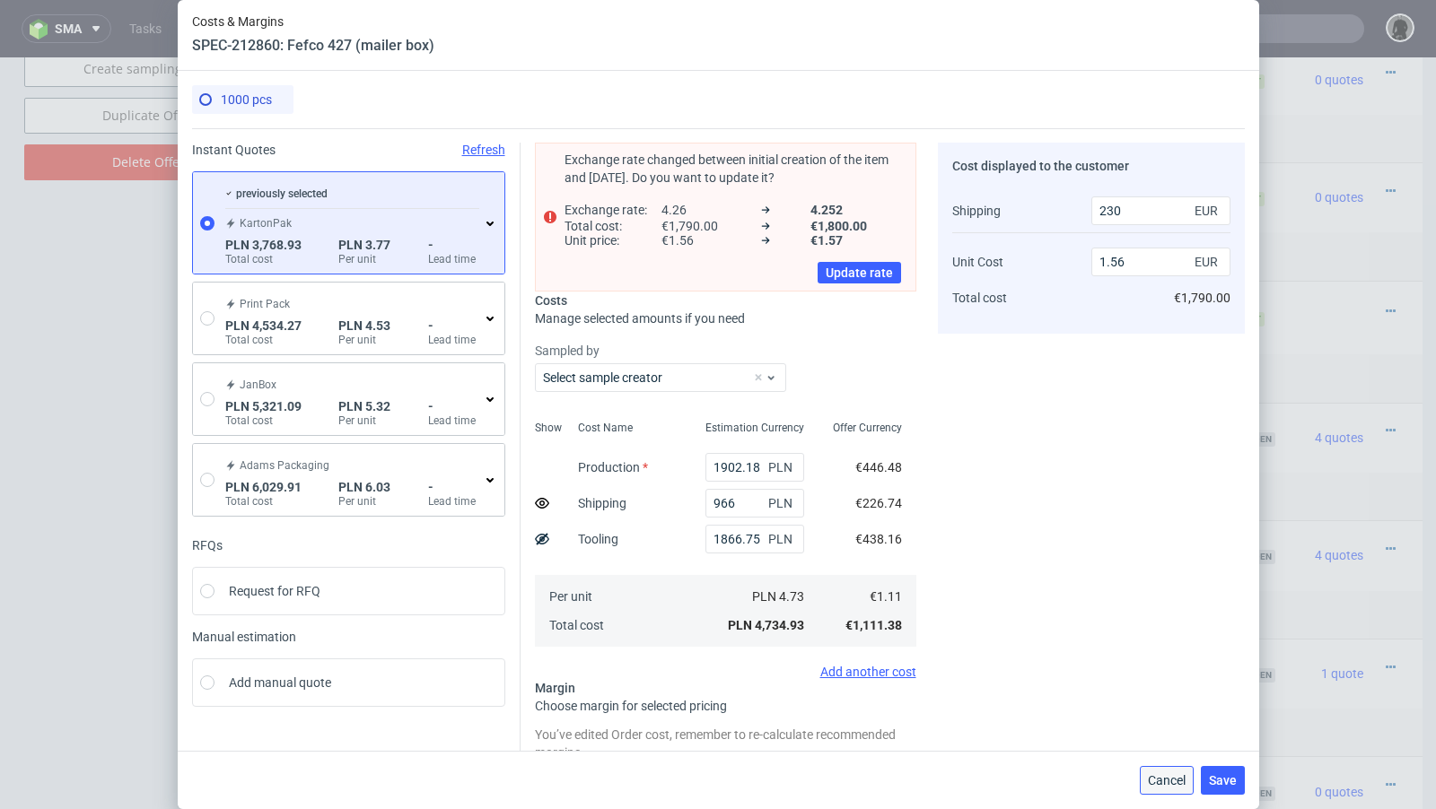
click at [1162, 772] on button "Cancel" at bounding box center [1166, 780] width 54 height 29
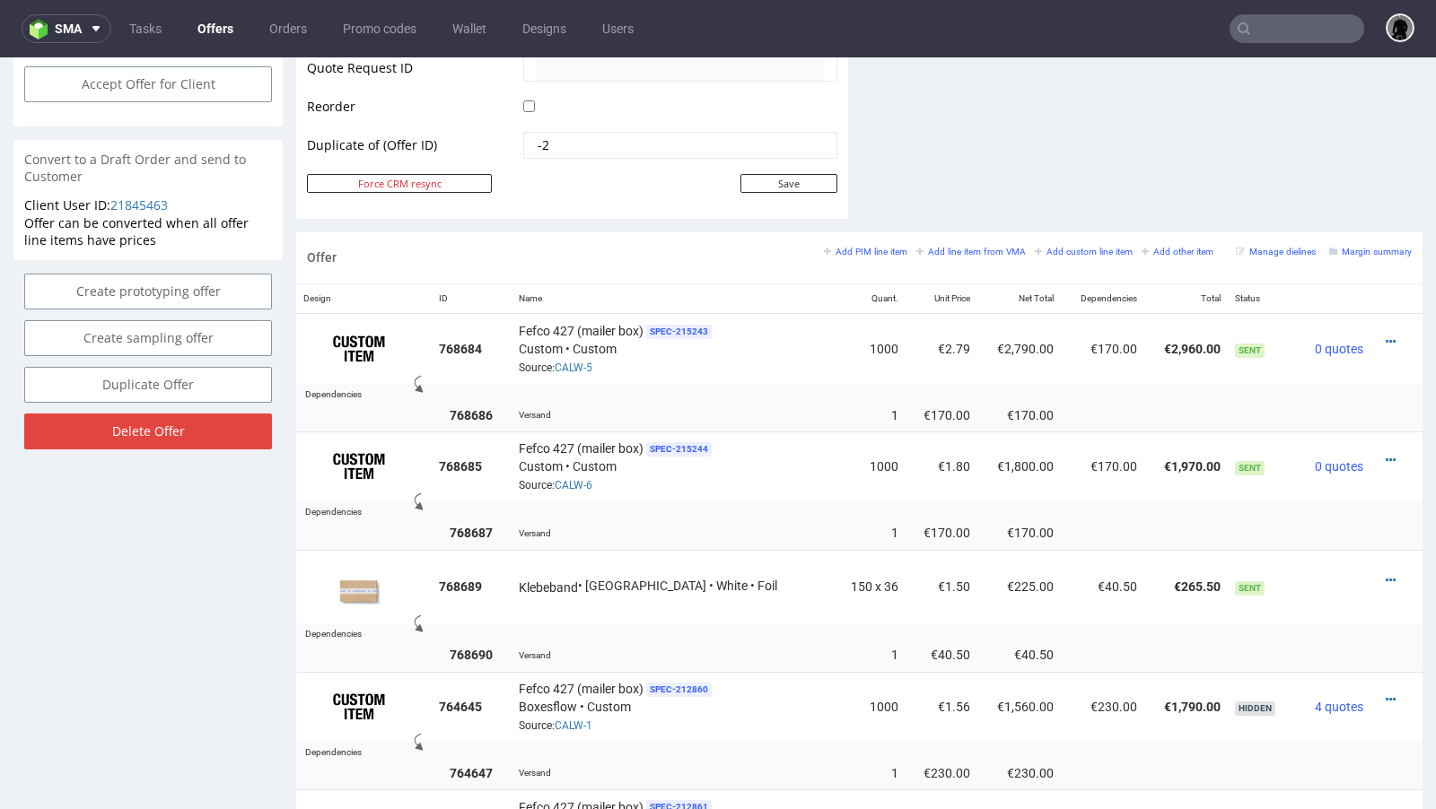
scroll to position [867, 0]
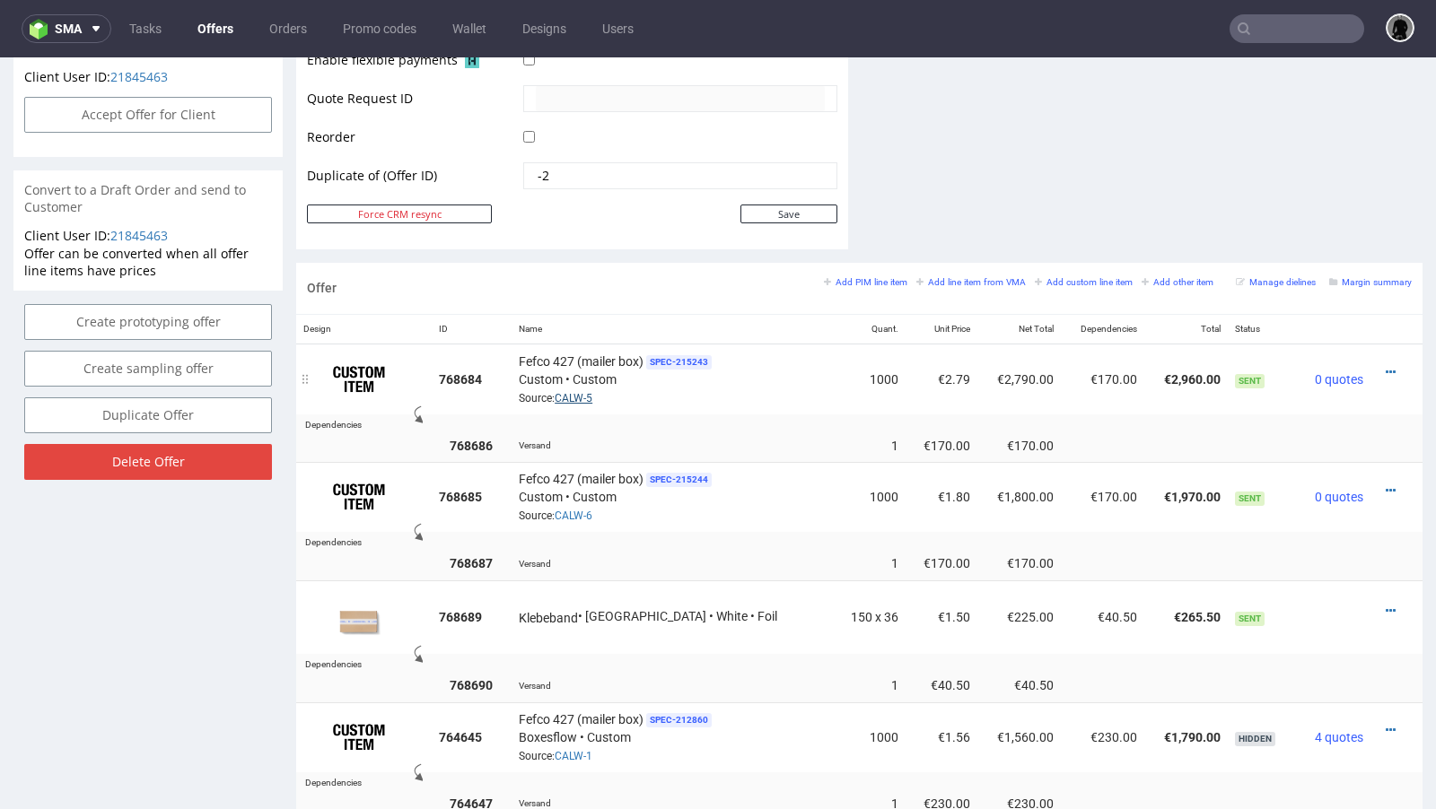
click at [583, 392] on link "CALW-5" at bounding box center [573, 398] width 38 height 13
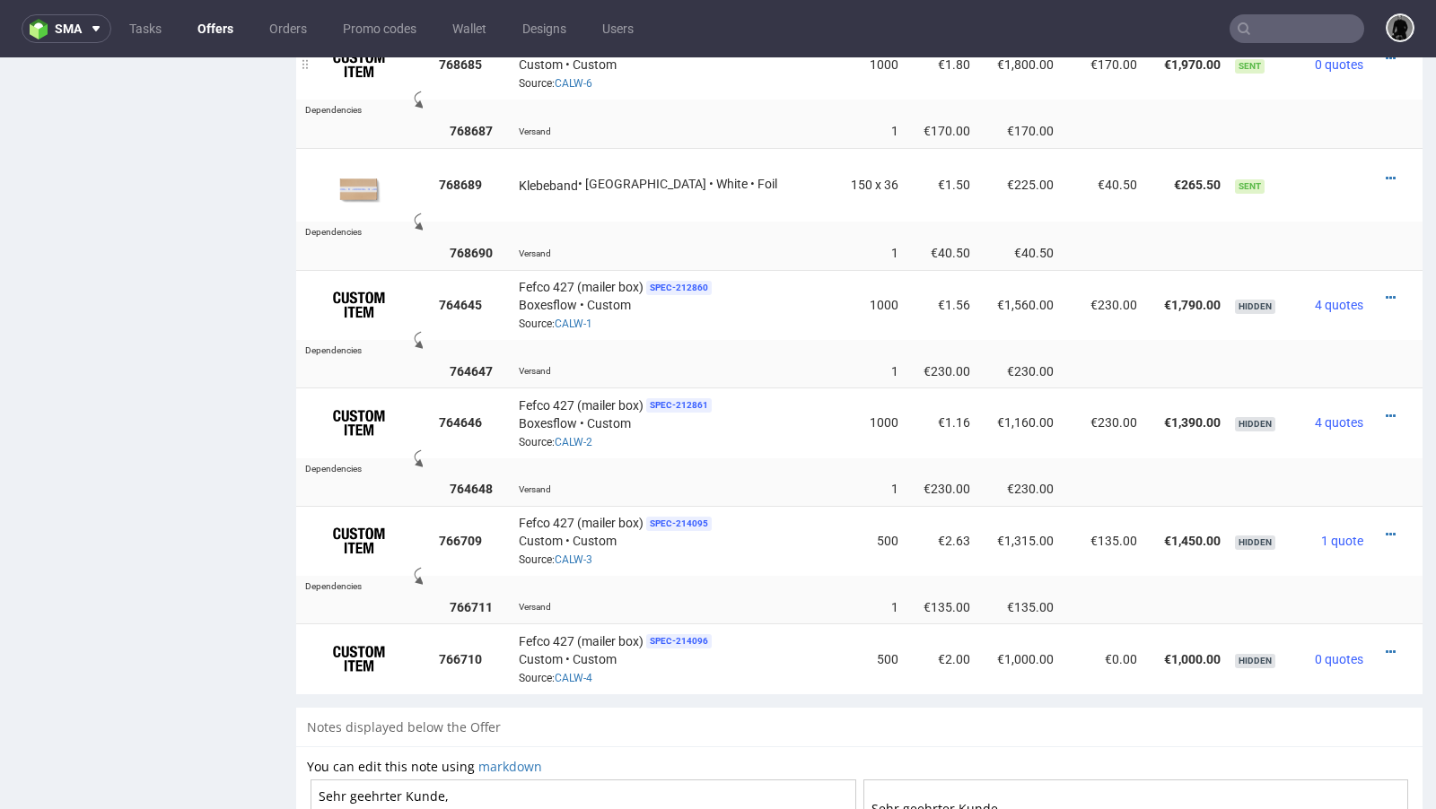
scroll to position [1313, 0]
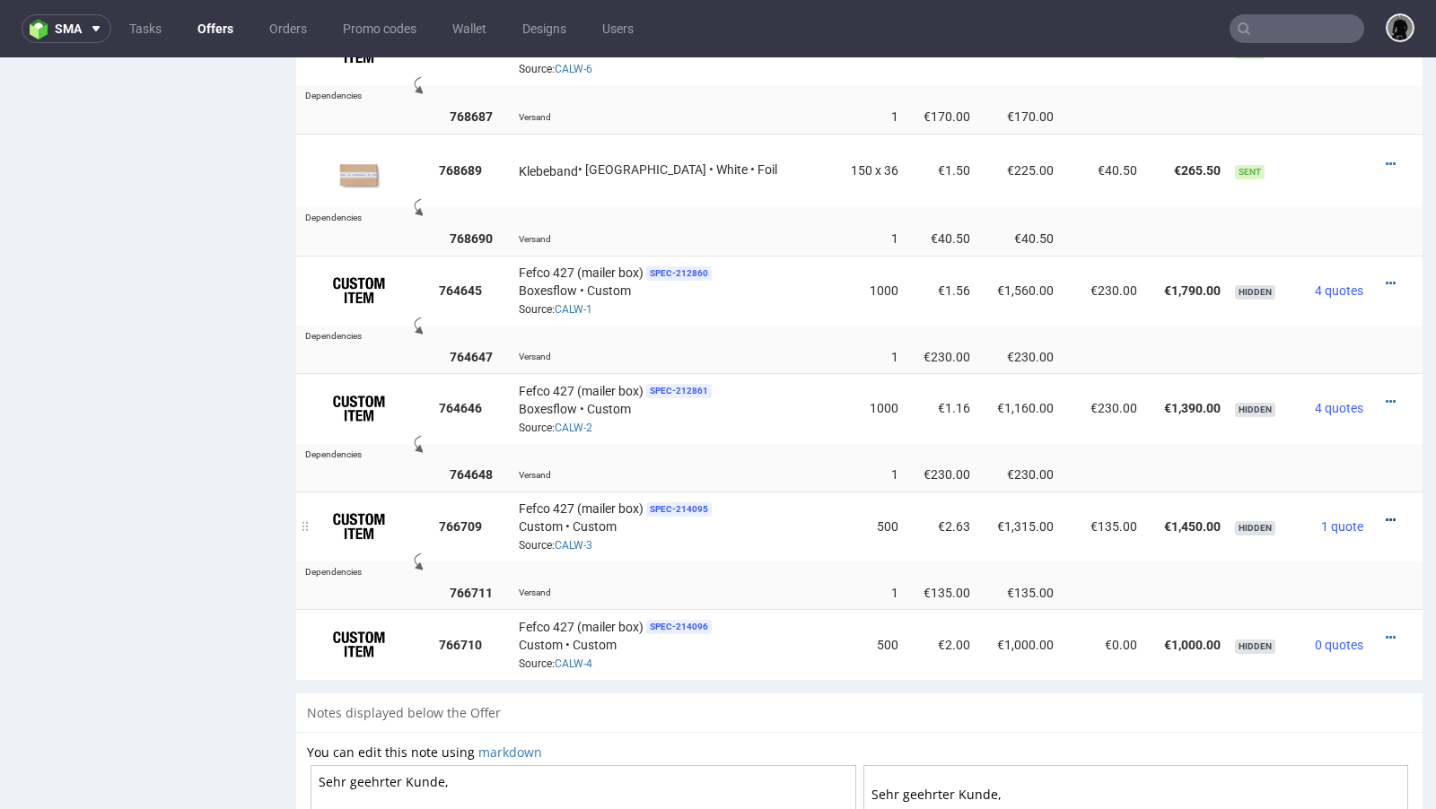
click at [1385, 514] on icon at bounding box center [1390, 520] width 10 height 13
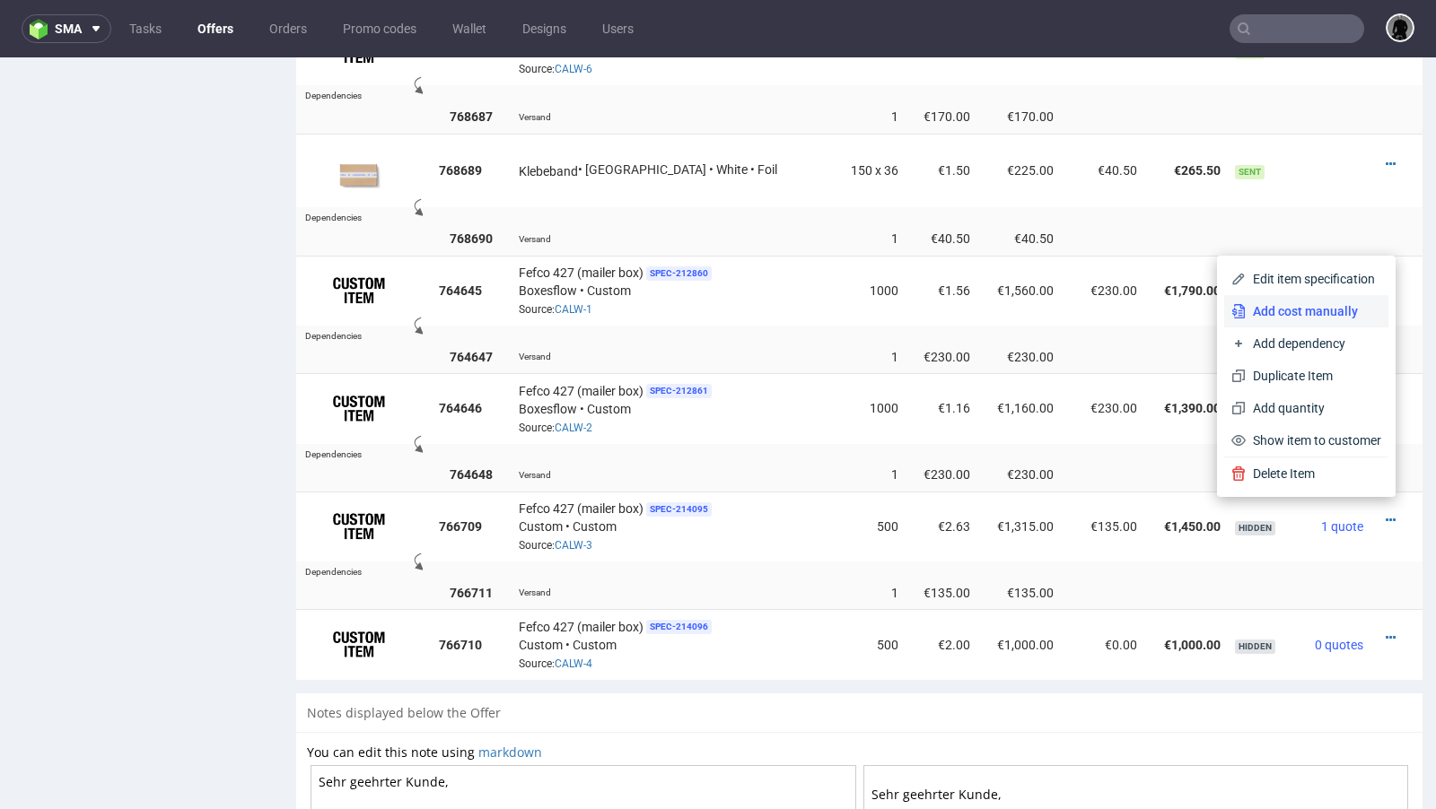
click at [1295, 312] on span "Add cost manually" at bounding box center [1312, 311] width 135 height 18
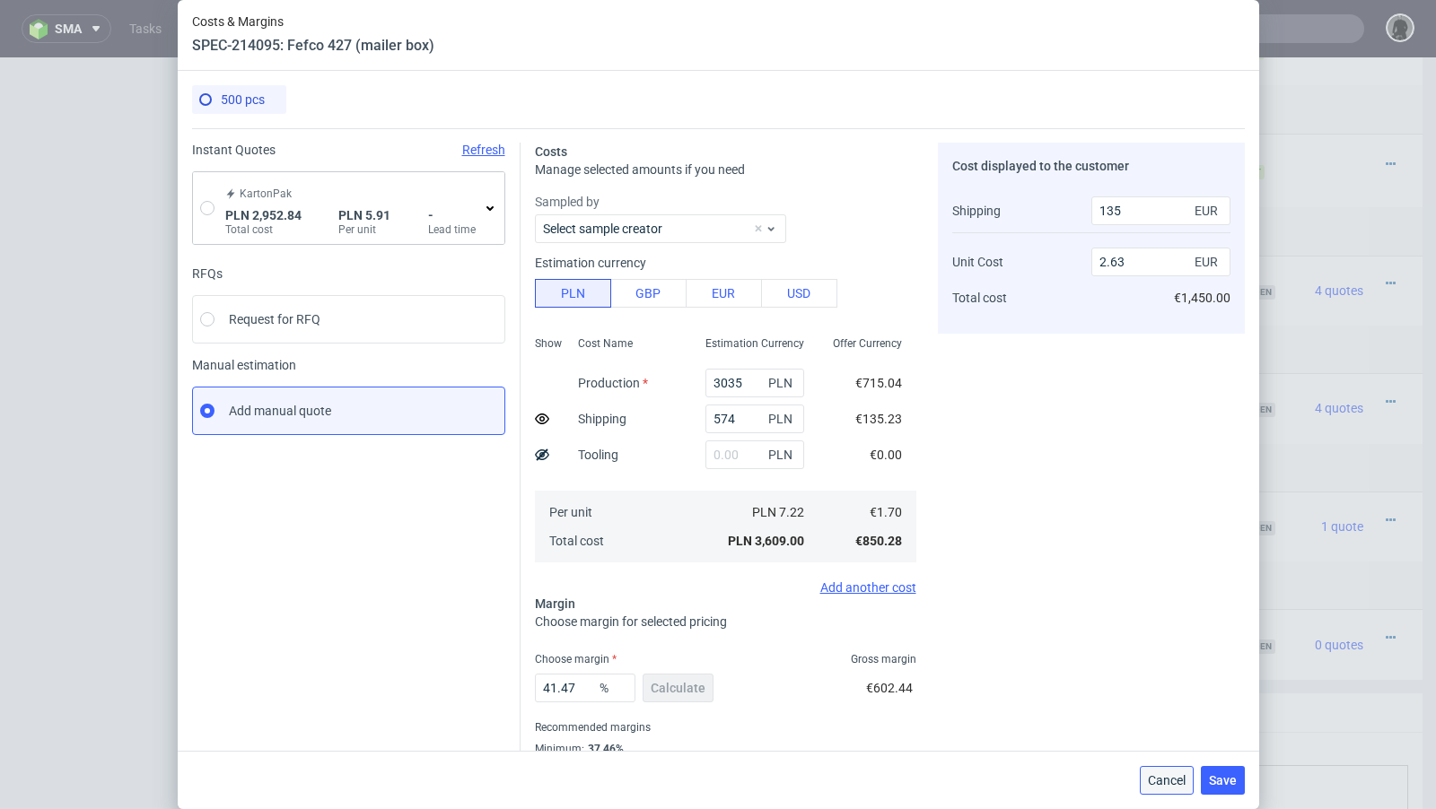
click at [1173, 776] on span "Cancel" at bounding box center [1167, 780] width 38 height 13
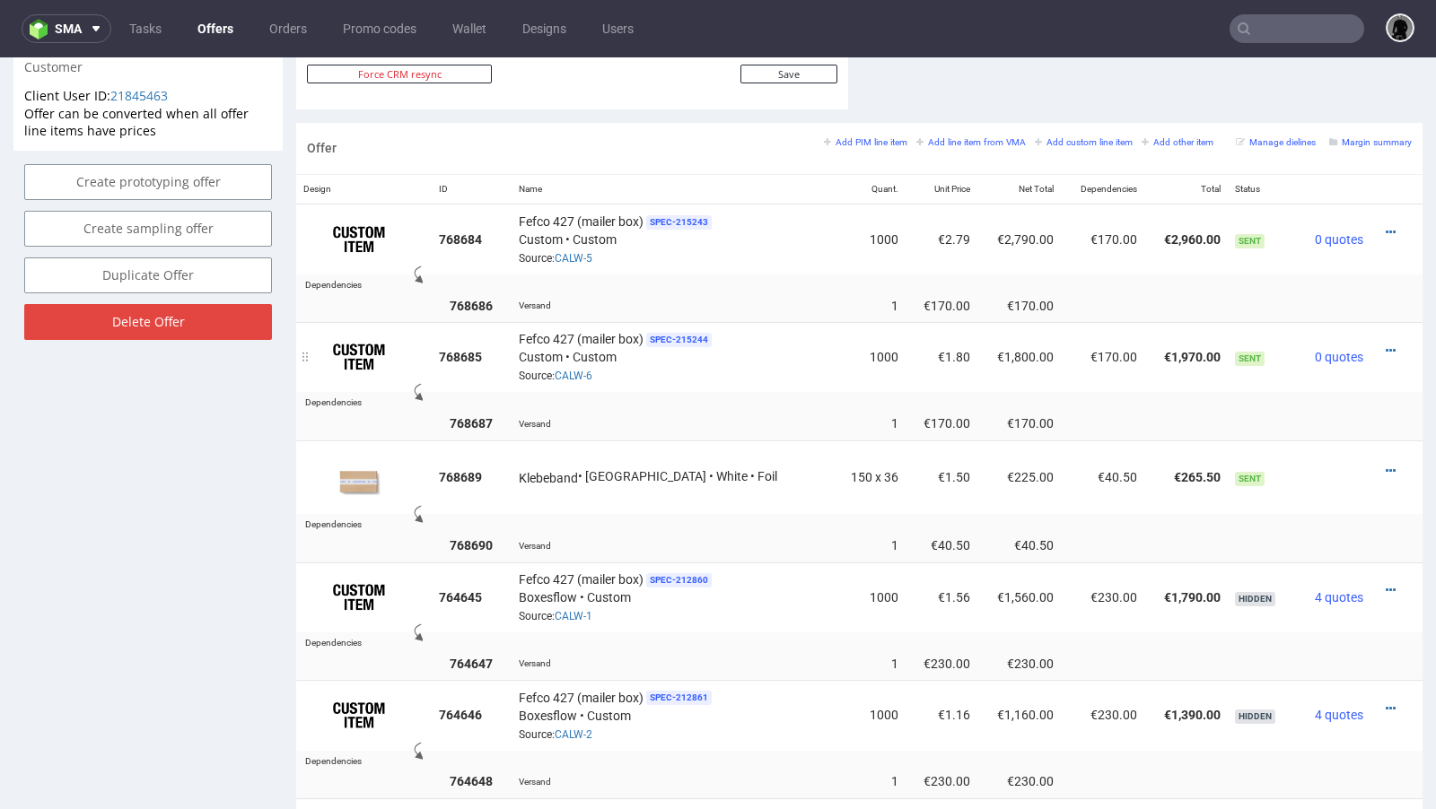
scroll to position [990, 0]
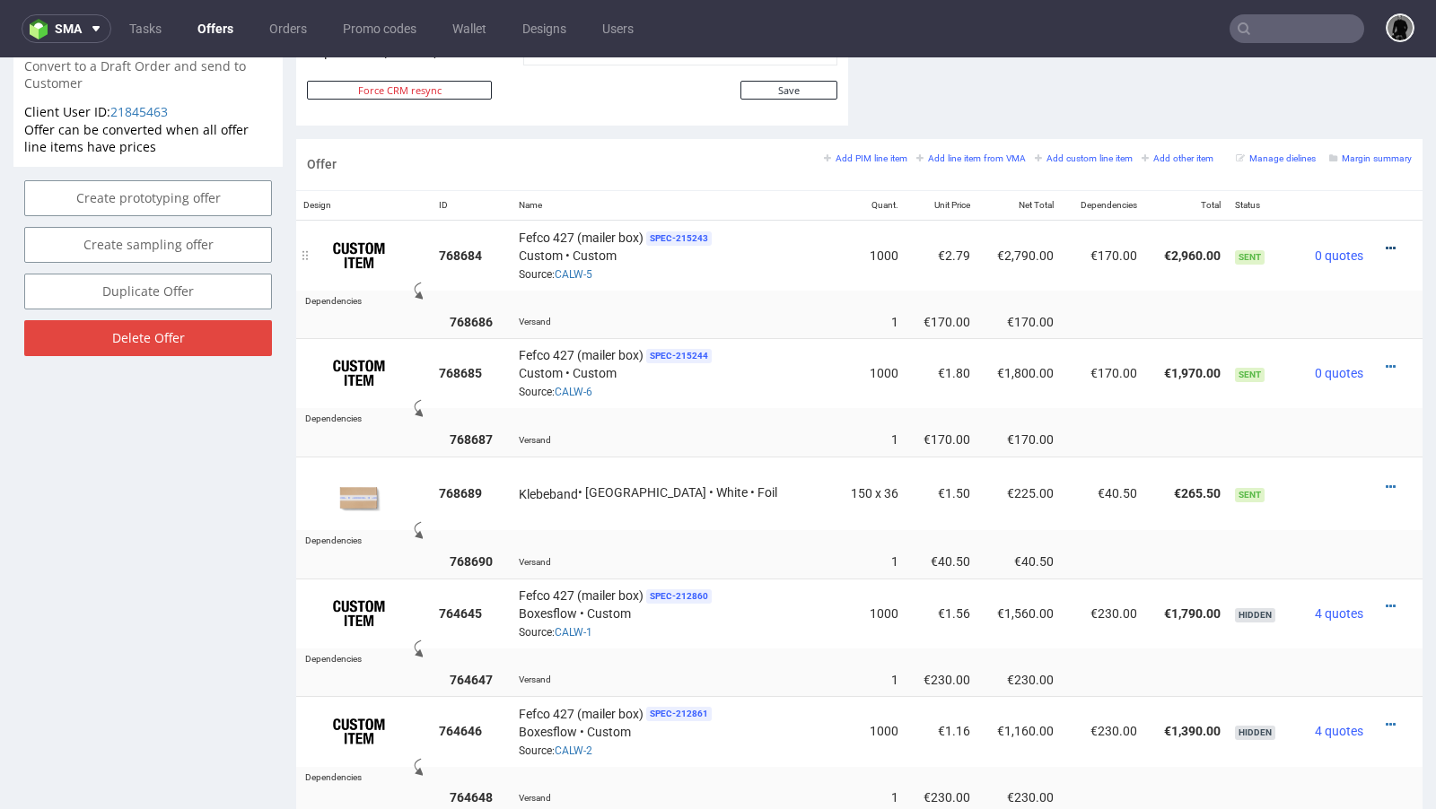
click at [1385, 242] on icon at bounding box center [1390, 248] width 10 height 13
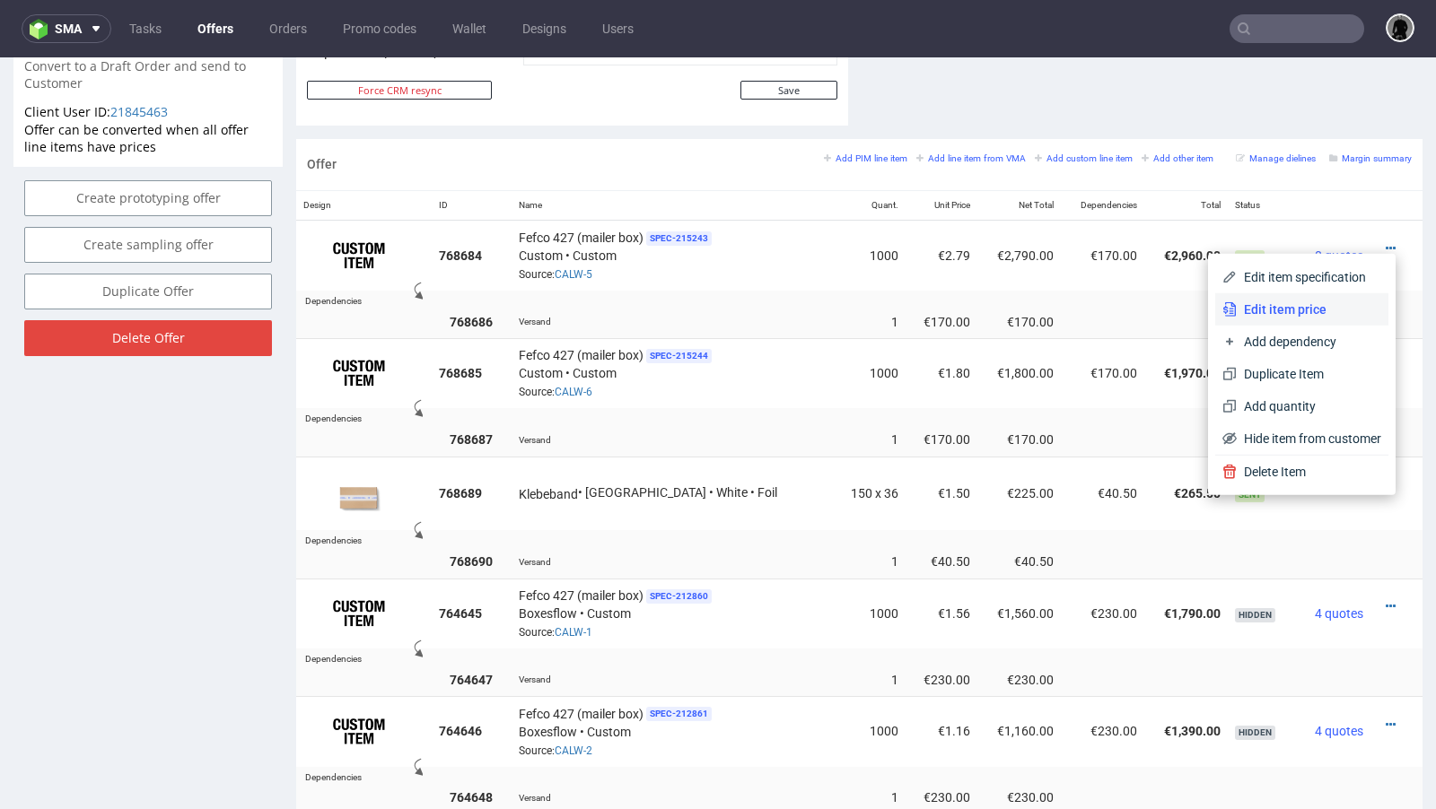
click at [1259, 319] on li "Edit item price" at bounding box center [1301, 309] width 173 height 32
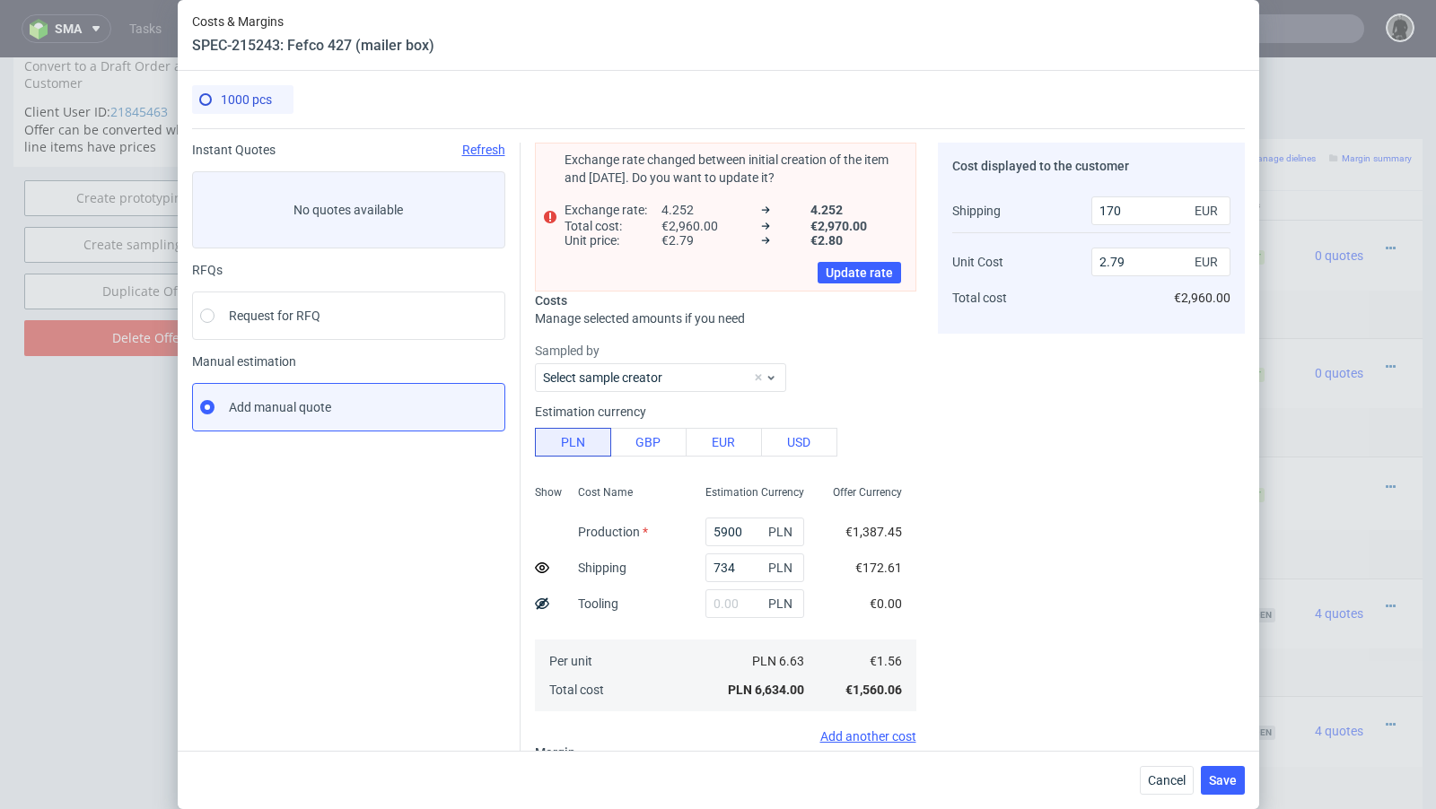
scroll to position [209, 0]
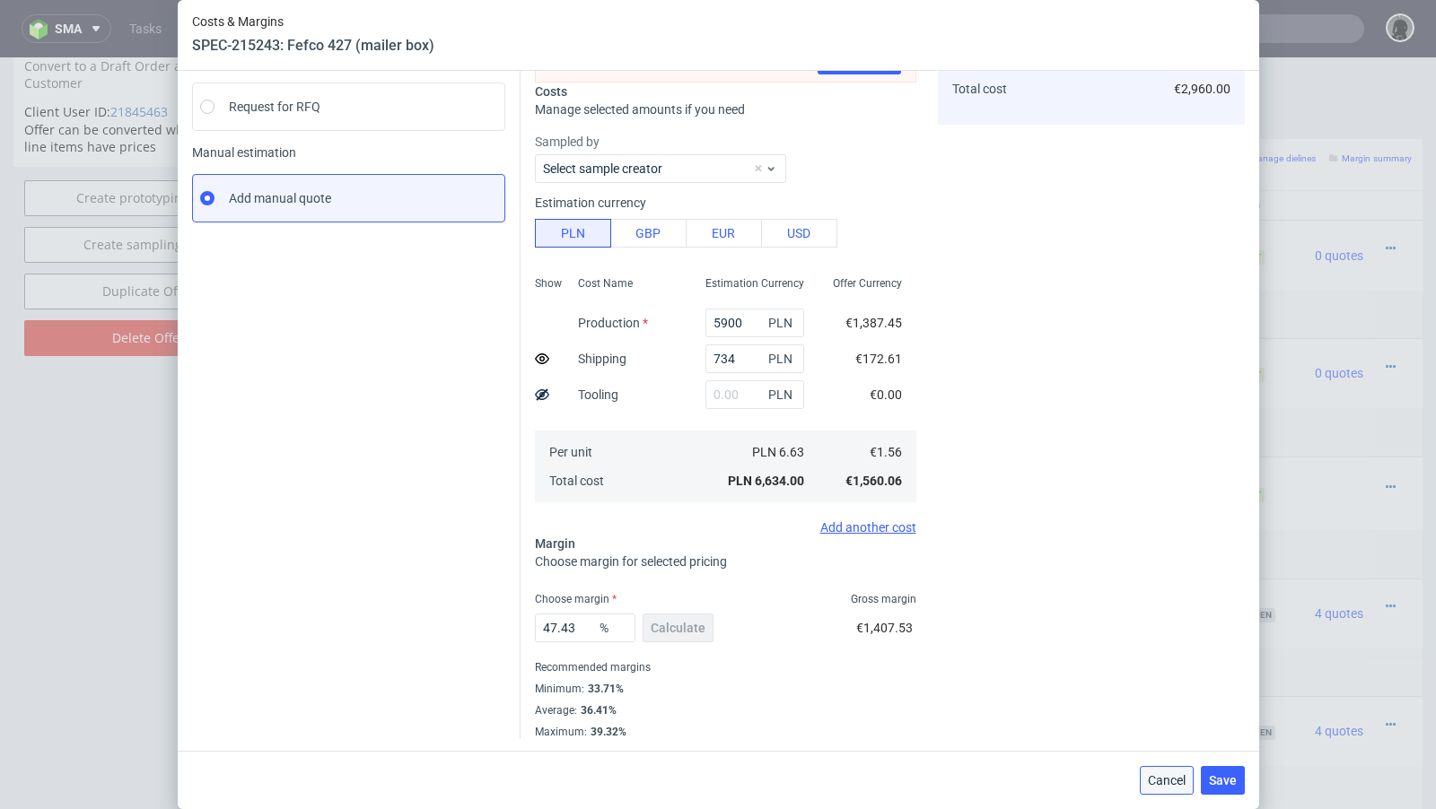
click at [1156, 767] on button "Cancel" at bounding box center [1166, 780] width 54 height 29
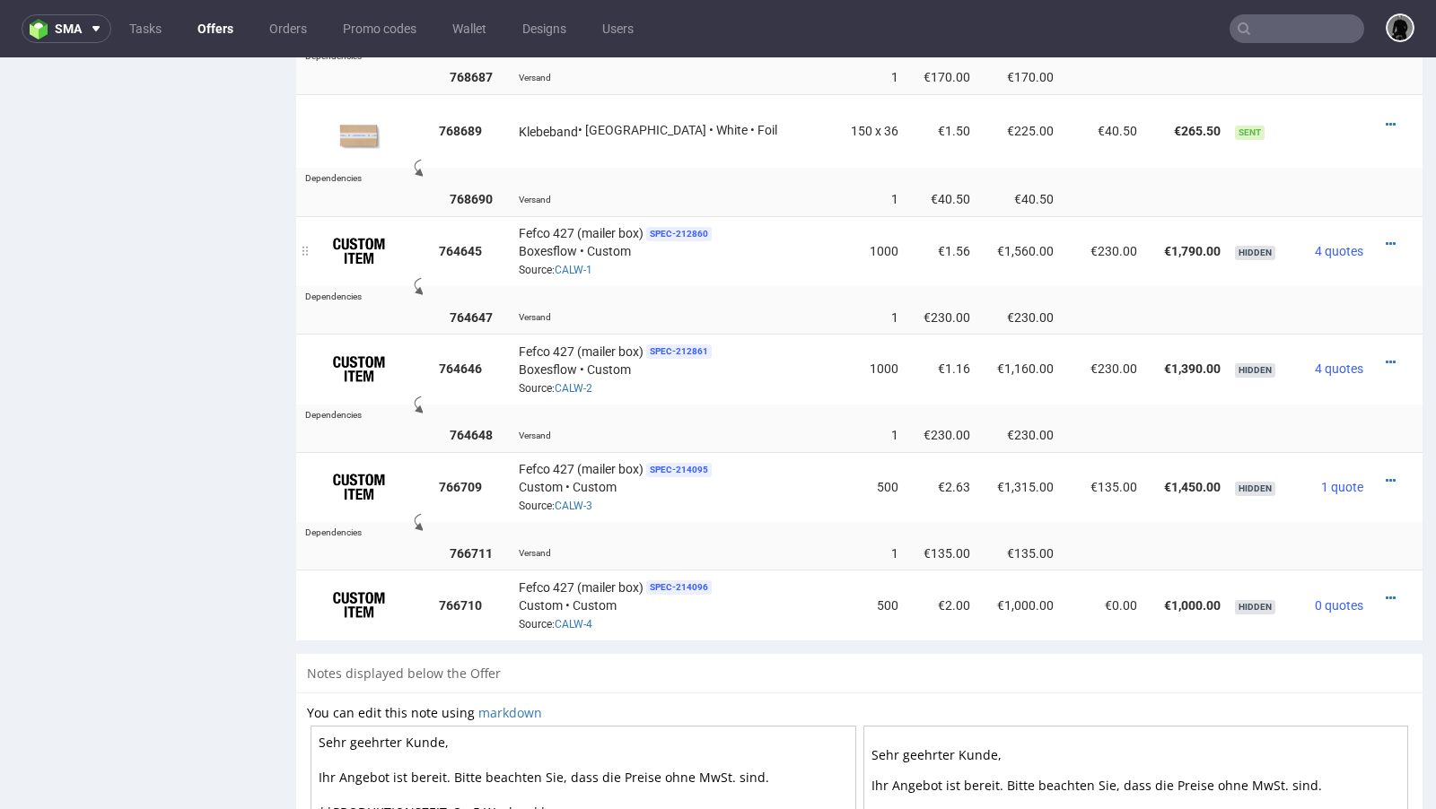
scroll to position [1398, 0]
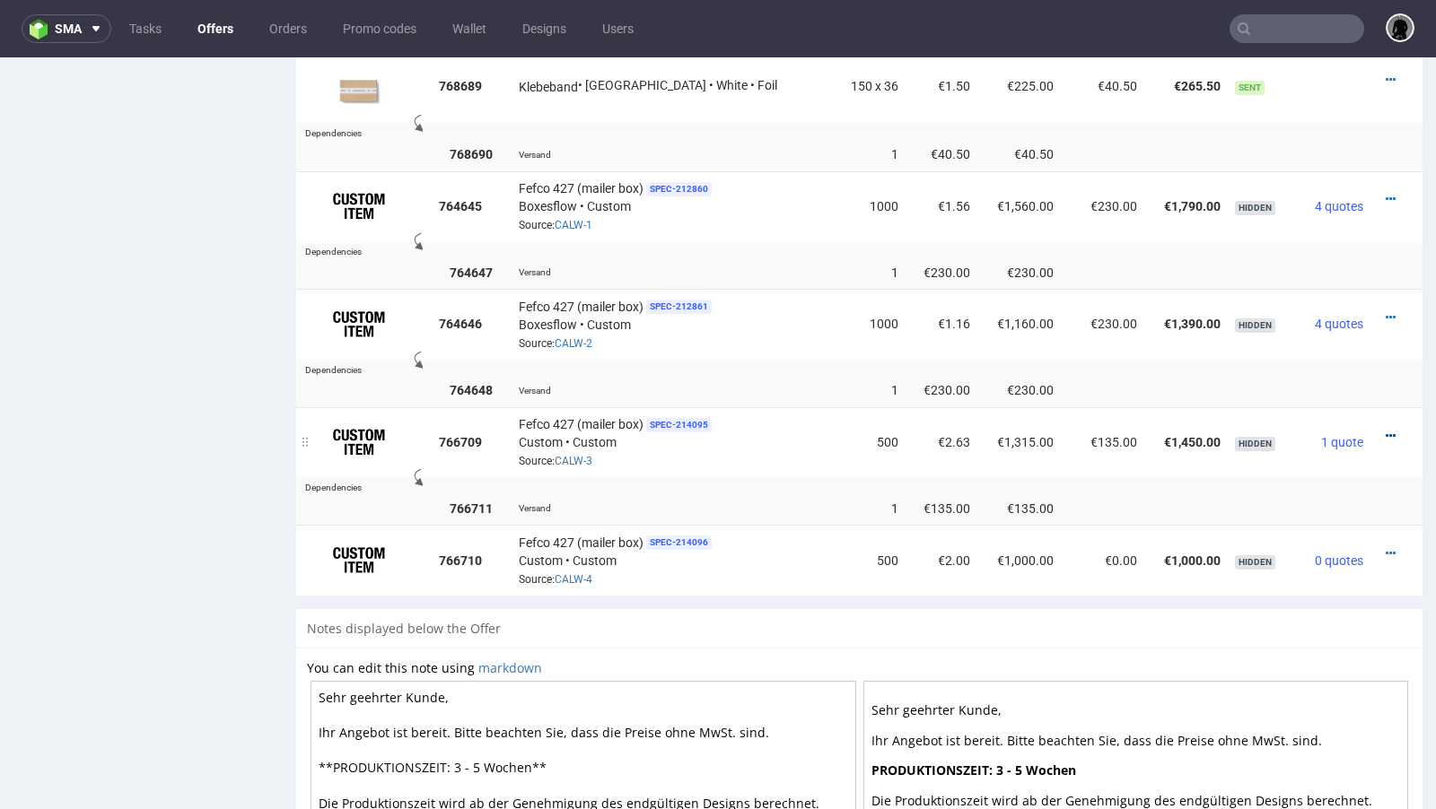
click at [1385, 430] on icon at bounding box center [1390, 436] width 10 height 13
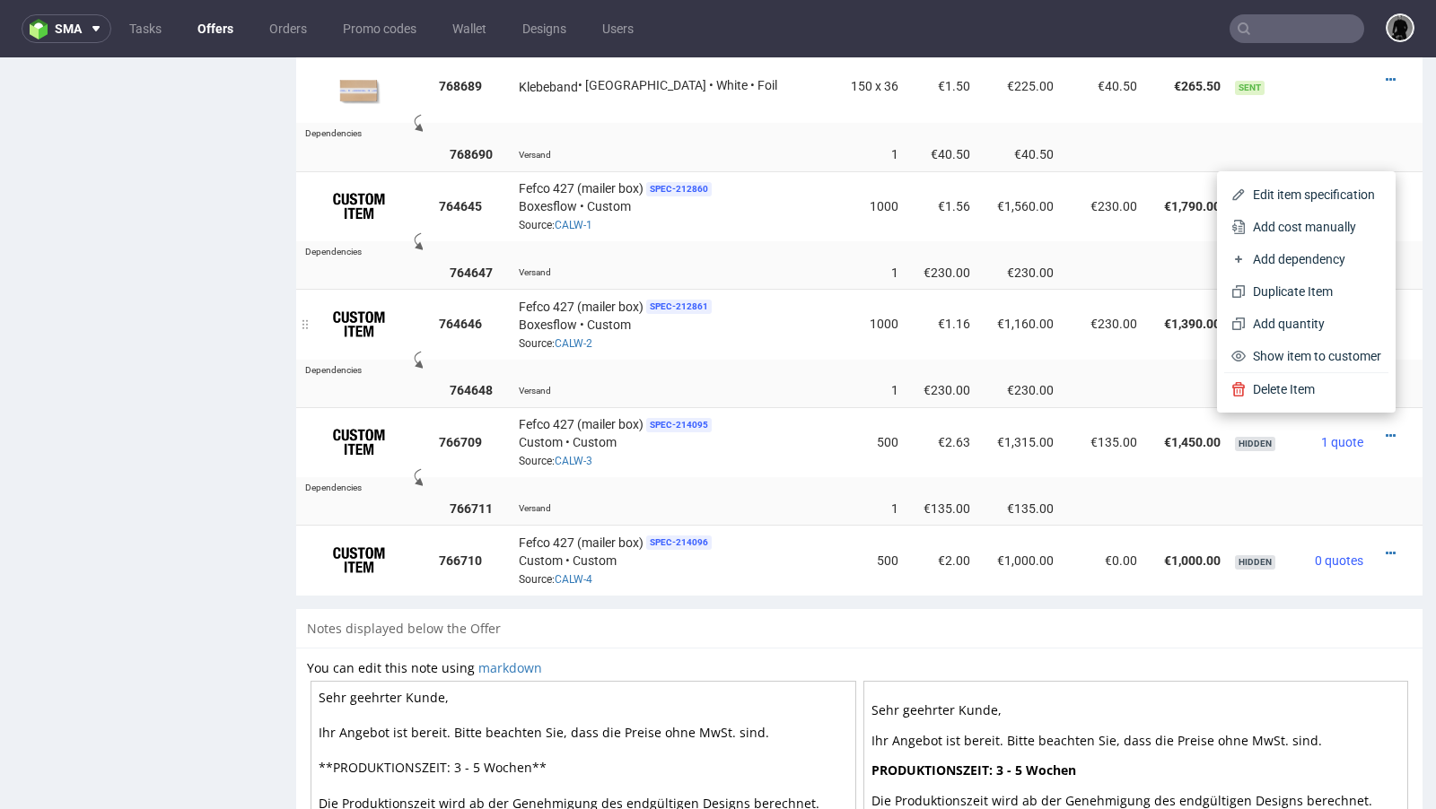
click at [1060, 342] on td "€230.00" at bounding box center [1101, 324] width 83 height 70
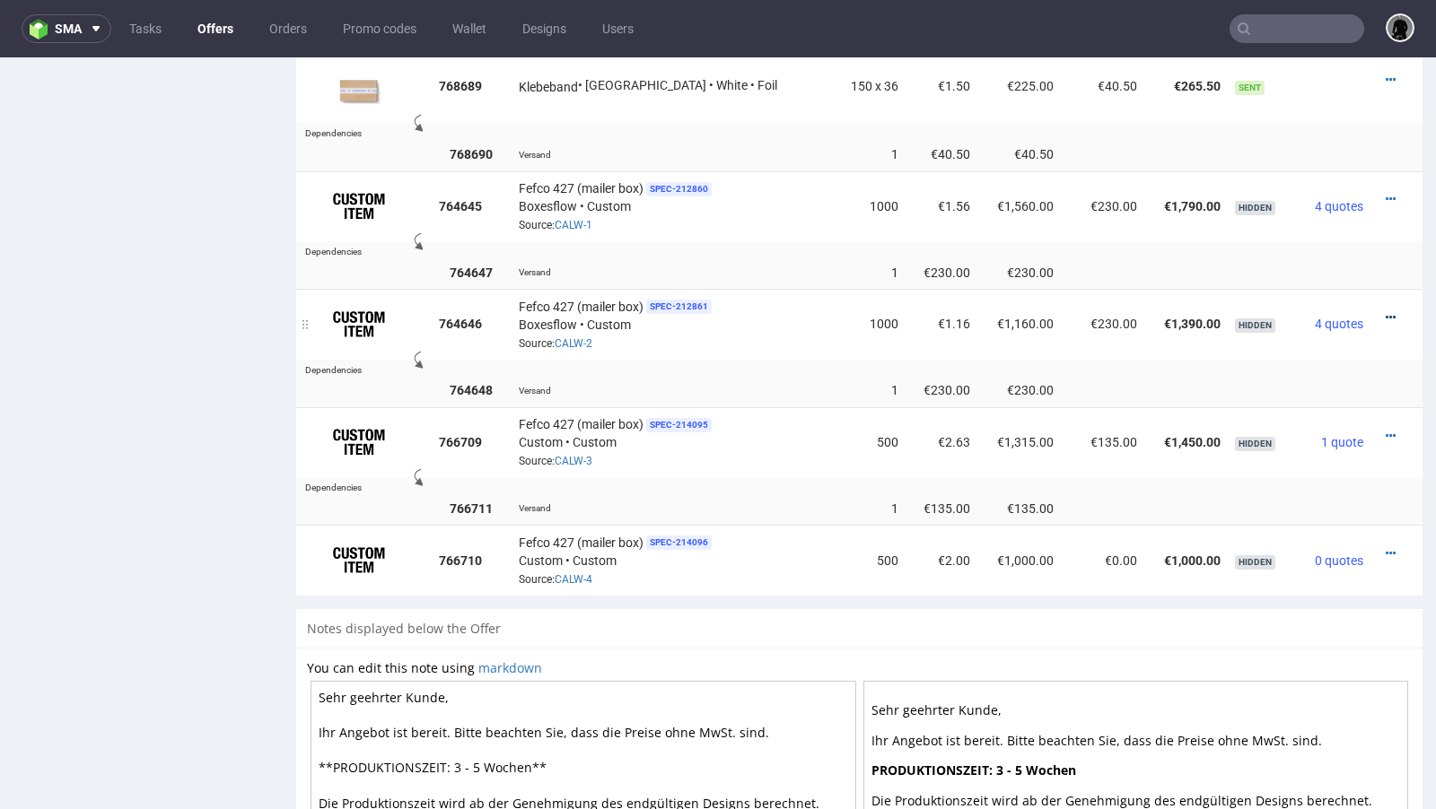
click at [1385, 311] on icon at bounding box center [1390, 317] width 10 height 13
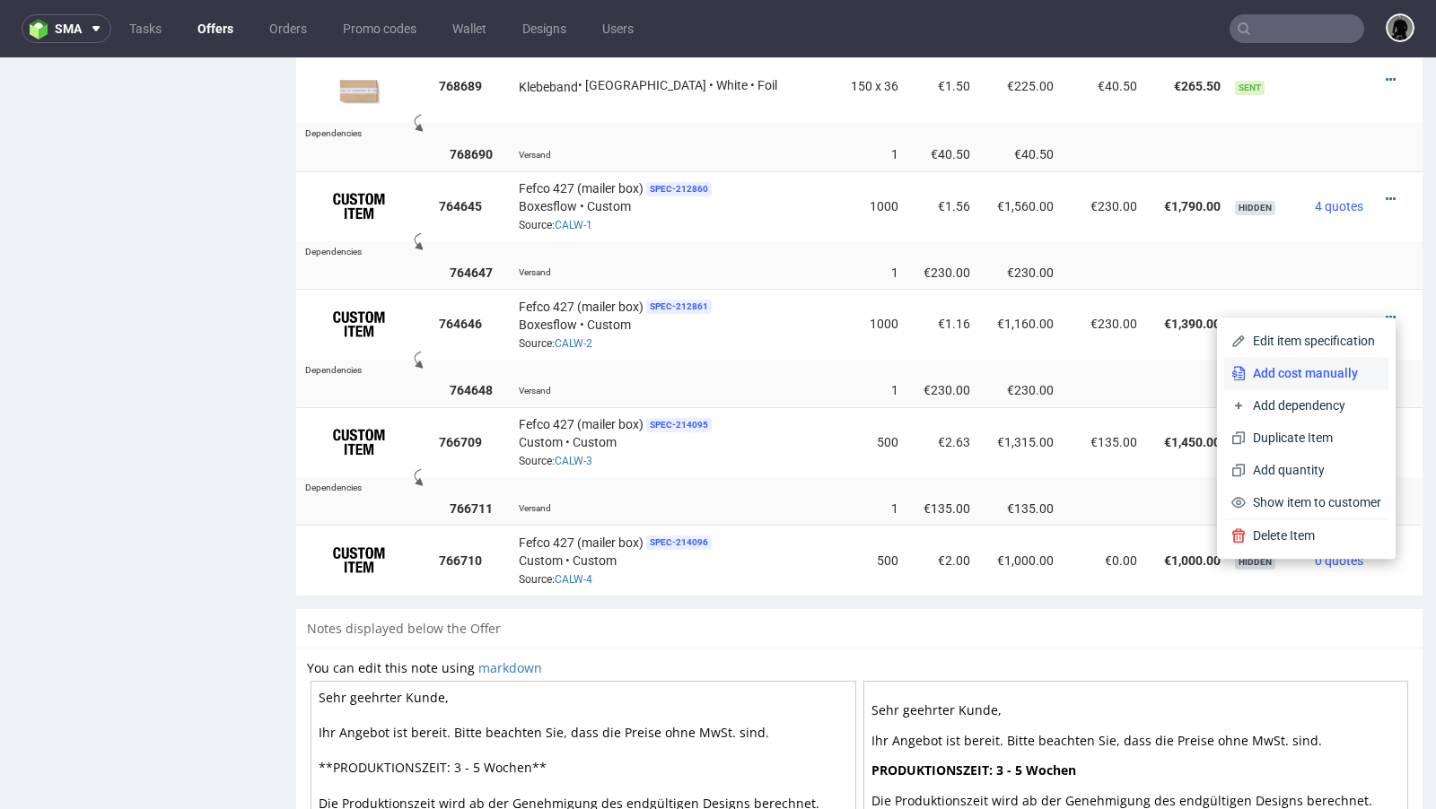
click at [1283, 362] on li "Add cost manually" at bounding box center [1306, 373] width 164 height 32
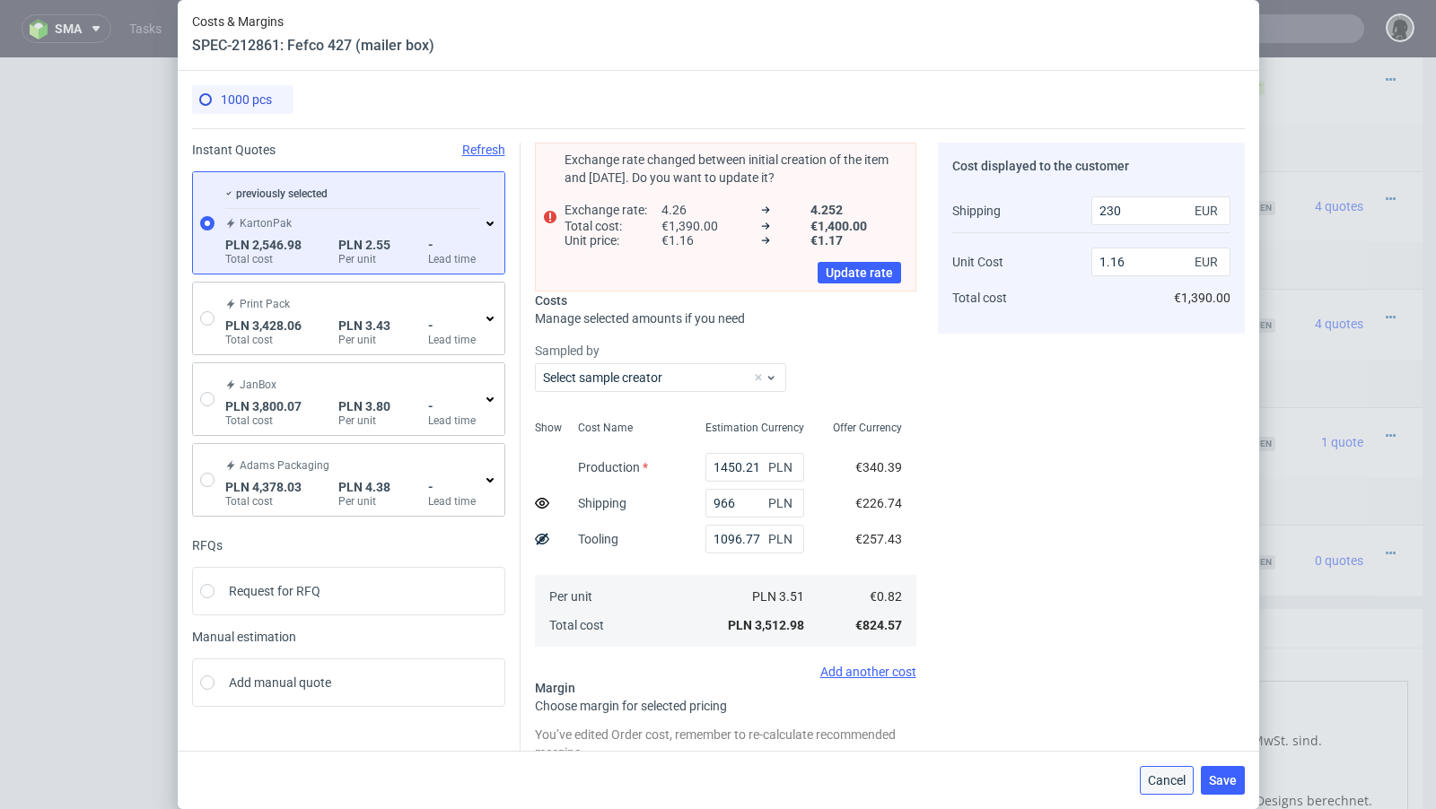
click at [1190, 783] on button "Cancel" at bounding box center [1166, 780] width 54 height 29
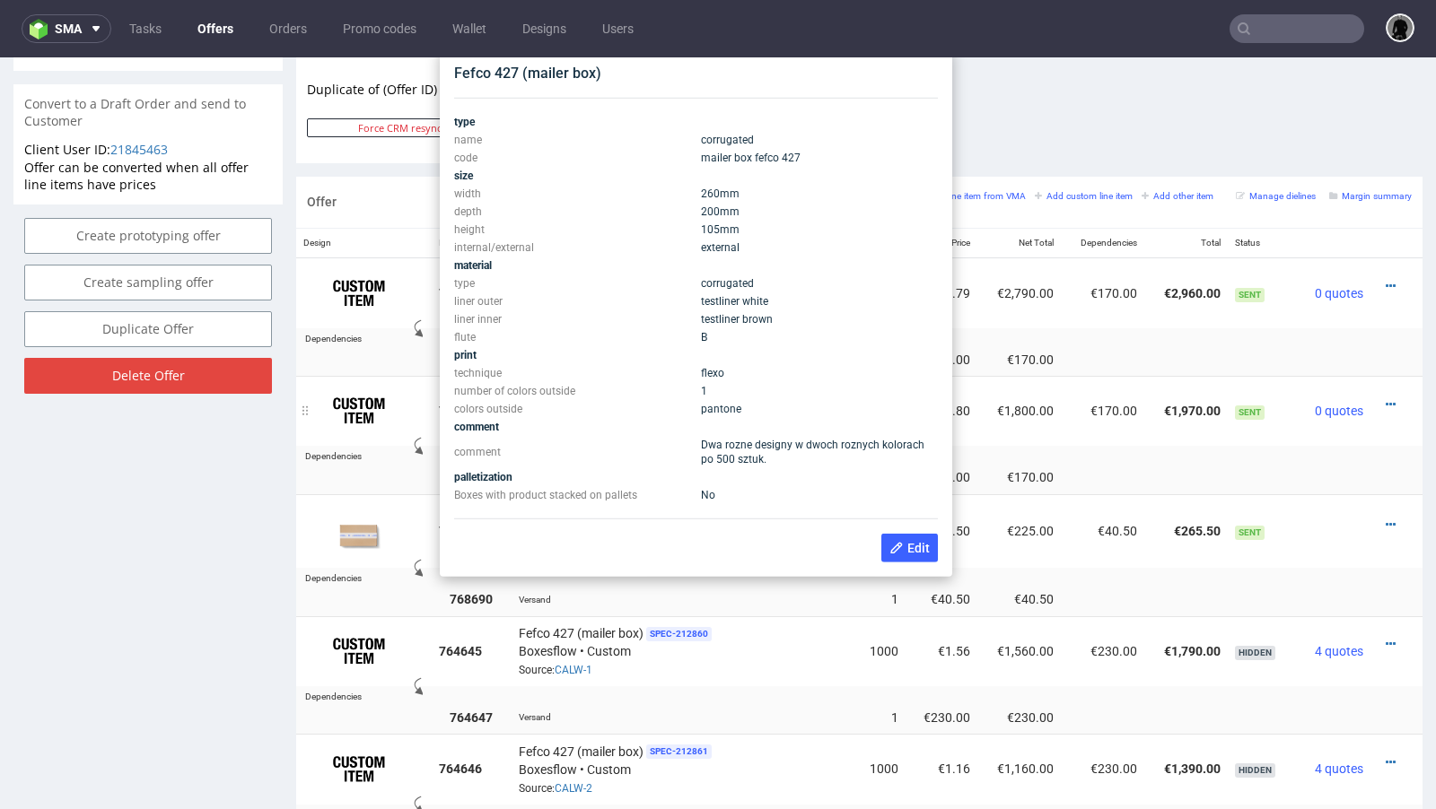
scroll to position [942, 0]
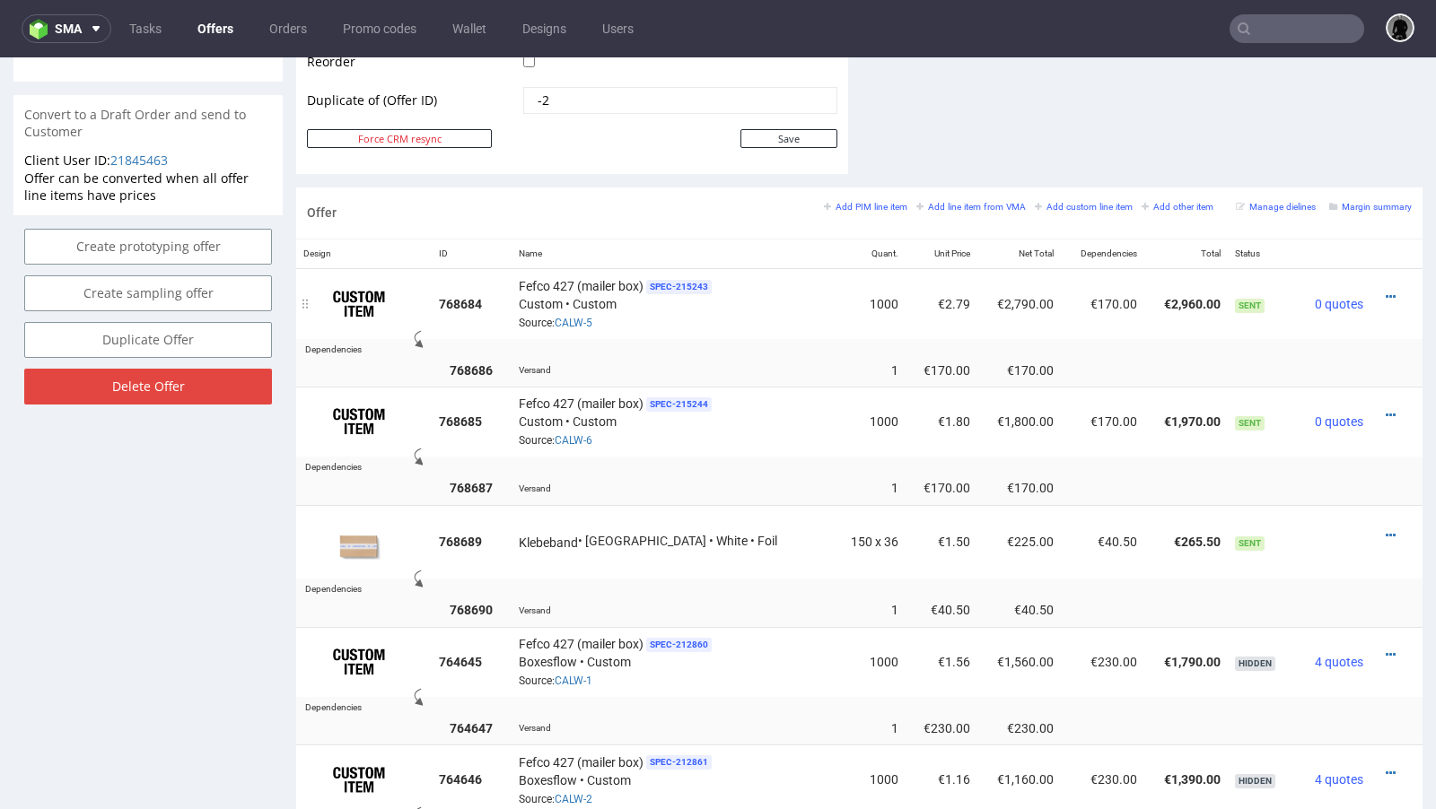
click at [589, 324] on div "Fefco 427 (mailer box) SPEC- 215243 Custom • Custom Source: CALW-5" at bounding box center [672, 304] width 307 height 56
click at [577, 317] on link "CALW-5" at bounding box center [573, 323] width 38 height 13
click at [715, 419] on div "Fefco 427 (mailer box) SPEC- 215244 Custom • Custom Source: CALW-6" at bounding box center [672, 422] width 307 height 56
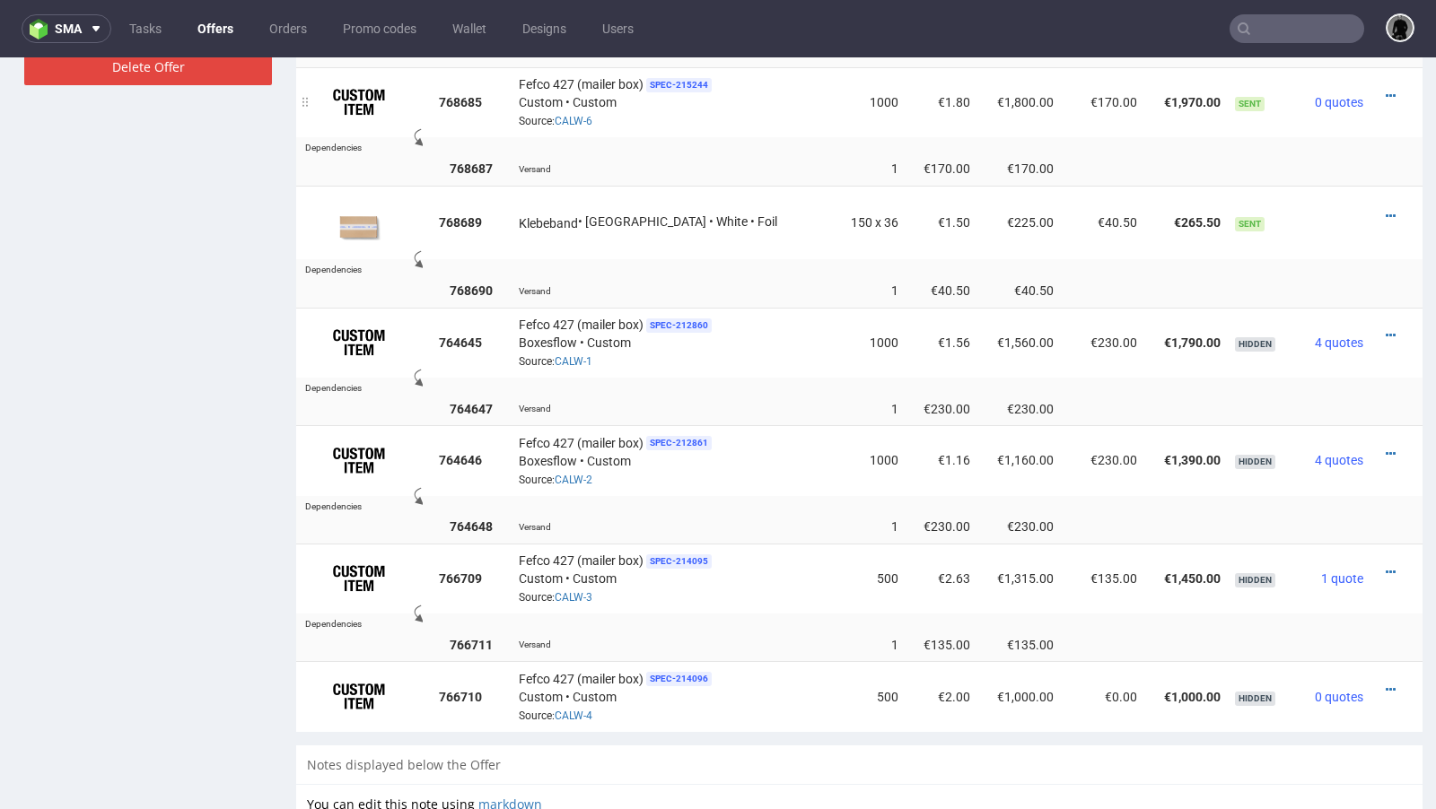
scroll to position [1267, 0]
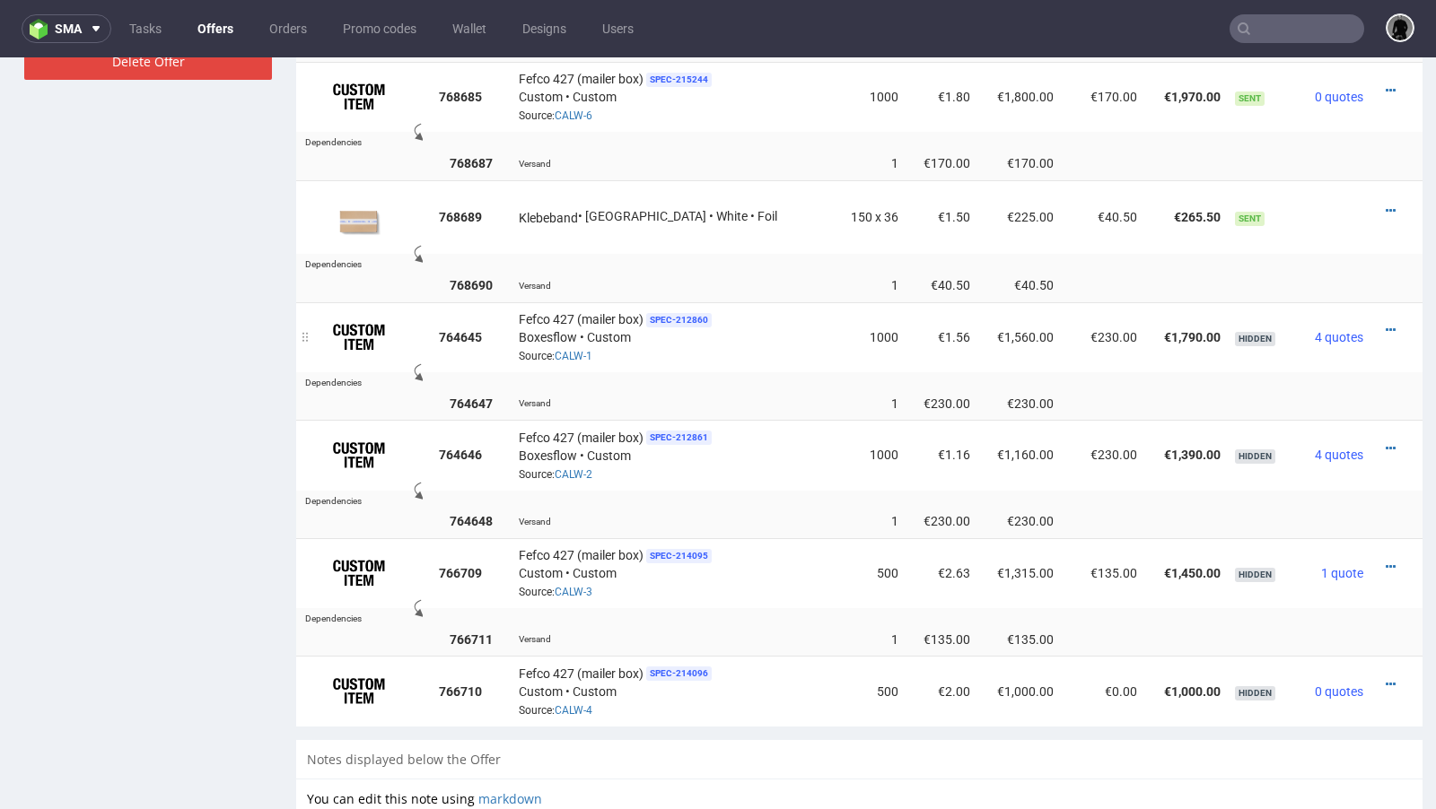
click at [706, 337] on div "Fefco 427 (mailer box) SPEC- 212860 Boxesflow • Custom Source: CALW-1" at bounding box center [672, 338] width 307 height 56
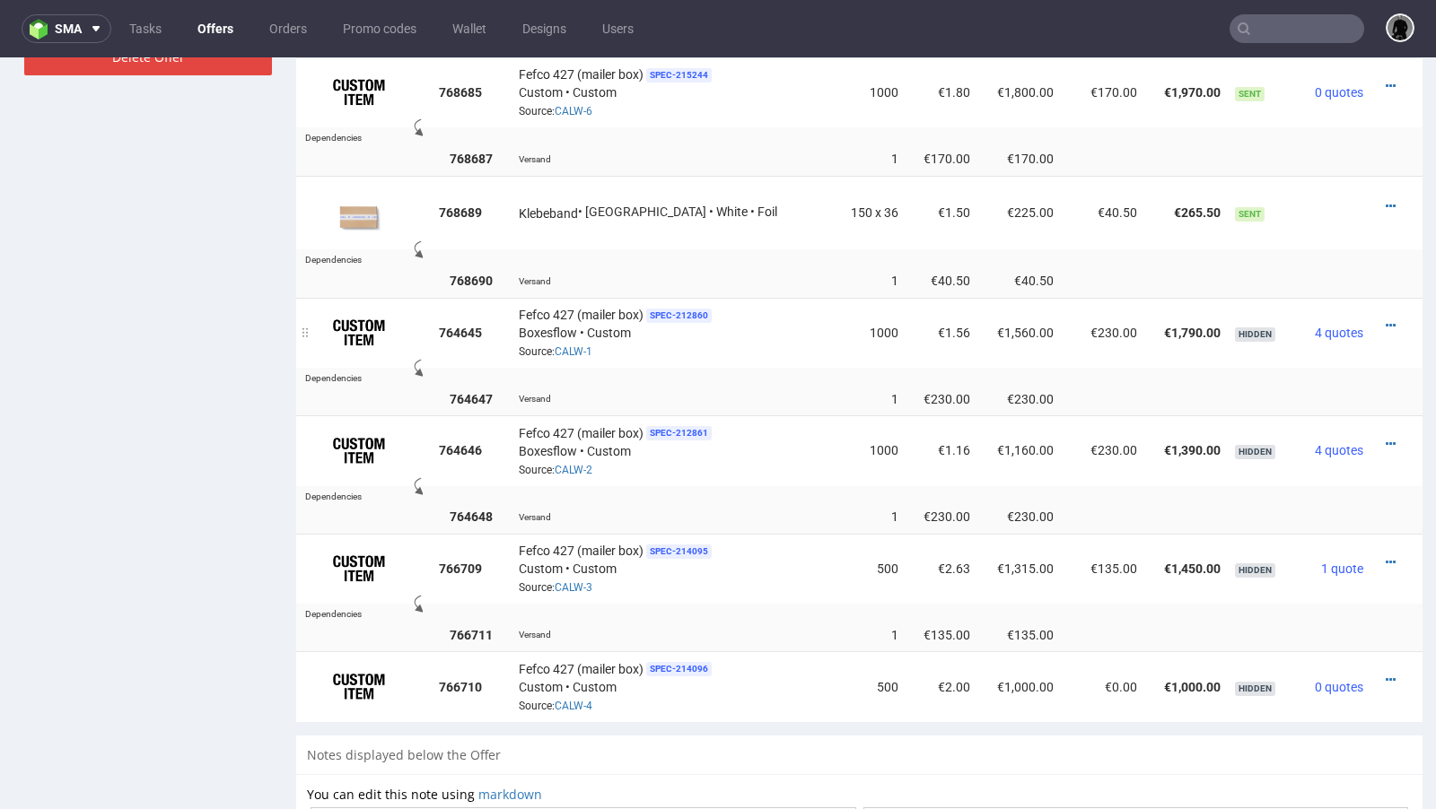
scroll to position [1270, 0]
click at [211, 33] on link "Offers" at bounding box center [215, 28] width 57 height 29
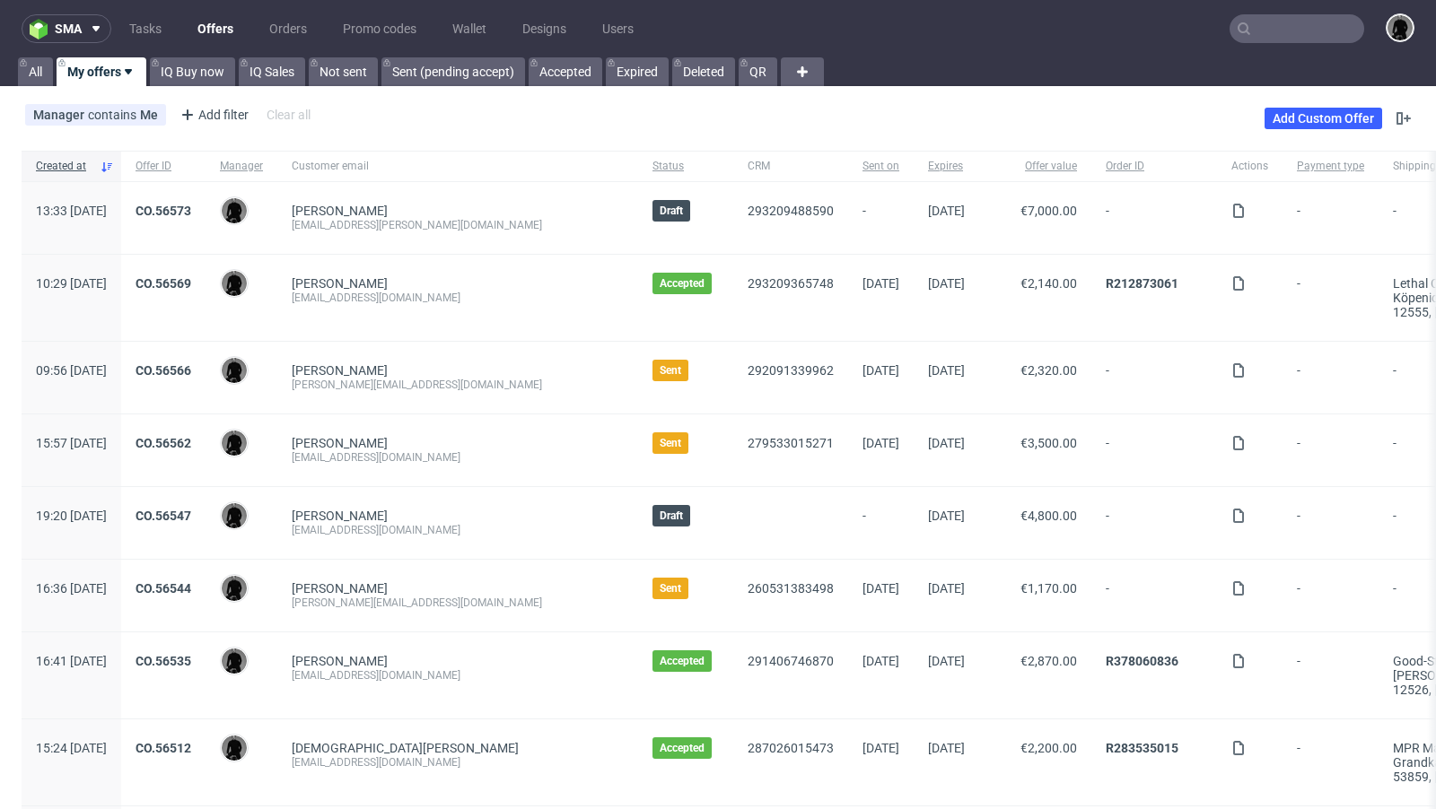
click at [205, 201] on div "CO.56573" at bounding box center [163, 218] width 84 height 72
click at [191, 208] on link "CO.56573" at bounding box center [163, 211] width 56 height 14
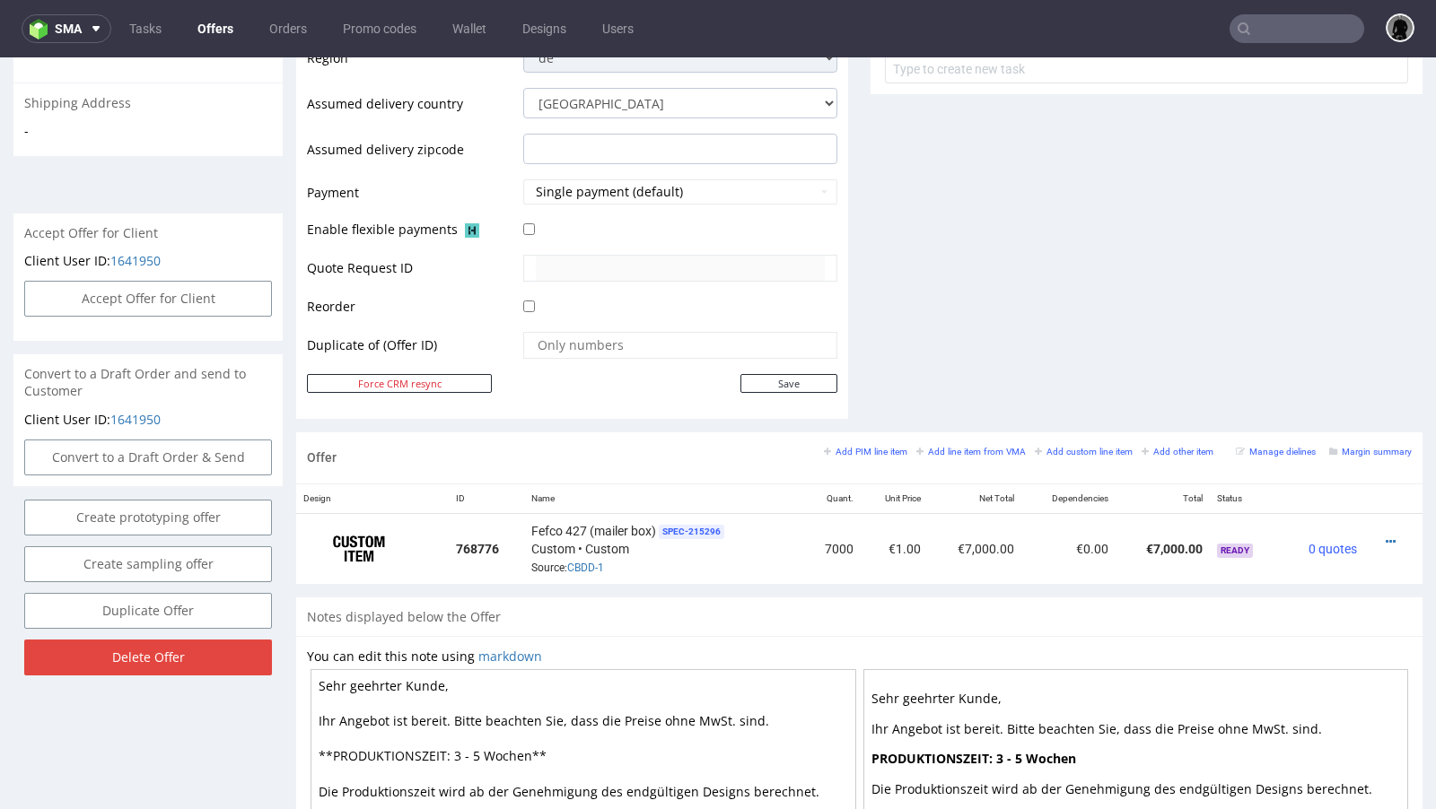
scroll to position [741, 0]
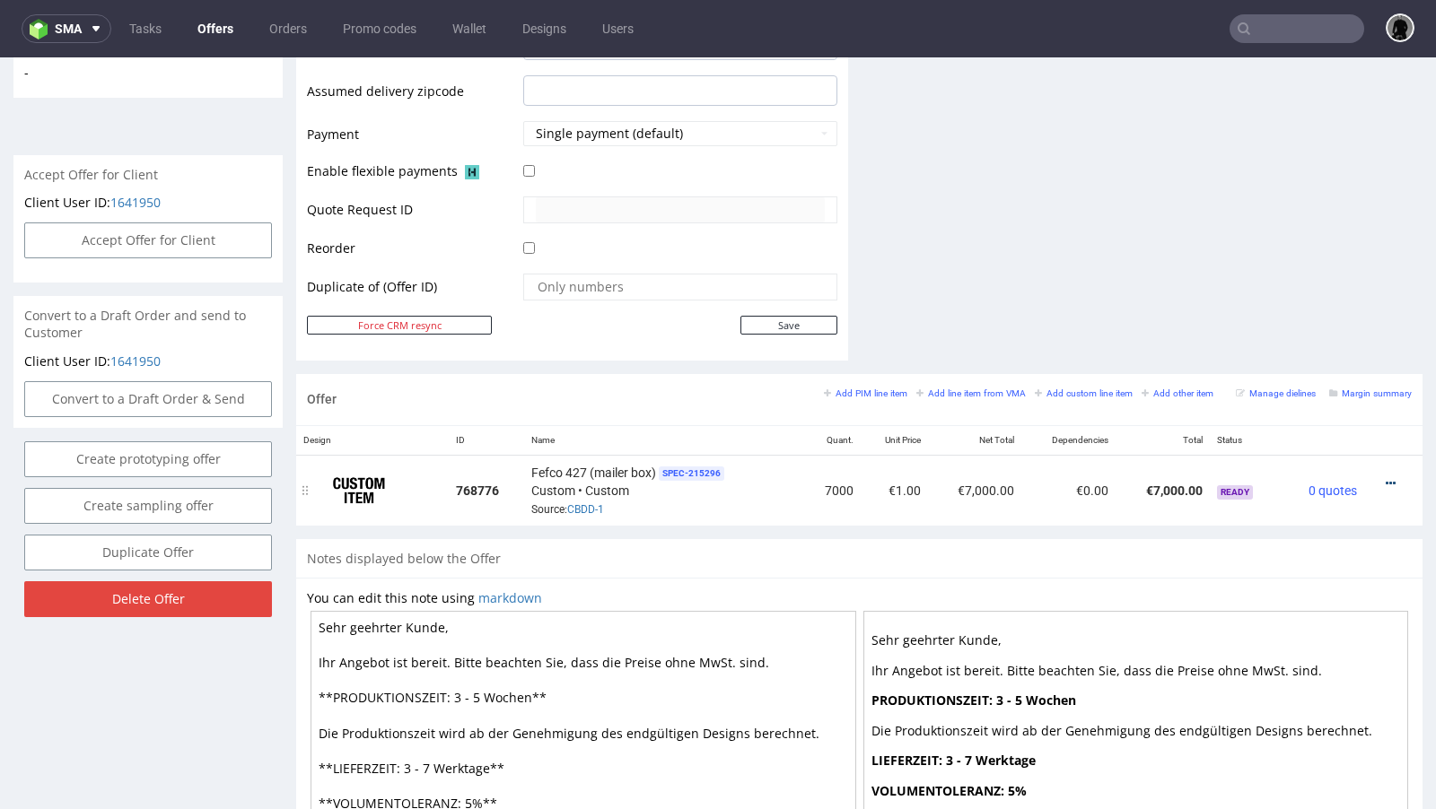
click at [1385, 484] on icon at bounding box center [1390, 483] width 10 height 13
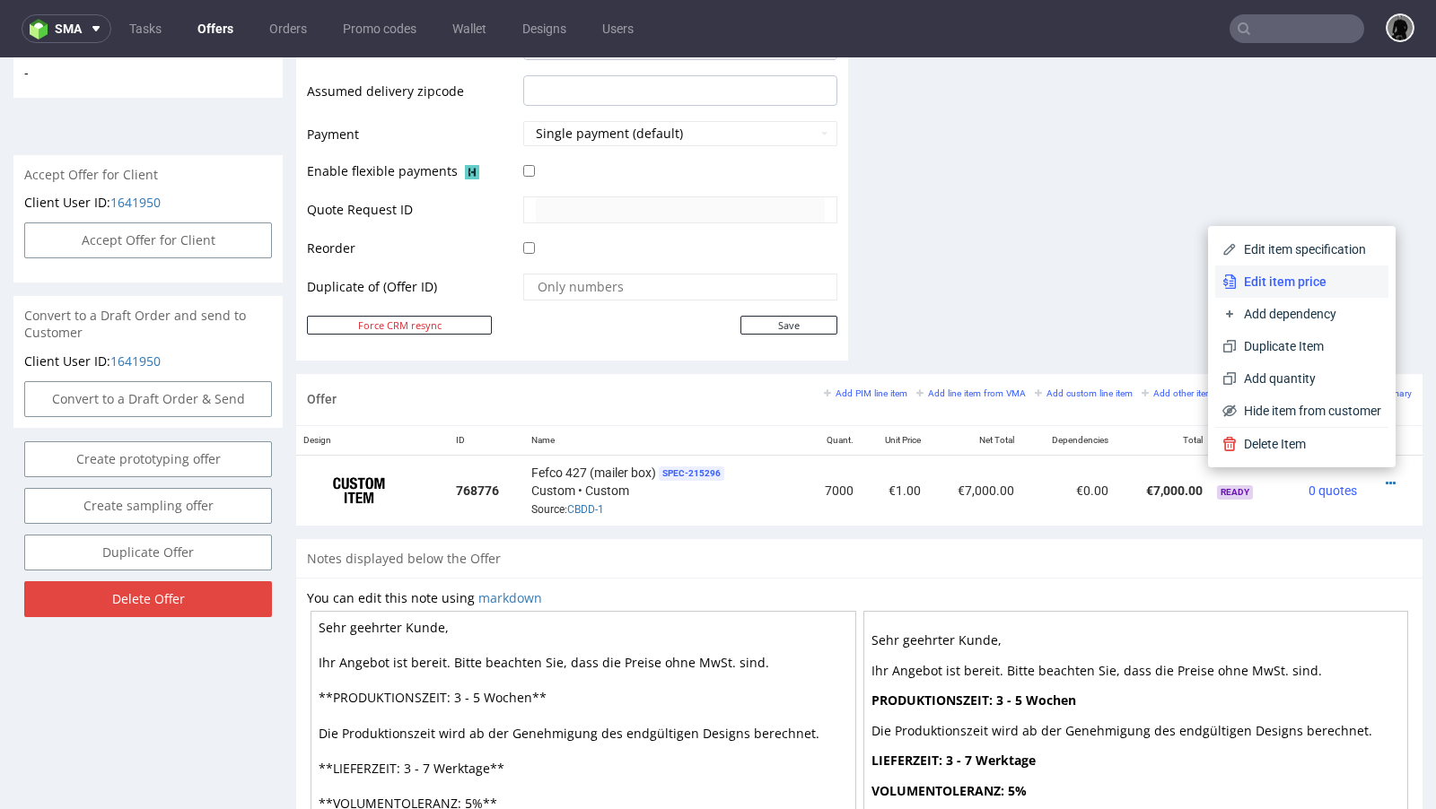
click at [1290, 293] on li "Edit item price" at bounding box center [1301, 282] width 173 height 32
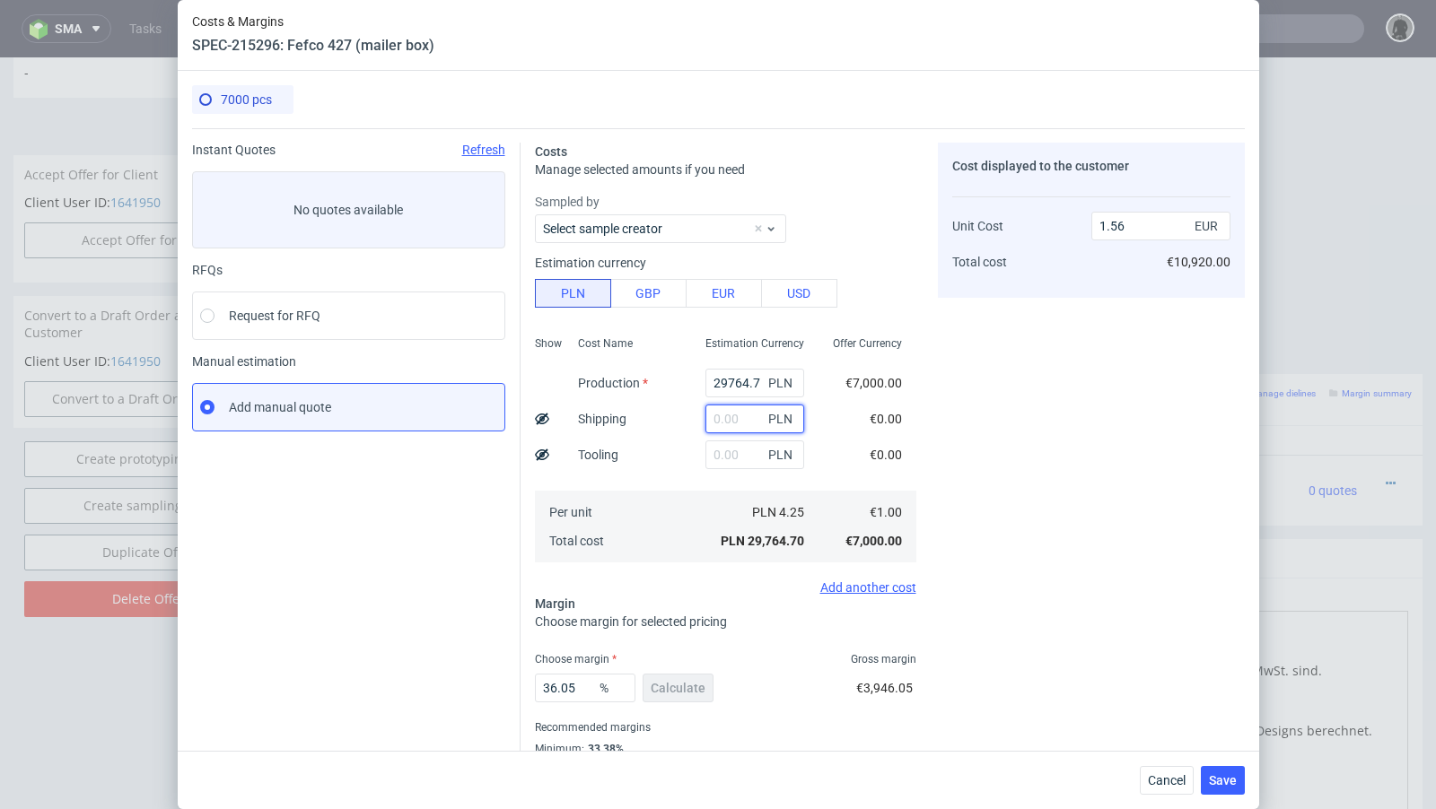
click at [730, 418] on input "text" at bounding box center [754, 419] width 99 height 29
paste input "2760"
type input "2760"
type input "1.71"
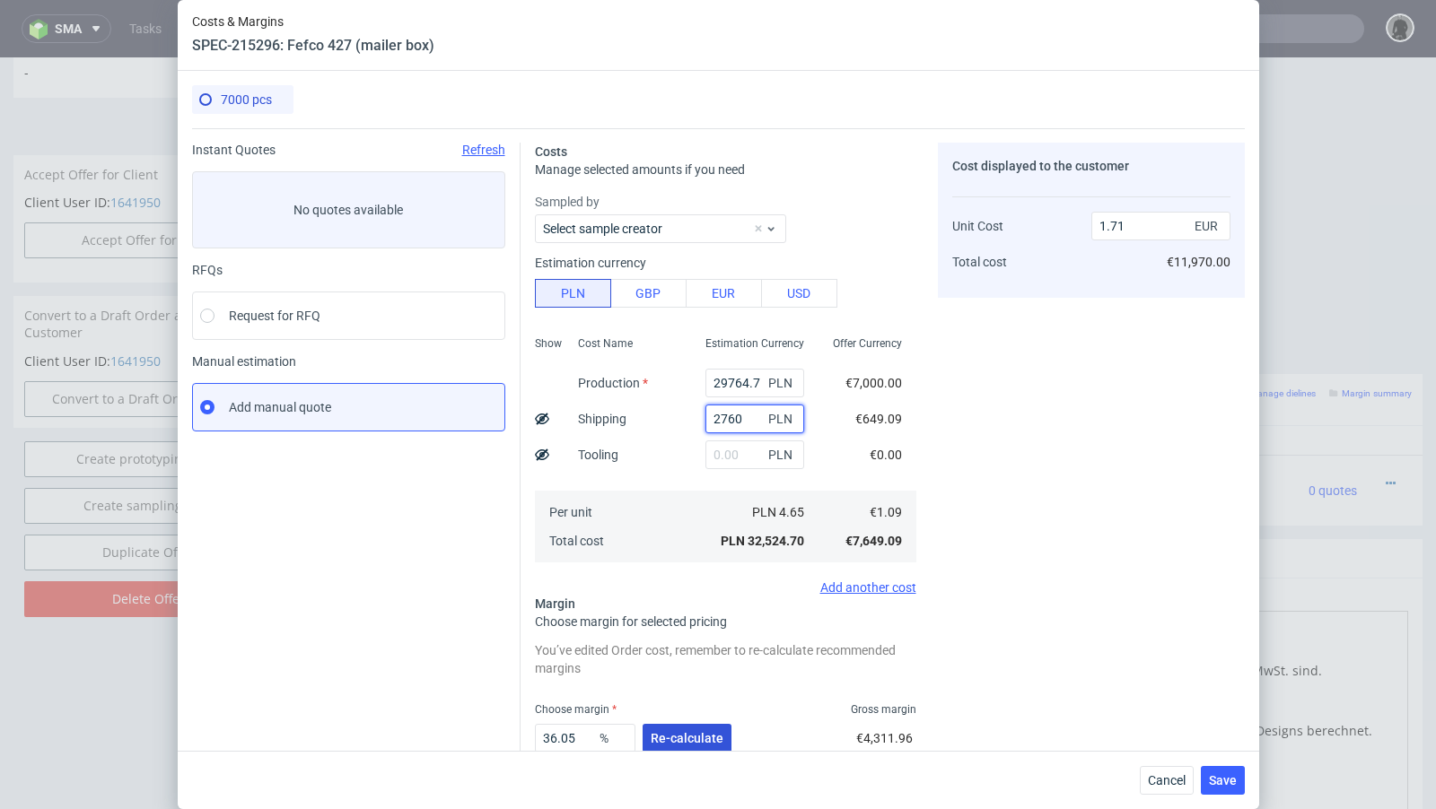
type input "2760"
click at [694, 742] on span "Re-calculate" at bounding box center [686, 738] width 73 height 13
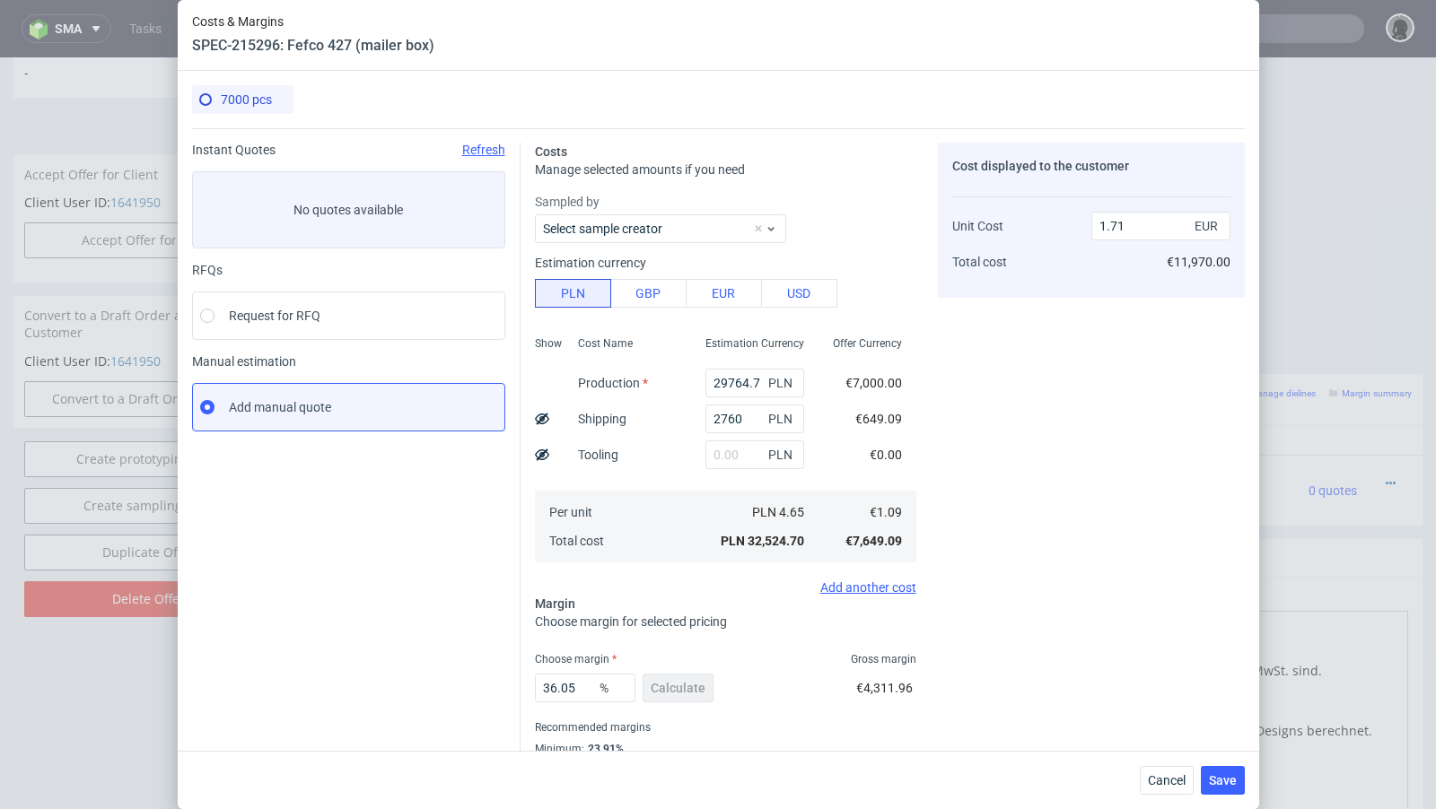
scroll to position [61, 0]
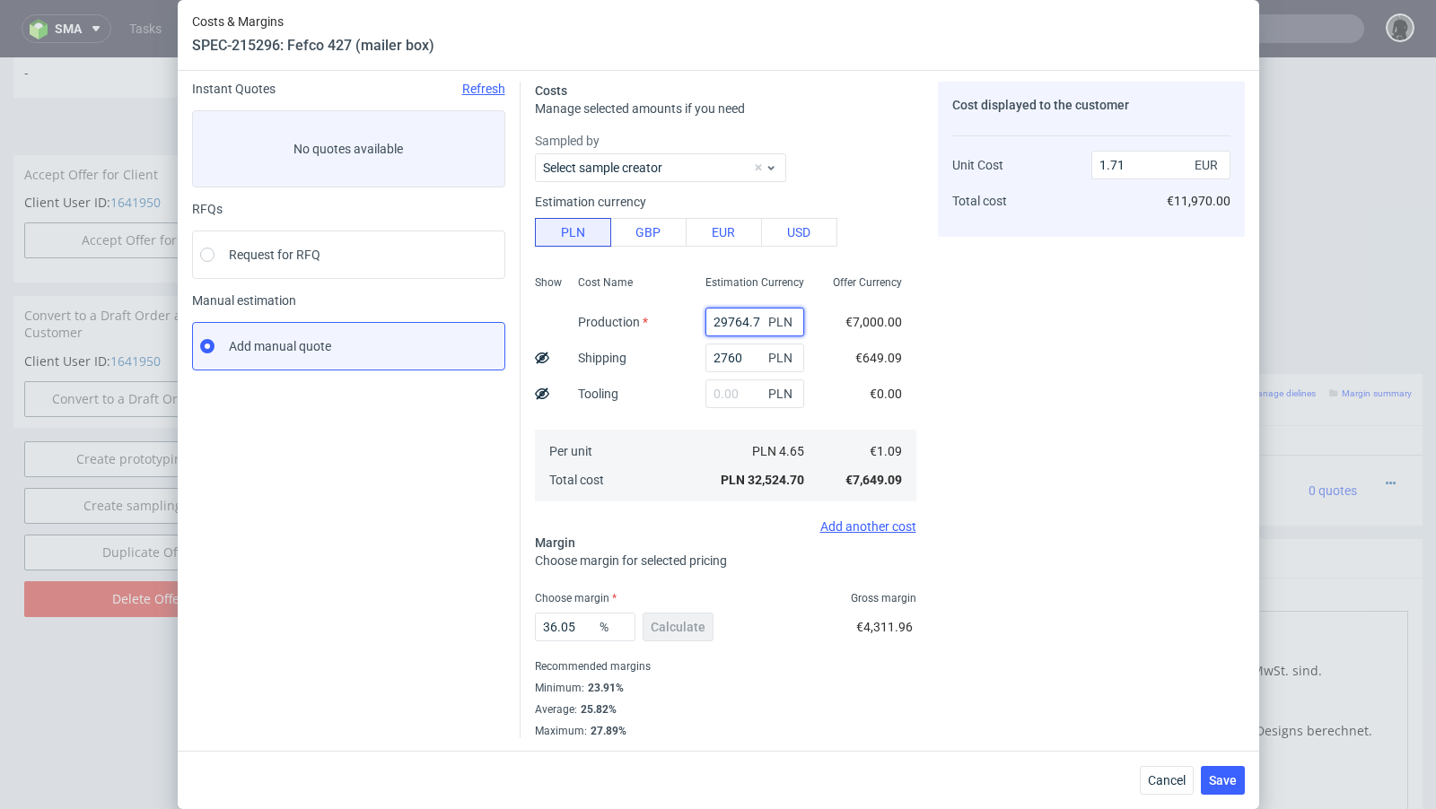
click at [740, 325] on input "29764.7" at bounding box center [754, 322] width 99 height 29
paste input "10990"
type input "10990"
type input "0.72"
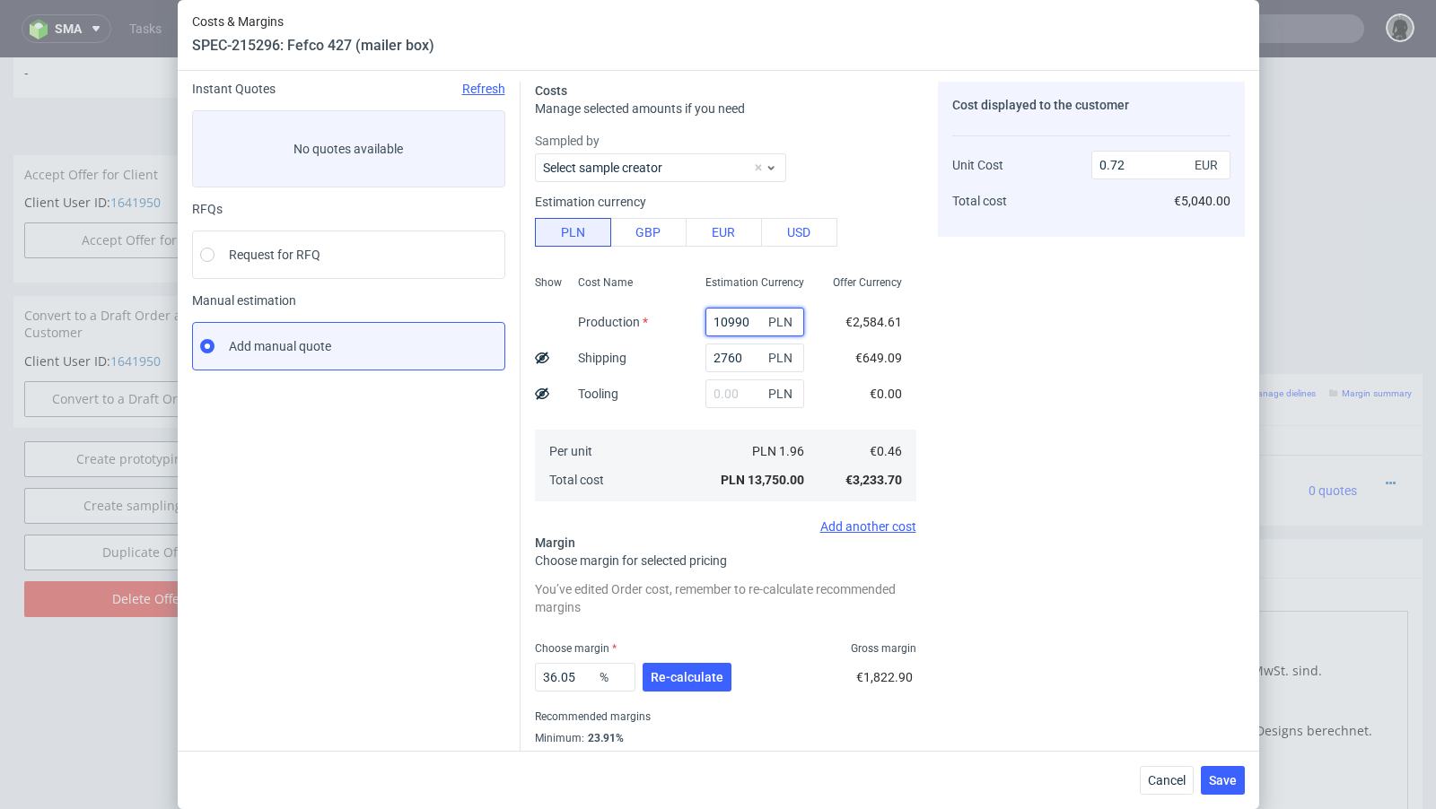
type input "10990"
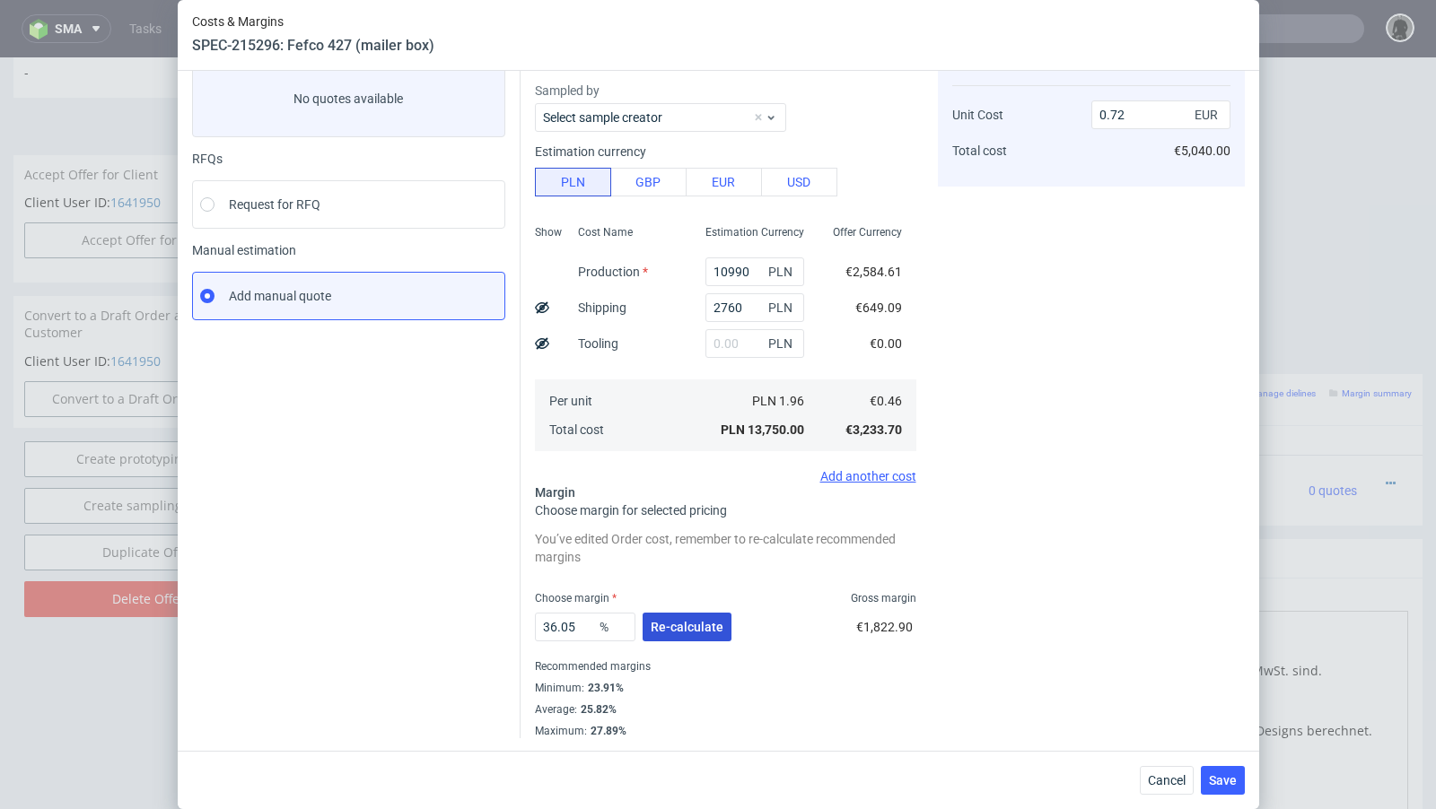
click at [681, 624] on span "Re-calculate" at bounding box center [686, 627] width 73 height 13
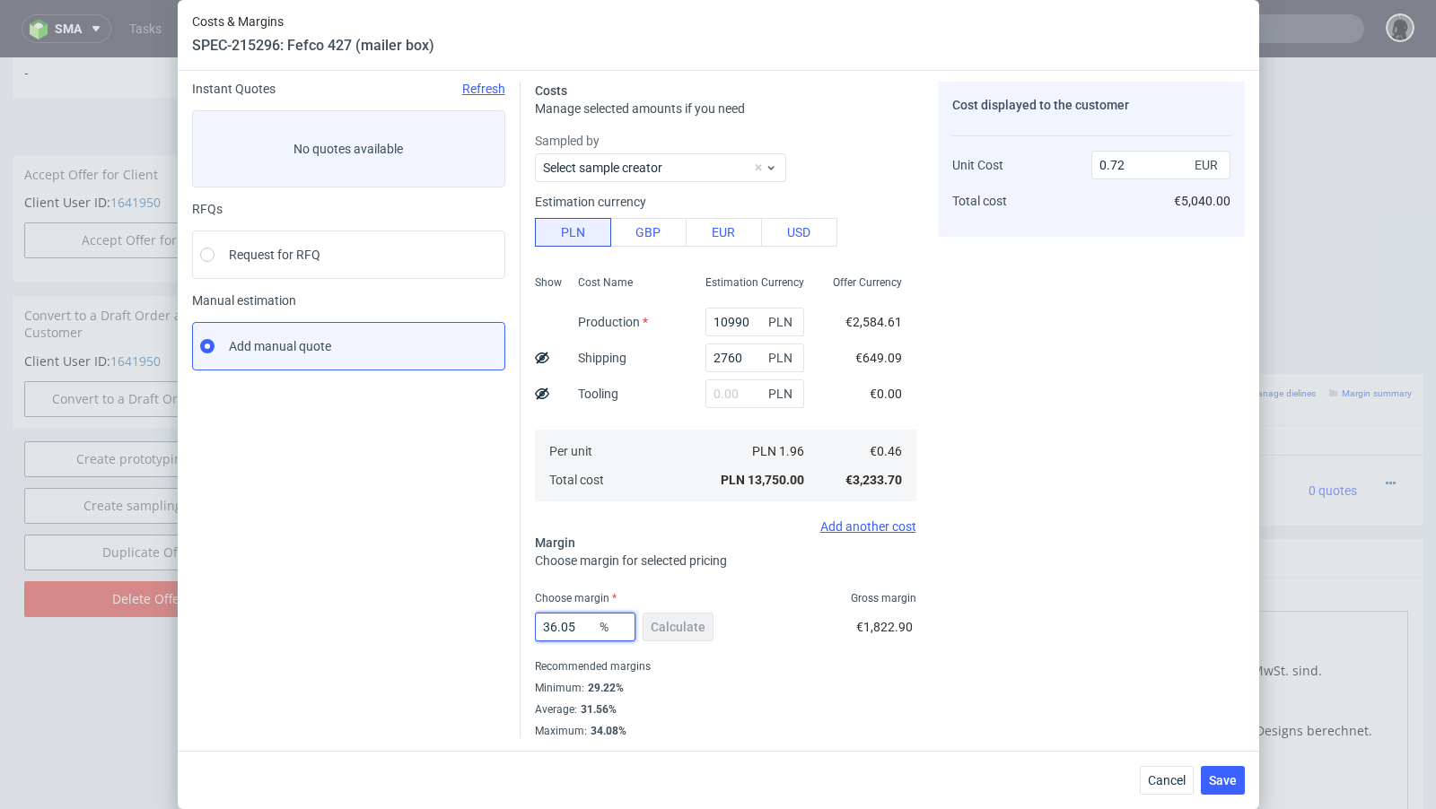
drag, startPoint x: 579, startPoint y: 635, endPoint x: 478, endPoint y: 623, distance: 101.3
click at [478, 623] on div "Instant Quotes Refresh No quotes available RFQs Request for RFQ Manual estimati…" at bounding box center [718, 402] width 1052 height 671
type input "32"
type input "0.68"
type input "31"
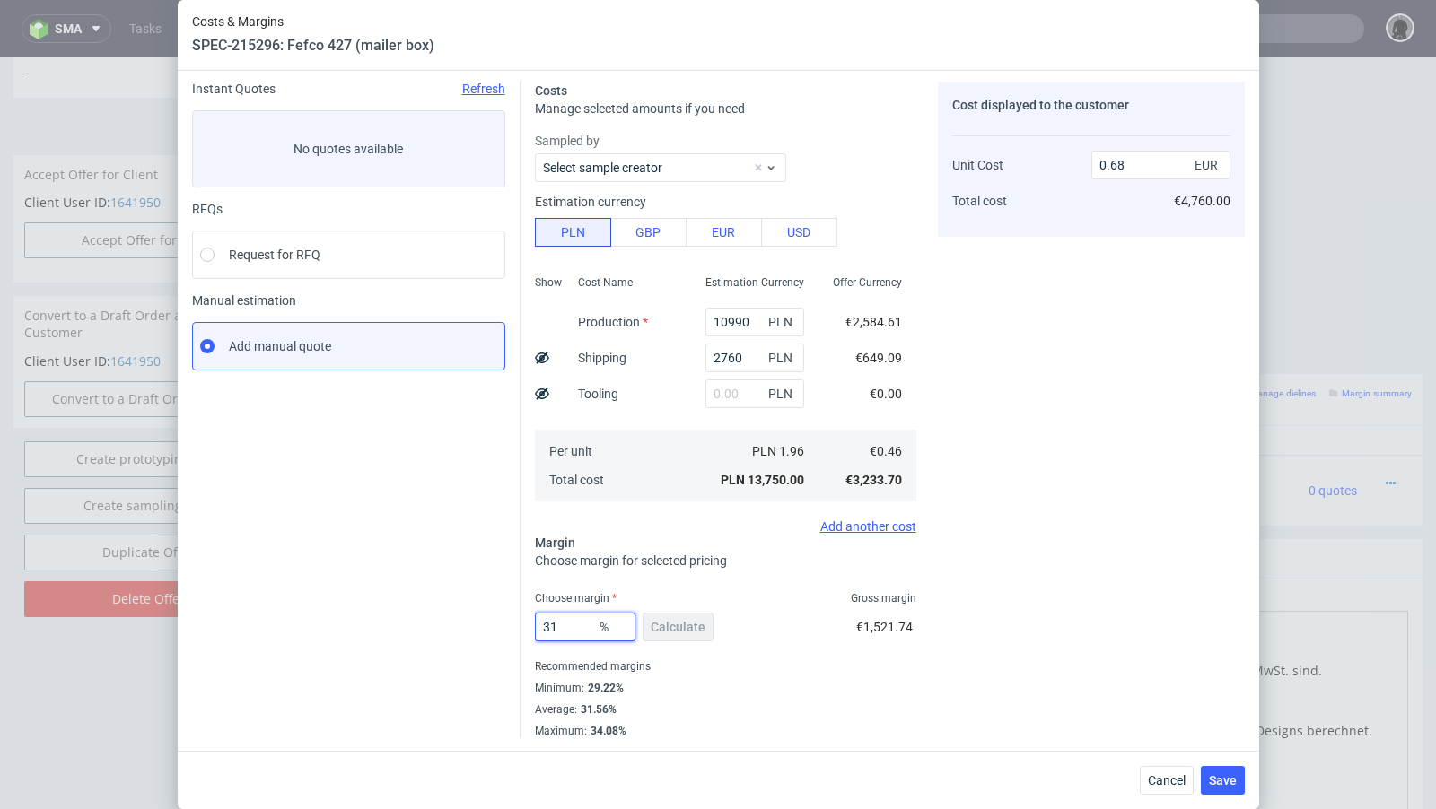
type input "0.67"
type input "30"
type input "0.66"
type input "30"
click at [1221, 780] on span "Save" at bounding box center [1223, 780] width 28 height 13
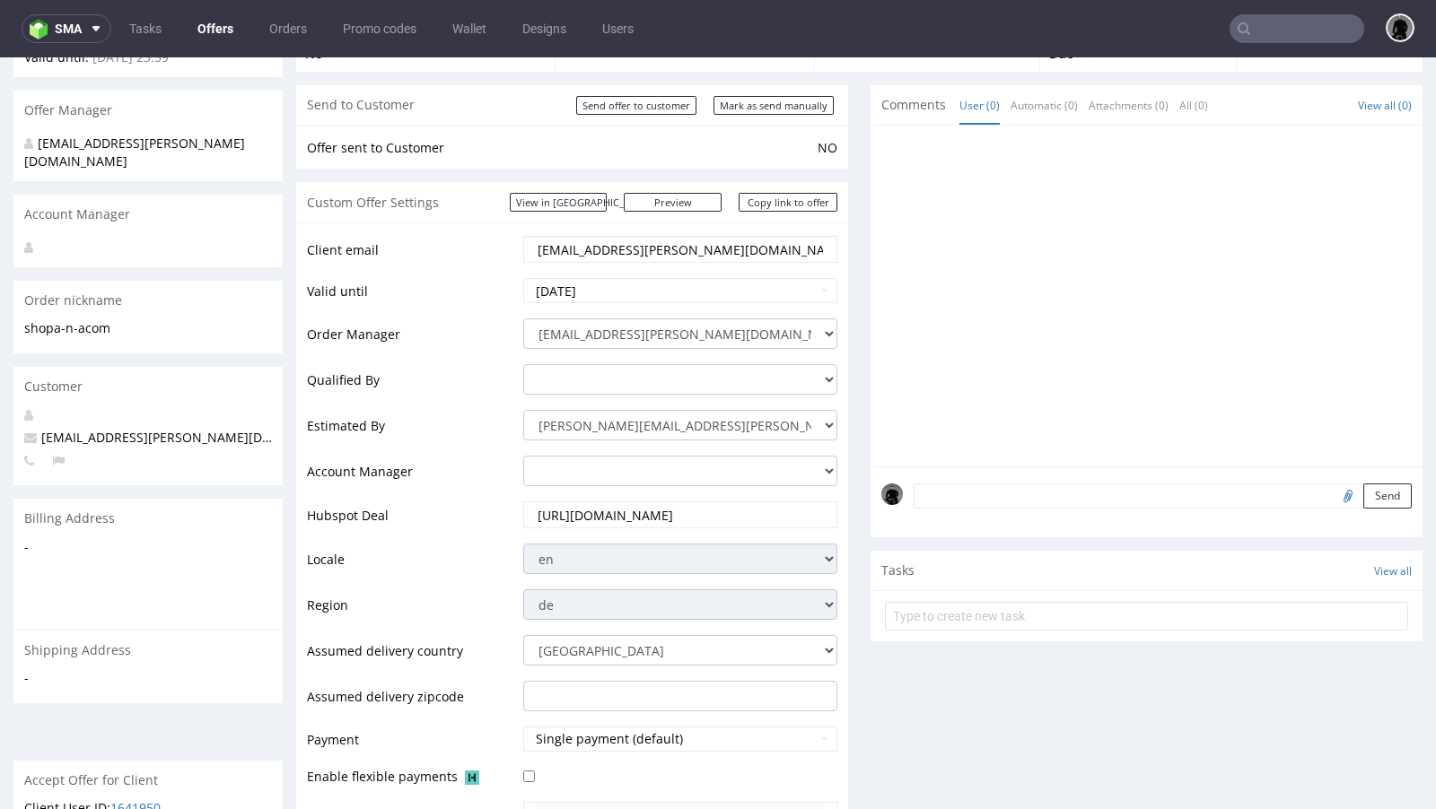
scroll to position [0, 0]
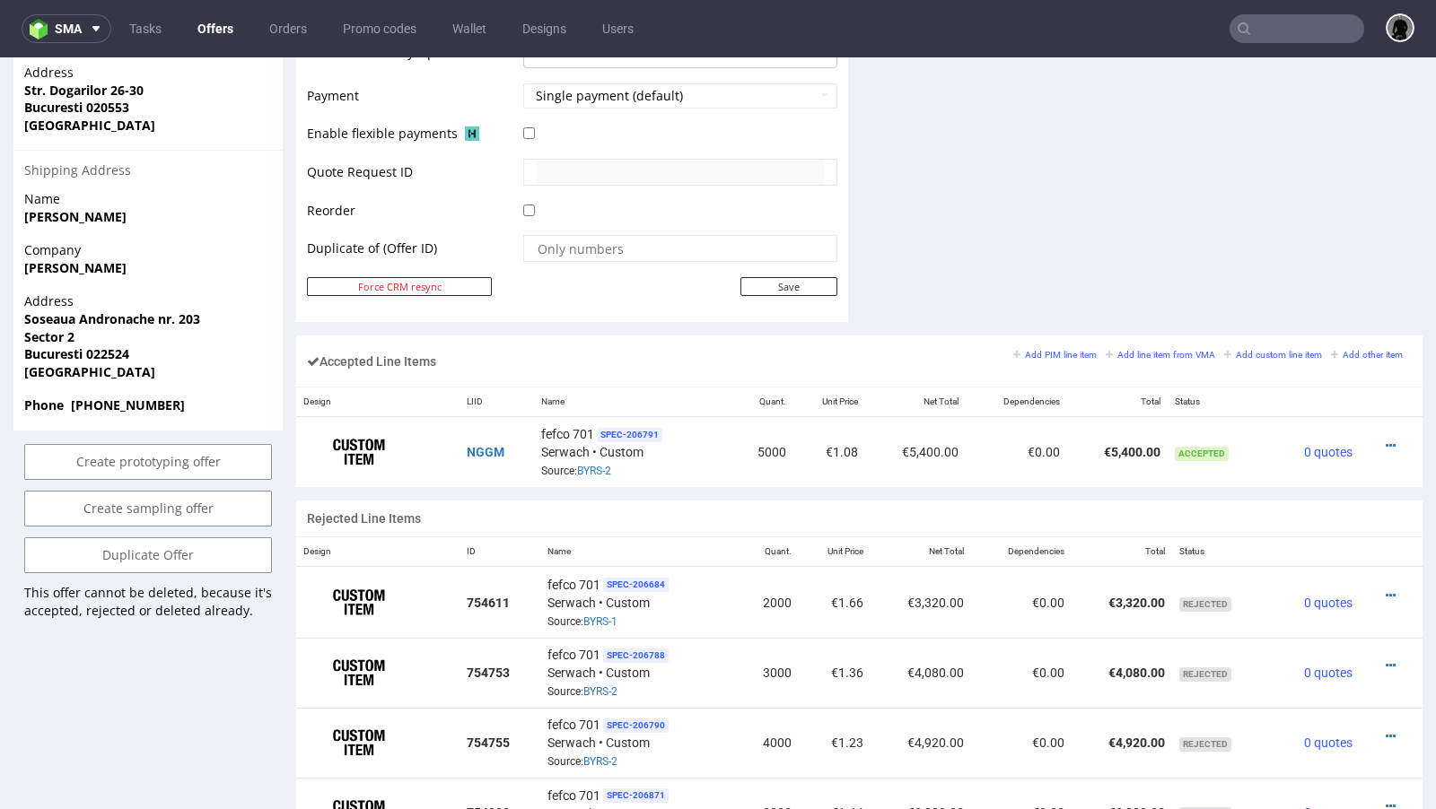
scroll to position [881, 0]
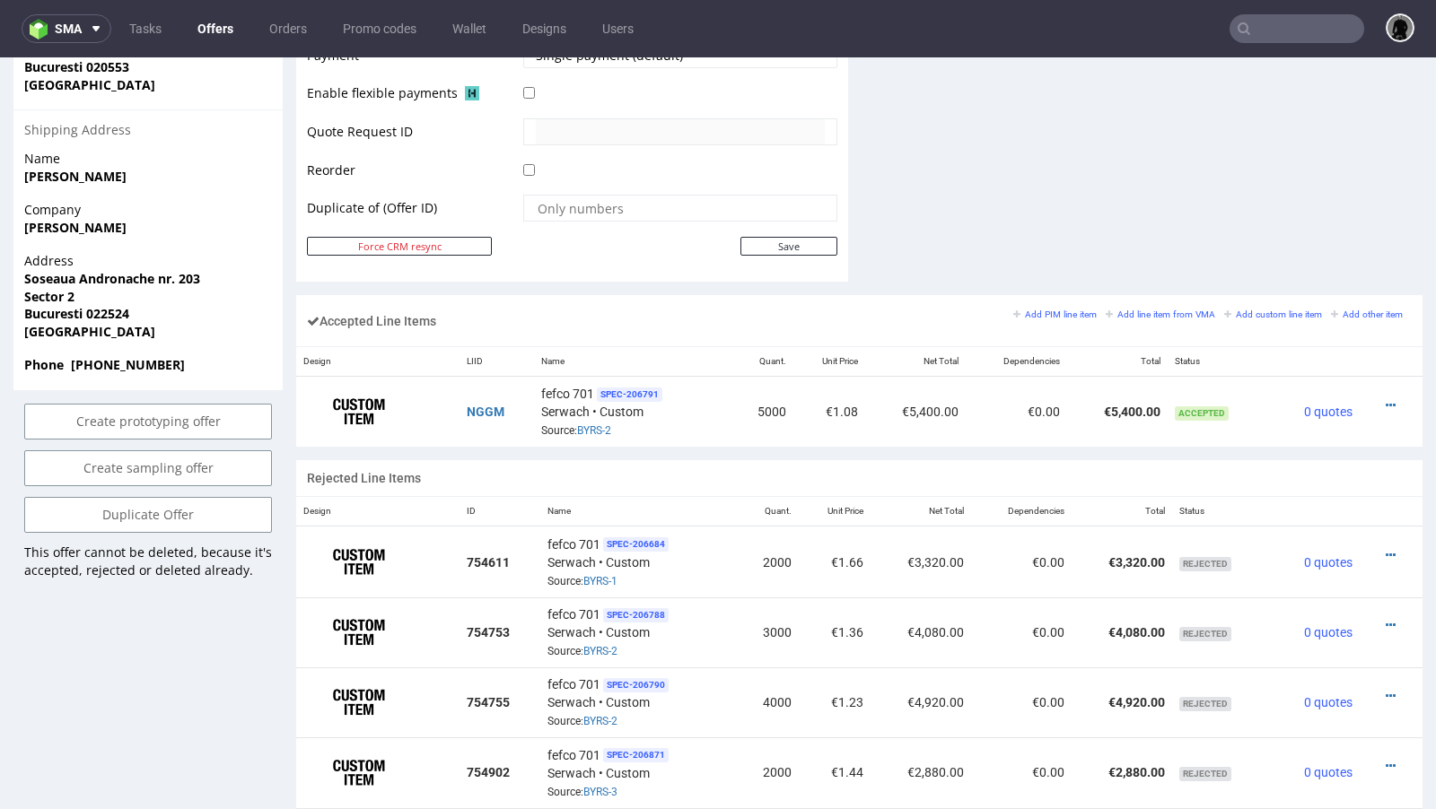
click at [682, 161] on div at bounding box center [680, 171] width 314 height 20
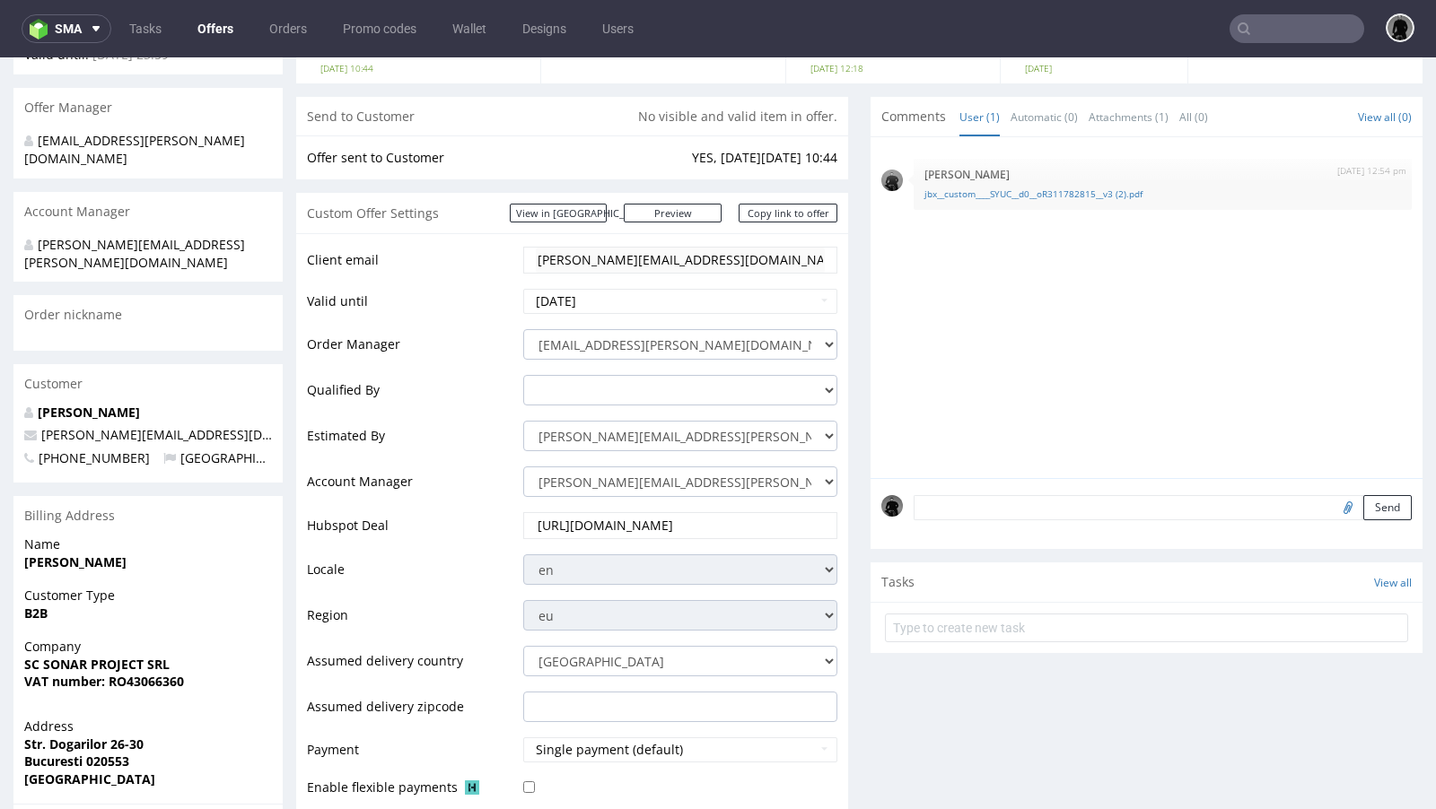
scroll to position [263, 0]
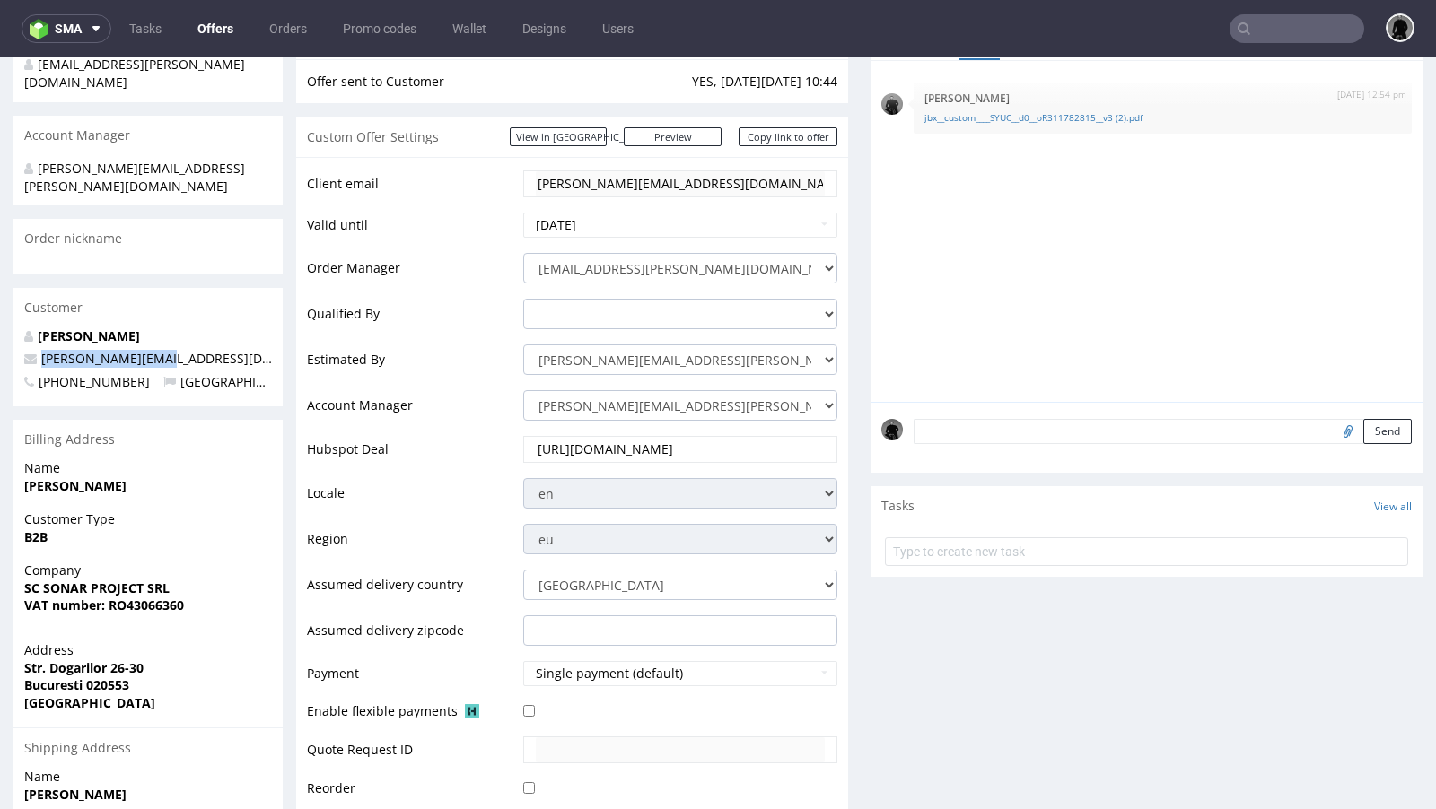
drag, startPoint x: 171, startPoint y: 324, endPoint x: 38, endPoint y: 321, distance: 133.7
click at [38, 350] on p "[PERSON_NAME][EMAIL_ADDRESS][DOMAIN_NAME]" at bounding box center [148, 359] width 248 height 18
copy span "[PERSON_NAME][EMAIL_ADDRESS][DOMAIN_NAME]"
click at [191, 288] on div "Customer" at bounding box center [147, 307] width 269 height 39
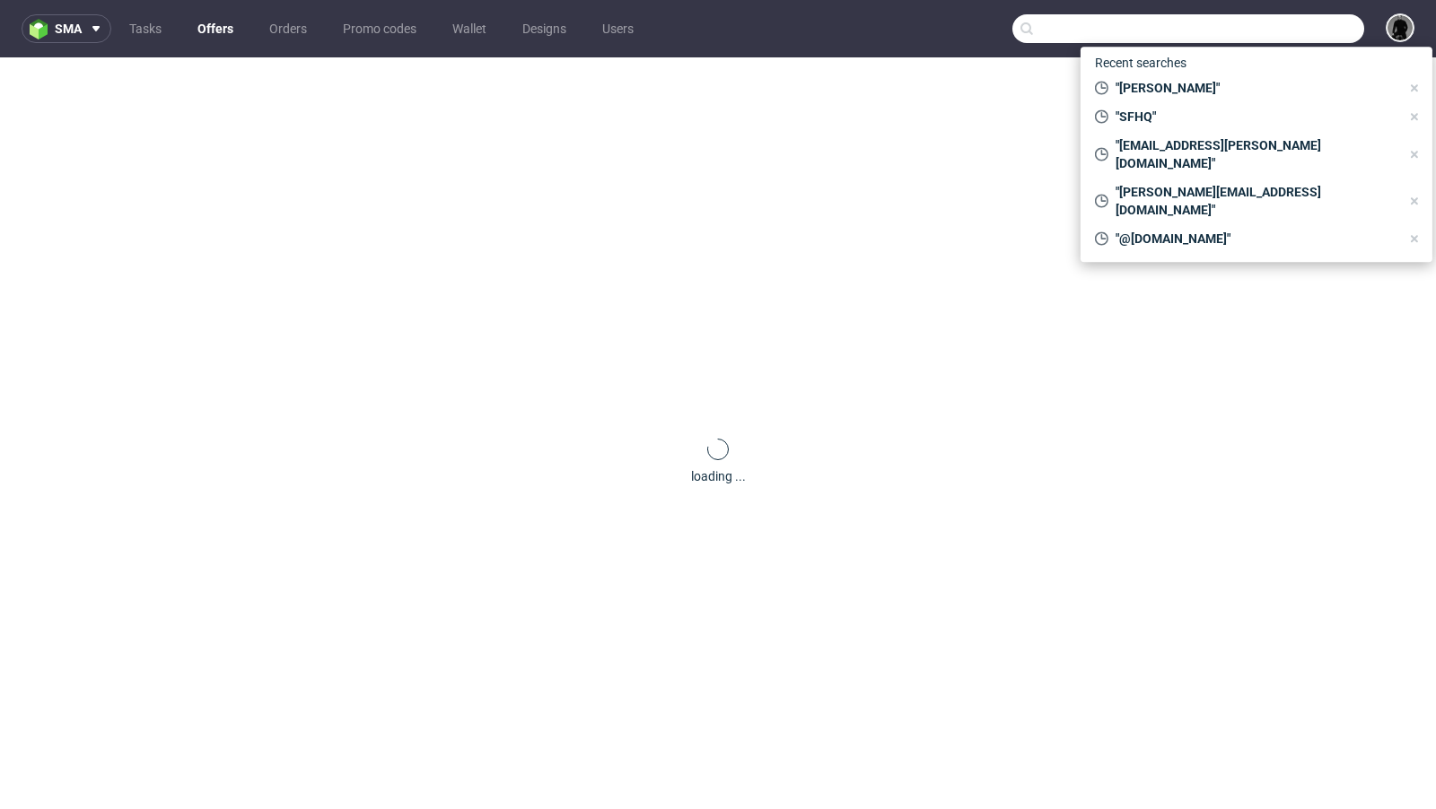
click at [1235, 27] on input "text" at bounding box center [1188, 28] width 352 height 29
paste input "RPMK"
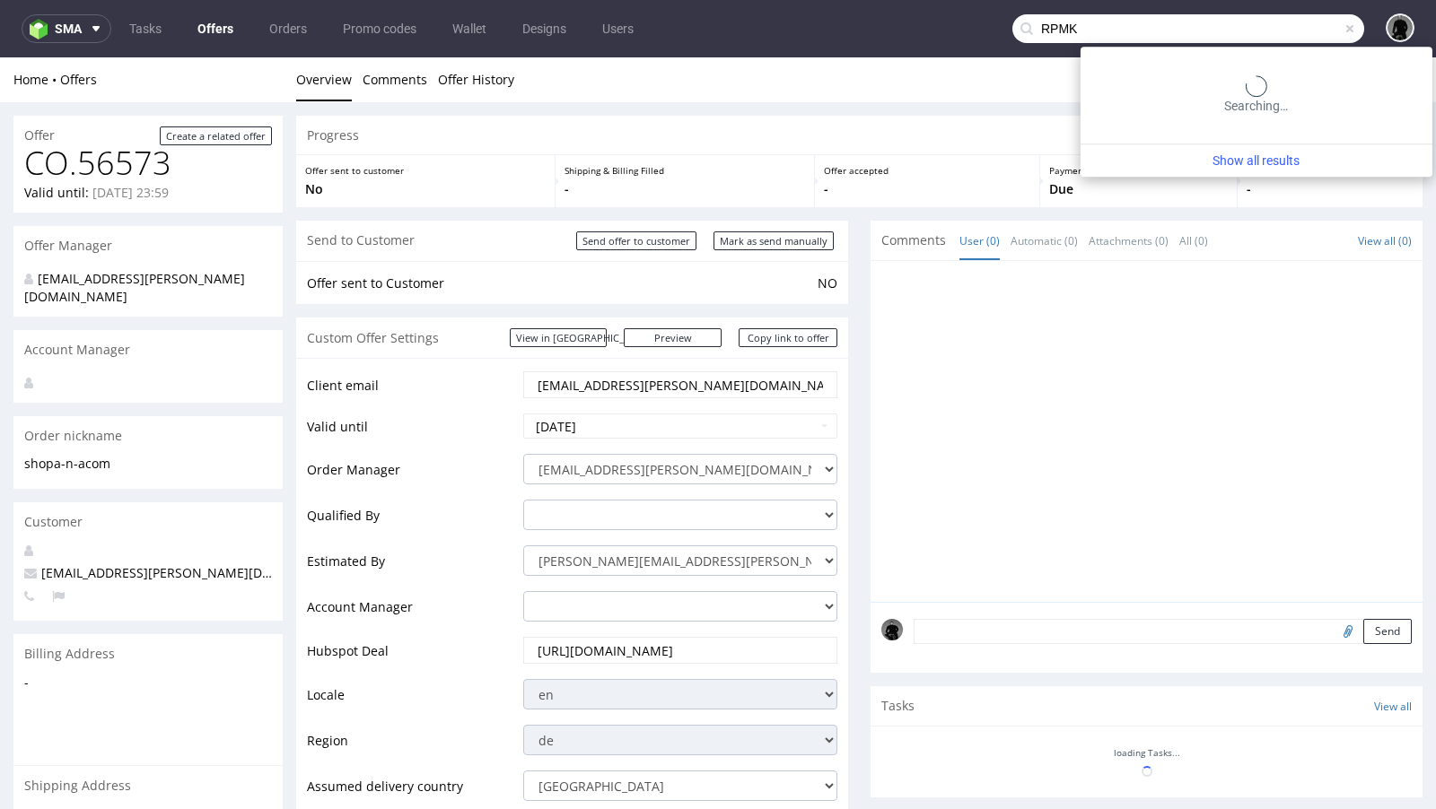
type input "RPMK"
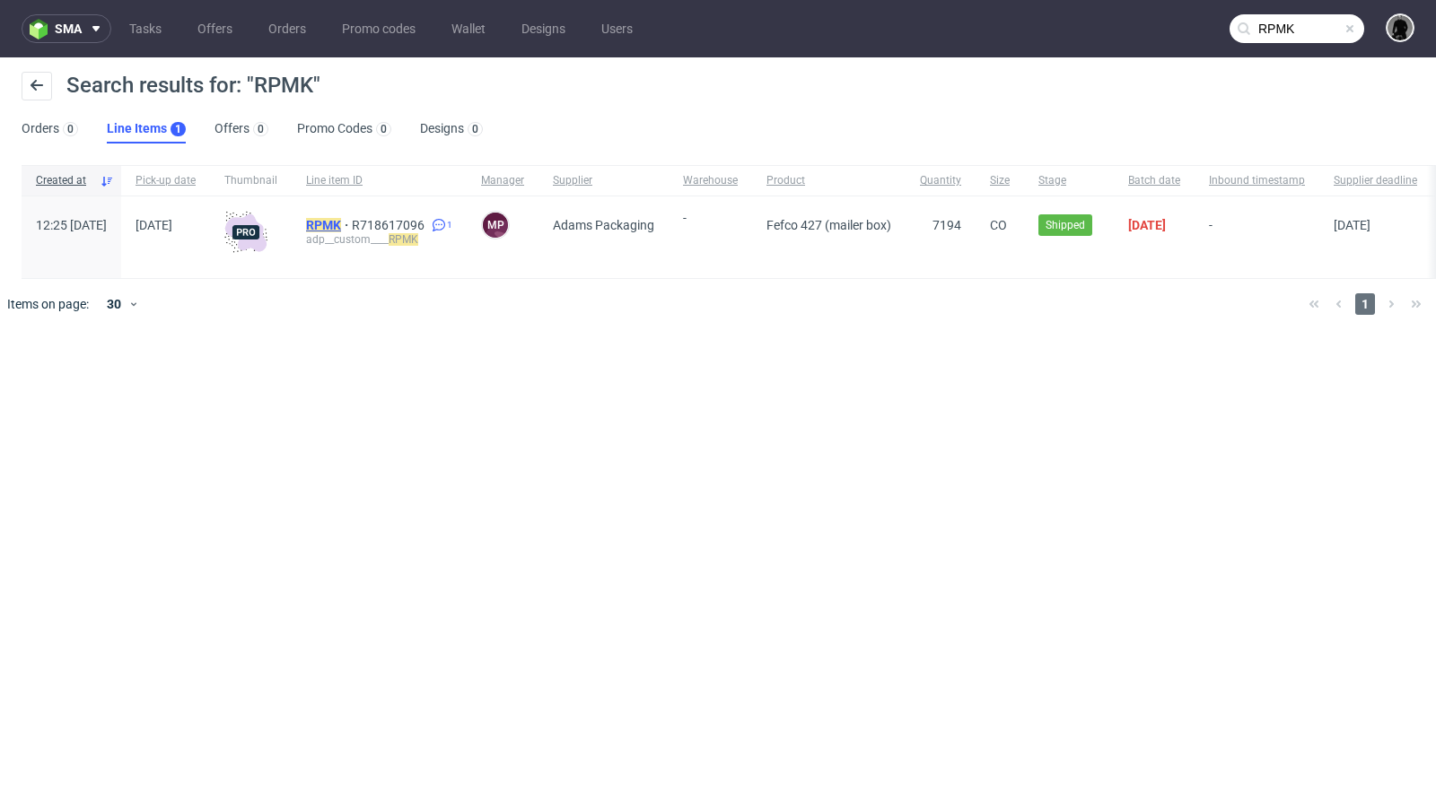
click at [341, 219] on mark "RPMK" at bounding box center [323, 225] width 35 height 14
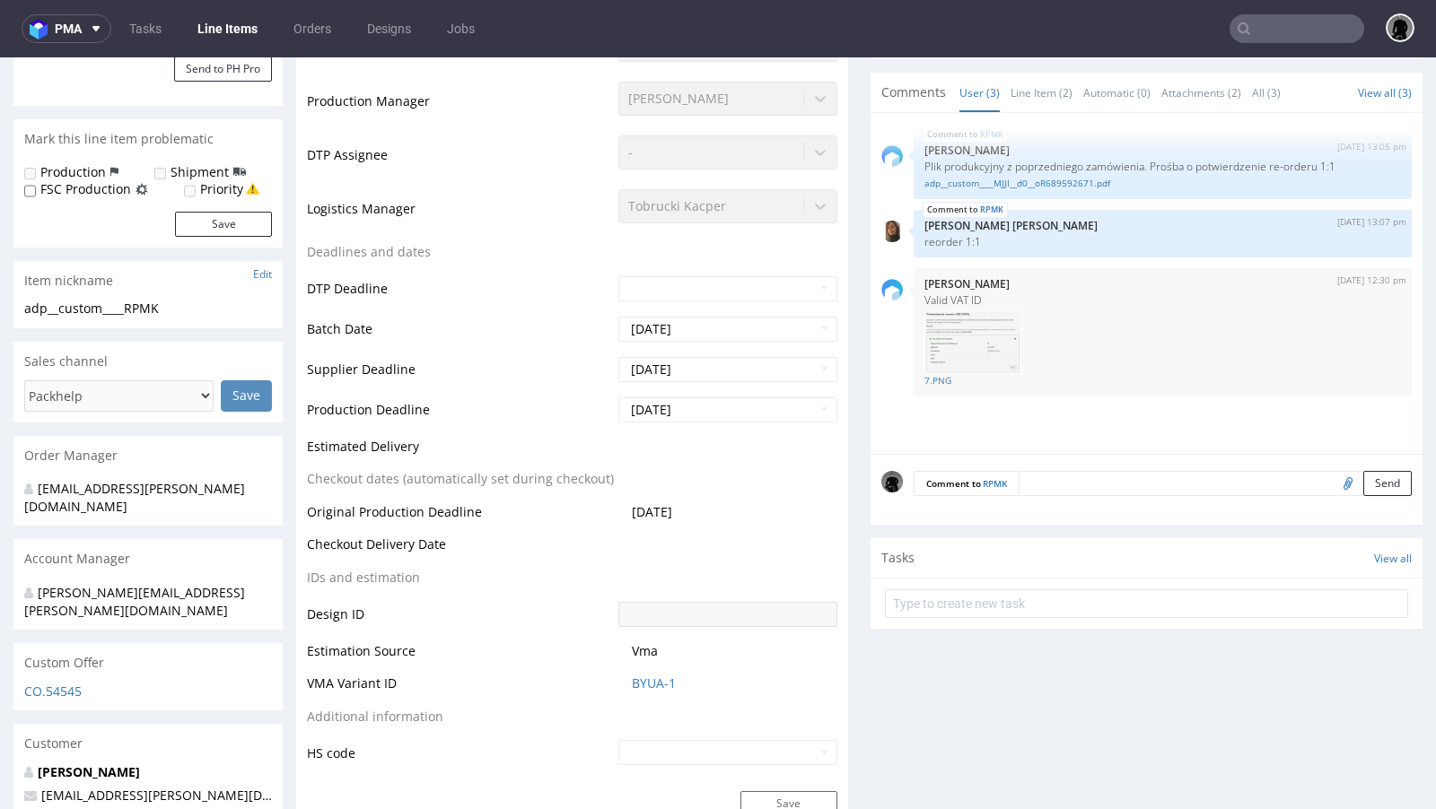
scroll to position [507, 0]
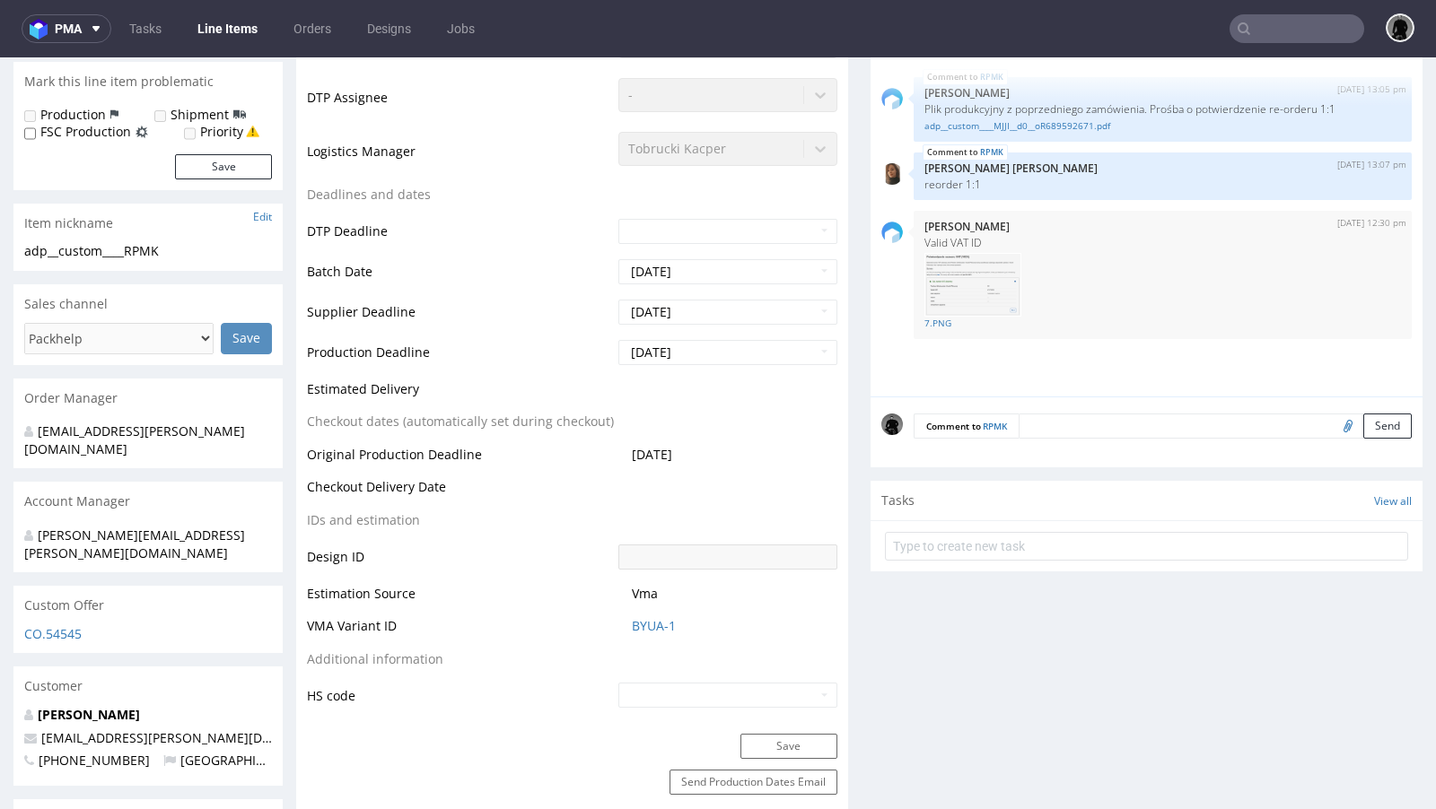
select select "in_progress"
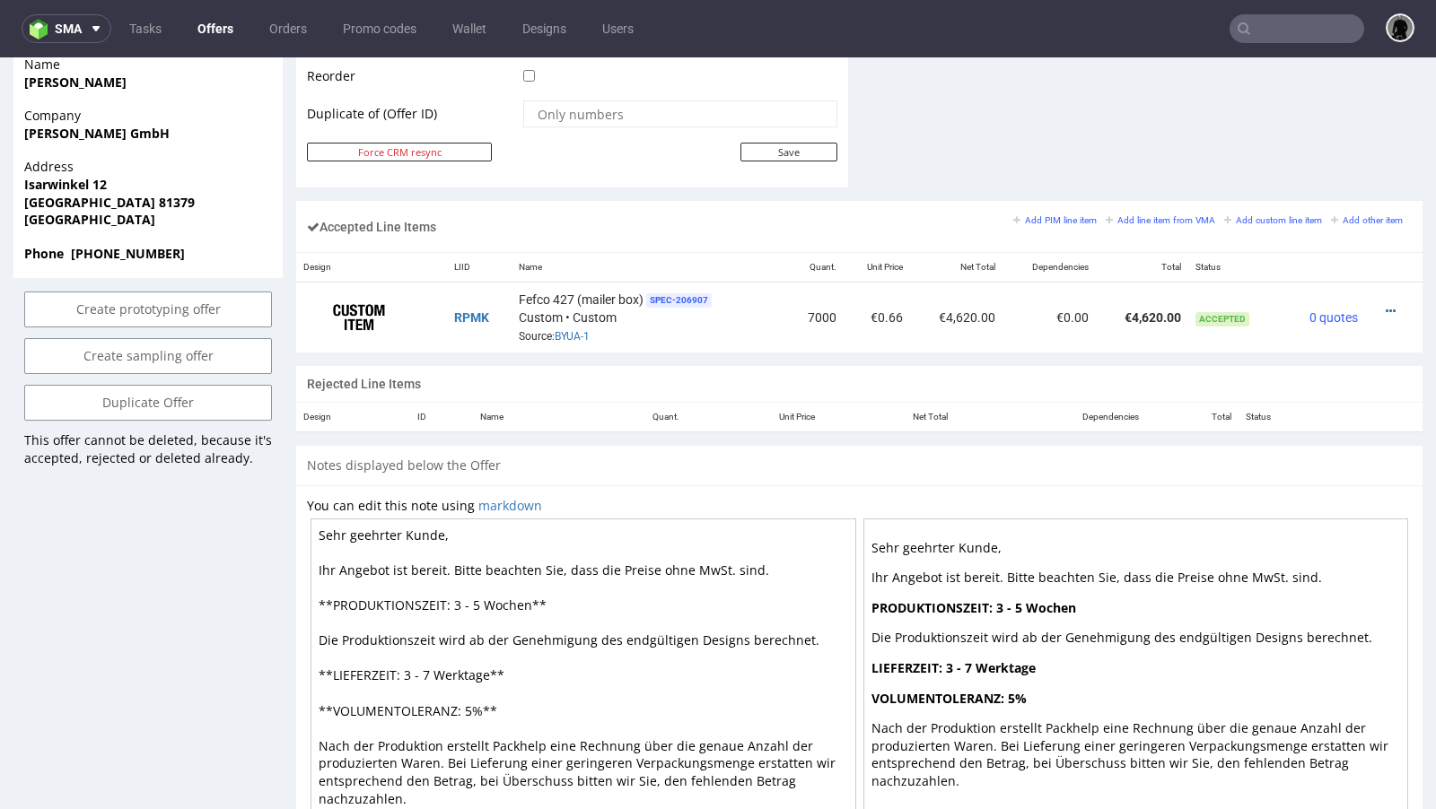
scroll to position [998, 0]
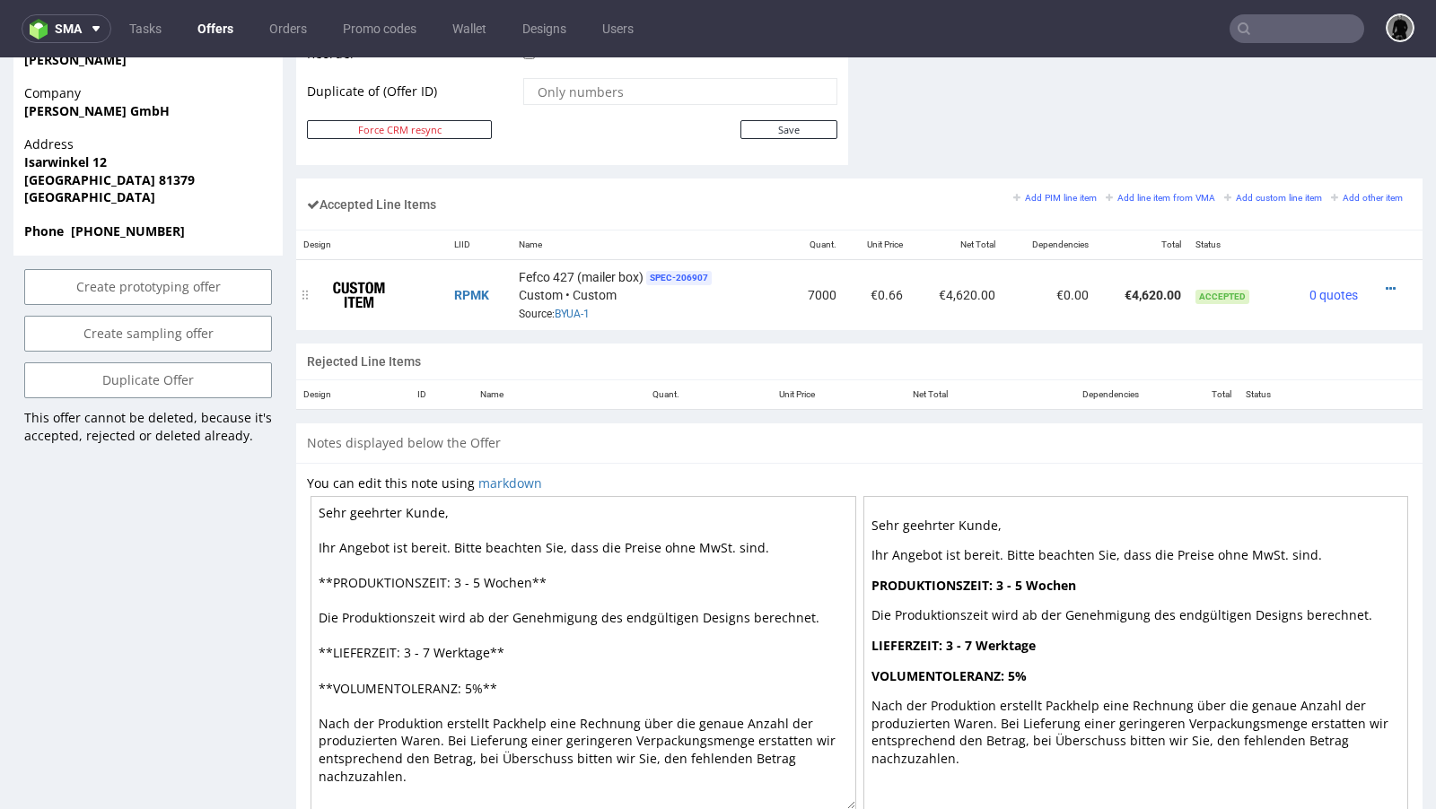
click at [1383, 280] on div at bounding box center [1388, 289] width 32 height 18
click at [1385, 285] on icon at bounding box center [1390, 289] width 10 height 13
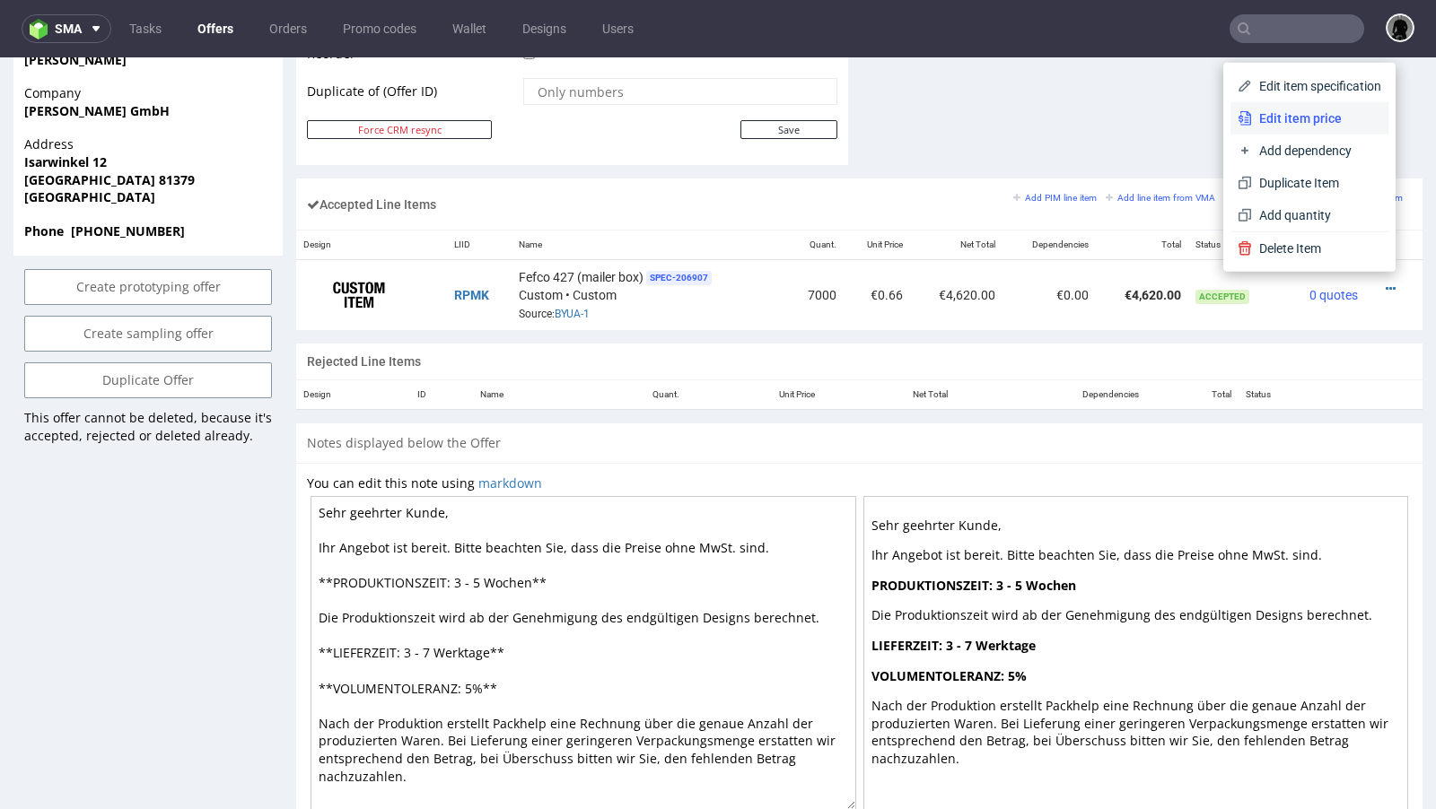
click at [1275, 118] on span "Edit item price" at bounding box center [1316, 118] width 129 height 18
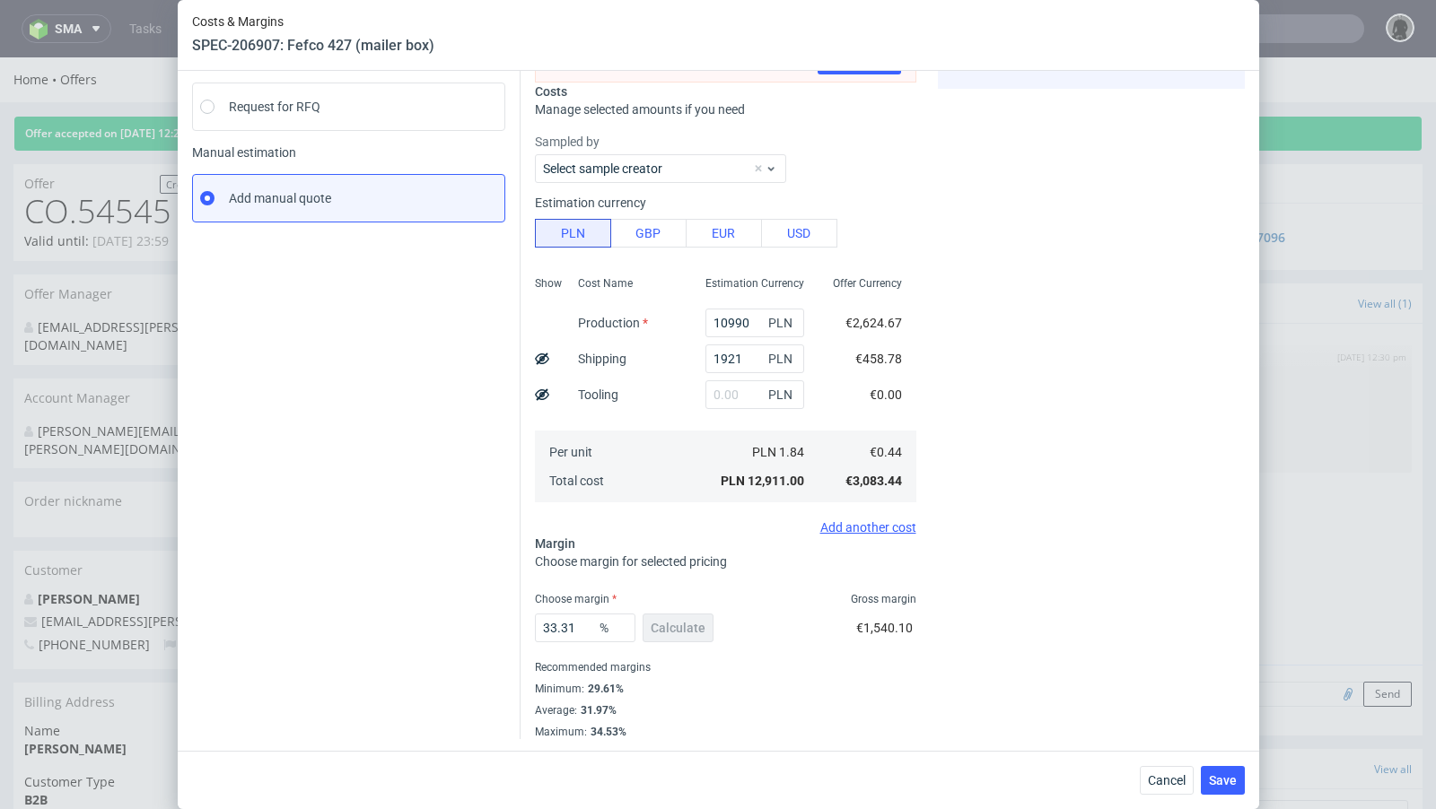
scroll to position [0, 0]
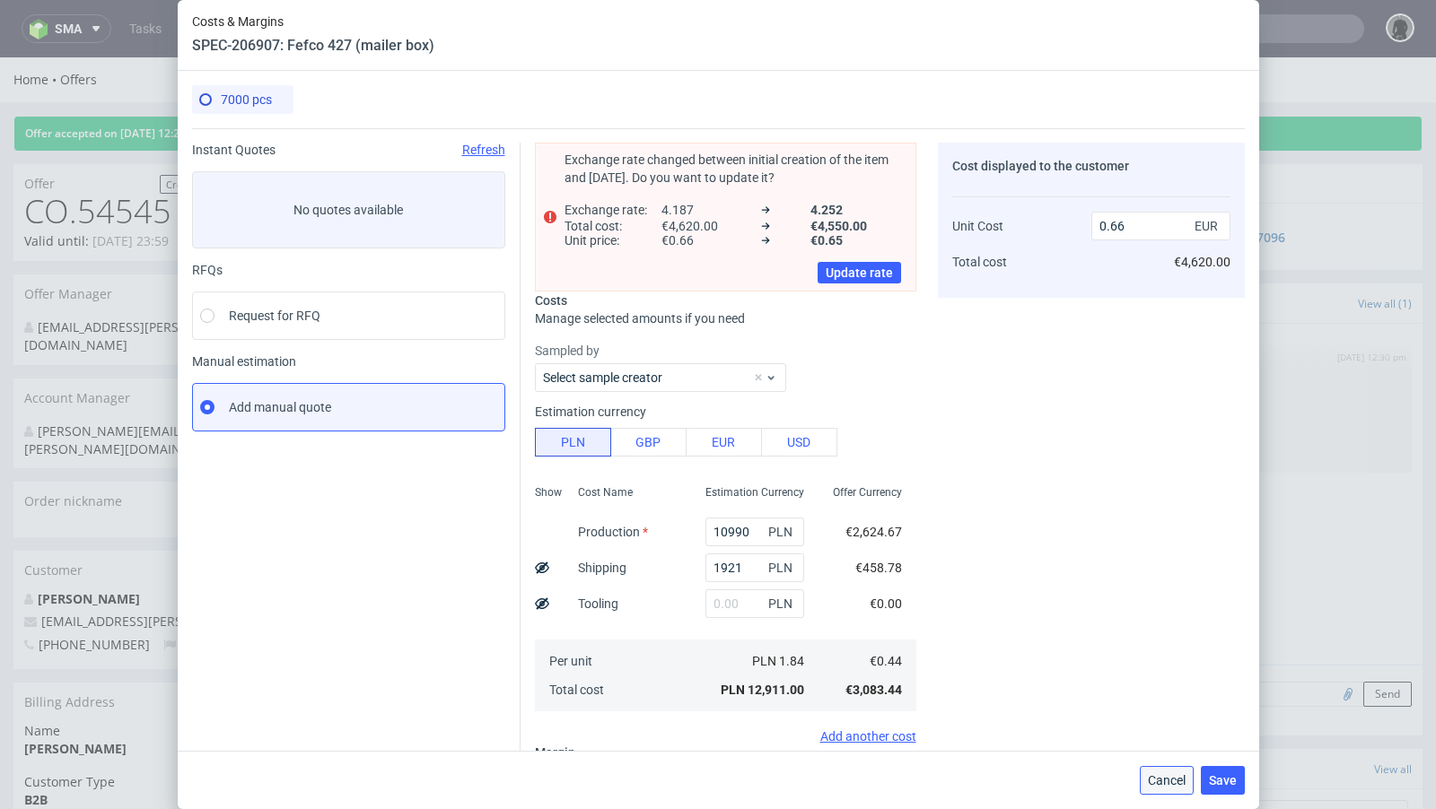
click at [1187, 777] on button "Cancel" at bounding box center [1166, 780] width 54 height 29
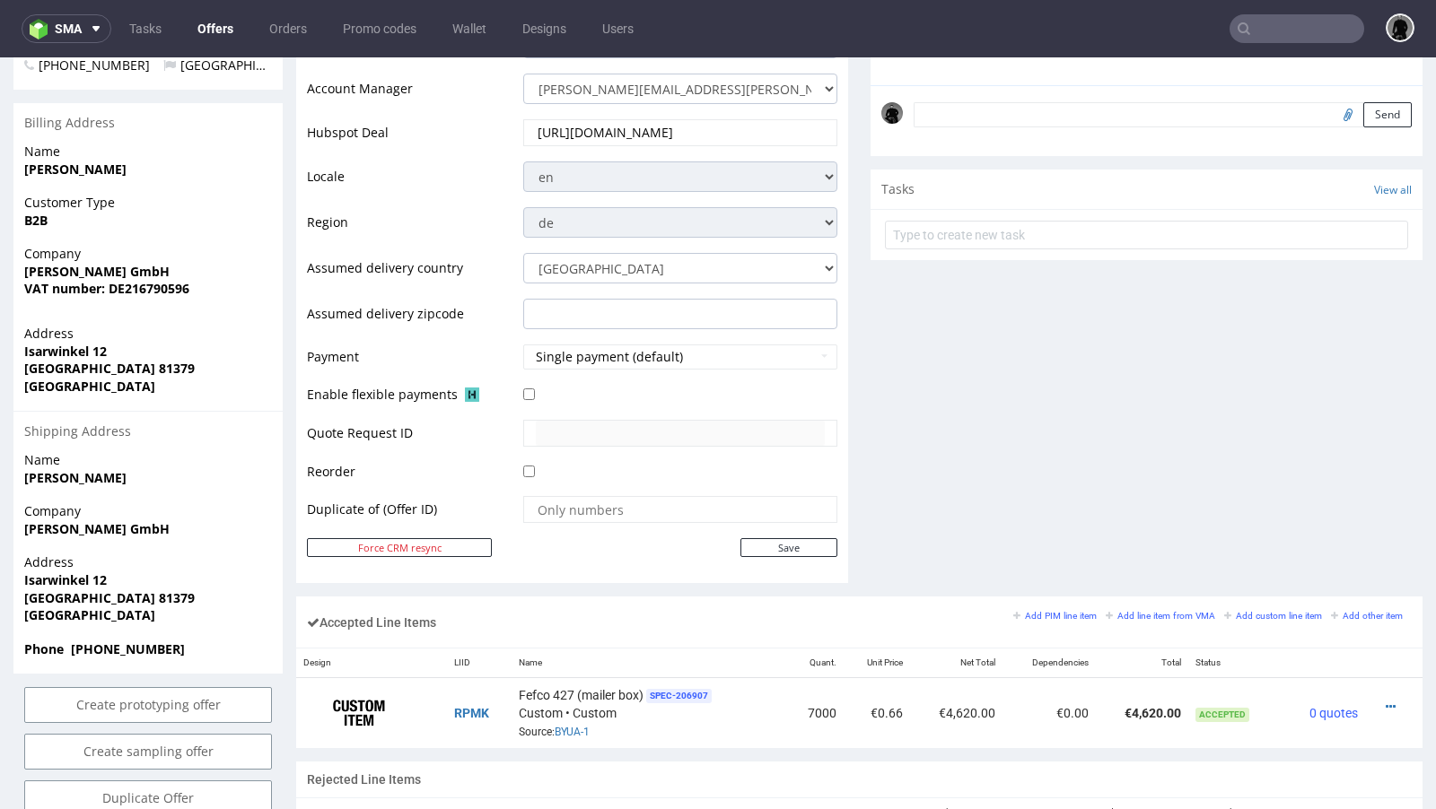
scroll to position [585, 0]
